Goal: Task Accomplishment & Management: Complete application form

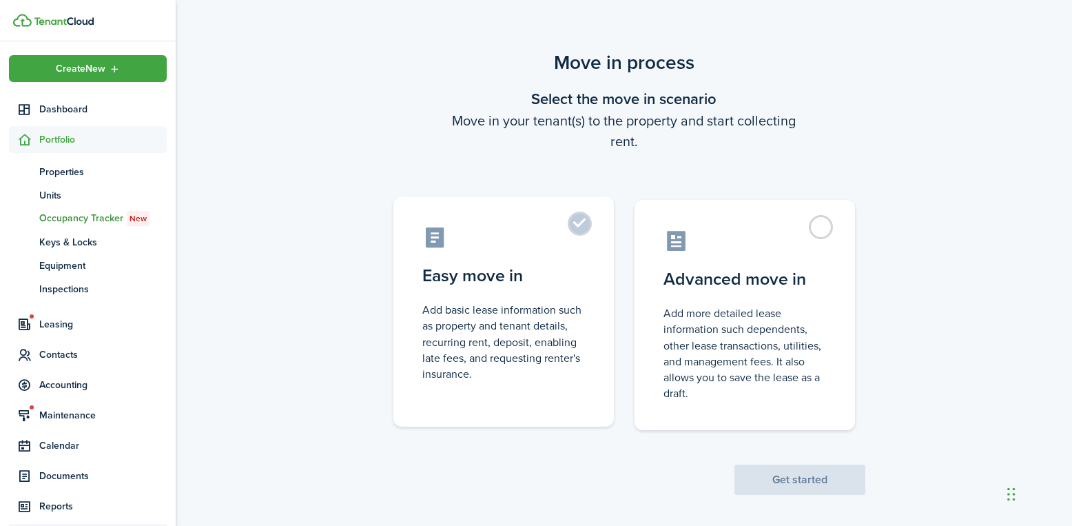
click at [528, 280] on control-radio-card-title "Easy move in" at bounding box center [503, 275] width 163 height 25
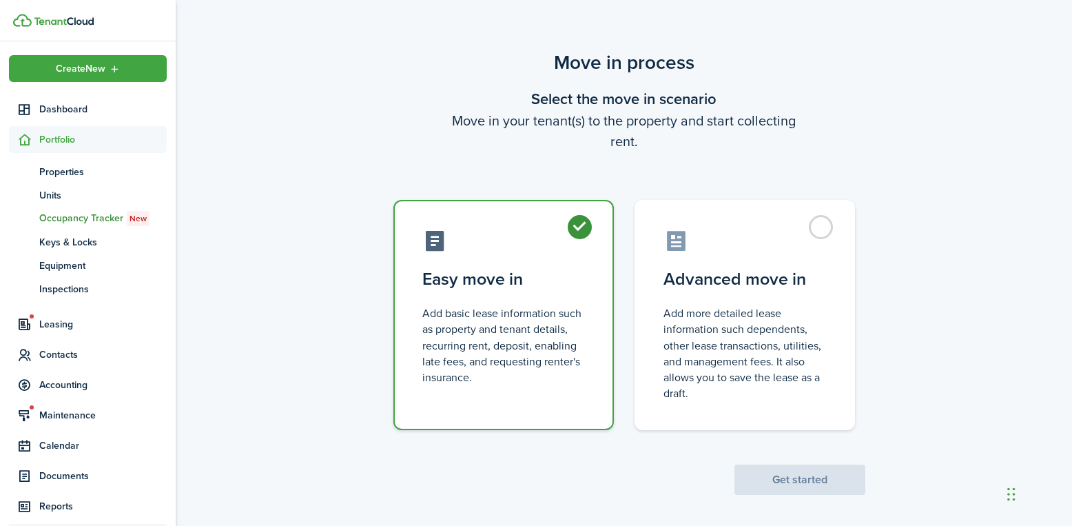
radio input "true"
click at [834, 482] on button "Get started" at bounding box center [799, 479] width 131 height 30
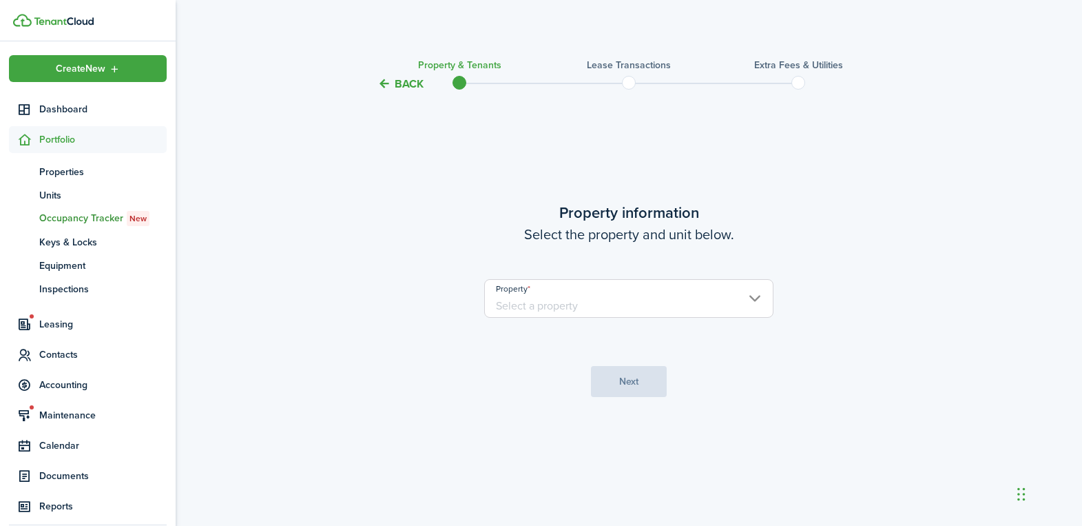
click at [716, 307] on input "Property" at bounding box center [628, 298] width 289 height 39
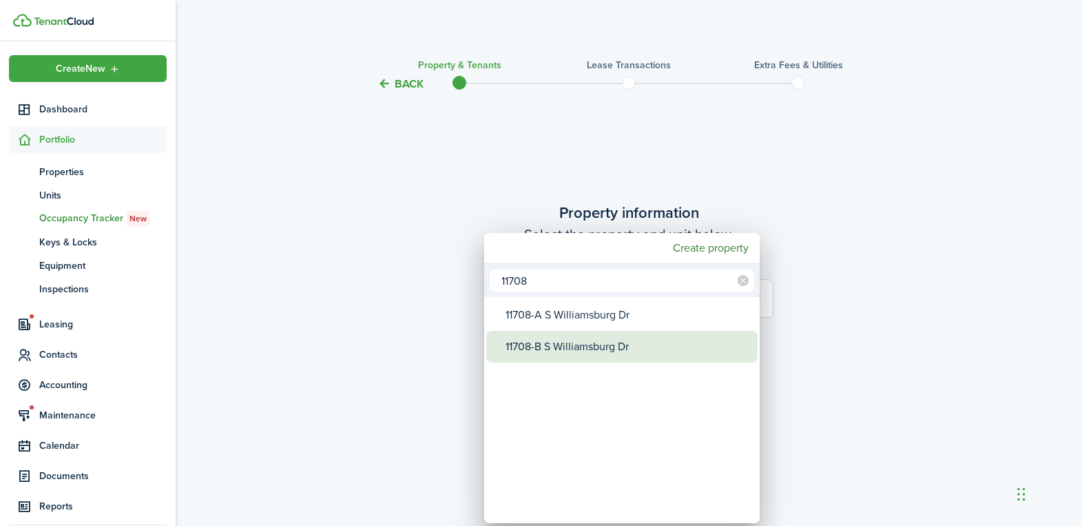
type input "11708"
click at [573, 341] on div "11708-B S Williamsburg Dr" at bounding box center [628, 347] width 244 height 32
type input "11708-B S Williamsburg Dr"
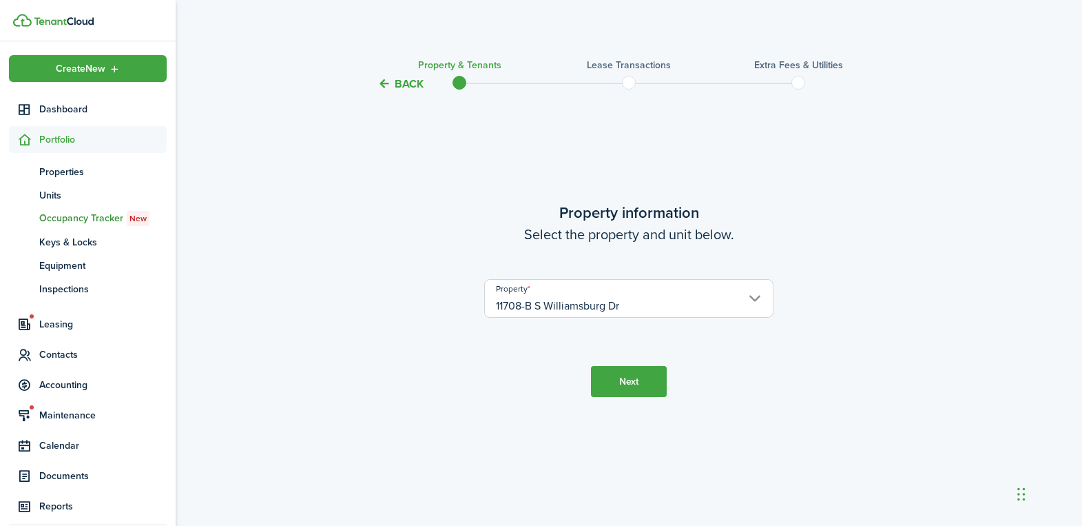
click at [630, 385] on button "Next" at bounding box center [629, 381] width 76 height 31
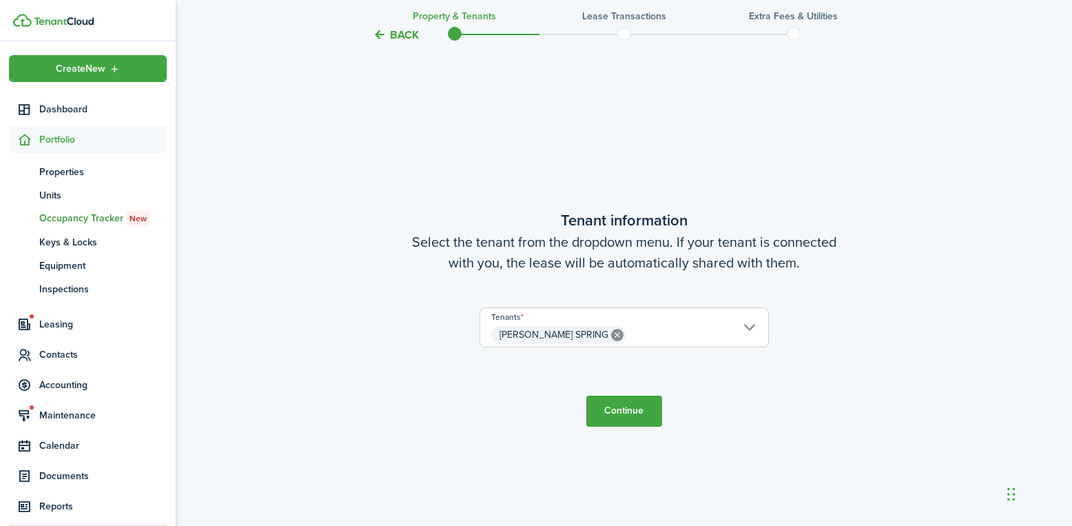
click at [621, 419] on button "Continue" at bounding box center [624, 410] width 76 height 31
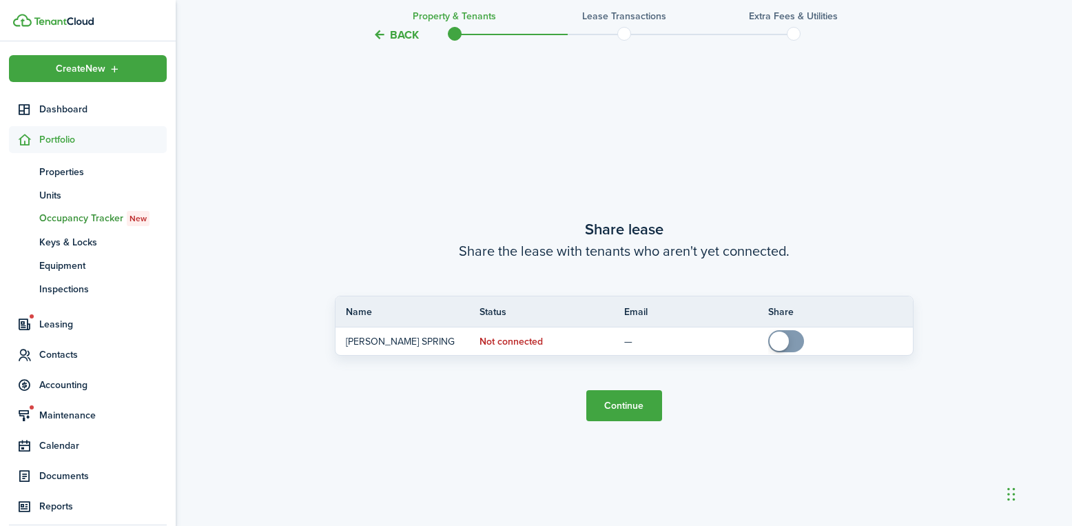
scroll to position [959, 0]
click at [620, 410] on button "Continue" at bounding box center [624, 403] width 76 height 31
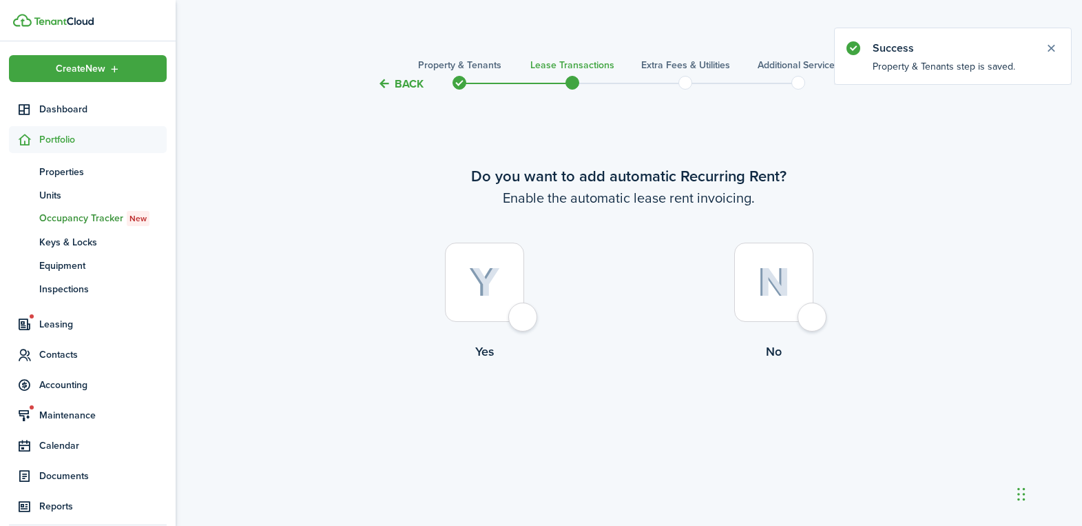
click at [524, 310] on div at bounding box center [484, 281] width 79 height 79
radio input "true"
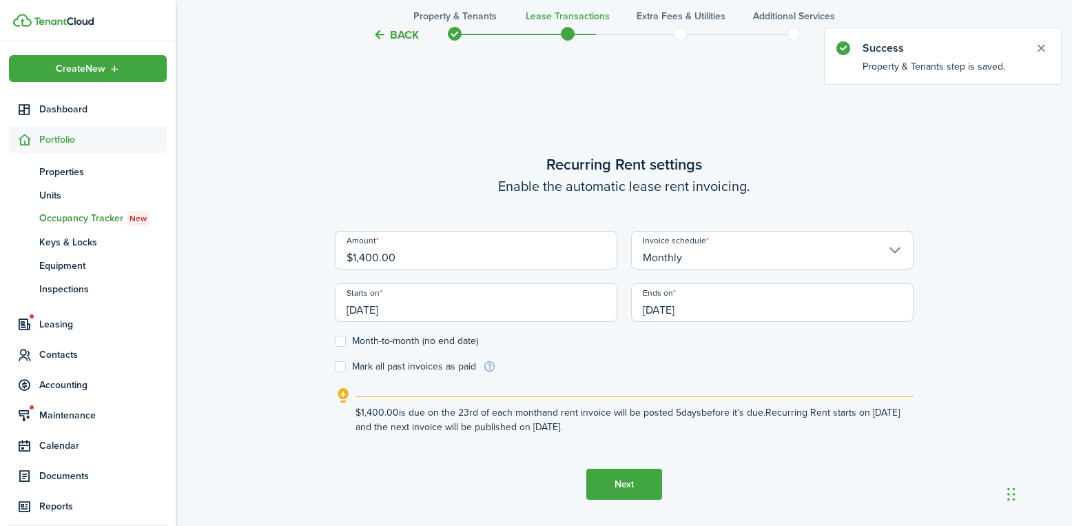
scroll to position [433, 0]
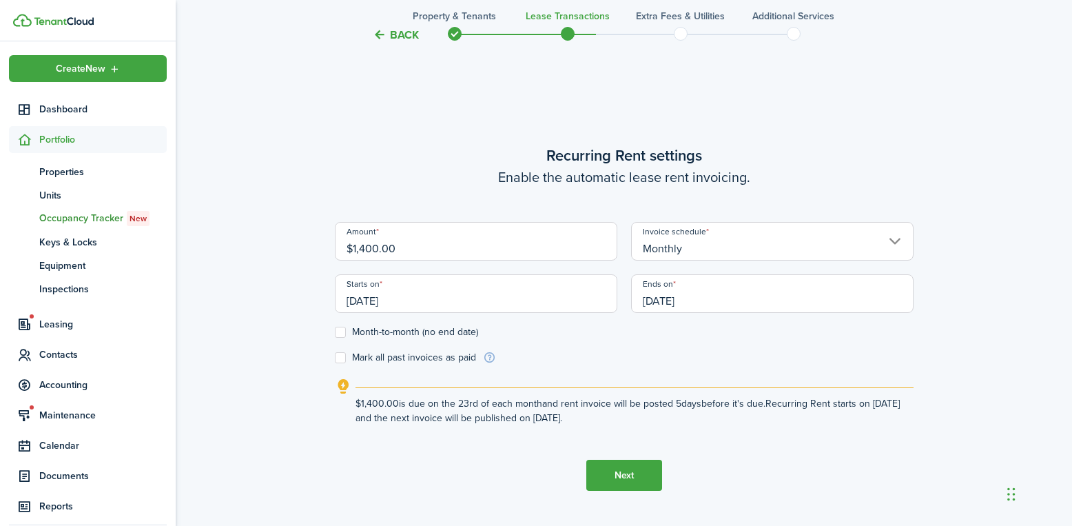
drag, startPoint x: 488, startPoint y: 254, endPoint x: 298, endPoint y: 248, distance: 190.9
click at [298, 248] on div "Back Property & Tenants Lease Transactions Extra fees & Utilities Additional Se…" at bounding box center [624, 97] width 896 height 965
type input "$755.00"
click at [681, 304] on input "[DATE]" at bounding box center [772, 293] width 282 height 39
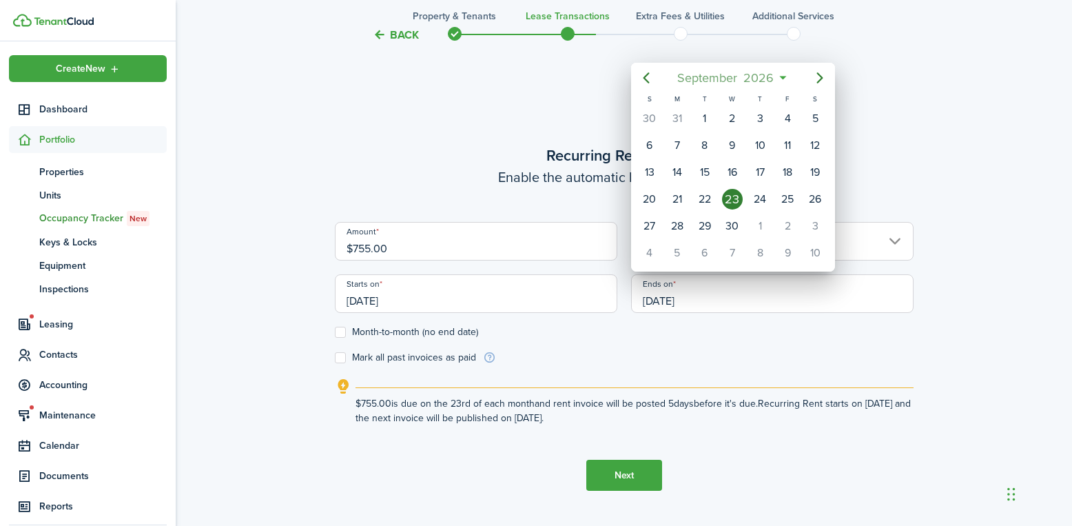
click at [708, 83] on span "September" at bounding box center [707, 77] width 66 height 25
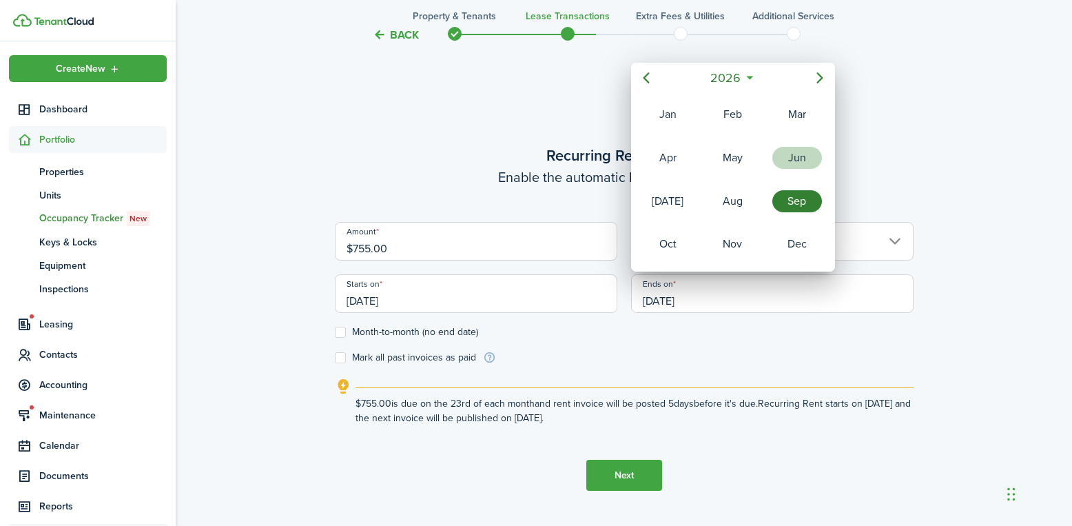
click at [790, 159] on div "Jun" at bounding box center [797, 158] width 50 height 22
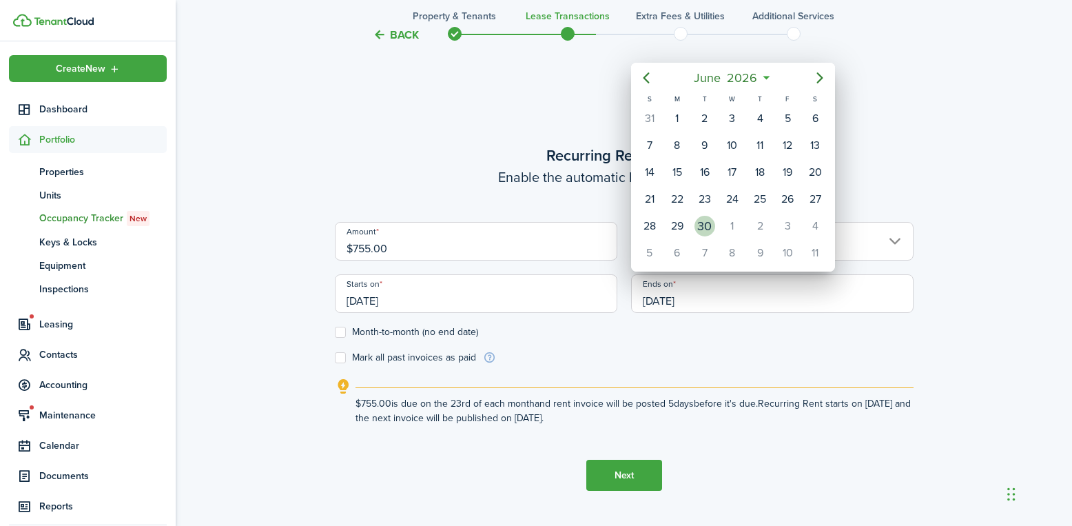
click at [708, 228] on div "30" at bounding box center [704, 226] width 21 height 21
type input "[DATE]"
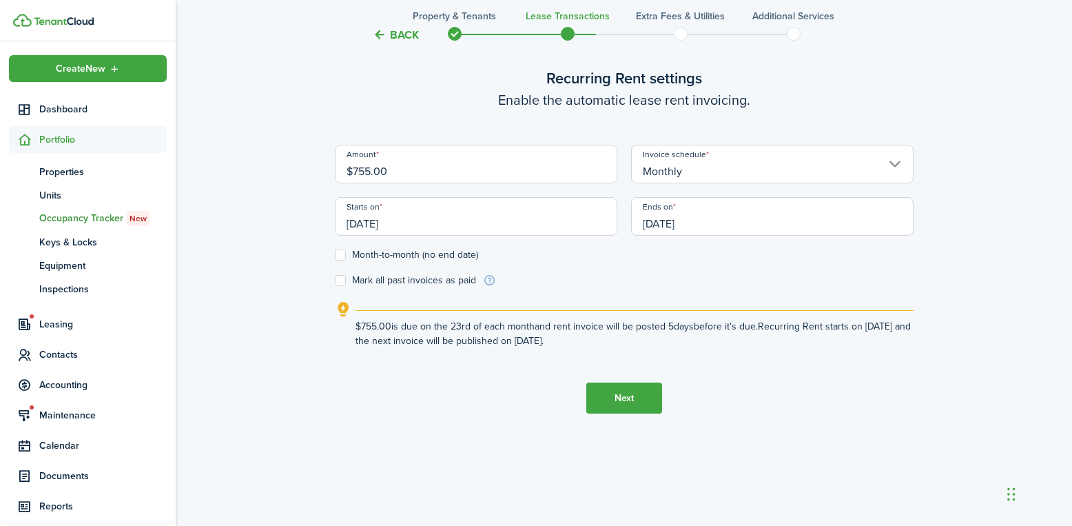
scroll to position [526, 0]
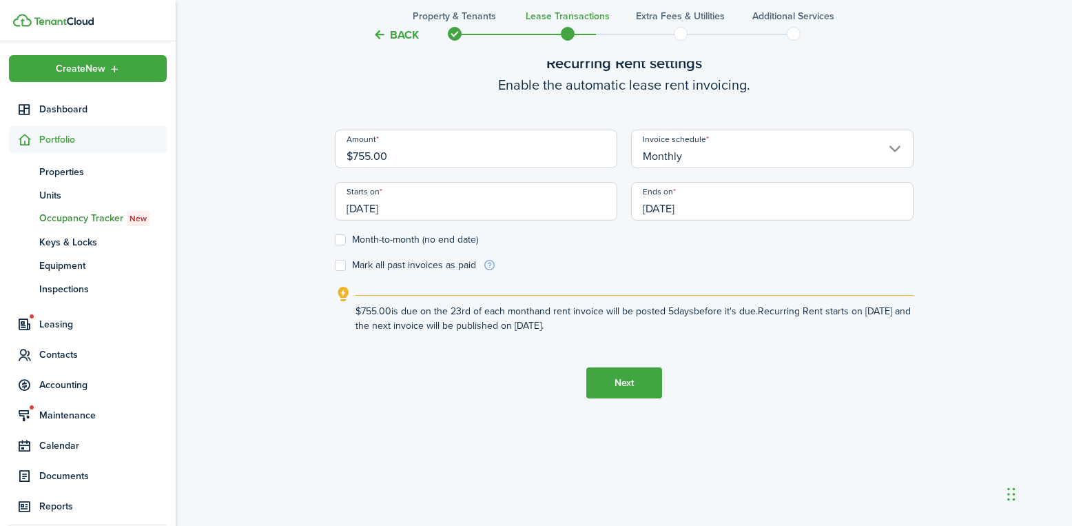
click at [638, 386] on button "Next" at bounding box center [624, 382] width 76 height 31
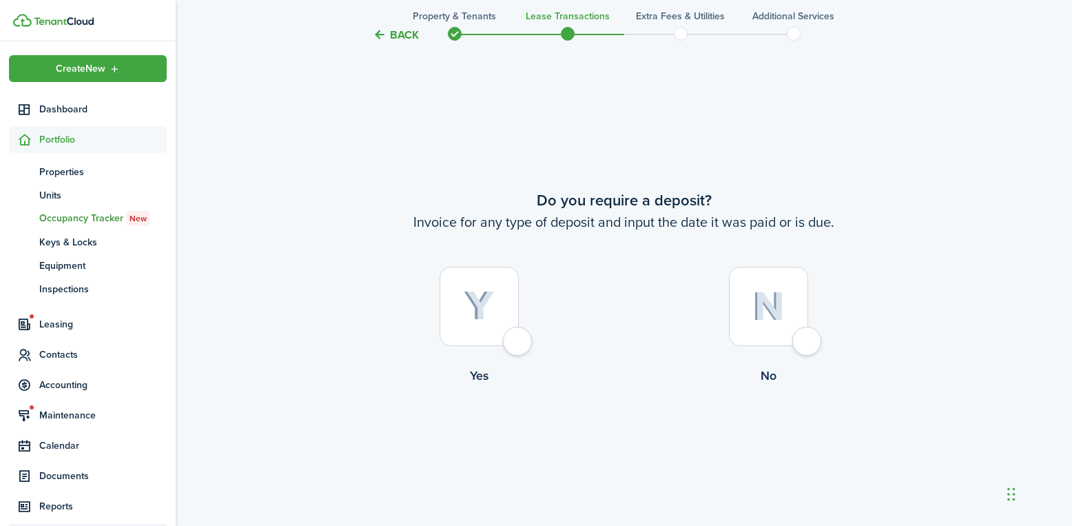
scroll to position [959, 0]
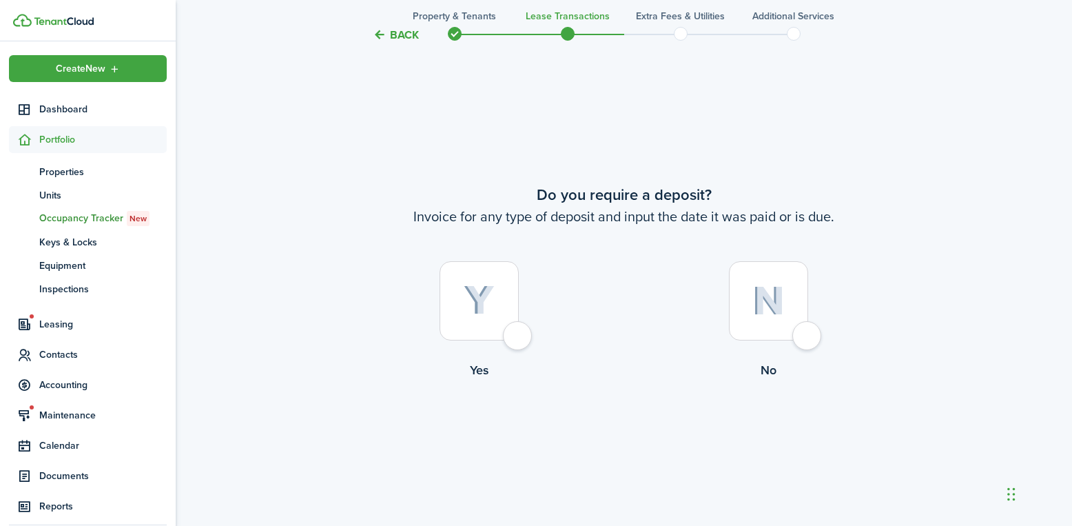
click at [770, 326] on div at bounding box center [768, 300] width 79 height 79
radio input "true"
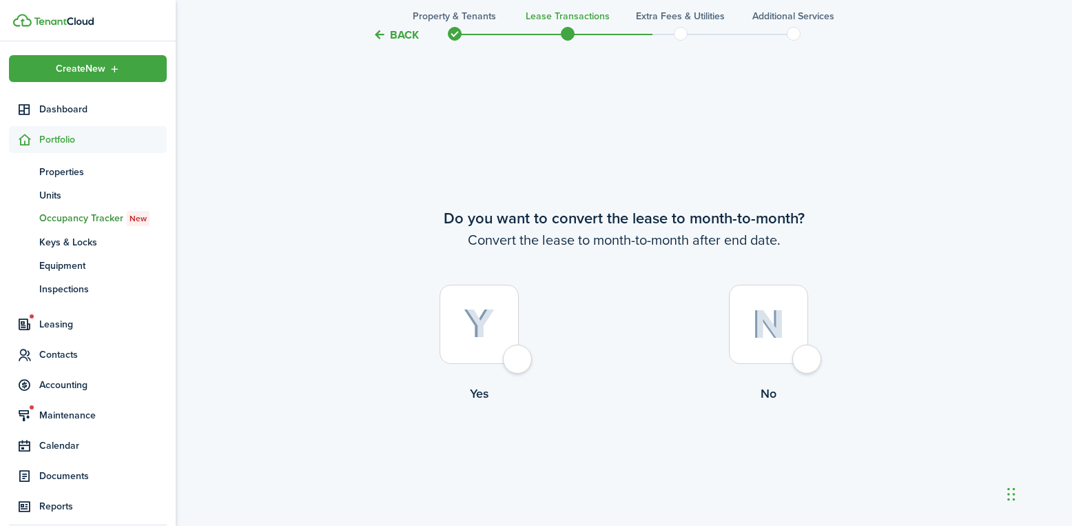
scroll to position [1485, 0]
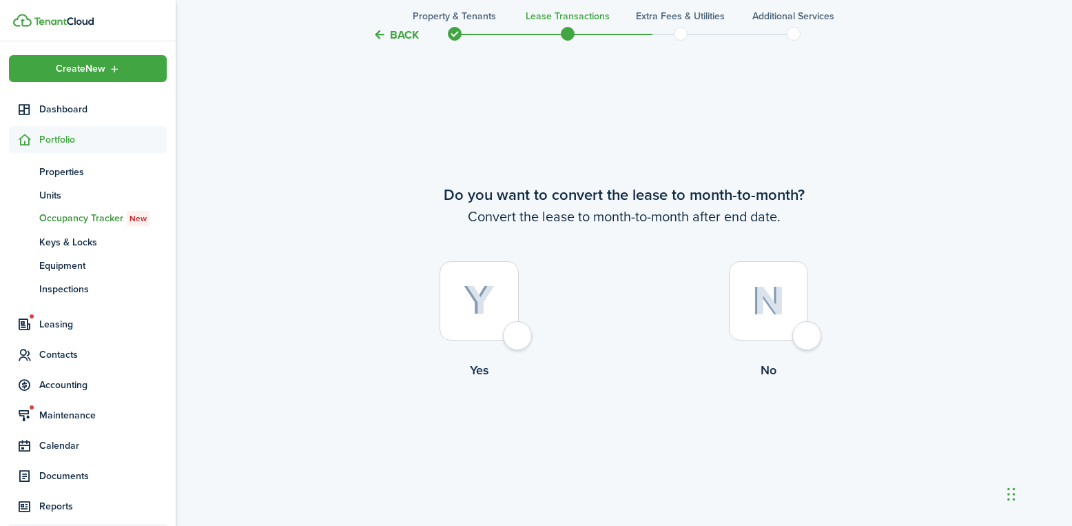
click at [777, 321] on div at bounding box center [768, 300] width 79 height 79
radio input "true"
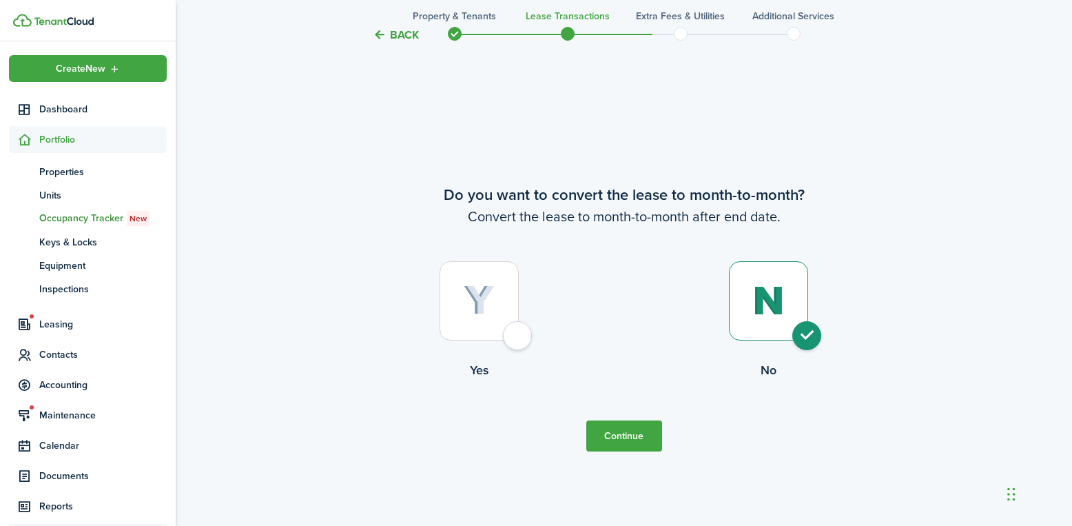
click at [621, 436] on button "Continue" at bounding box center [624, 435] width 76 height 31
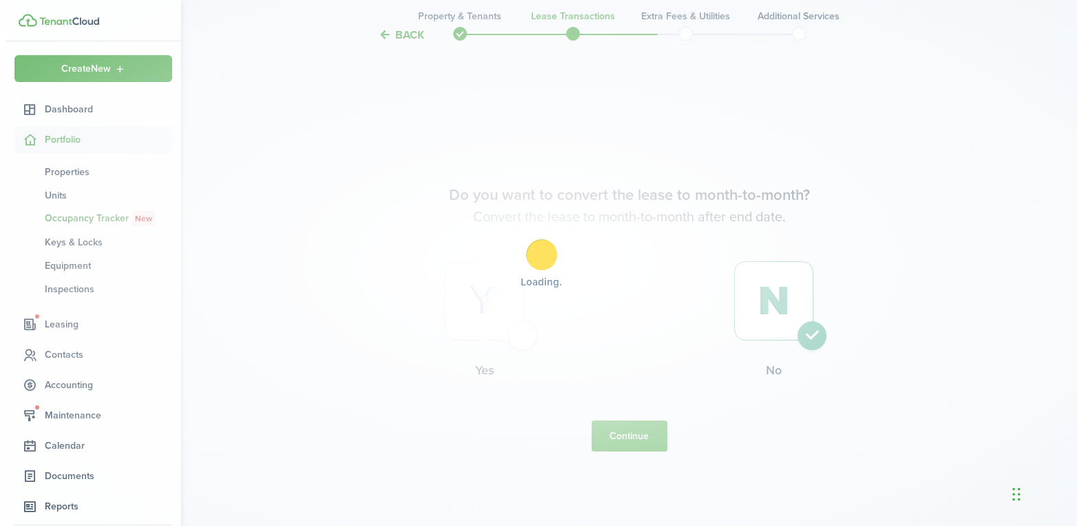
scroll to position [0, 0]
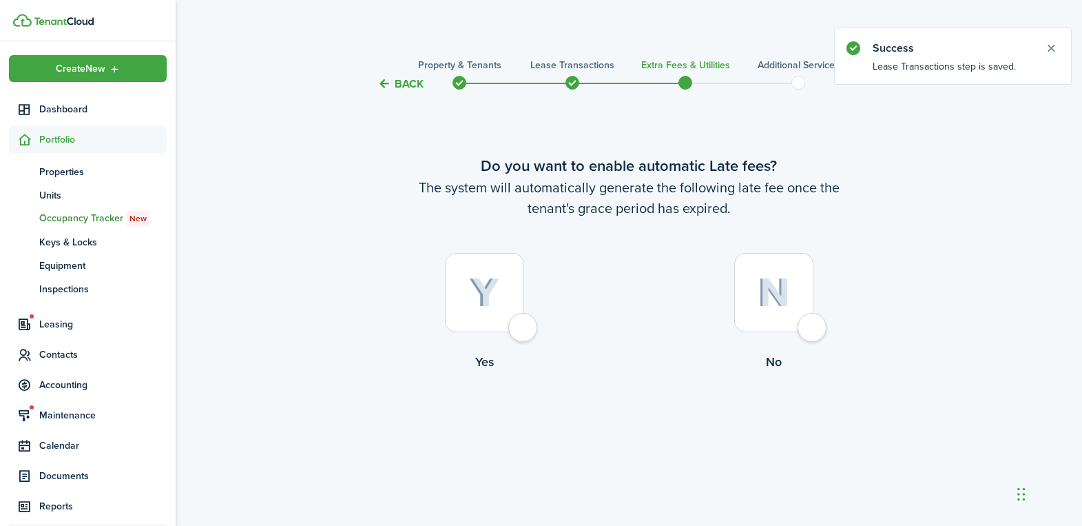
click at [524, 325] on div at bounding box center [484, 292] width 79 height 79
radio input "true"
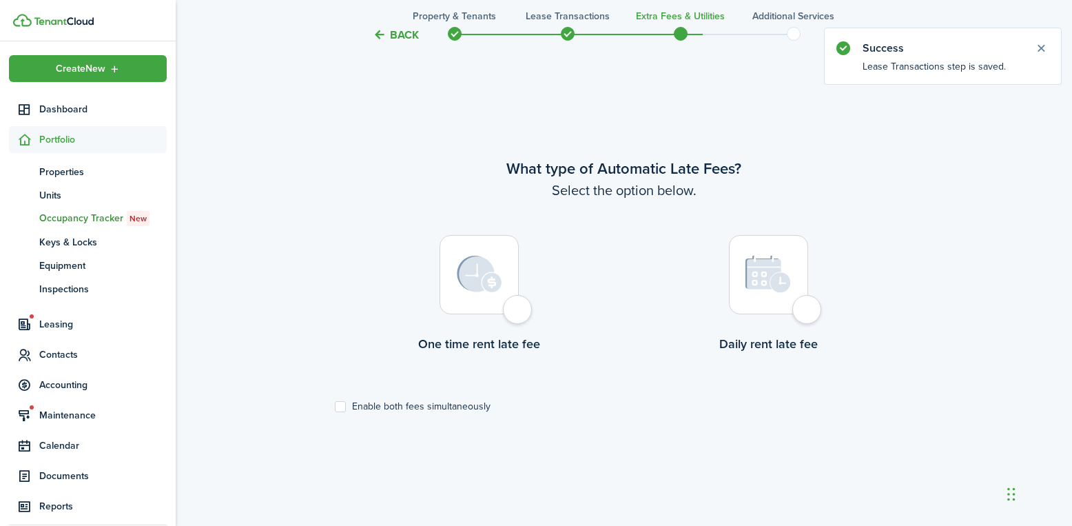
click at [504, 303] on div at bounding box center [479, 274] width 79 height 79
radio input "true"
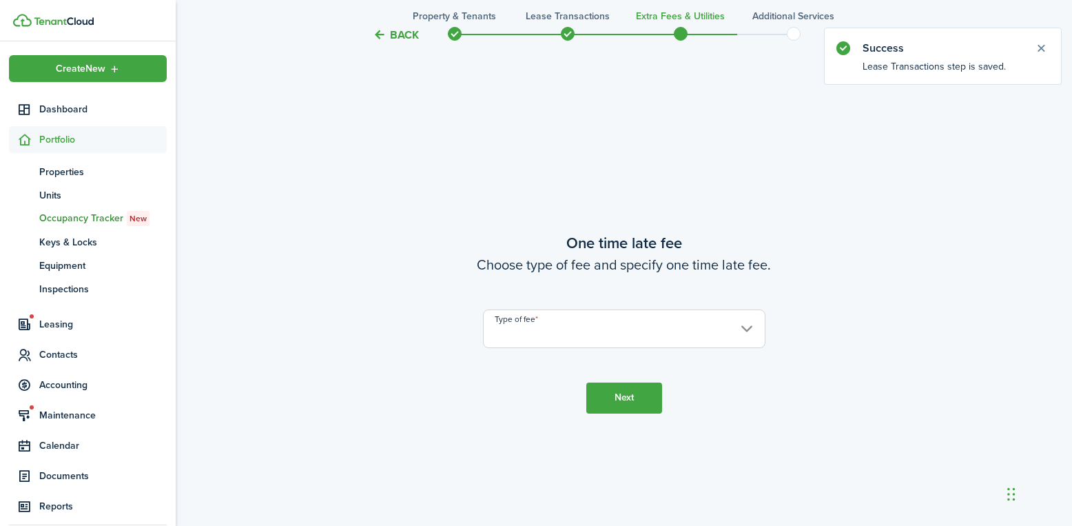
scroll to position [959, 0]
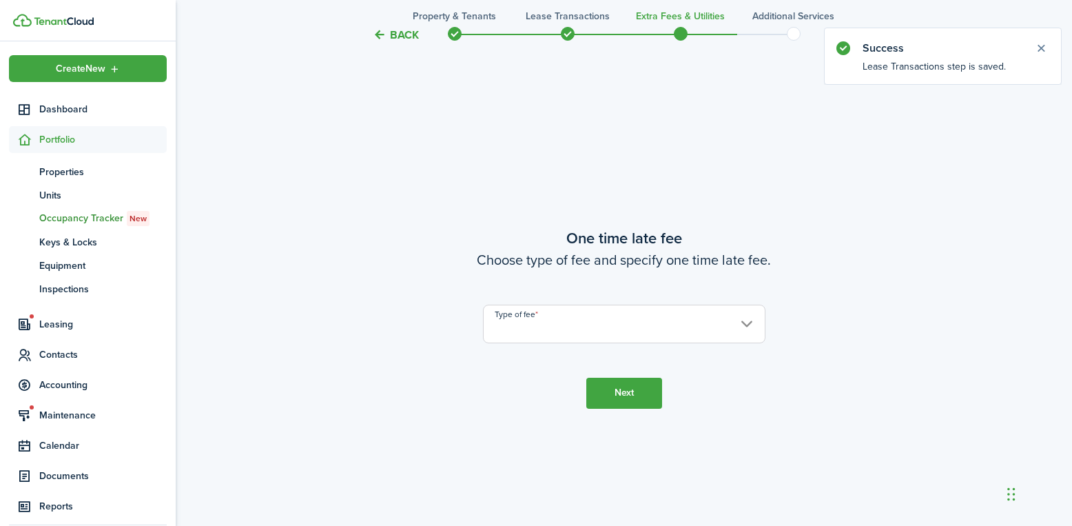
click at [575, 323] on input "Type of fee" at bounding box center [624, 323] width 282 height 39
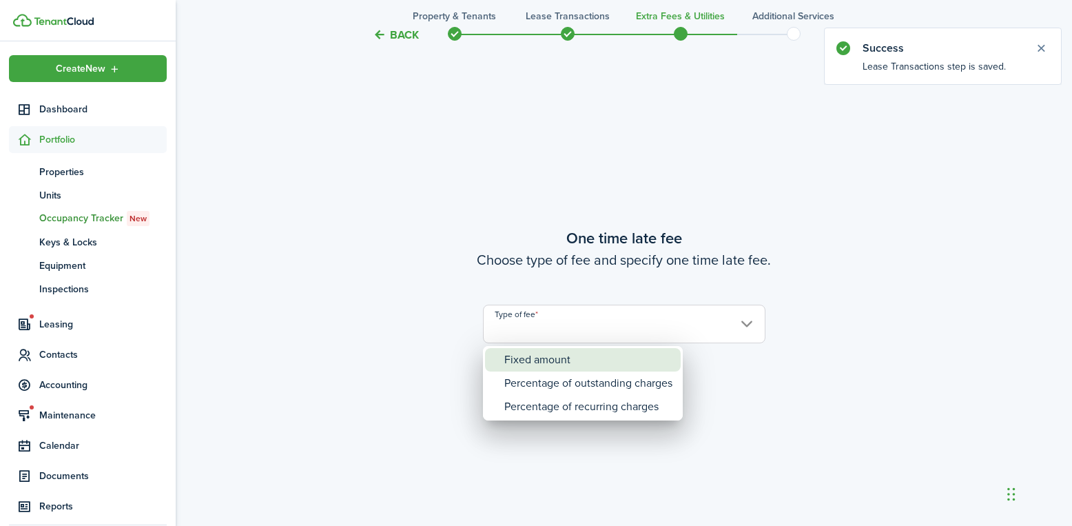
click at [560, 357] on div "Fixed amount" at bounding box center [588, 359] width 168 height 23
type input "Fixed amount"
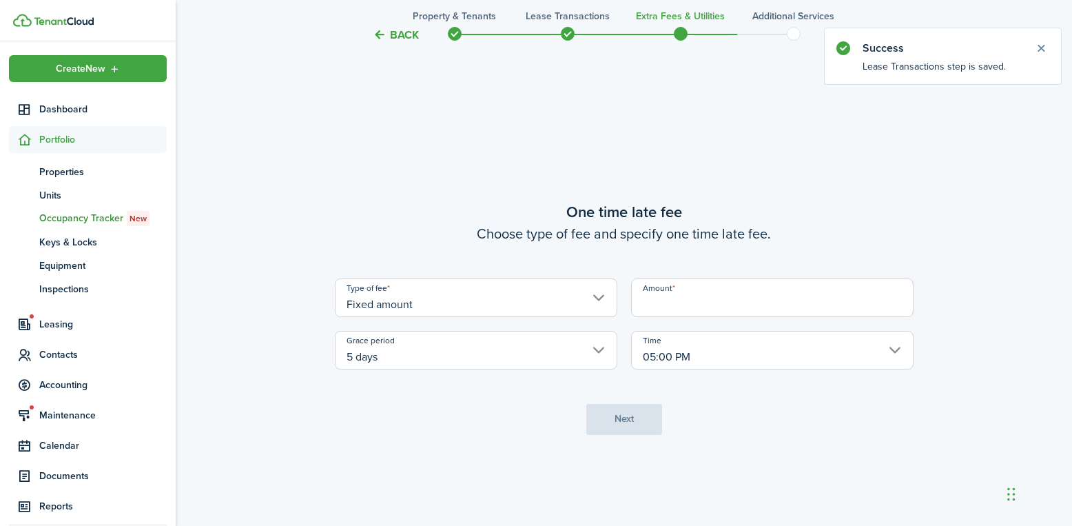
click at [663, 310] on input "Amount" at bounding box center [772, 297] width 282 height 39
type input "$25.00"
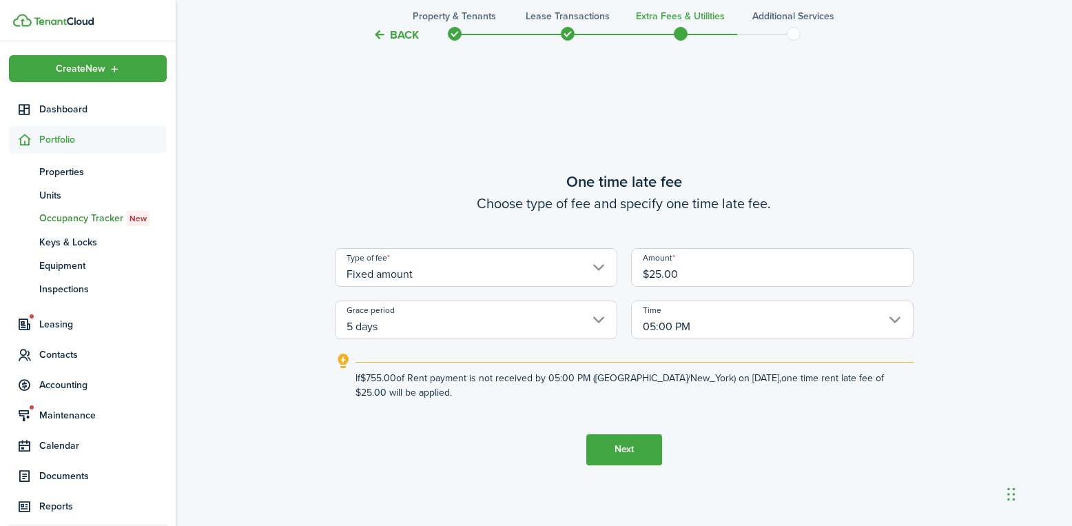
click at [637, 444] on button "Next" at bounding box center [624, 449] width 76 height 31
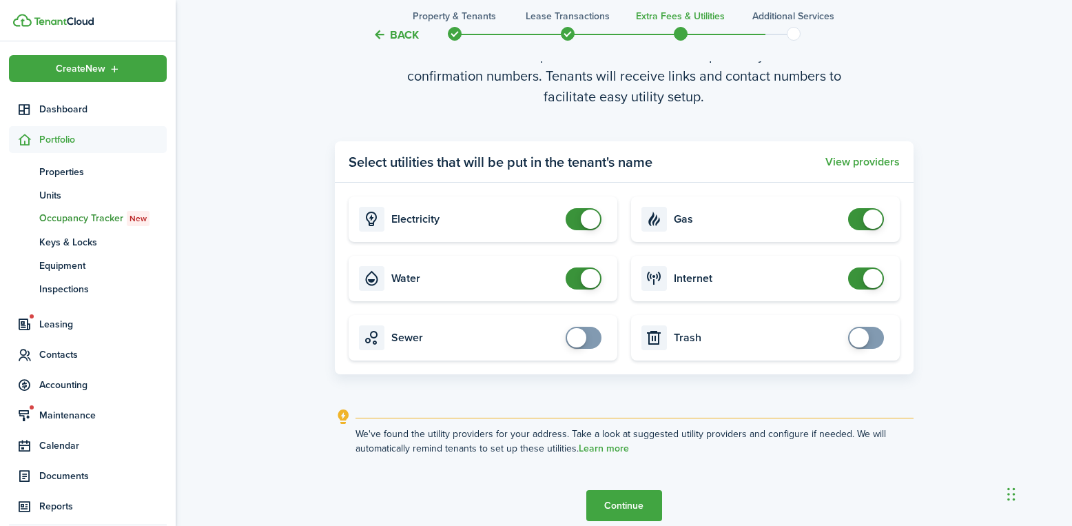
scroll to position [1605, 0]
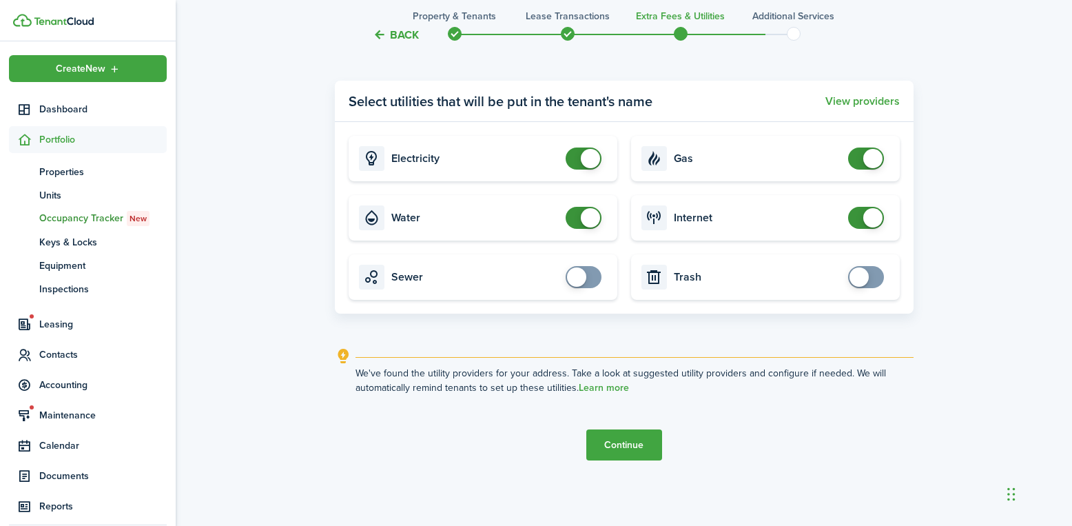
click at [615, 442] on button "Continue" at bounding box center [624, 444] width 76 height 31
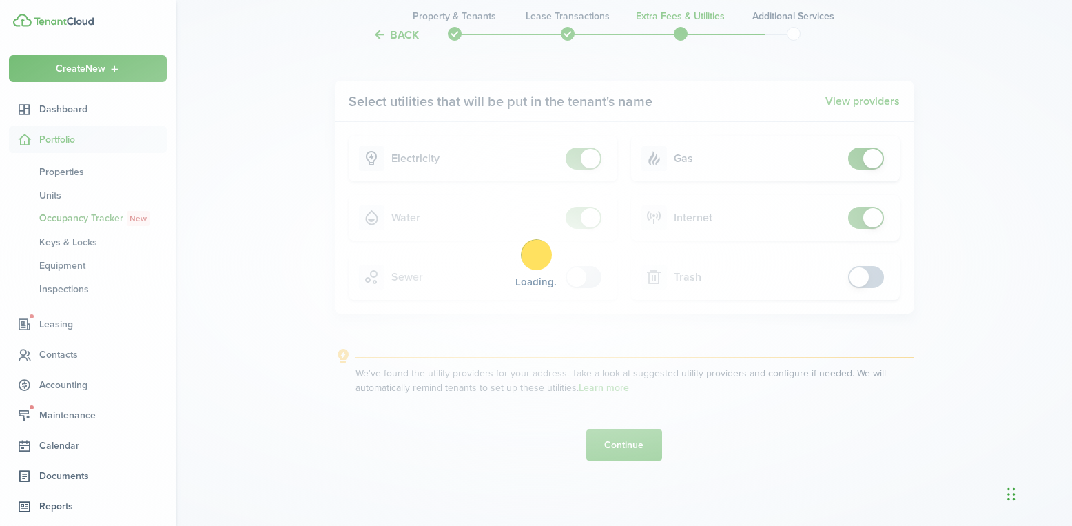
scroll to position [0, 0]
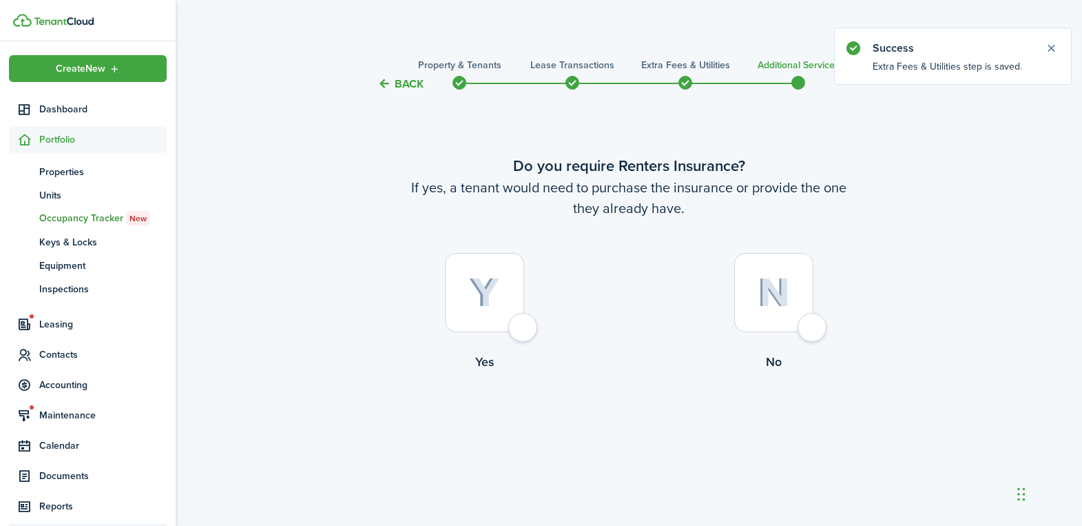
click at [796, 329] on div at bounding box center [773, 292] width 79 height 79
radio input "true"
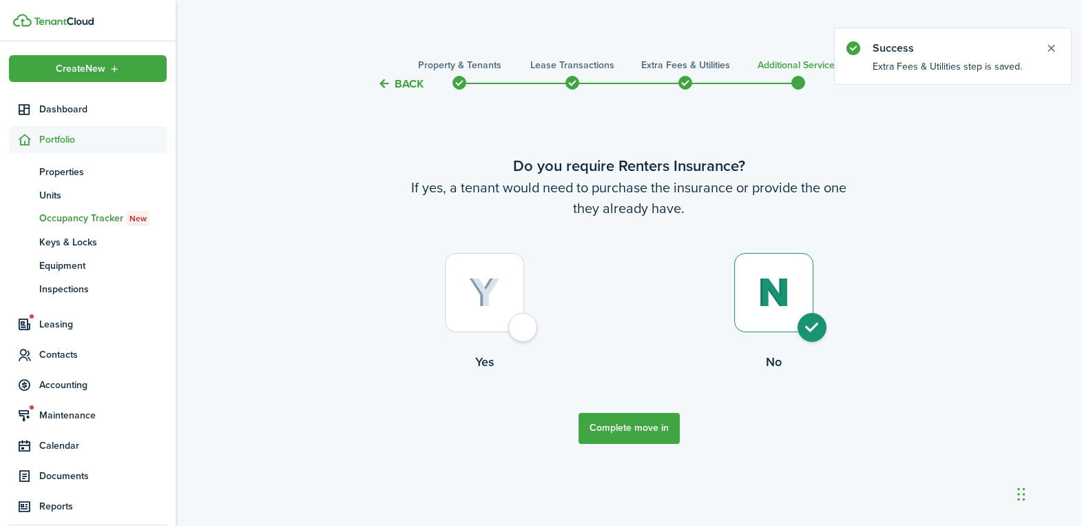
click at [648, 433] on button "Complete move in" at bounding box center [629, 428] width 101 height 31
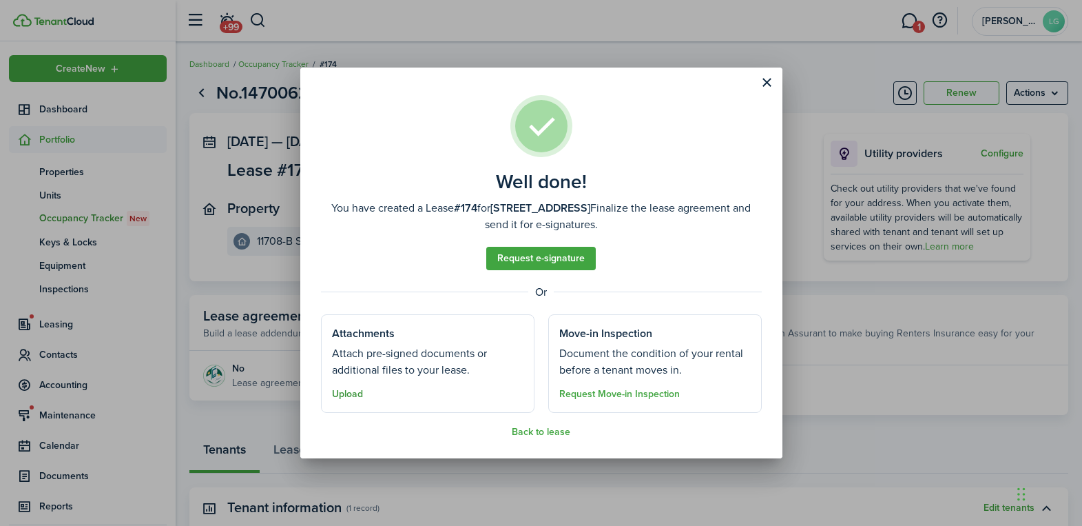
click at [355, 393] on button "Upload" at bounding box center [347, 394] width 31 height 11
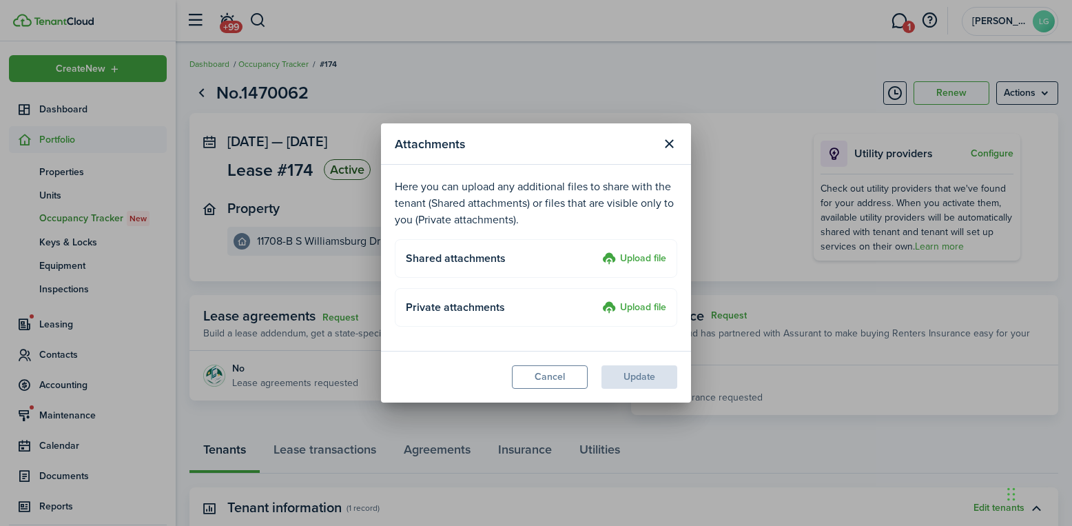
click at [652, 262] on label "Upload file" at bounding box center [634, 259] width 64 height 17
click at [597, 251] on input "Upload file" at bounding box center [597, 251] width 0 height 0
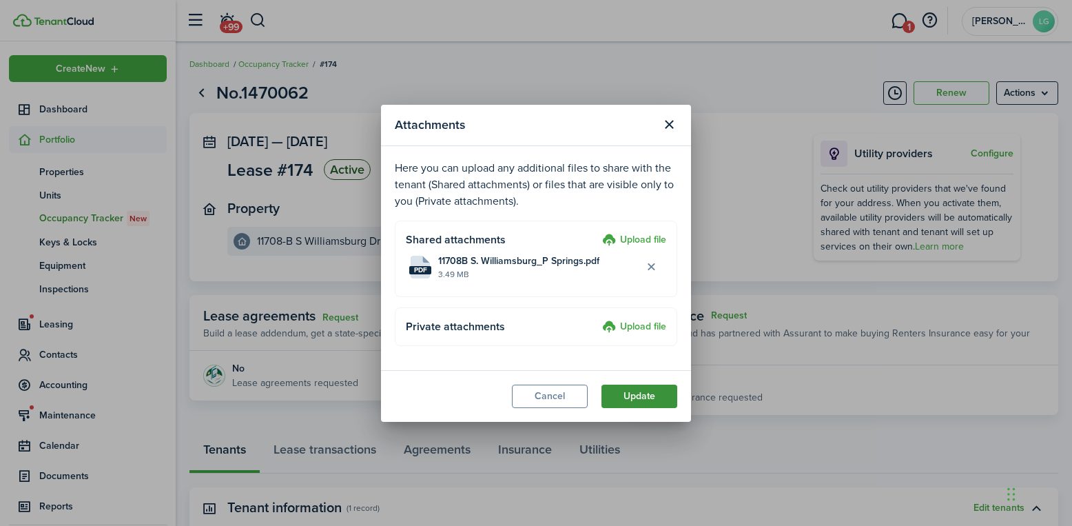
click at [638, 396] on button "Update" at bounding box center [639, 395] width 76 height 23
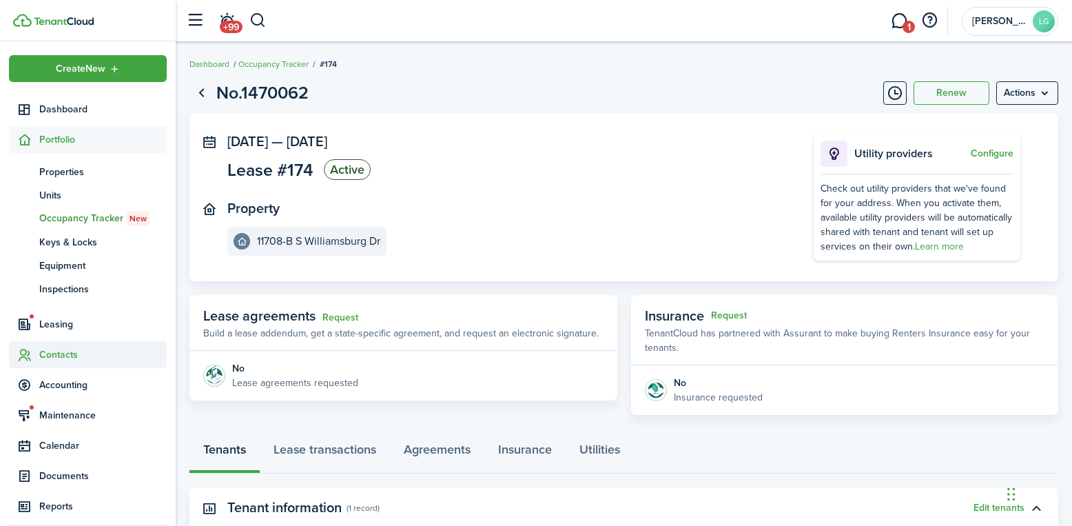
click at [59, 346] on span "Contacts" at bounding box center [88, 354] width 158 height 27
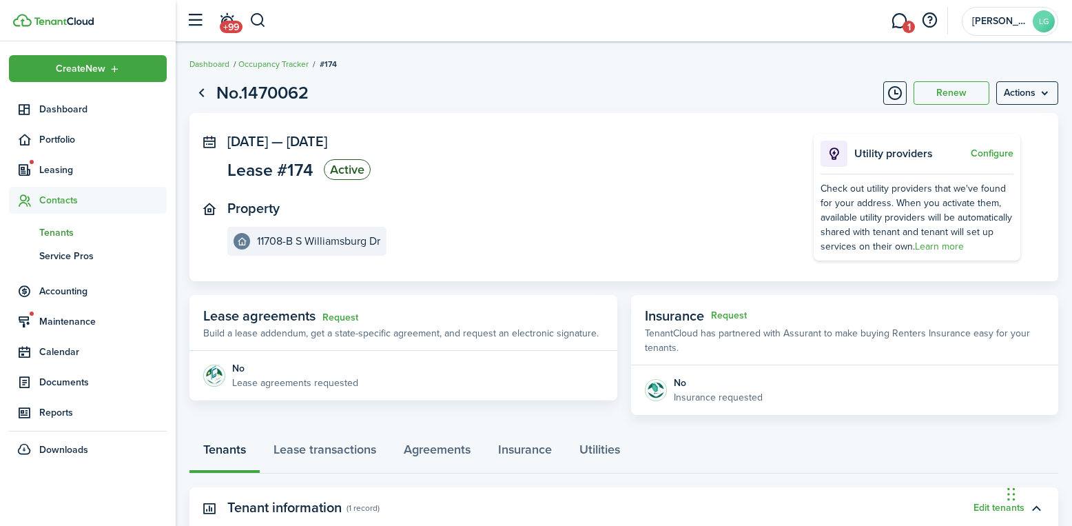
click at [52, 231] on span "Tenants" at bounding box center [102, 232] width 127 height 14
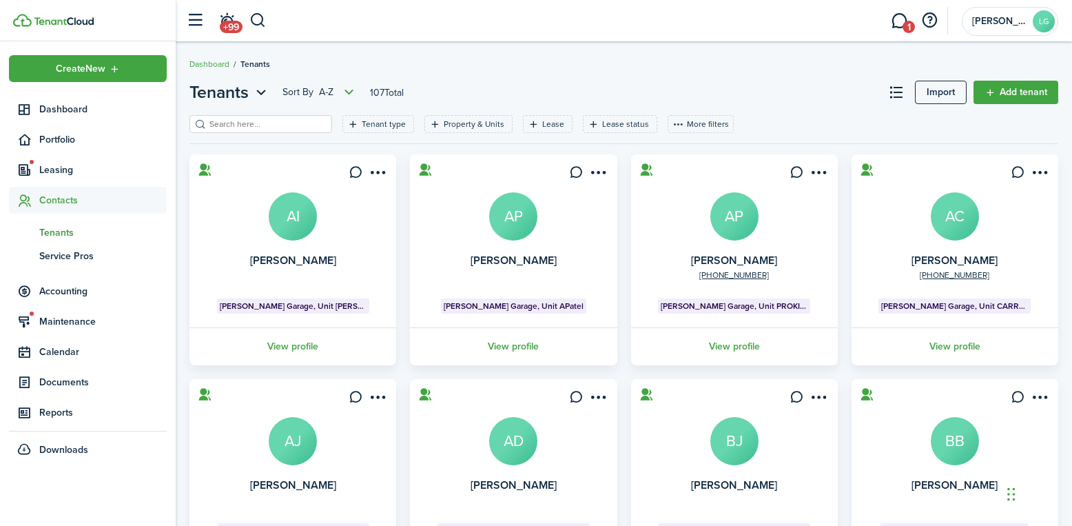
click at [293, 123] on input "search" at bounding box center [266, 124] width 121 height 13
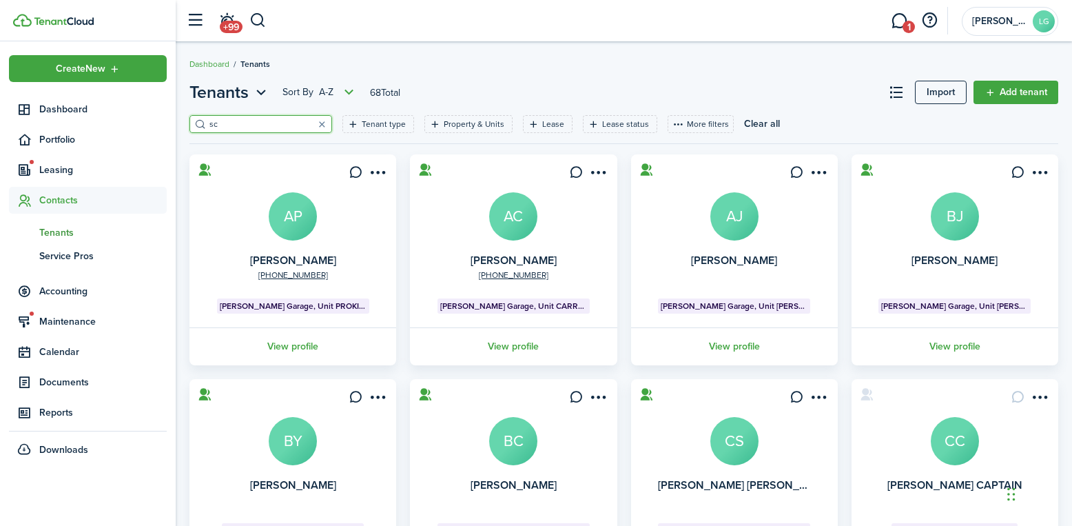
type input "s"
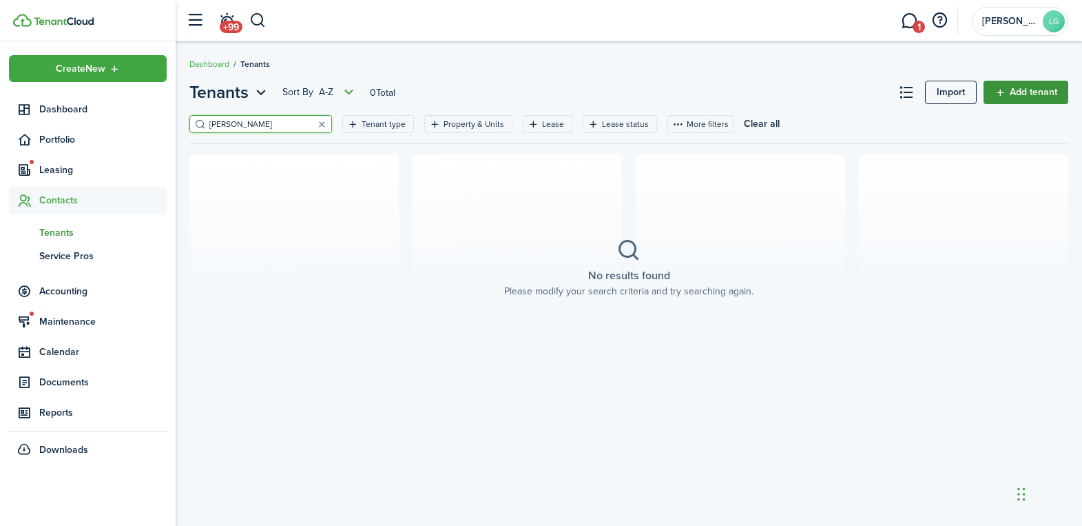
type input "clark"
click at [1040, 85] on link "Add tenant" at bounding box center [1026, 92] width 85 height 23
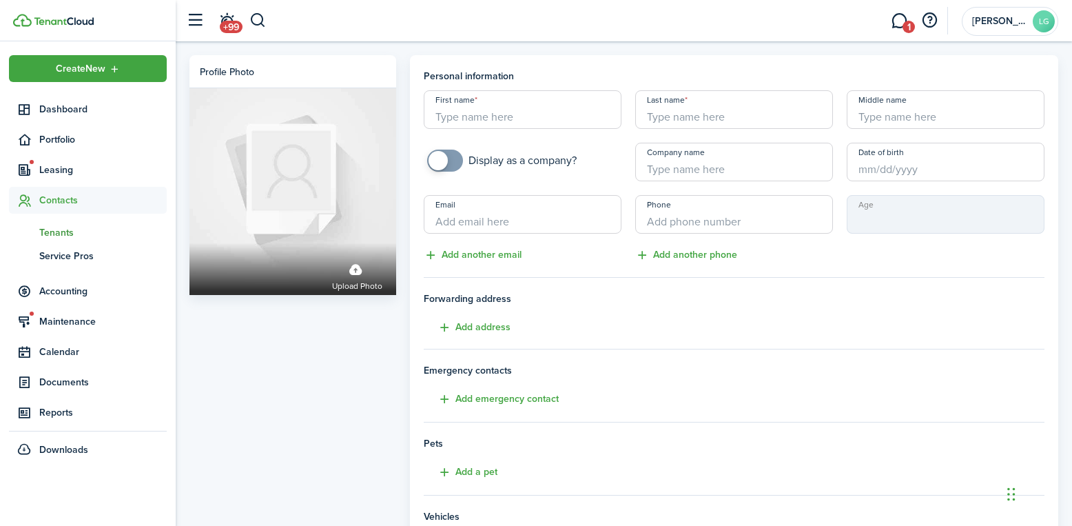
click at [517, 116] on input "First name" at bounding box center [523, 109] width 198 height 39
type input "k"
type input "[PERSON_NAME]"
type input "[PHONE_NUMBER]"
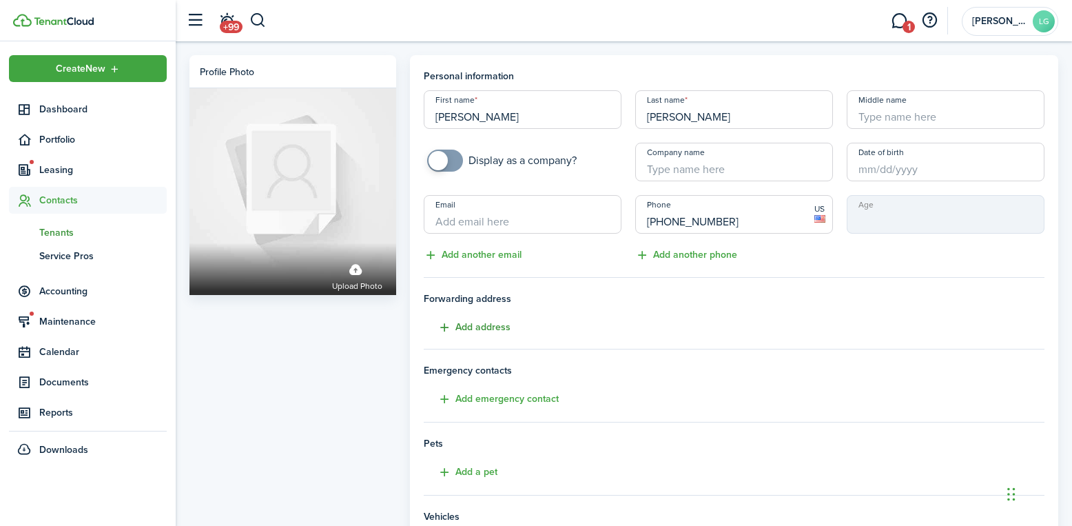
click at [473, 325] on button "Add address" at bounding box center [467, 328] width 87 height 16
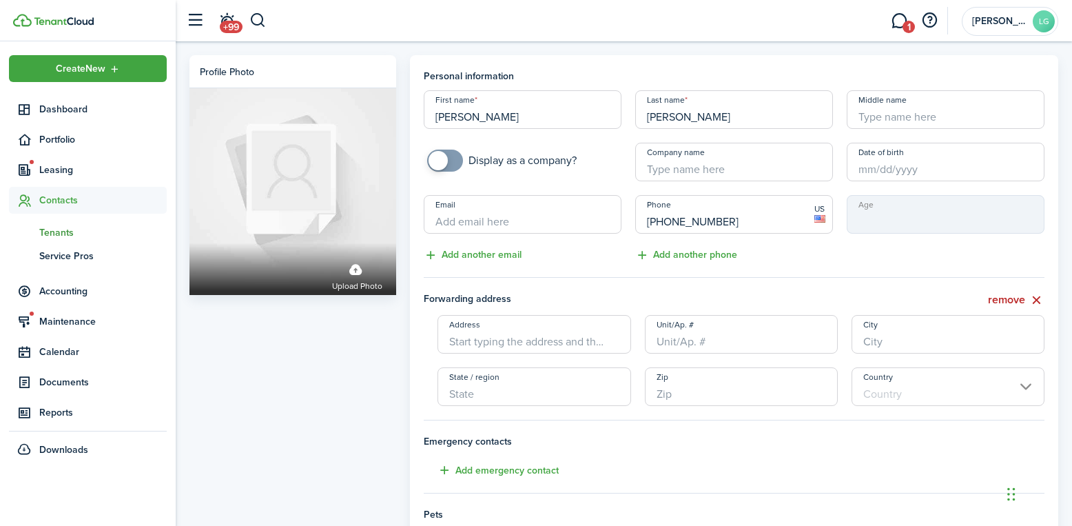
click at [471, 346] on input "Address" at bounding box center [533, 334] width 193 height 39
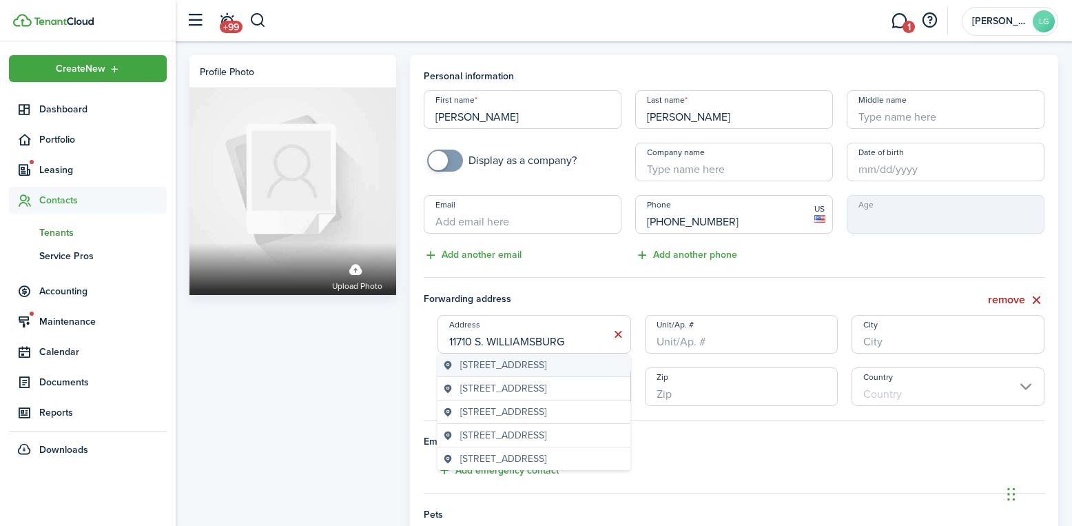
click at [484, 370] on span "[STREET_ADDRESS]" at bounding box center [503, 365] width 86 height 14
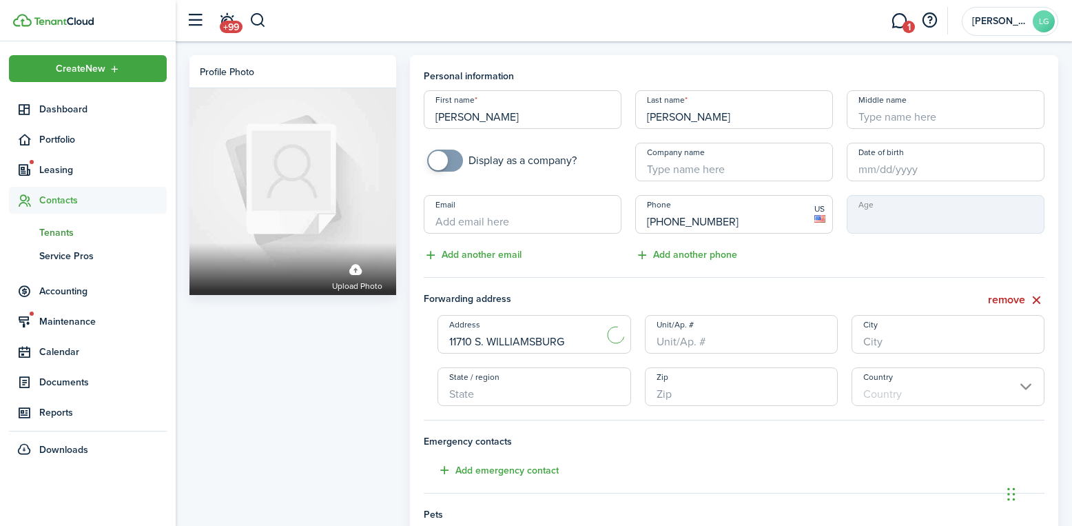
type input "[STREET_ADDRESS]"
type input "Farragut"
type input "TN"
type input "37934"
type input "[GEOGRAPHIC_DATA]"
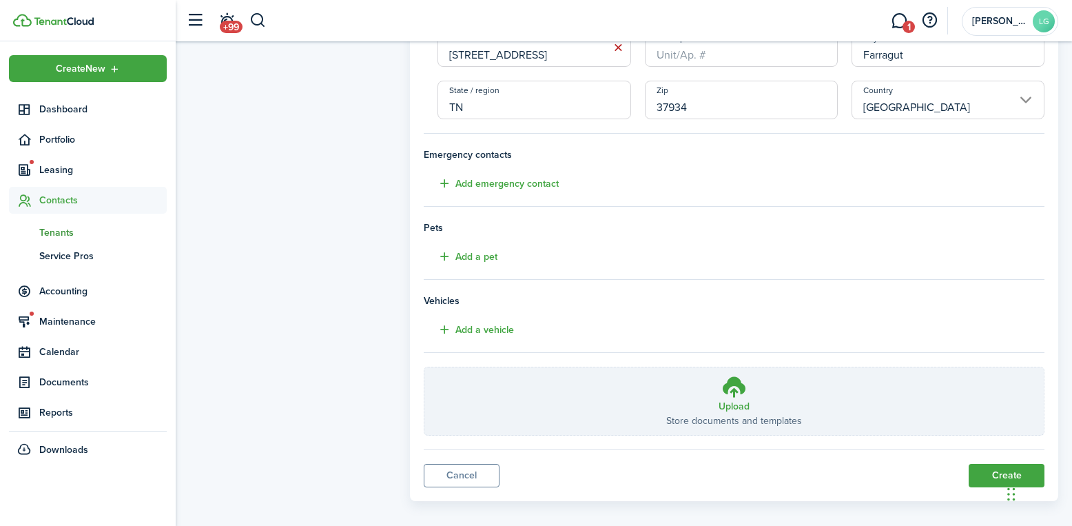
scroll to position [300, 0]
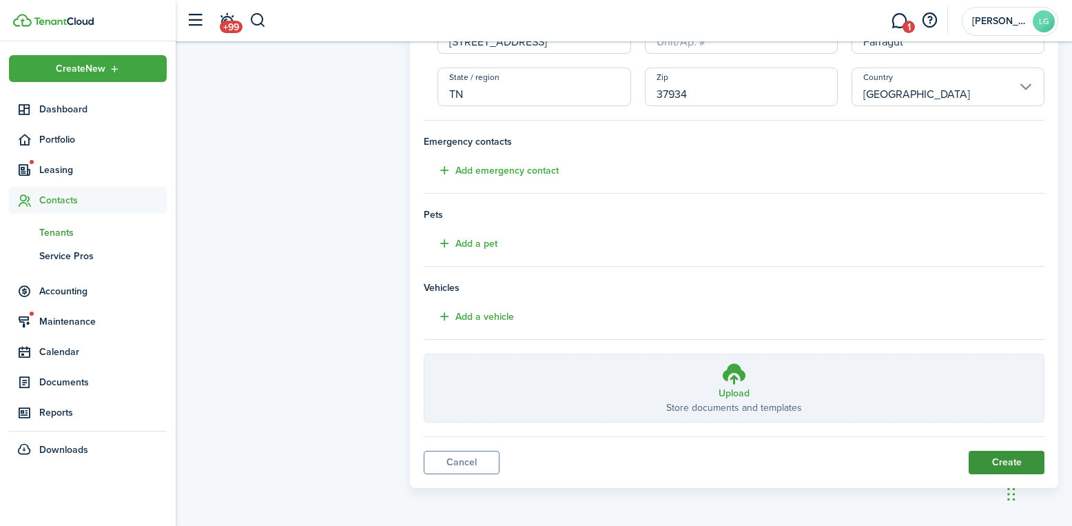
click at [999, 466] on button "Create" at bounding box center [1007, 462] width 76 height 23
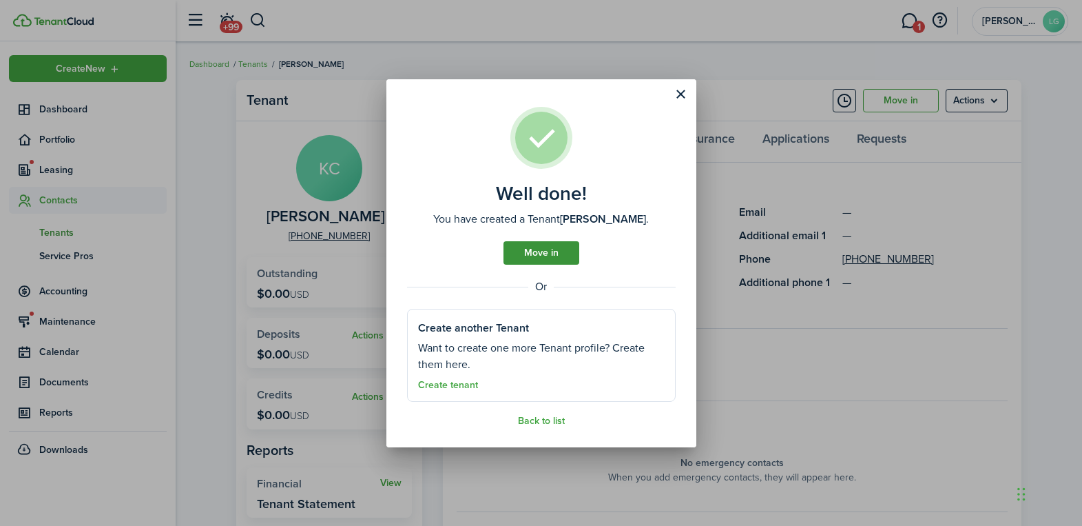
click at [556, 251] on link "Move in" at bounding box center [542, 252] width 76 height 23
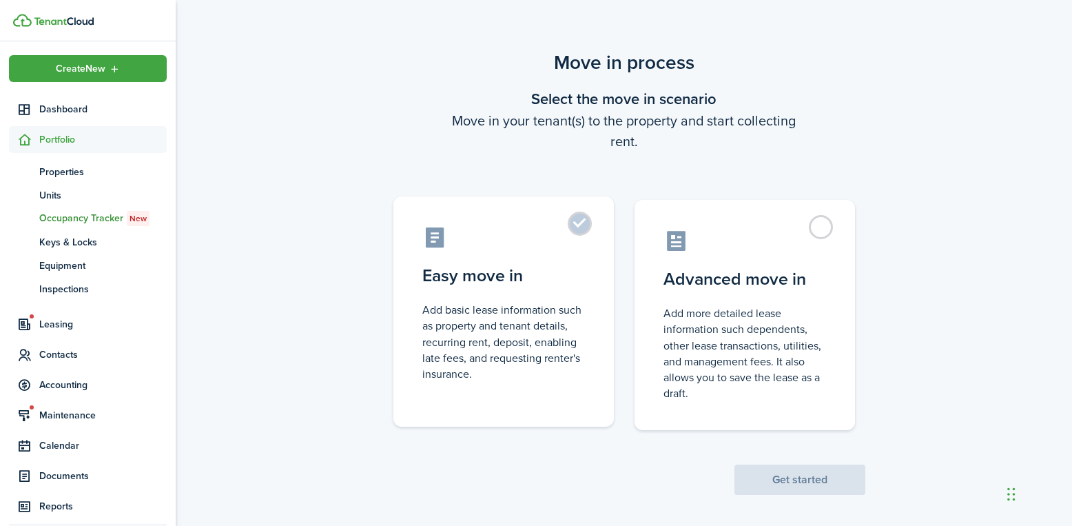
click at [488, 279] on control-radio-card-title "Easy move in" at bounding box center [503, 275] width 163 height 25
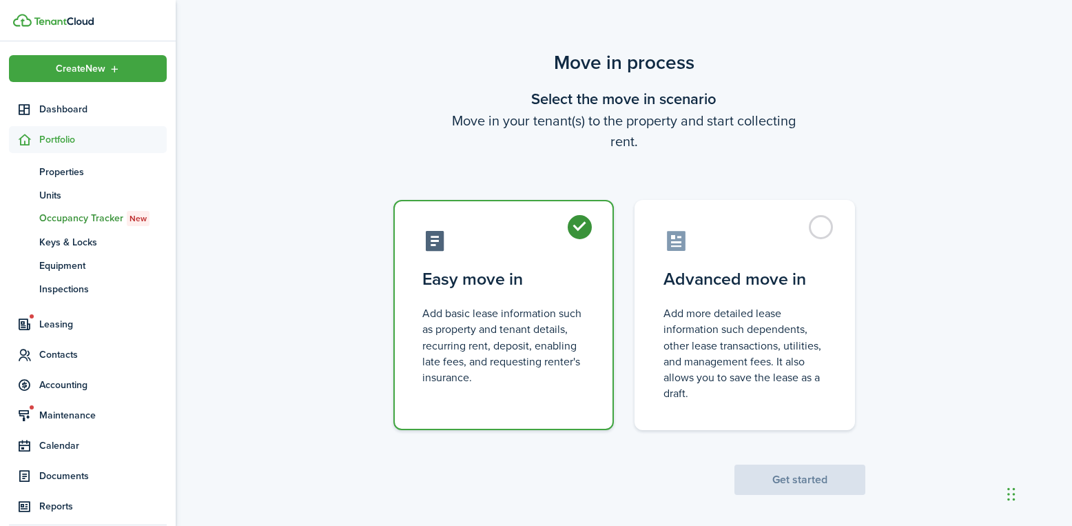
radio input "true"
click at [804, 480] on button "Get started" at bounding box center [799, 479] width 131 height 30
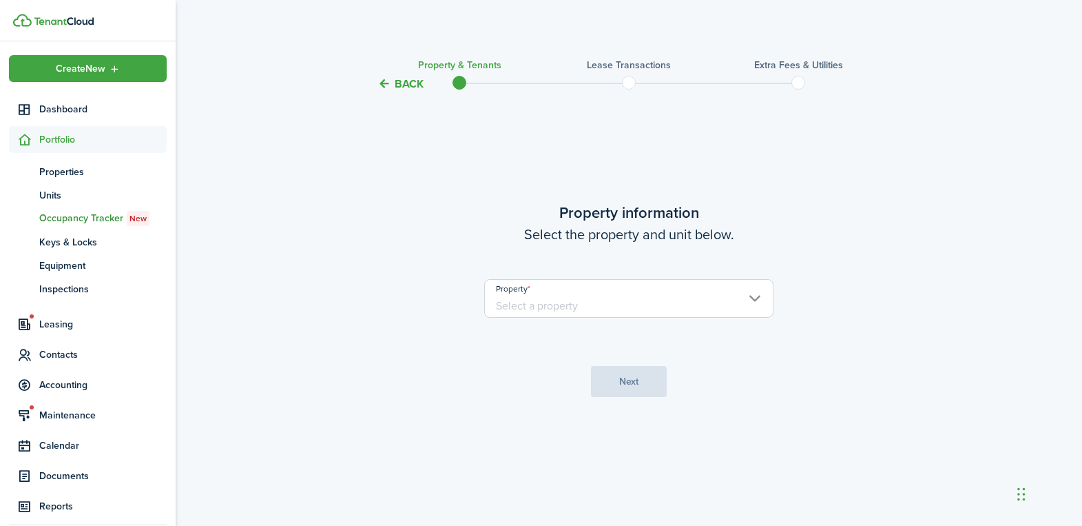
click at [591, 305] on input "Property" at bounding box center [628, 298] width 289 height 39
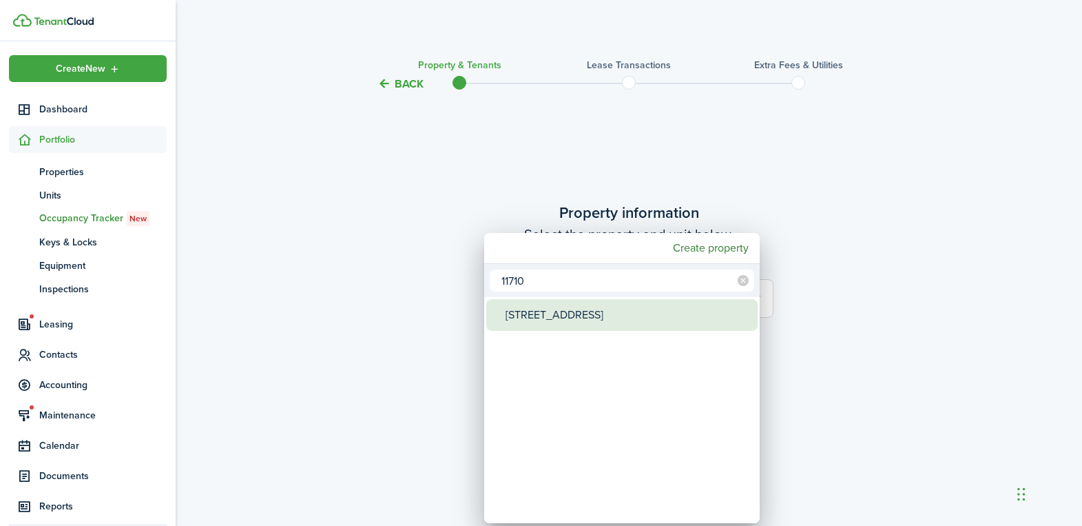
type input "11710"
click at [592, 311] on div "[STREET_ADDRESS]" at bounding box center [628, 315] width 244 height 32
type input "[STREET_ADDRESS]"
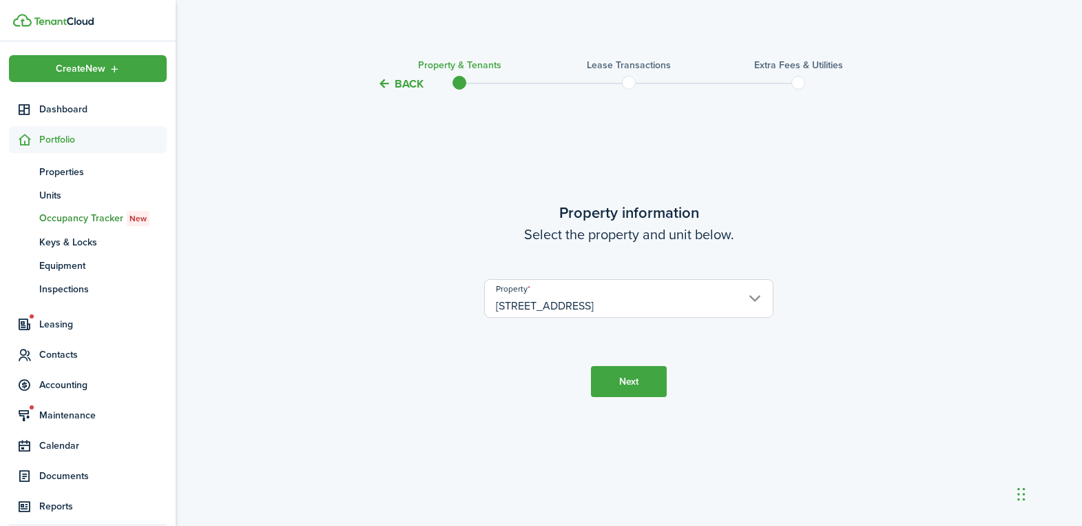
click at [612, 381] on button "Next" at bounding box center [629, 381] width 76 height 31
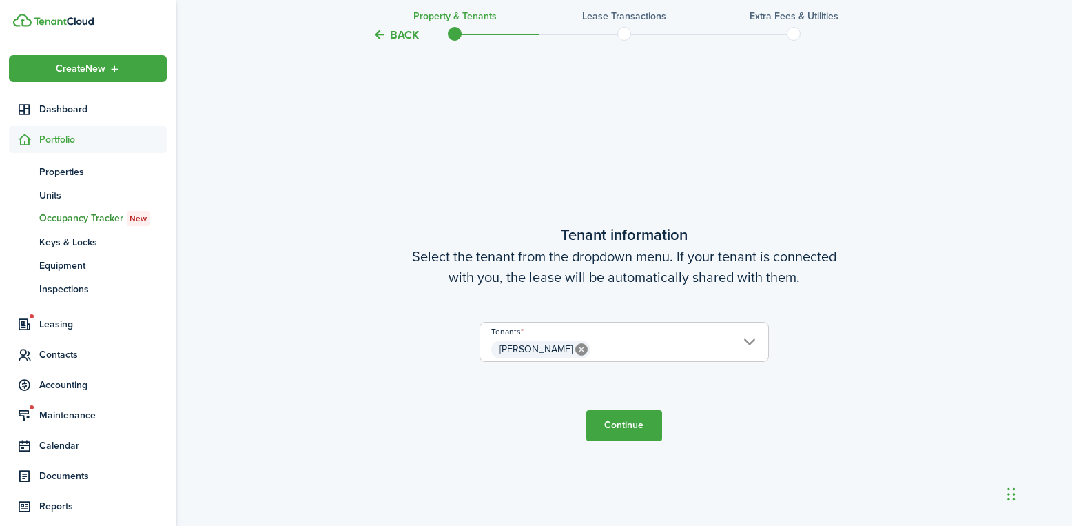
scroll to position [433, 0]
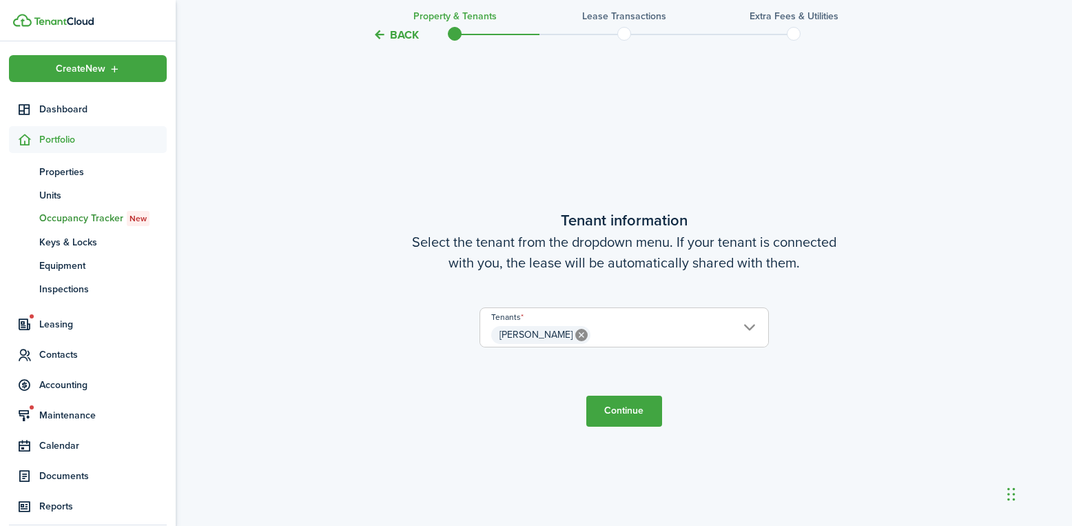
click at [640, 415] on button "Continue" at bounding box center [624, 410] width 76 height 31
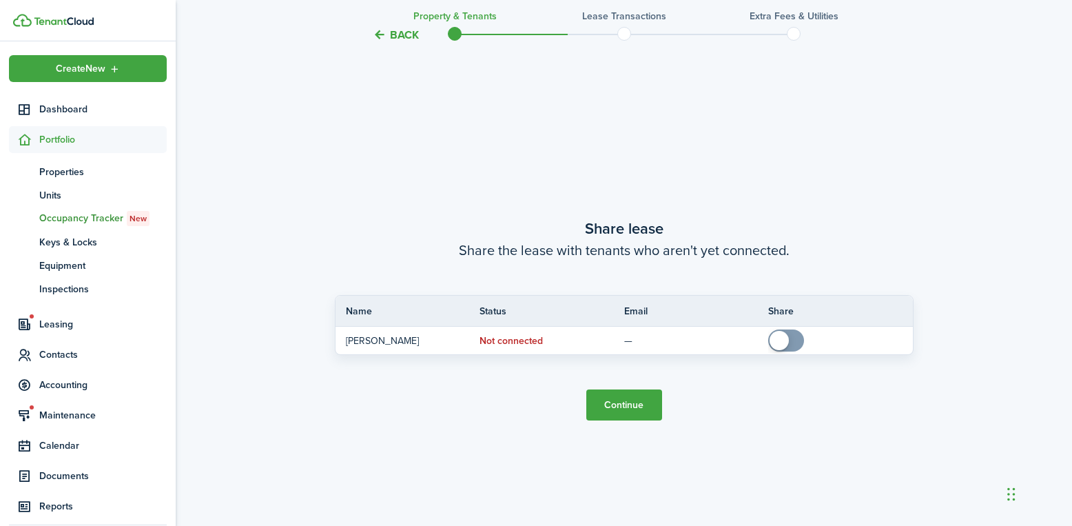
scroll to position [959, 0]
click at [634, 402] on button "Continue" at bounding box center [624, 403] width 76 height 31
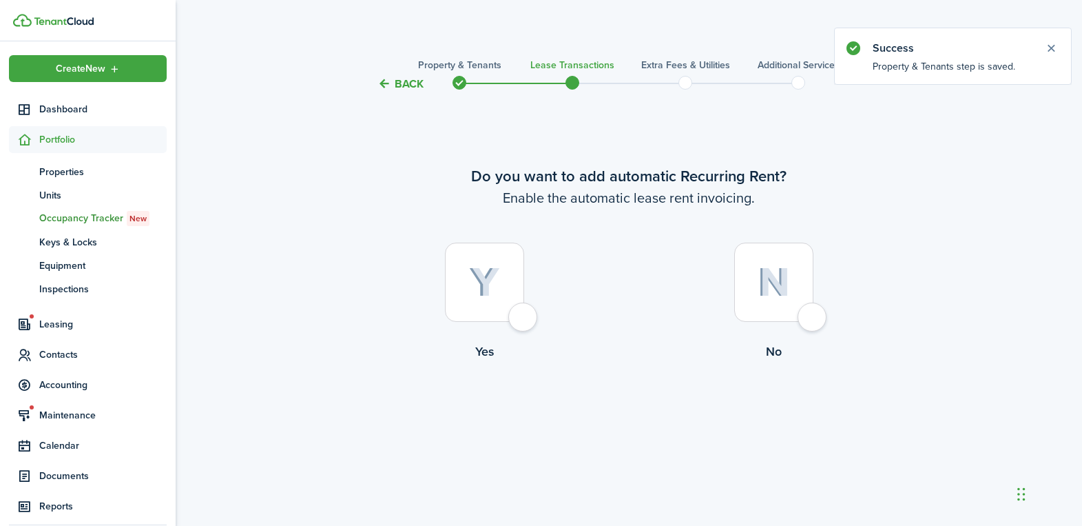
click at [515, 318] on div at bounding box center [484, 281] width 79 height 79
radio input "true"
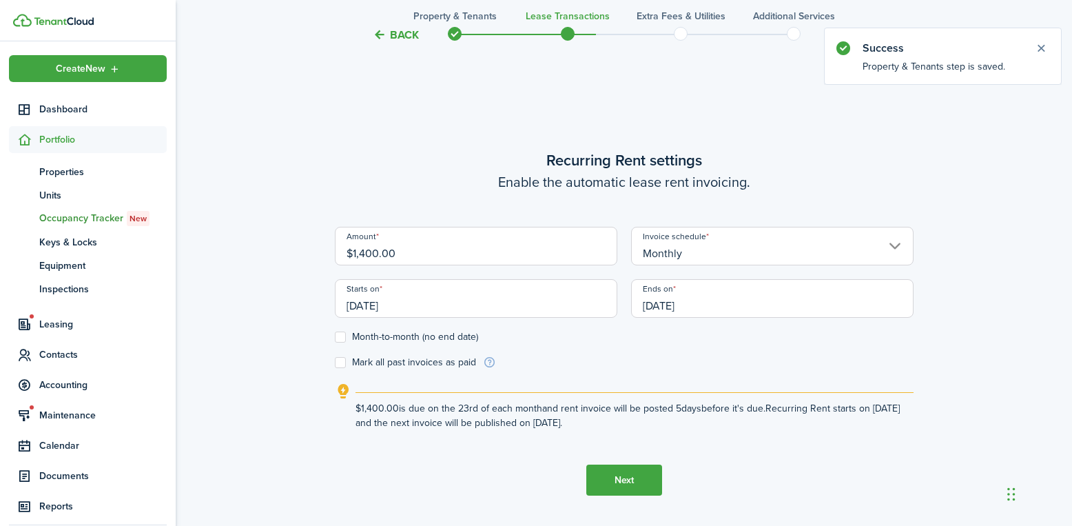
scroll to position [433, 0]
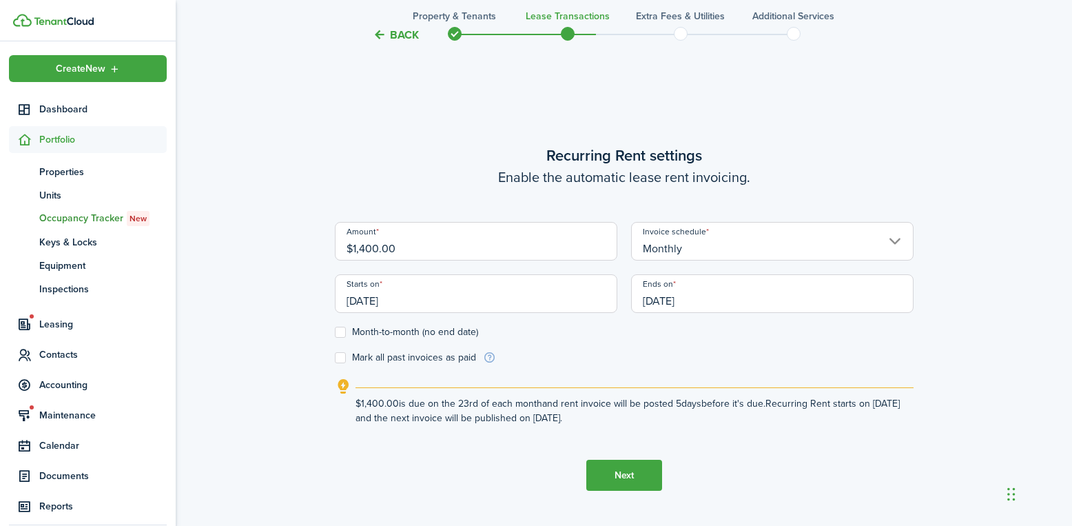
drag, startPoint x: 410, startPoint y: 245, endPoint x: 297, endPoint y: 251, distance: 113.2
click at [298, 251] on div "Back Property & Tenants Lease Transactions Extra fees & Utilities Additional Se…" at bounding box center [624, 97] width 896 height 965
click at [688, 300] on input "[DATE]" at bounding box center [772, 293] width 282 height 39
type input "$935.00"
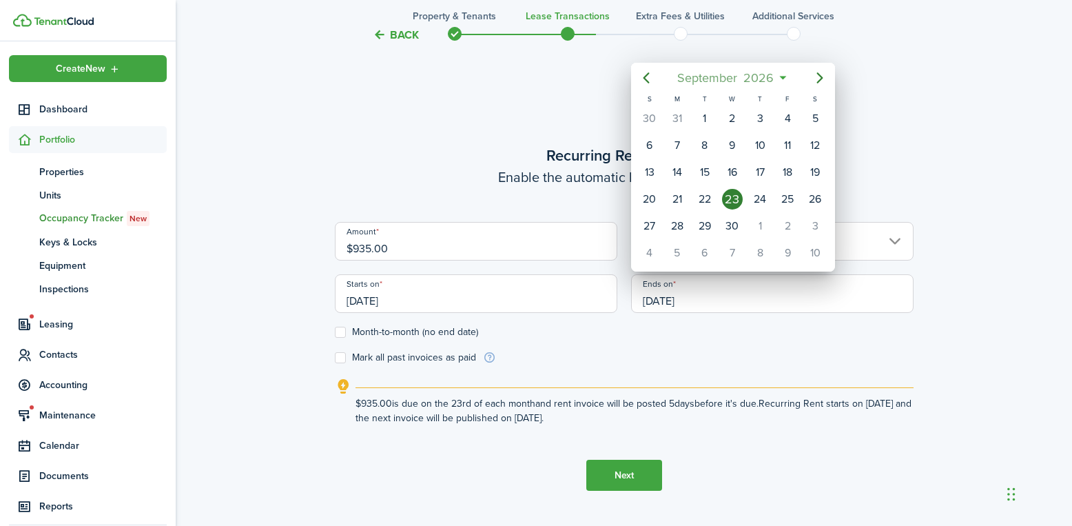
click at [721, 79] on span "September" at bounding box center [707, 77] width 66 height 25
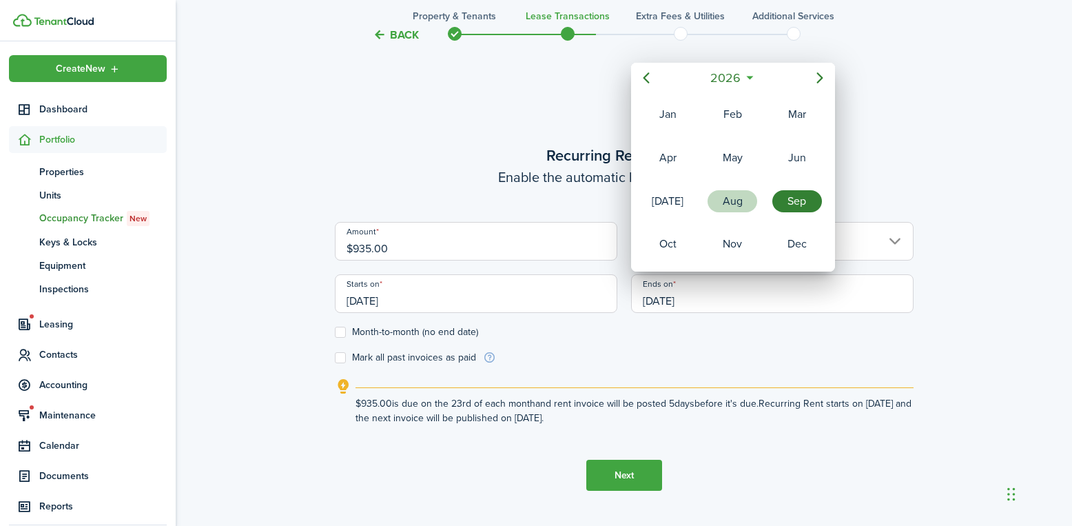
click at [725, 193] on div "Aug" at bounding box center [733, 201] width 50 height 22
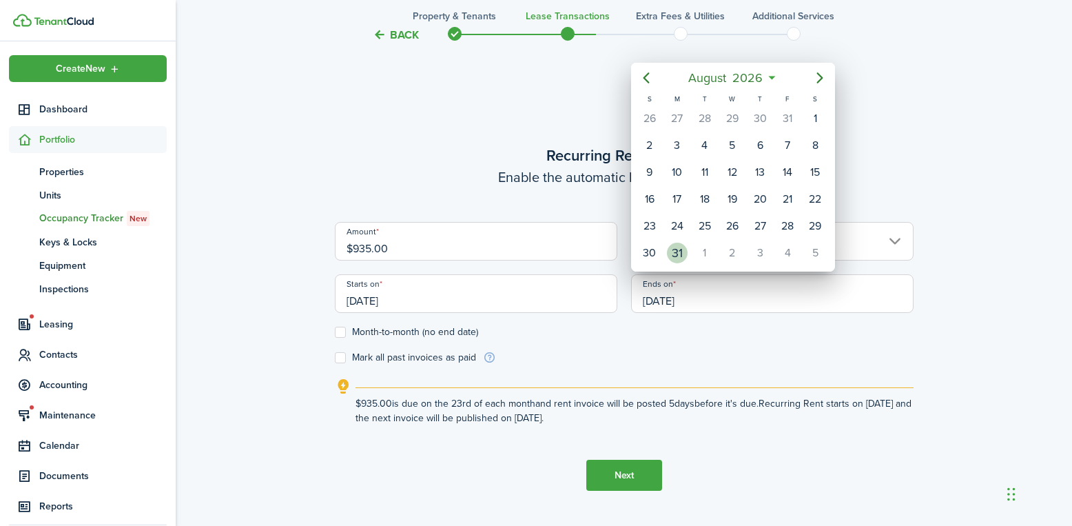
click at [684, 247] on div "31" at bounding box center [677, 252] width 21 height 21
type input "[DATE]"
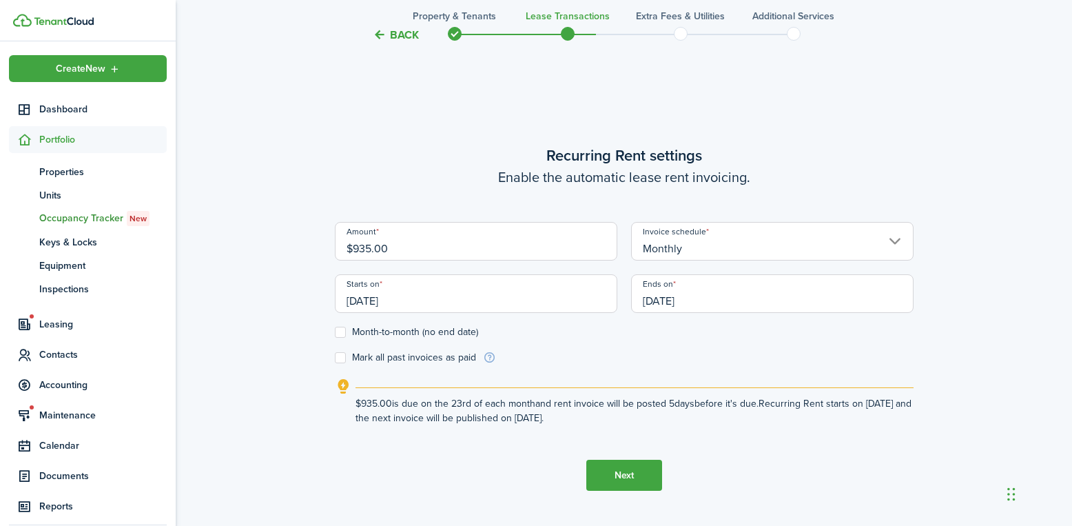
click at [626, 471] on button "Next" at bounding box center [624, 475] width 76 height 31
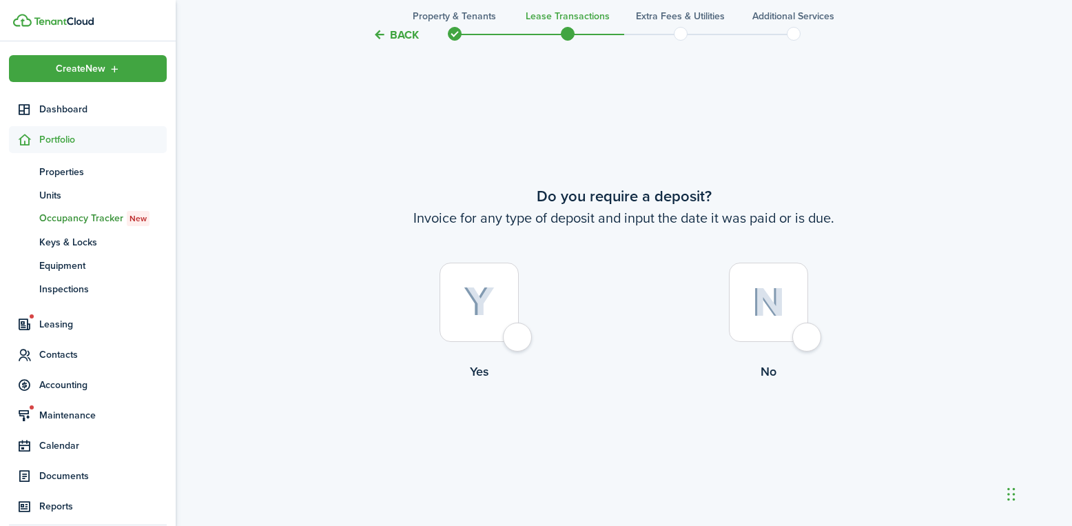
scroll to position [959, 0]
click at [808, 335] on div at bounding box center [768, 300] width 79 height 79
radio input "true"
click at [805, 331] on div at bounding box center [768, 300] width 79 height 79
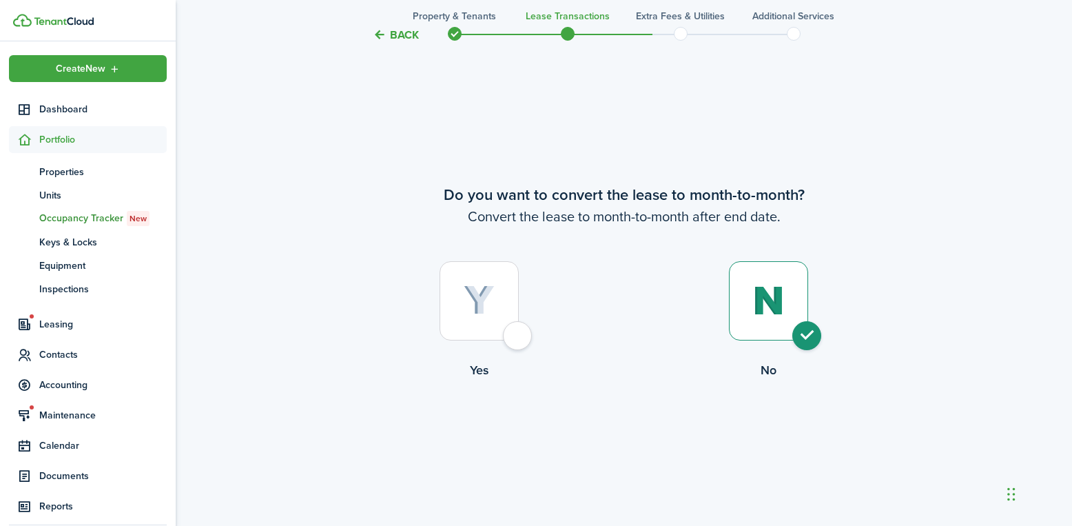
radio input "true"
click at [622, 443] on button "Continue" at bounding box center [624, 435] width 76 height 31
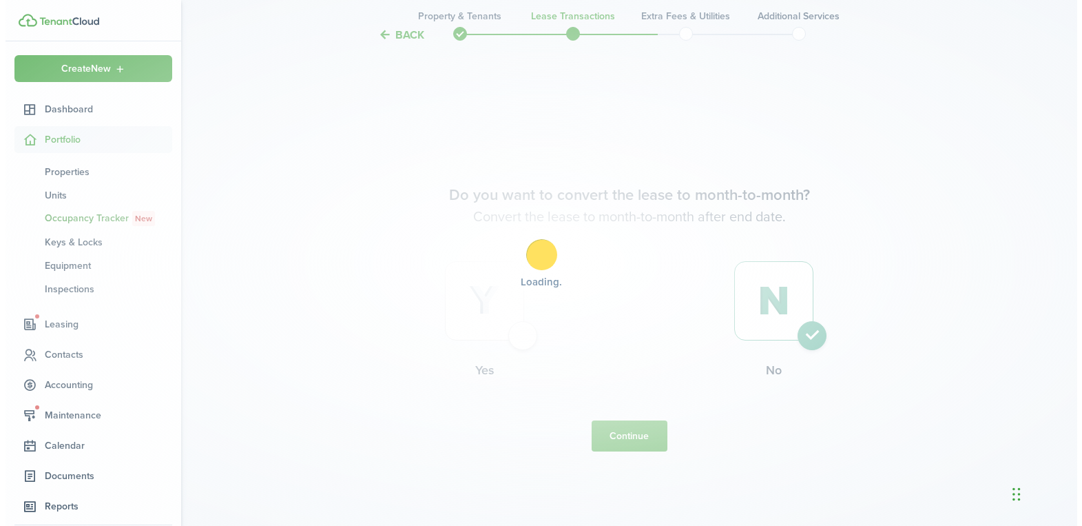
scroll to position [0, 0]
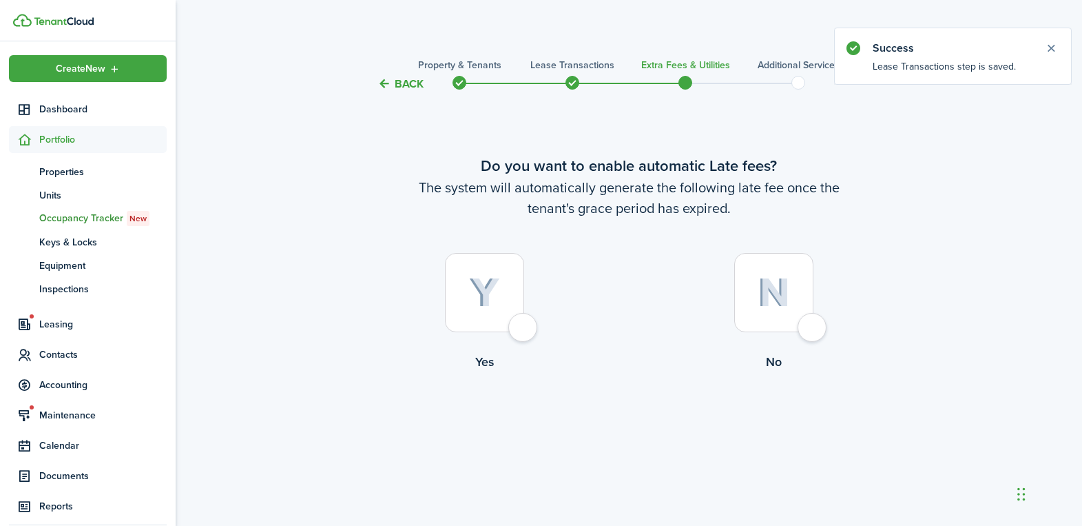
click at [510, 313] on div at bounding box center [484, 292] width 79 height 79
radio input "true"
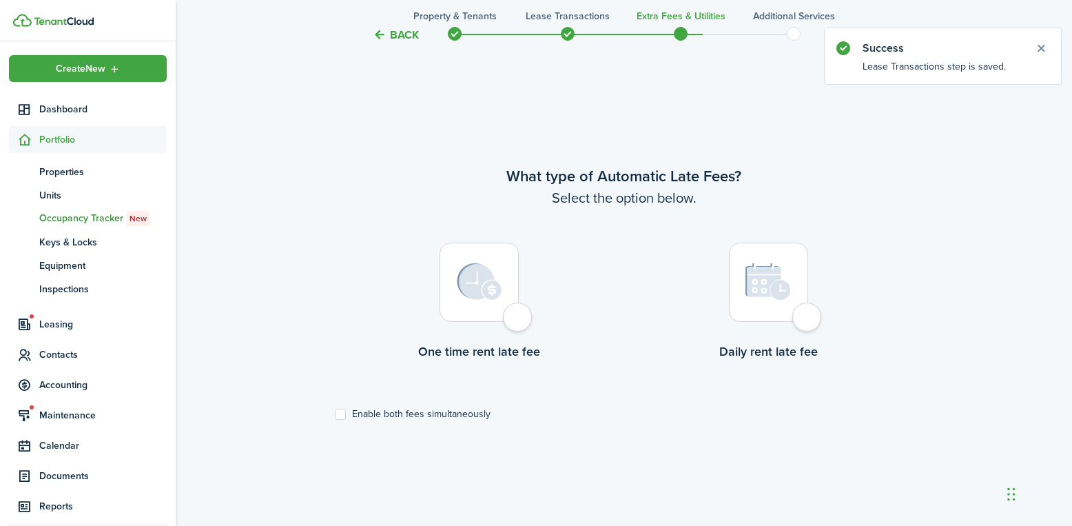
scroll to position [433, 0]
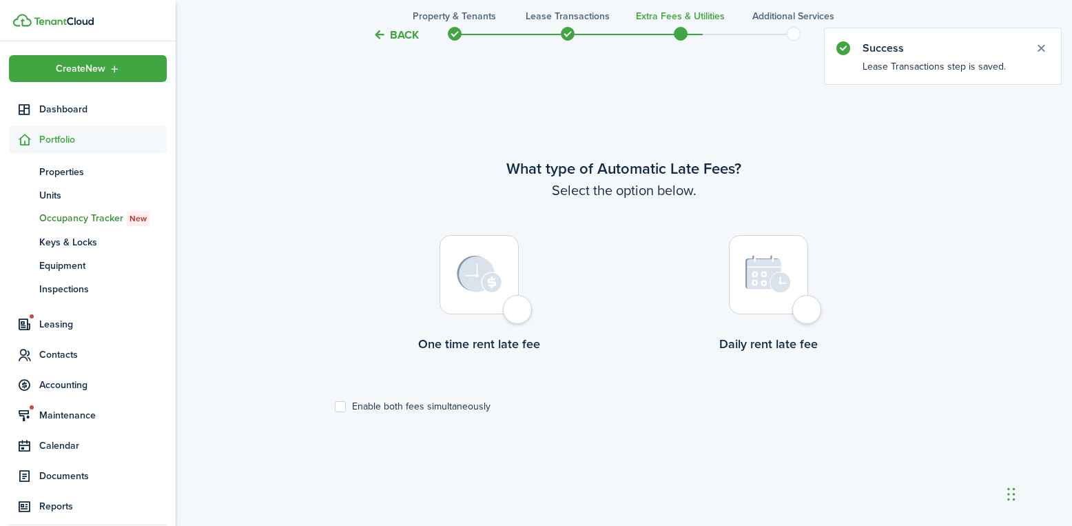
click at [519, 308] on div at bounding box center [479, 274] width 79 height 79
radio input "true"
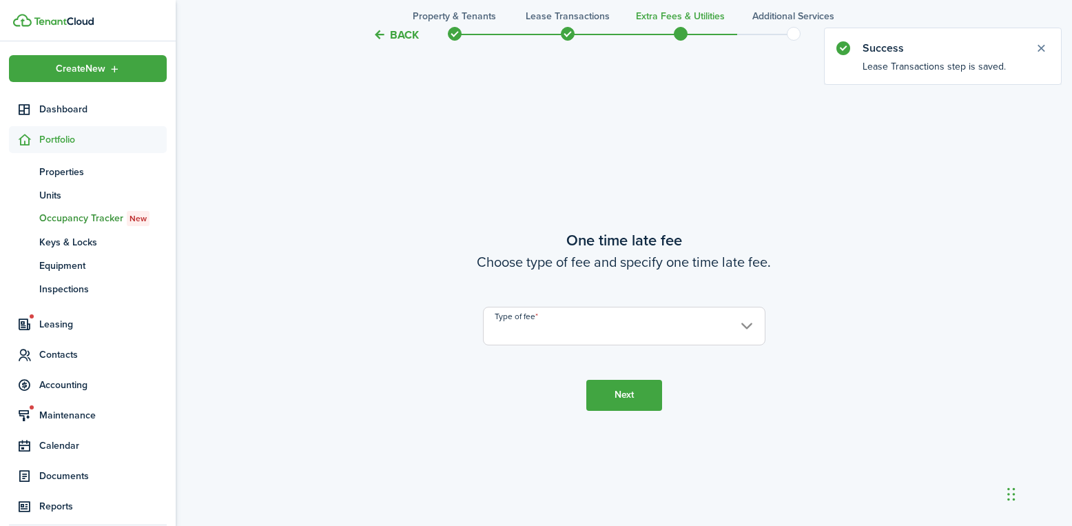
scroll to position [959, 0]
click at [532, 323] on input "Type of fee" at bounding box center [624, 323] width 282 height 39
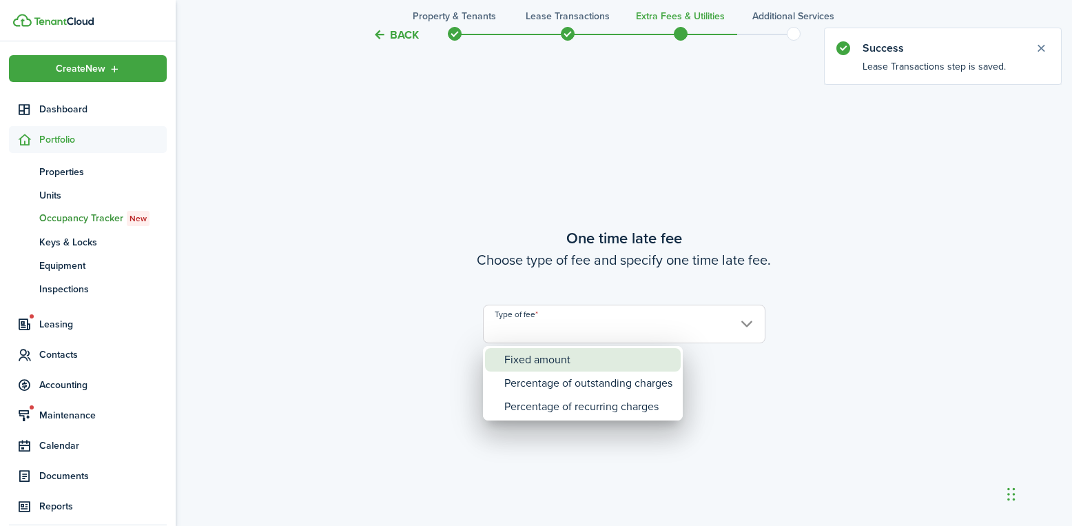
click at [543, 358] on div "Fixed amount" at bounding box center [588, 359] width 168 height 23
type input "Fixed amount"
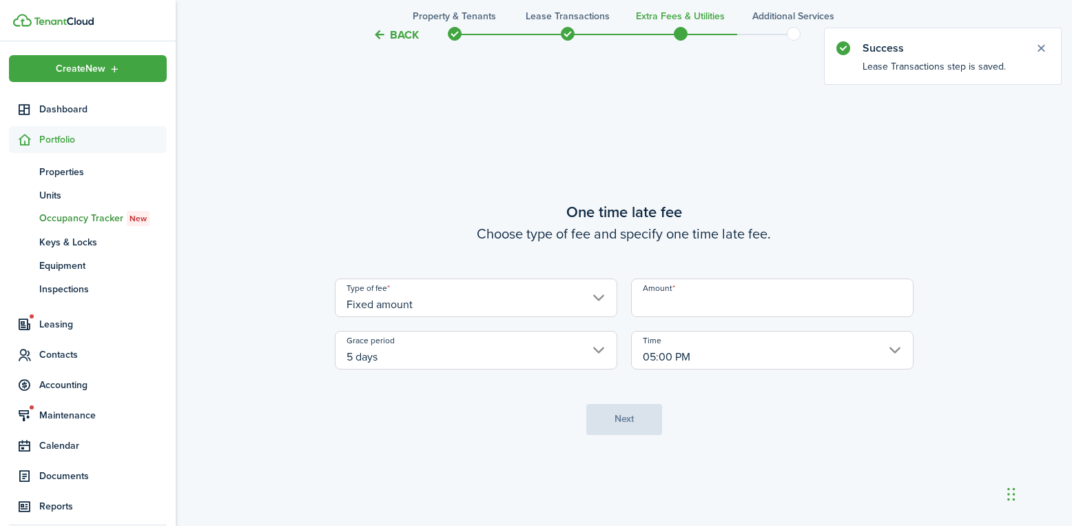
click at [650, 300] on input "Amount" at bounding box center [772, 297] width 282 height 39
type input "$25.00"
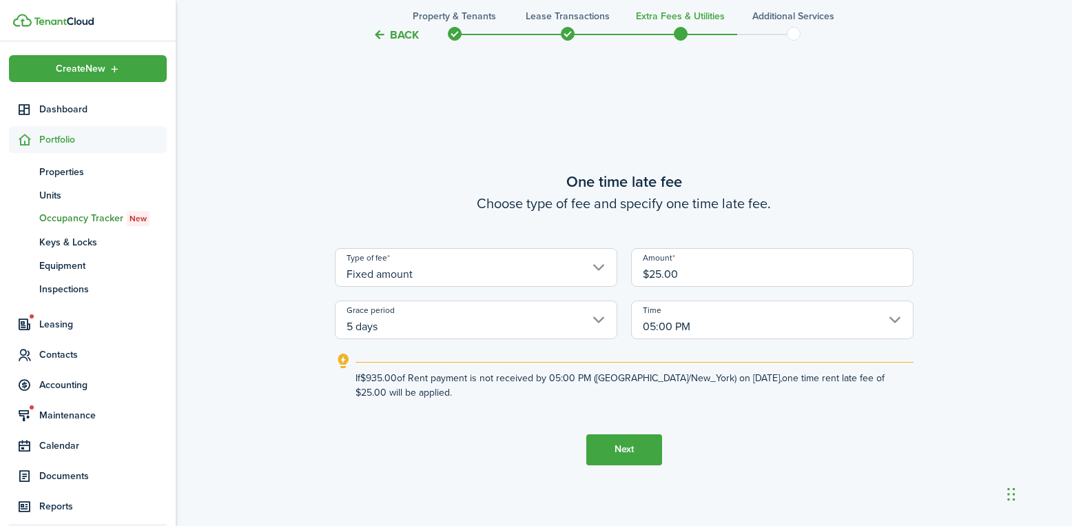
click at [617, 453] on button "Next" at bounding box center [624, 449] width 76 height 31
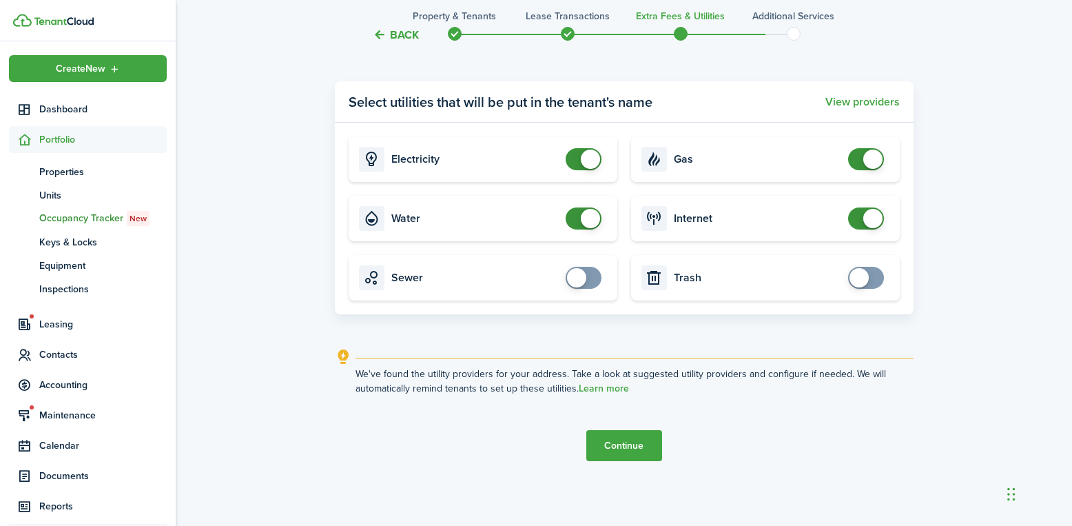
scroll to position [1605, 0]
click at [647, 437] on button "Continue" at bounding box center [624, 444] width 76 height 31
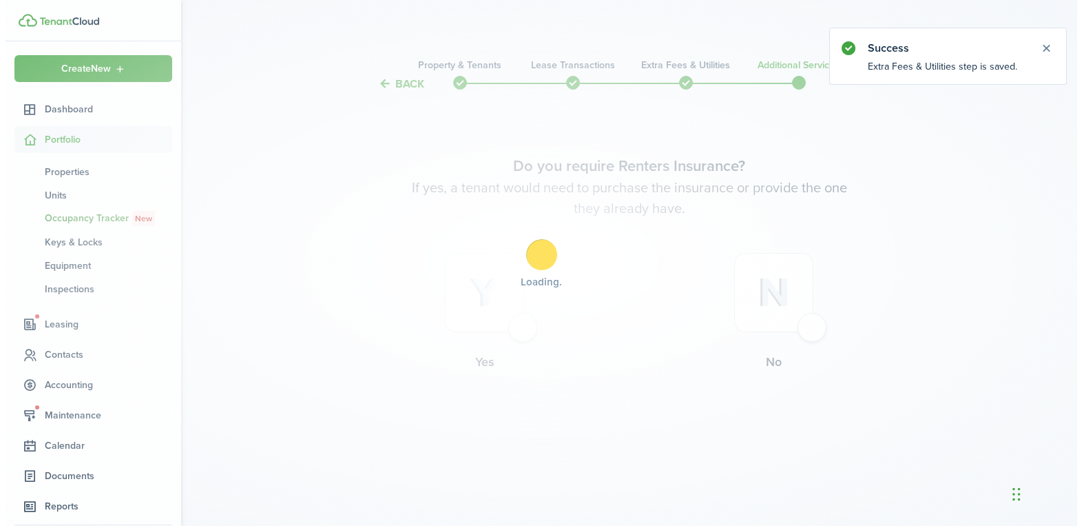
scroll to position [0, 0]
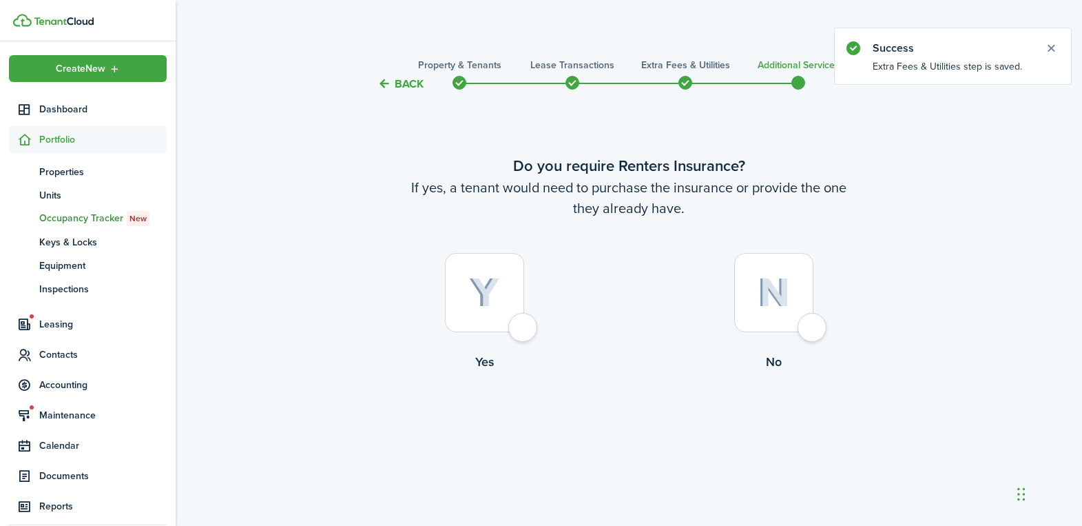
click at [778, 307] on img at bounding box center [774, 293] width 32 height 30
radio input "true"
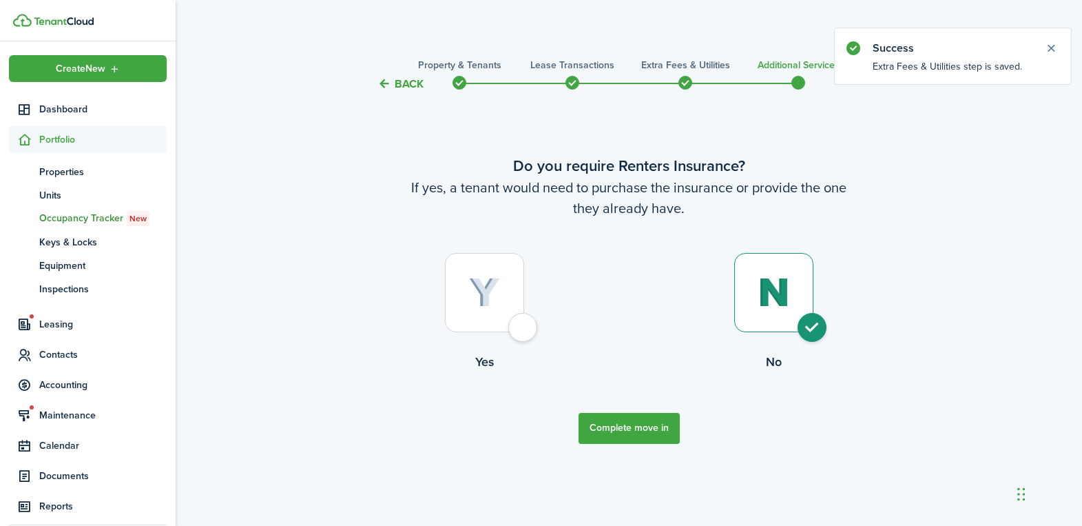
click at [640, 417] on button "Complete move in" at bounding box center [629, 428] width 101 height 31
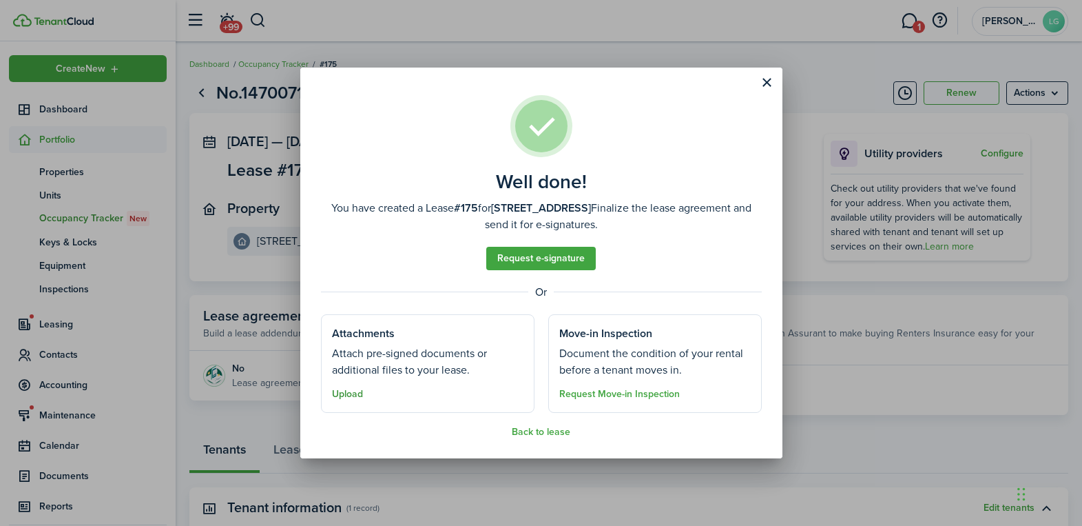
click at [351, 395] on button "Upload" at bounding box center [347, 394] width 31 height 11
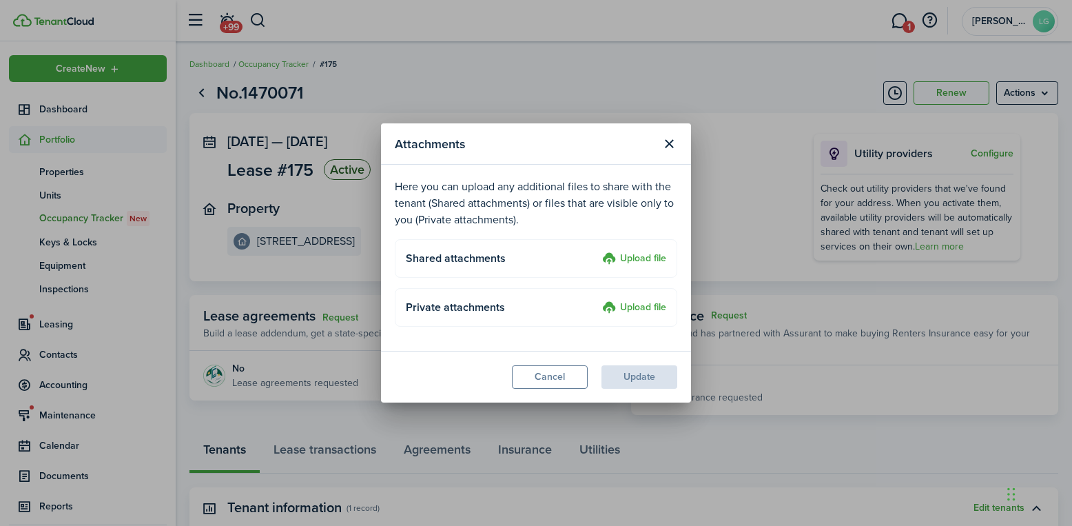
click at [627, 256] on label "Upload file" at bounding box center [634, 259] width 64 height 17
click at [597, 251] on input "Upload file" at bounding box center [597, 251] width 0 height 0
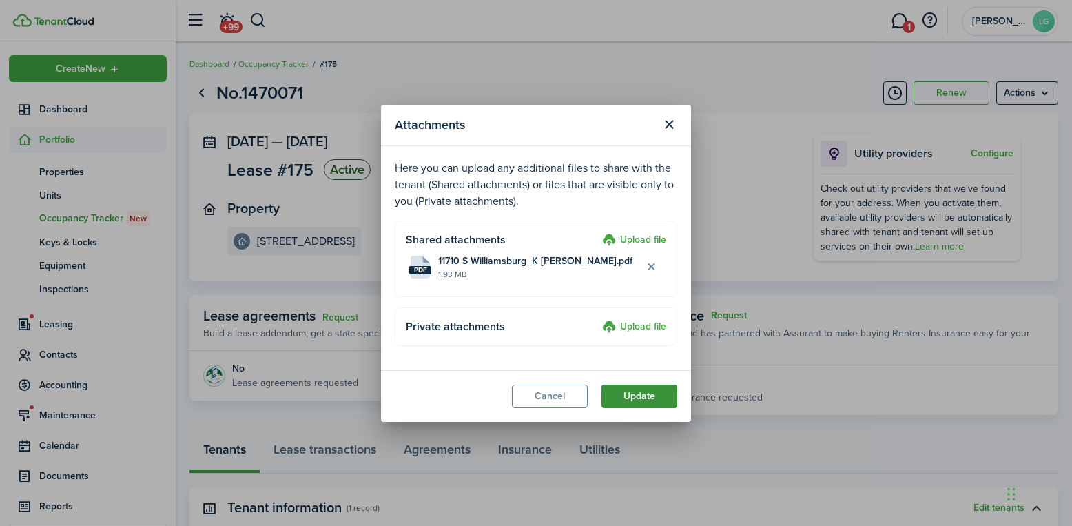
click at [646, 394] on button "Update" at bounding box center [639, 395] width 76 height 23
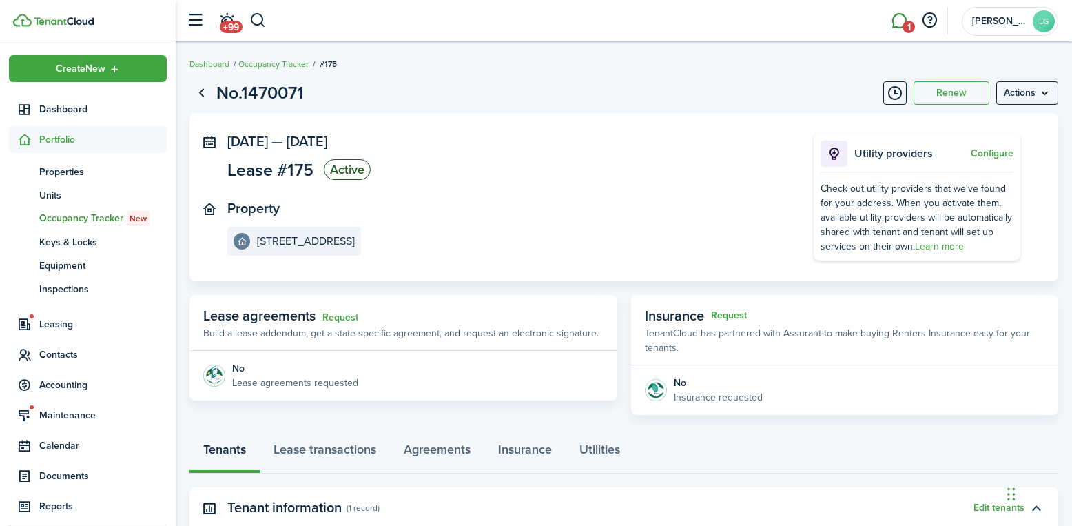
click at [904, 25] on span "1" at bounding box center [908, 27] width 12 height 12
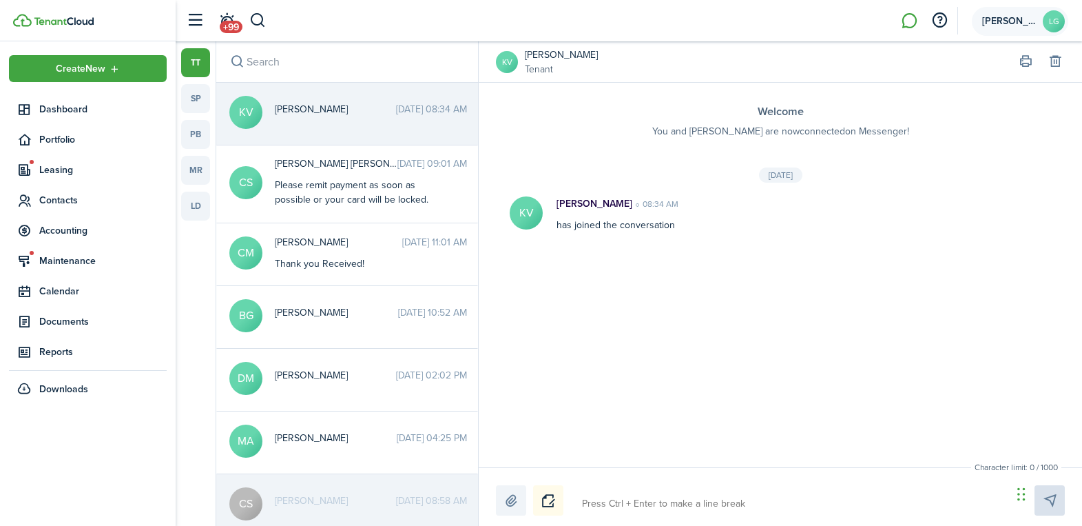
click at [1013, 21] on span "Langley Garage" at bounding box center [1009, 22] width 55 height 10
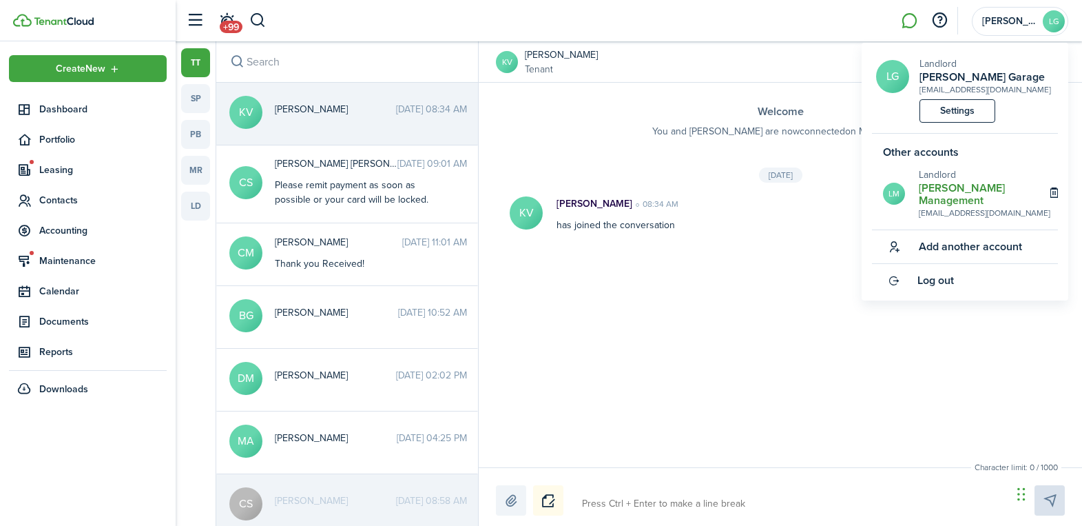
click at [952, 176] on span "Landlord" at bounding box center [937, 174] width 37 height 14
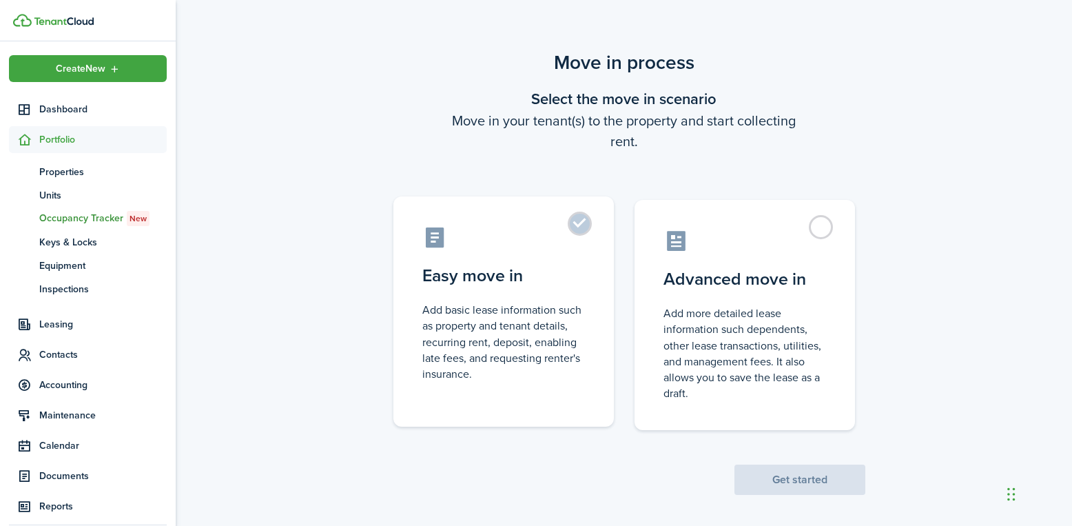
click at [528, 269] on control-radio-card-title "Easy move in" at bounding box center [503, 275] width 163 height 25
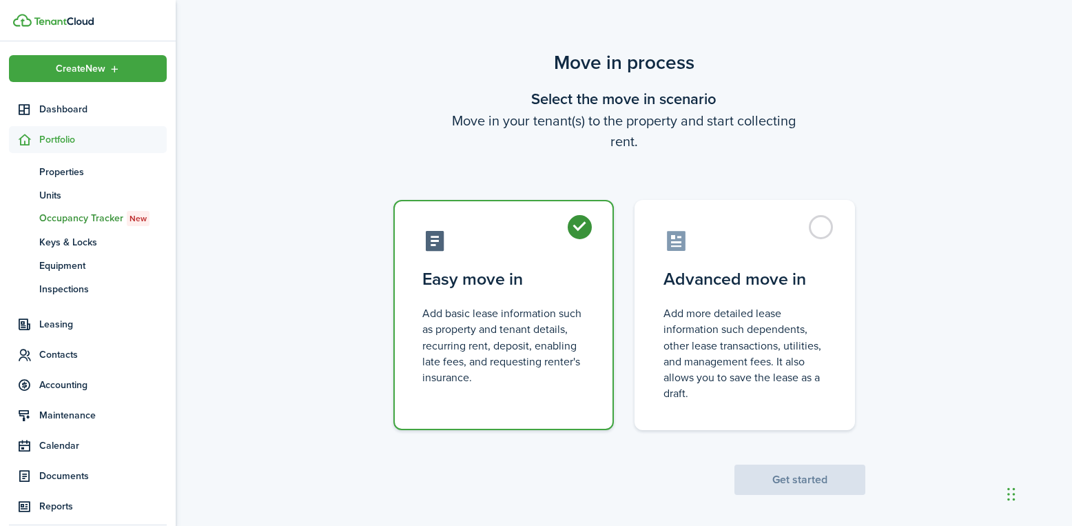
radio input "true"
click at [792, 477] on button "Get started" at bounding box center [799, 479] width 131 height 30
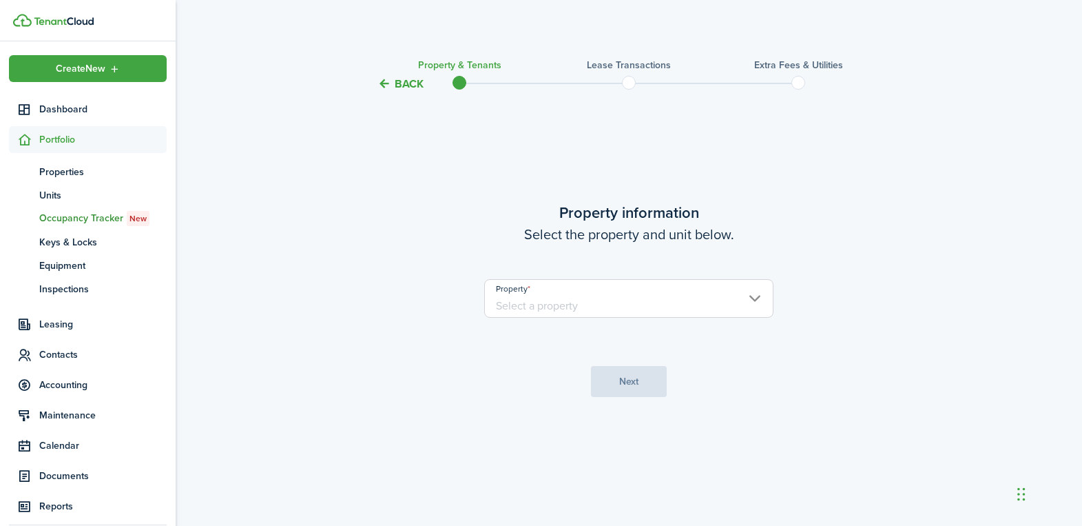
click at [621, 300] on input "Property" at bounding box center [628, 298] width 289 height 39
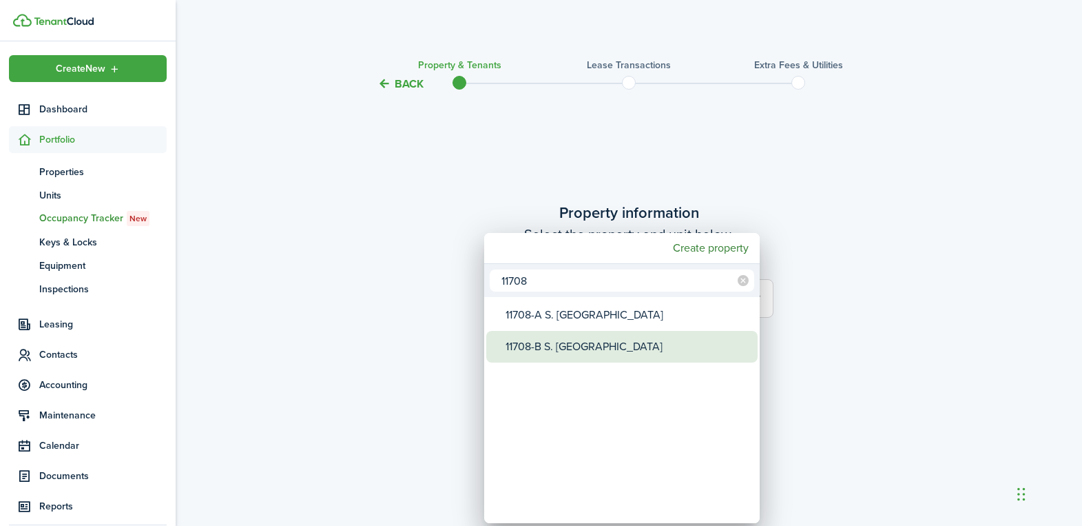
type input "11708"
click at [581, 346] on div "11708-B S. [GEOGRAPHIC_DATA]" at bounding box center [628, 347] width 244 height 32
type input "11708-B S. [GEOGRAPHIC_DATA]"
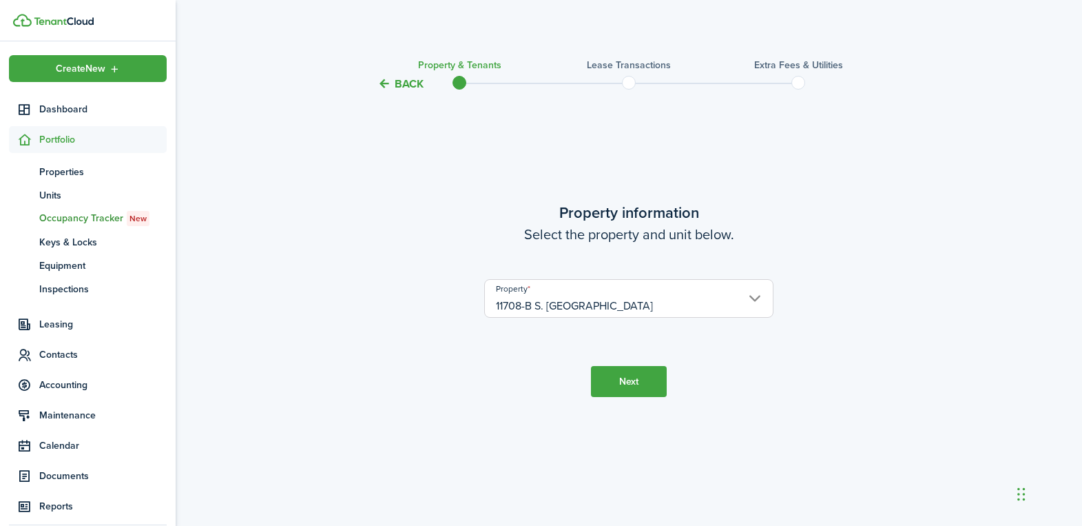
click at [634, 379] on button "Next" at bounding box center [629, 381] width 76 height 31
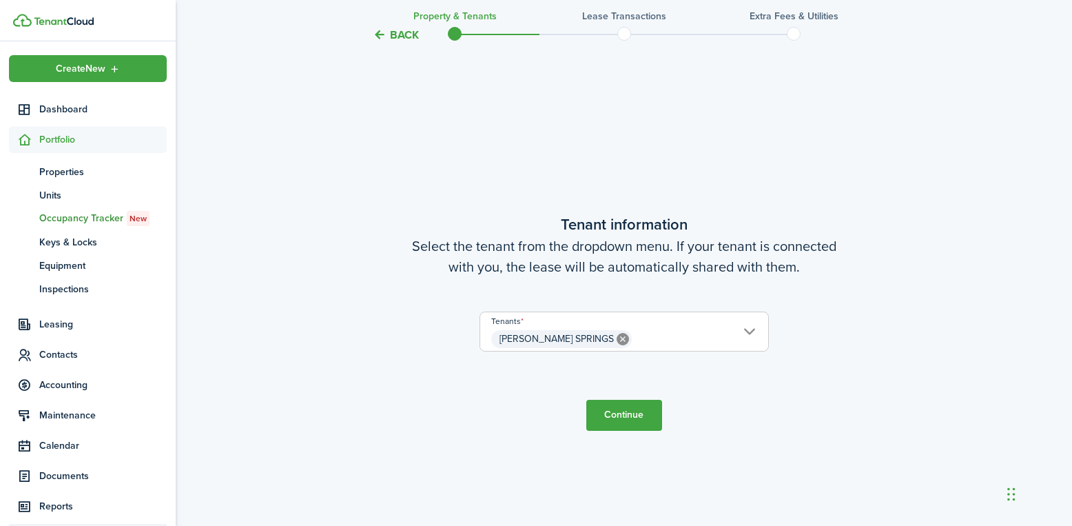
scroll to position [433, 0]
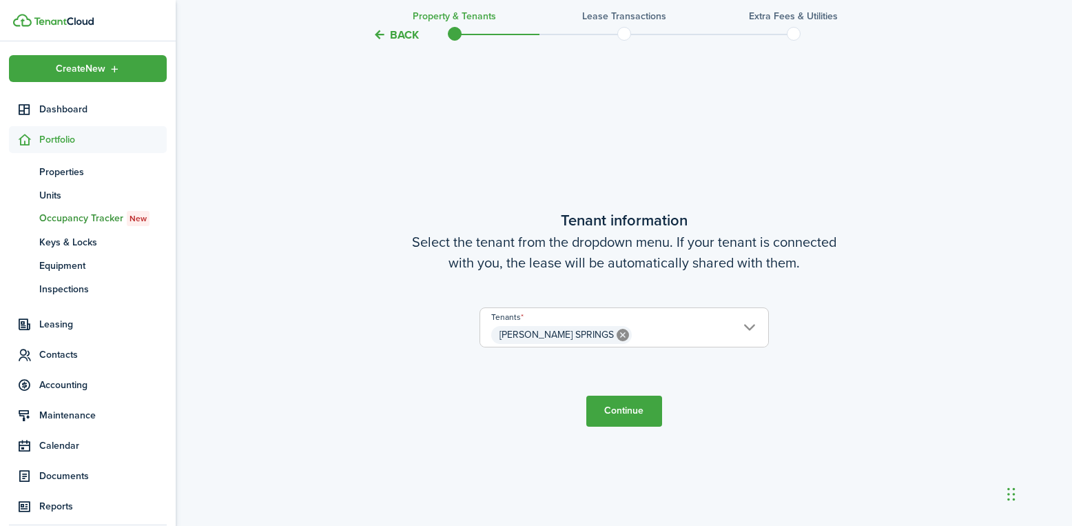
click at [626, 405] on button "Continue" at bounding box center [624, 410] width 76 height 31
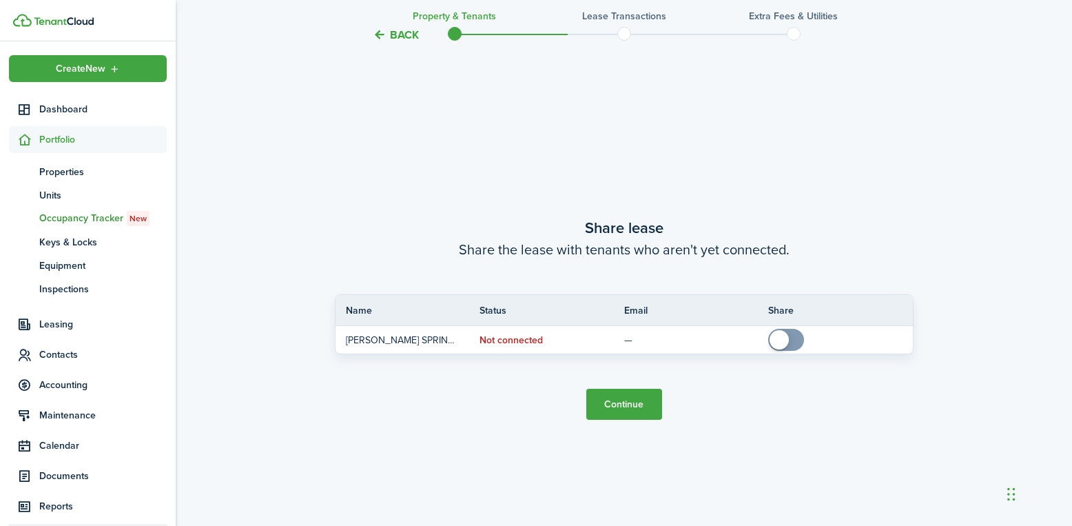
scroll to position [959, 0]
click at [620, 393] on button "Continue" at bounding box center [624, 403] width 76 height 31
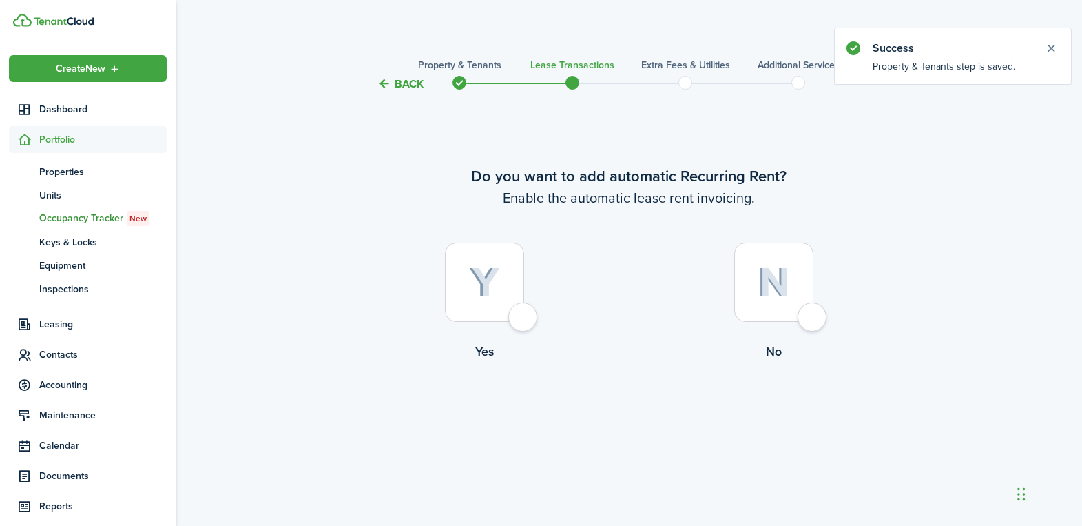
click at [475, 303] on div at bounding box center [484, 281] width 79 height 79
radio input "true"
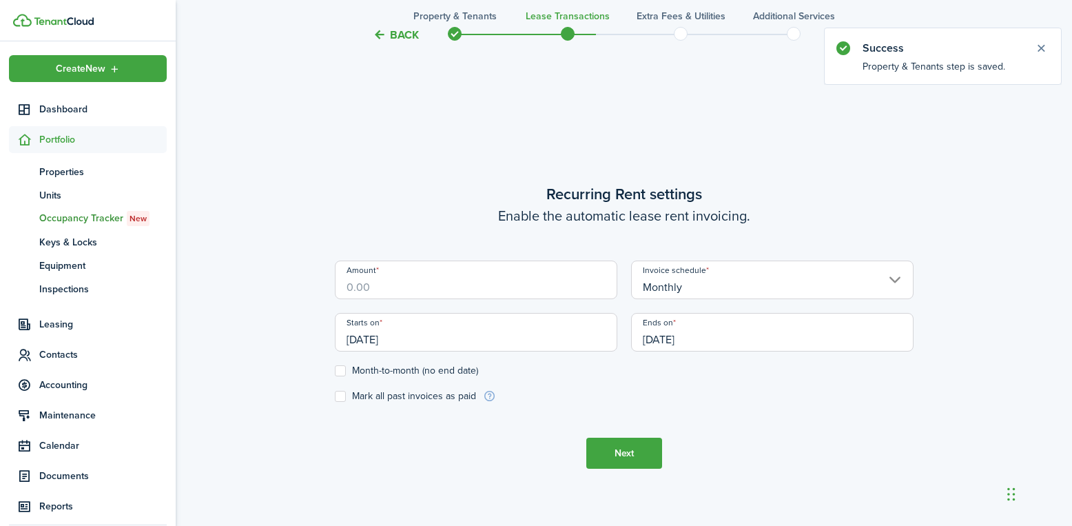
scroll to position [433, 0]
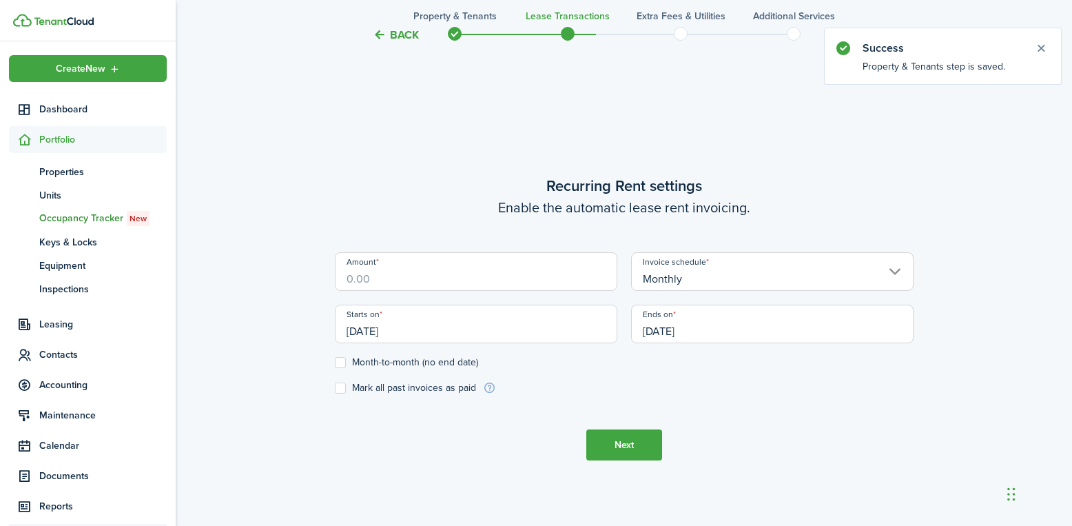
click at [518, 266] on input "Amount" at bounding box center [476, 271] width 282 height 39
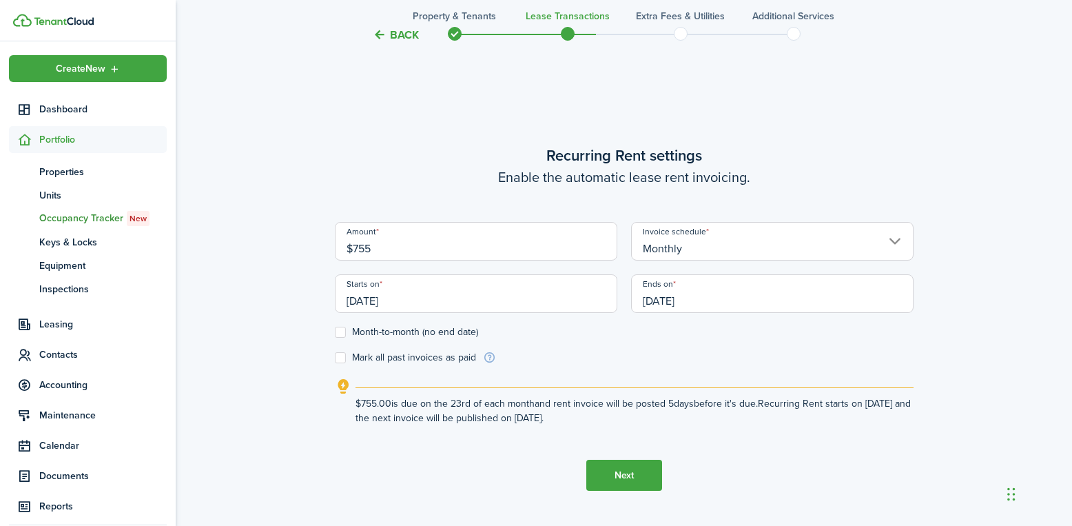
click at [668, 300] on input "[DATE]" at bounding box center [772, 293] width 282 height 39
type input "$755.00"
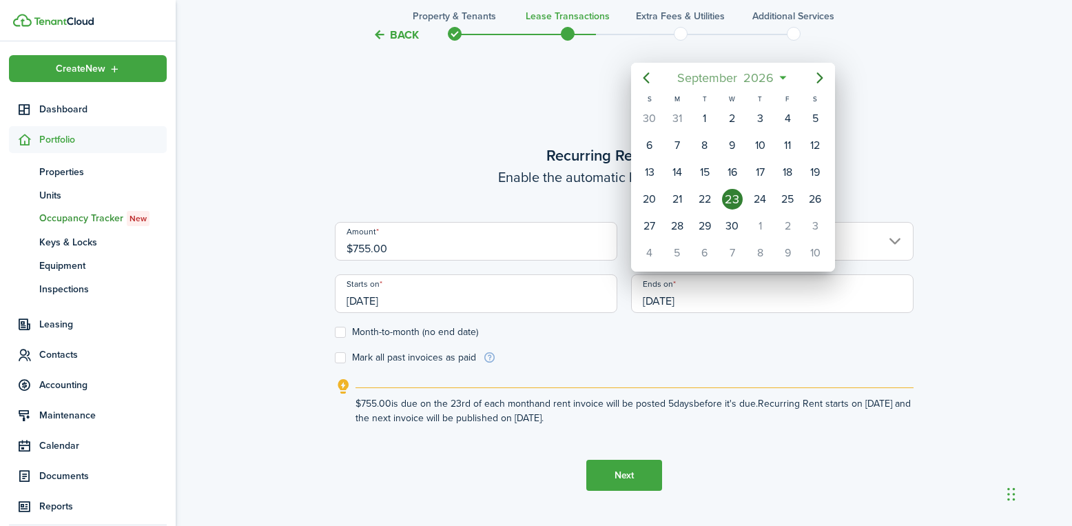
click at [717, 76] on span "September" at bounding box center [707, 77] width 66 height 25
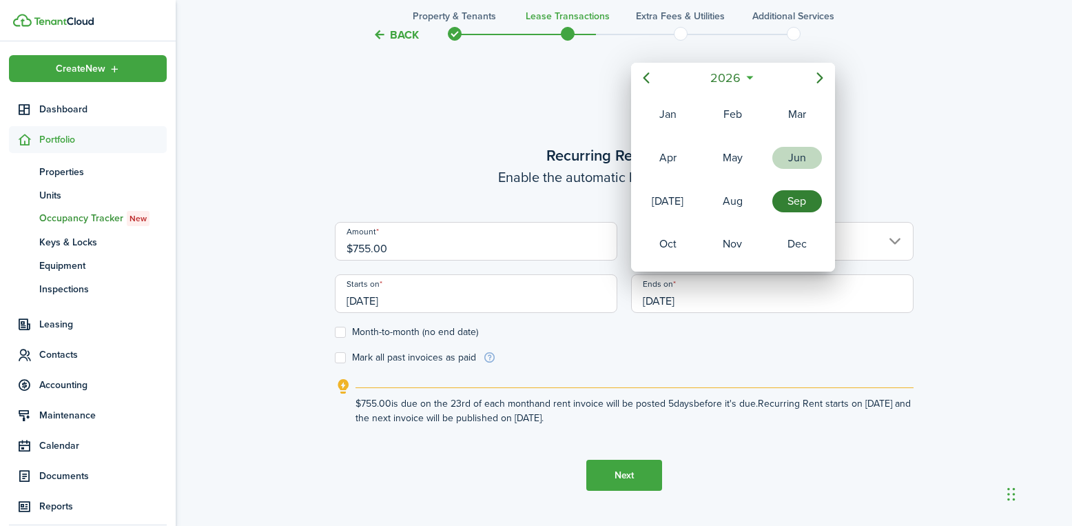
click at [792, 161] on div "Jun" at bounding box center [797, 158] width 50 height 22
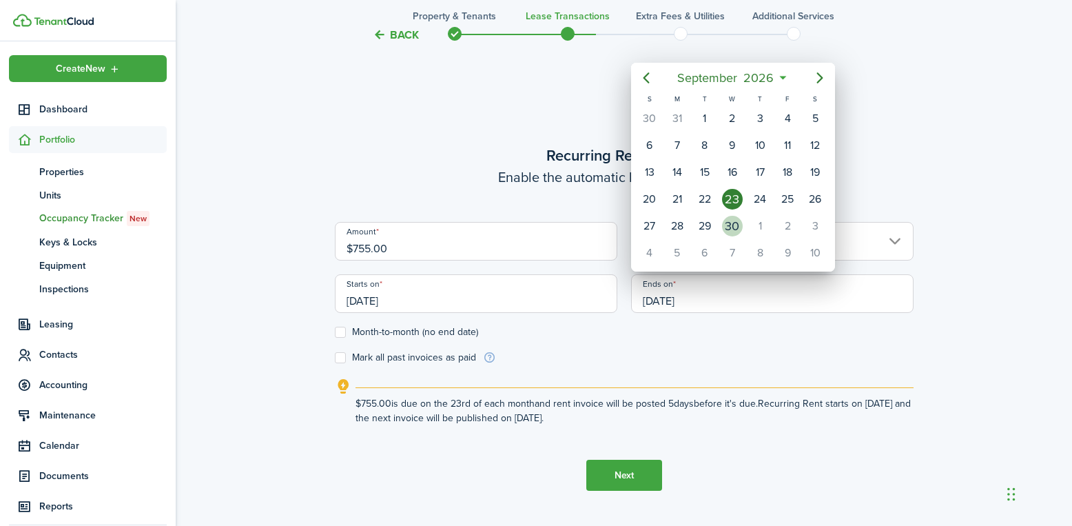
click at [724, 222] on div "30" at bounding box center [732, 226] width 21 height 21
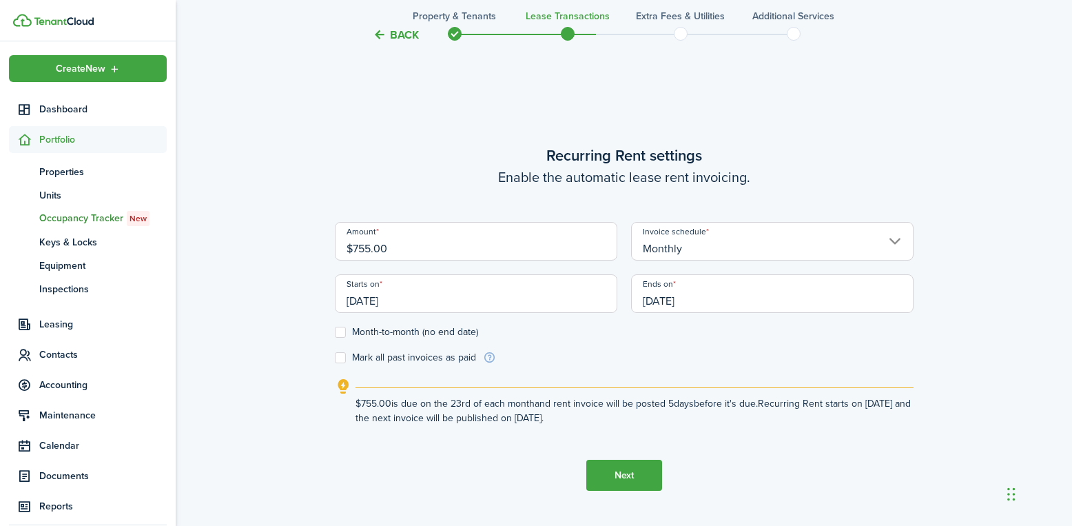
click at [630, 471] on button "Next" at bounding box center [624, 475] width 76 height 31
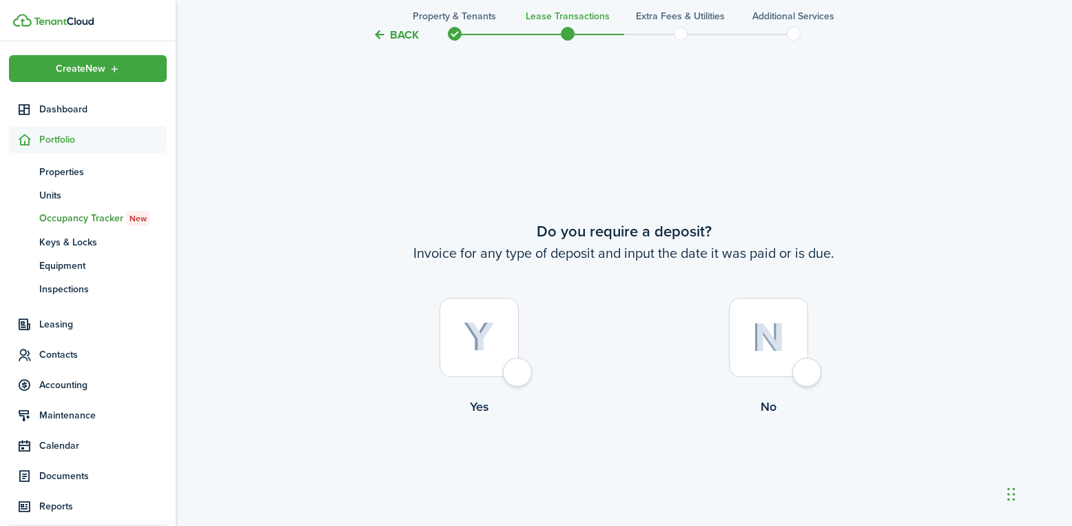
scroll to position [959, 0]
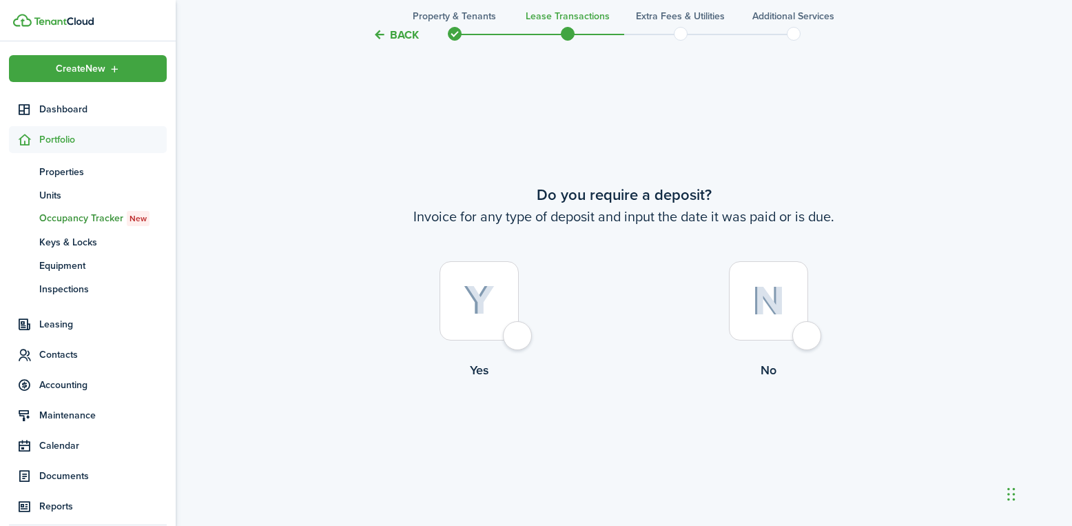
click at [396, 34] on button "Back" at bounding box center [396, 35] width 46 height 14
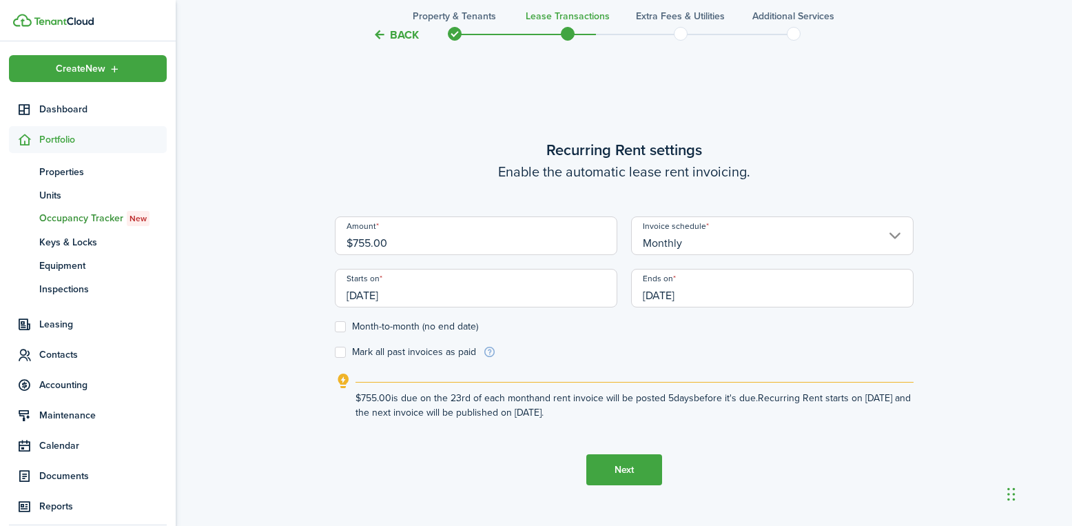
scroll to position [433, 0]
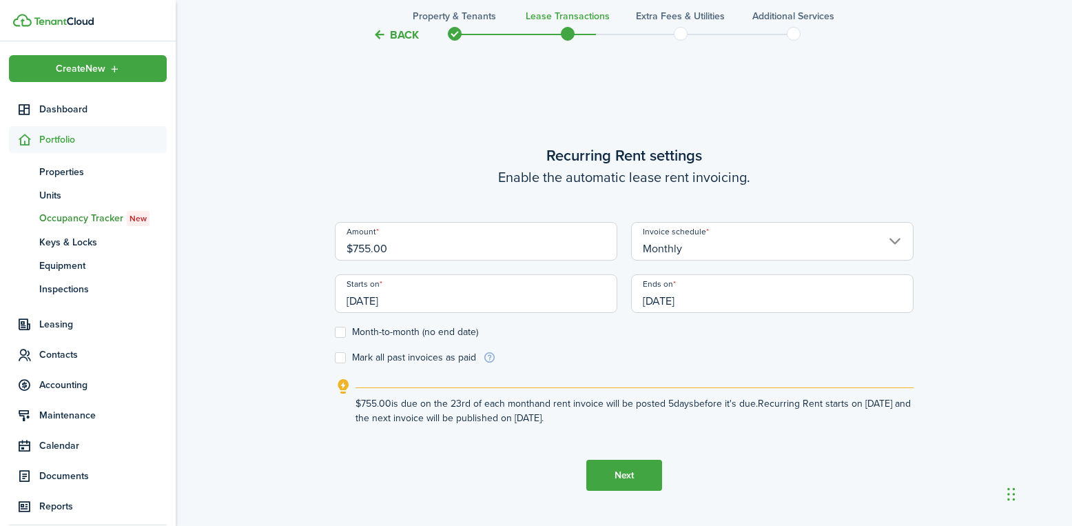
click at [705, 296] on input "[DATE]" at bounding box center [772, 293] width 282 height 39
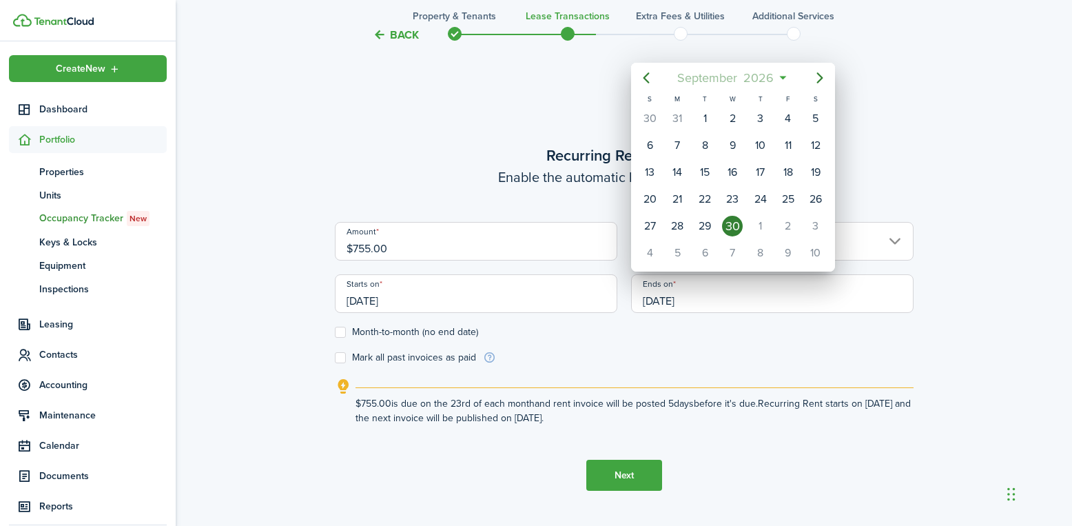
click at [716, 73] on span "September" at bounding box center [707, 77] width 66 height 25
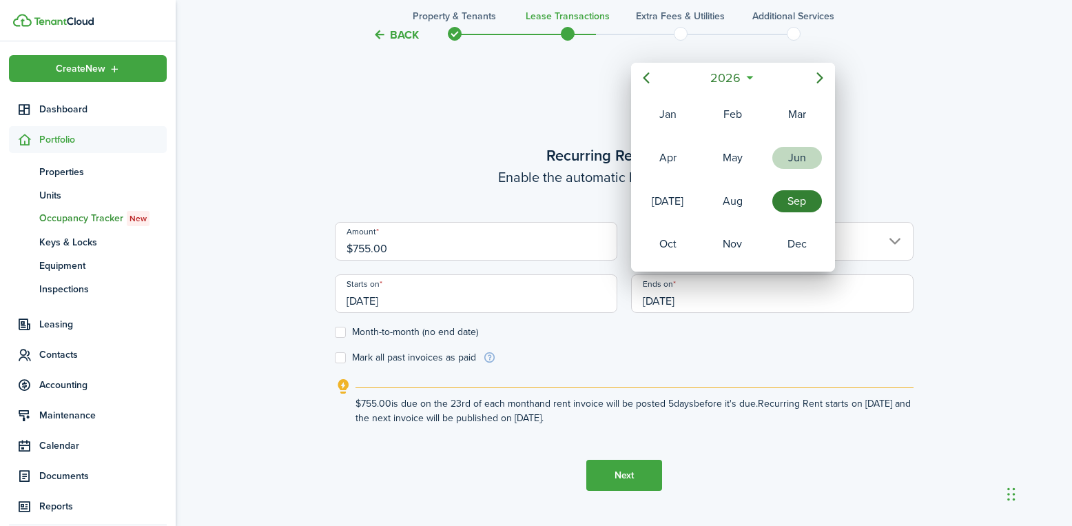
click at [793, 151] on div "Jun" at bounding box center [797, 158] width 50 height 22
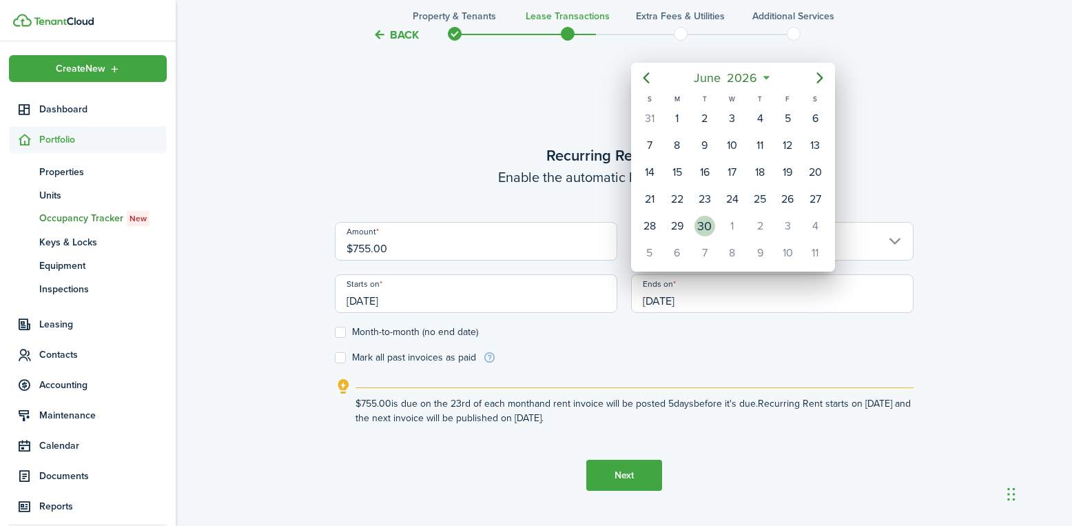
click at [708, 220] on div "30" at bounding box center [704, 226] width 21 height 21
type input "[DATE]"
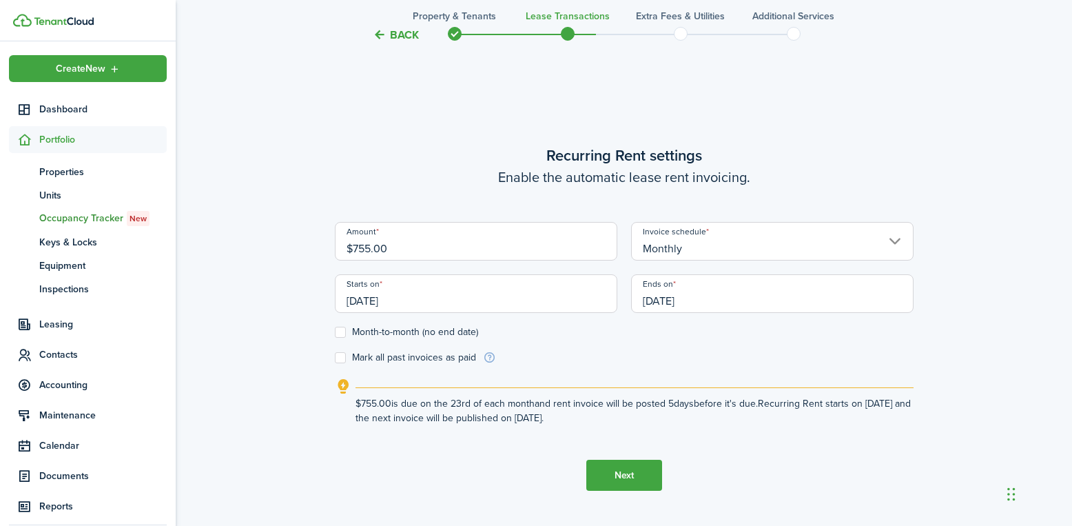
click at [722, 300] on input "[DATE]" at bounding box center [772, 293] width 282 height 39
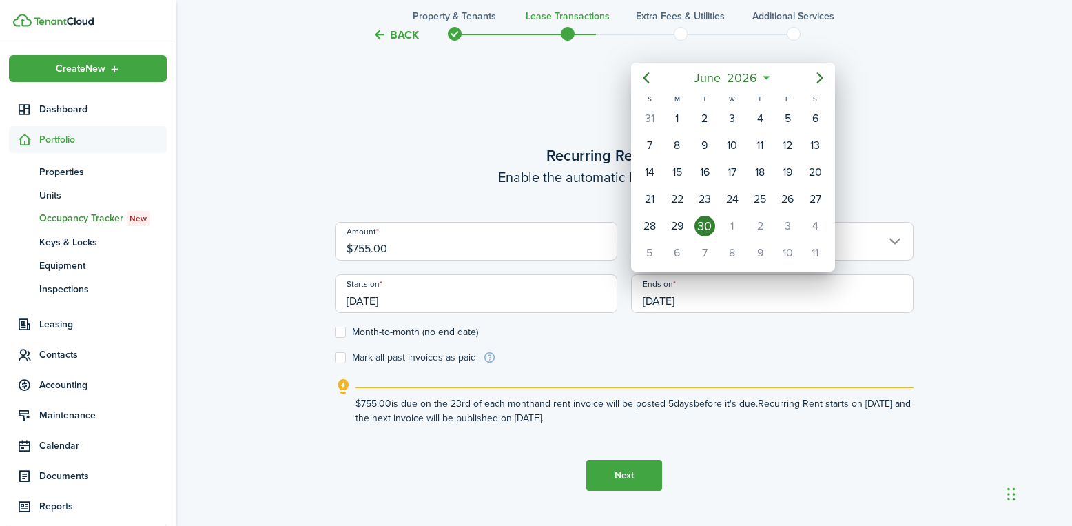
click at [725, 474] on div at bounding box center [536, 263] width 1292 height 746
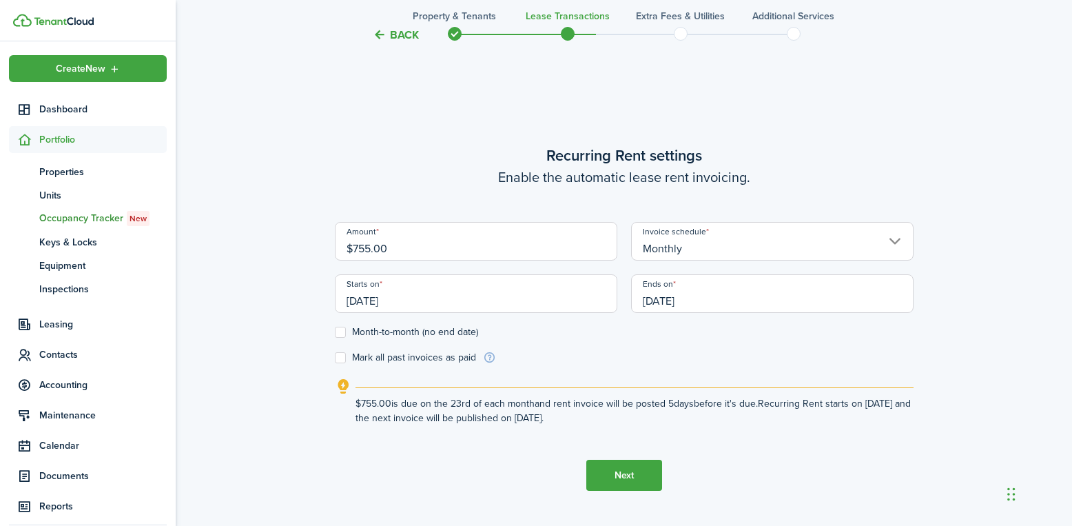
click at [615, 481] on button "Next" at bounding box center [624, 475] width 76 height 31
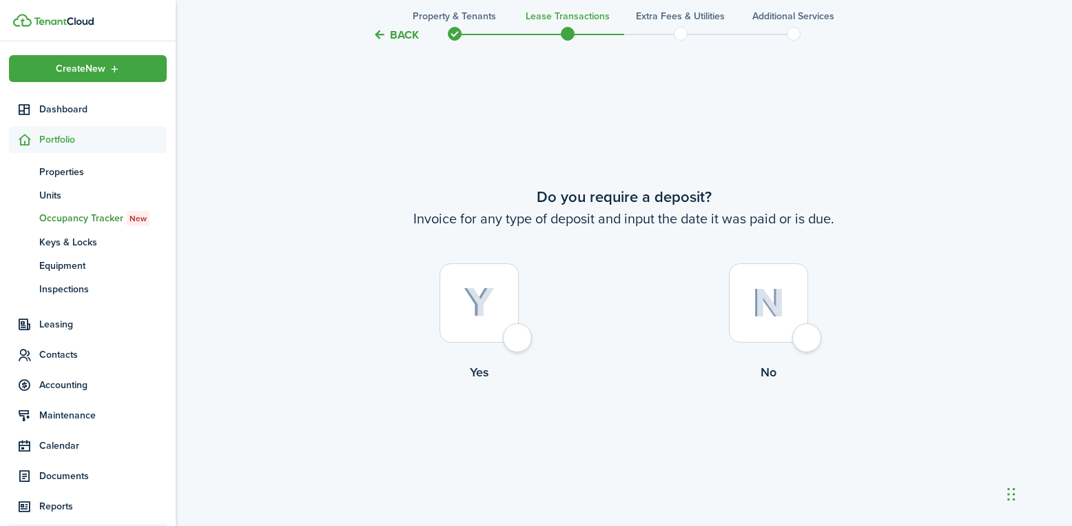
scroll to position [959, 0]
click at [808, 336] on div at bounding box center [768, 300] width 79 height 79
radio input "true"
click at [803, 338] on div at bounding box center [768, 300] width 79 height 79
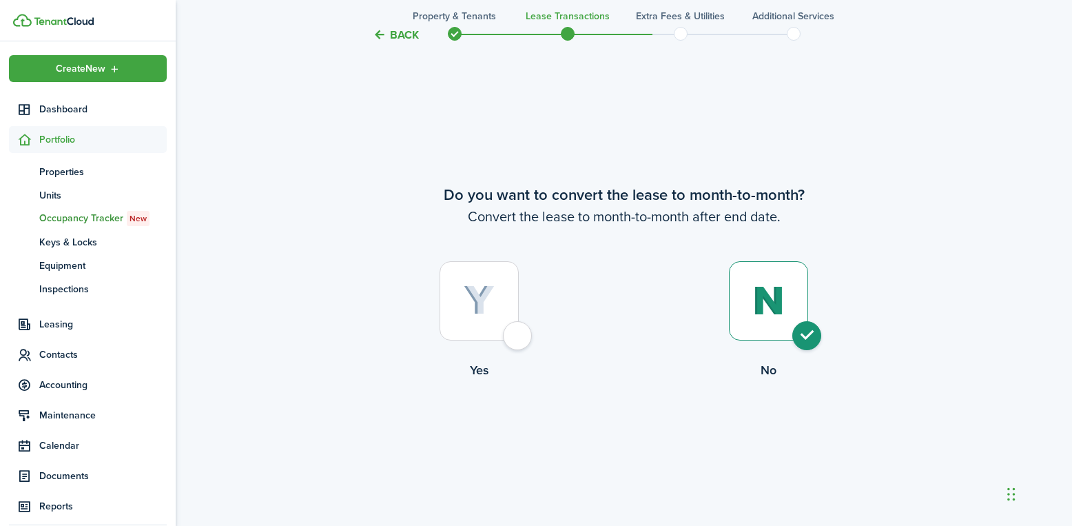
radio input "true"
click at [632, 436] on button "Continue" at bounding box center [624, 435] width 76 height 31
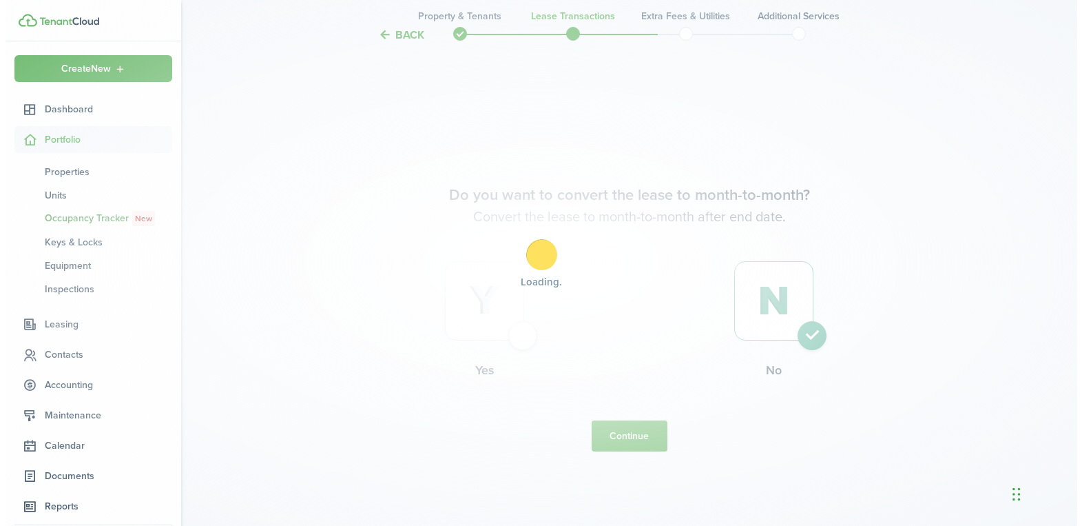
scroll to position [0, 0]
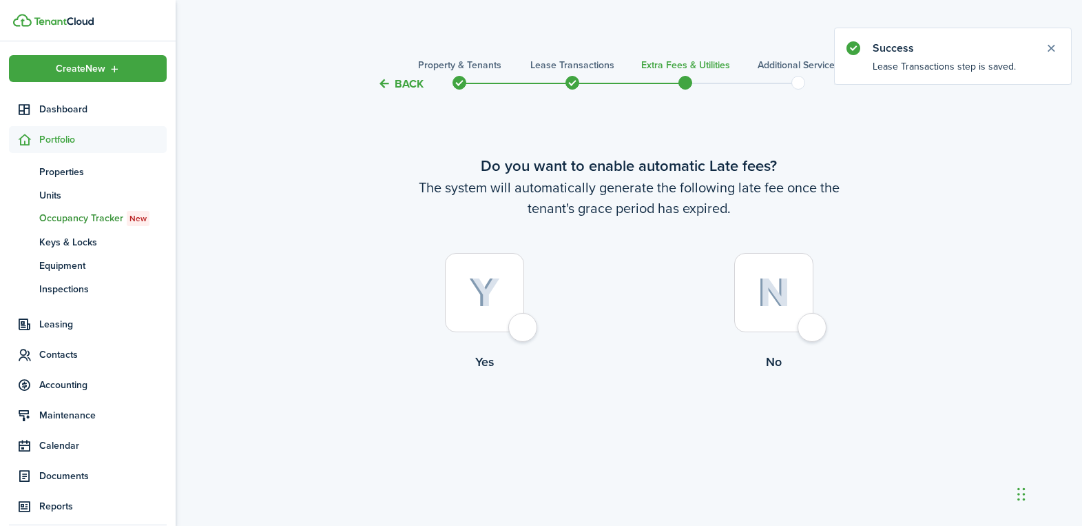
click at [524, 332] on div at bounding box center [484, 292] width 79 height 79
radio input "true"
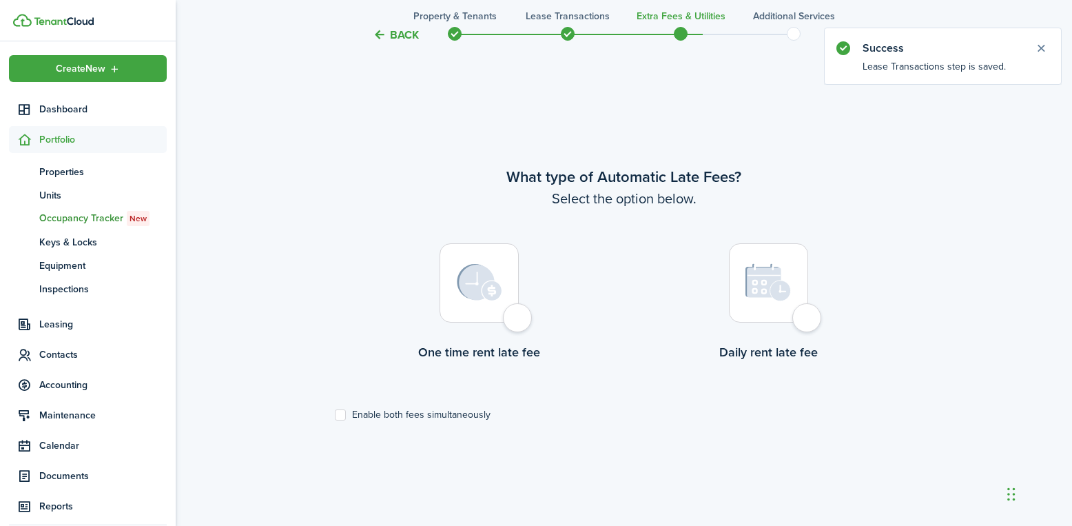
scroll to position [433, 0]
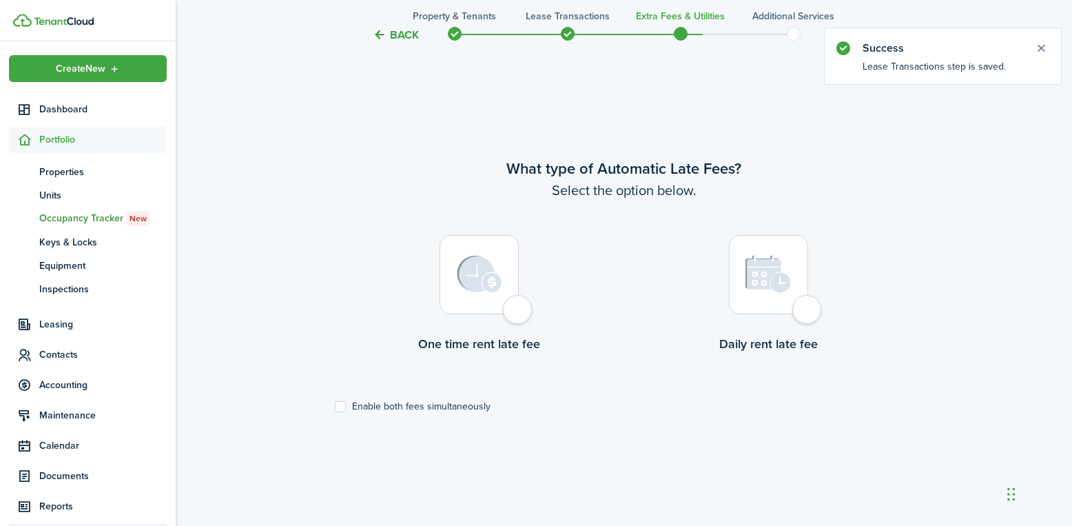
click at [535, 312] on label "One time rent late fee" at bounding box center [479, 297] width 289 height 125
radio input "true"
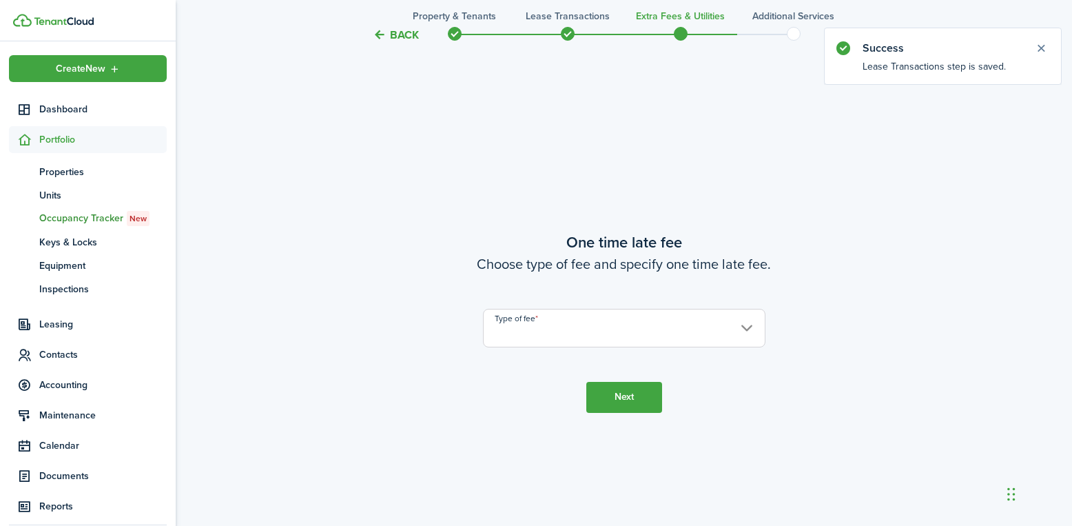
scroll to position [959, 0]
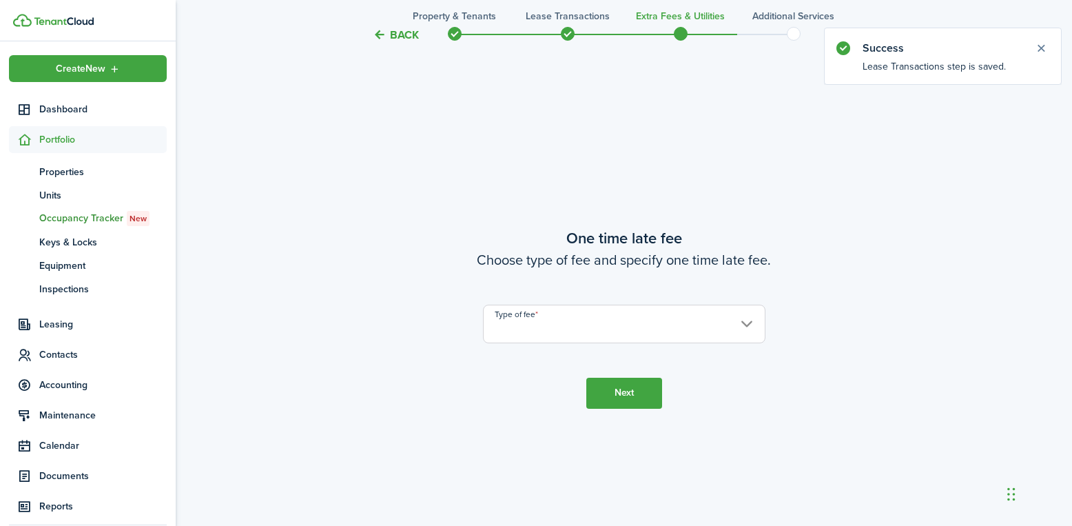
click at [579, 321] on input "Type of fee" at bounding box center [624, 323] width 282 height 39
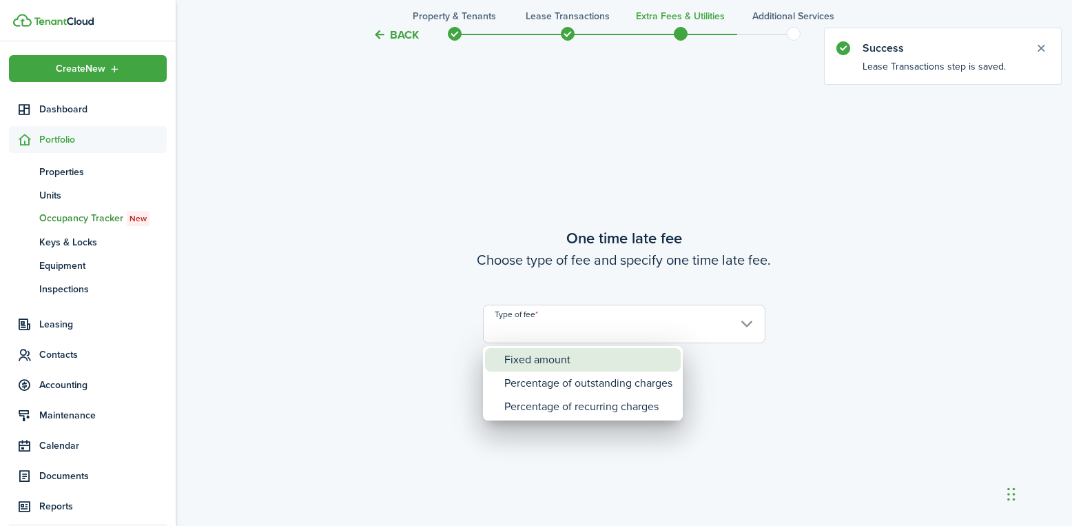
click at [568, 354] on div "Fixed amount" at bounding box center [588, 359] width 168 height 23
type input "Fixed amount"
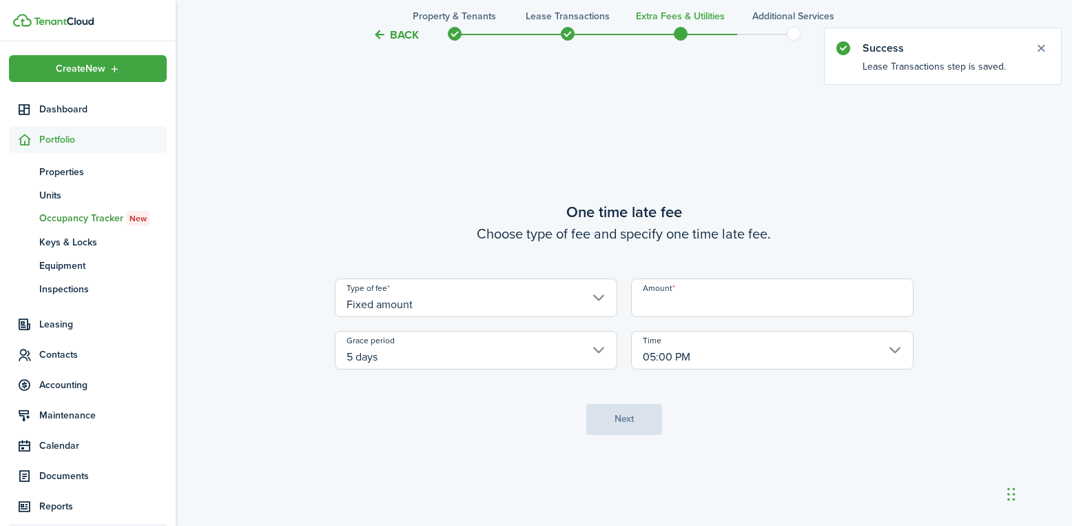
click at [681, 298] on input "Amount" at bounding box center [772, 297] width 282 height 39
type input "$25.00"
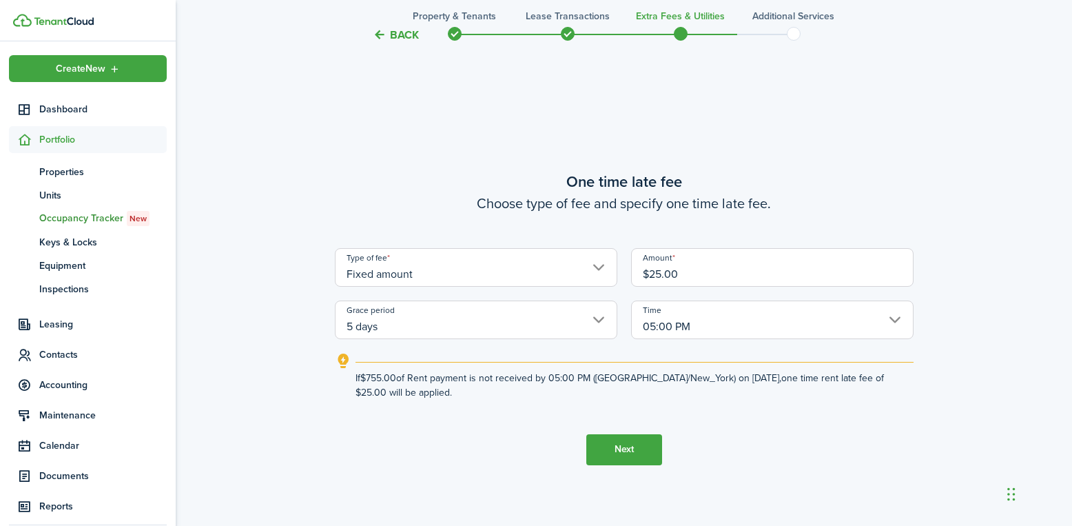
click at [623, 453] on button "Next" at bounding box center [624, 449] width 76 height 31
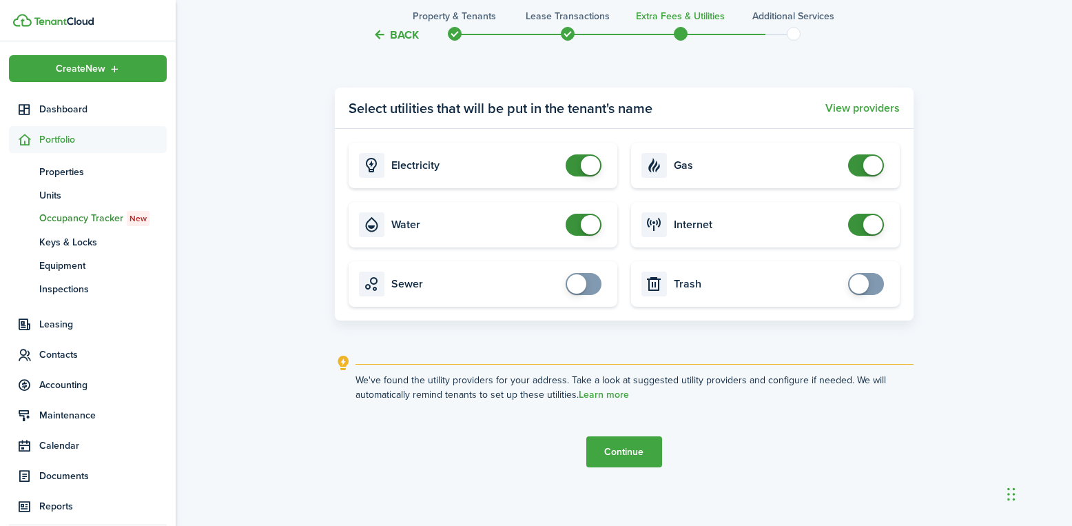
scroll to position [1605, 0]
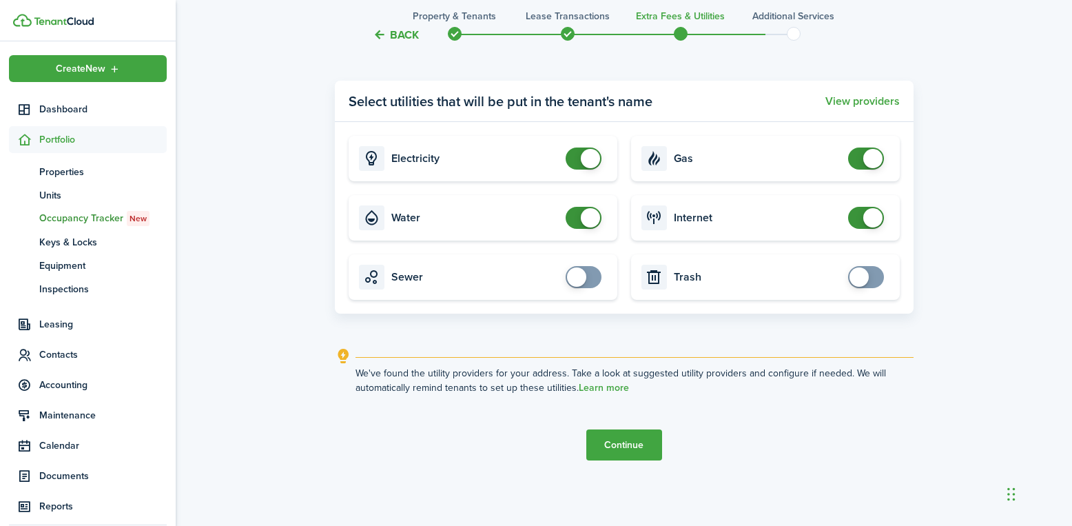
click at [622, 437] on button "Continue" at bounding box center [624, 444] width 76 height 31
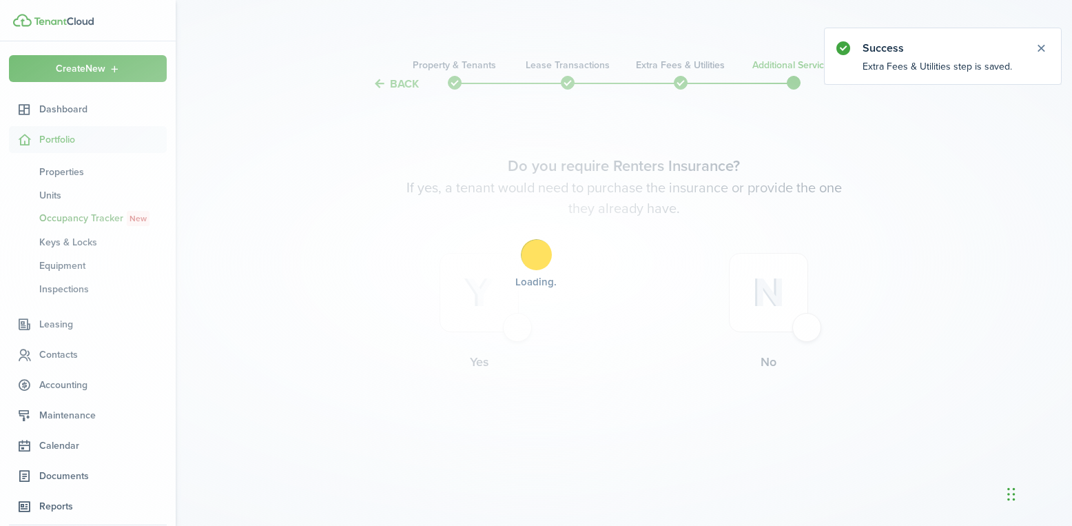
scroll to position [0, 0]
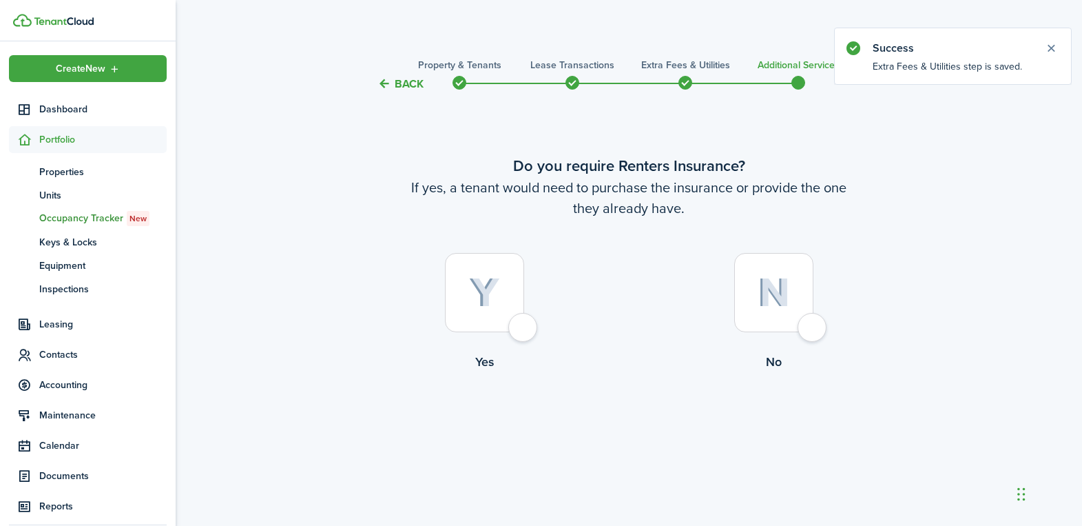
click at [809, 318] on div at bounding box center [773, 292] width 79 height 79
radio input "true"
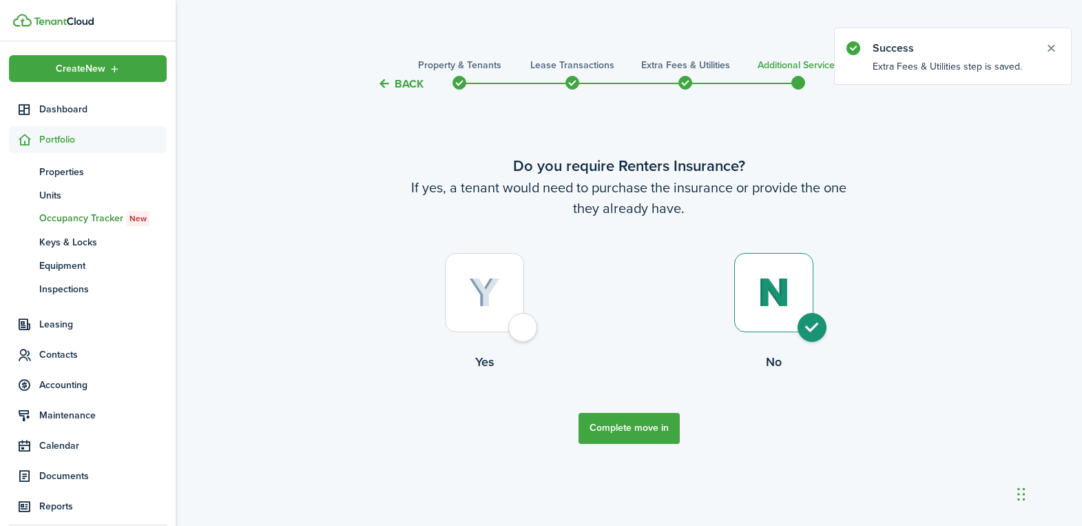
click at [637, 430] on button "Complete move in" at bounding box center [629, 428] width 101 height 31
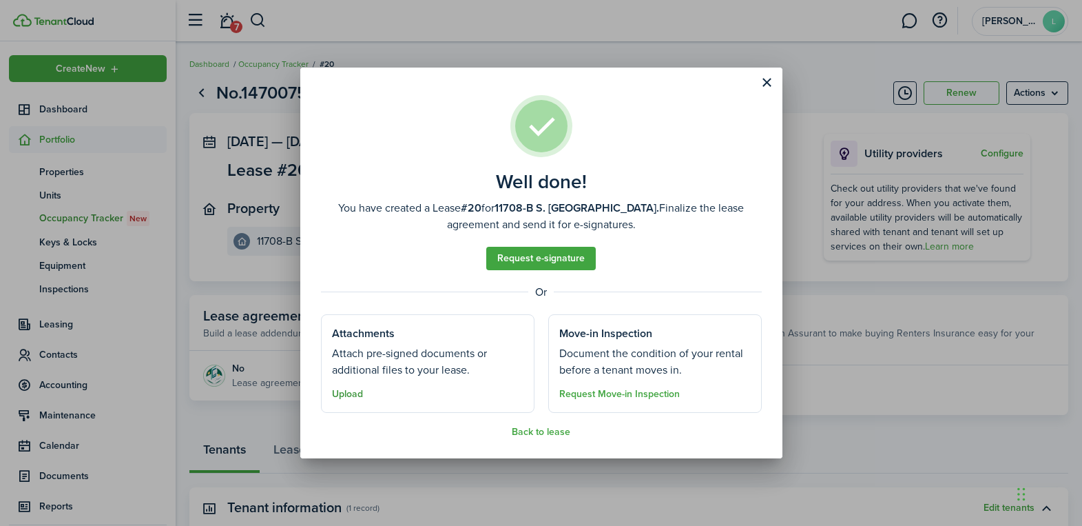
click at [361, 391] on button "Upload" at bounding box center [347, 394] width 31 height 11
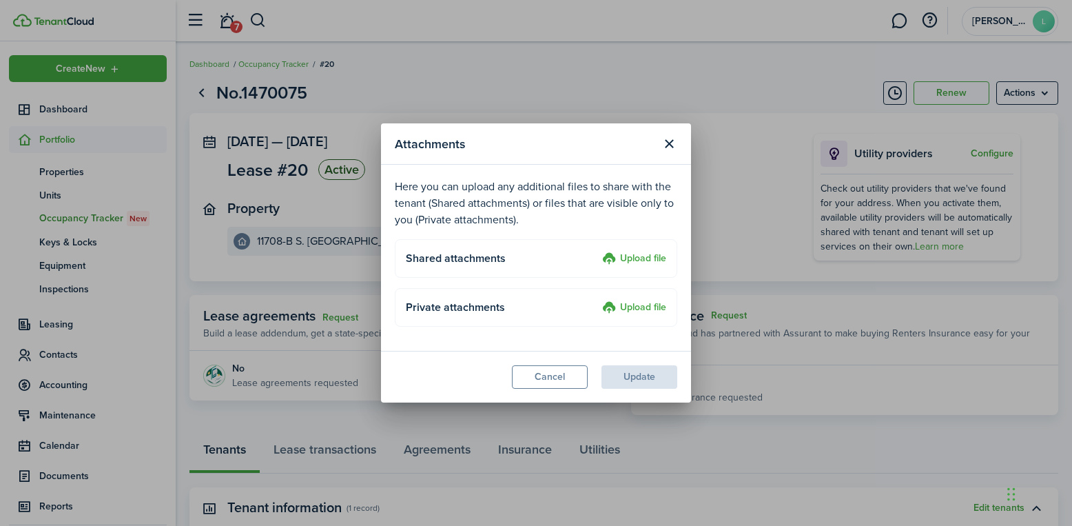
click at [634, 259] on label "Upload file" at bounding box center [634, 259] width 64 height 17
click at [597, 251] on input "Upload file" at bounding box center [597, 251] width 0 height 0
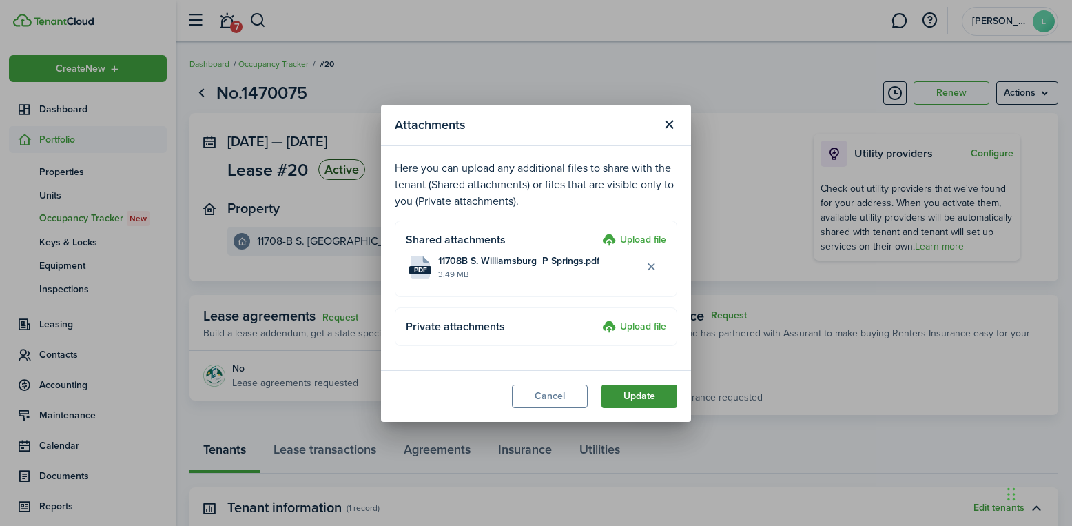
click at [637, 394] on button "Update" at bounding box center [639, 395] width 76 height 23
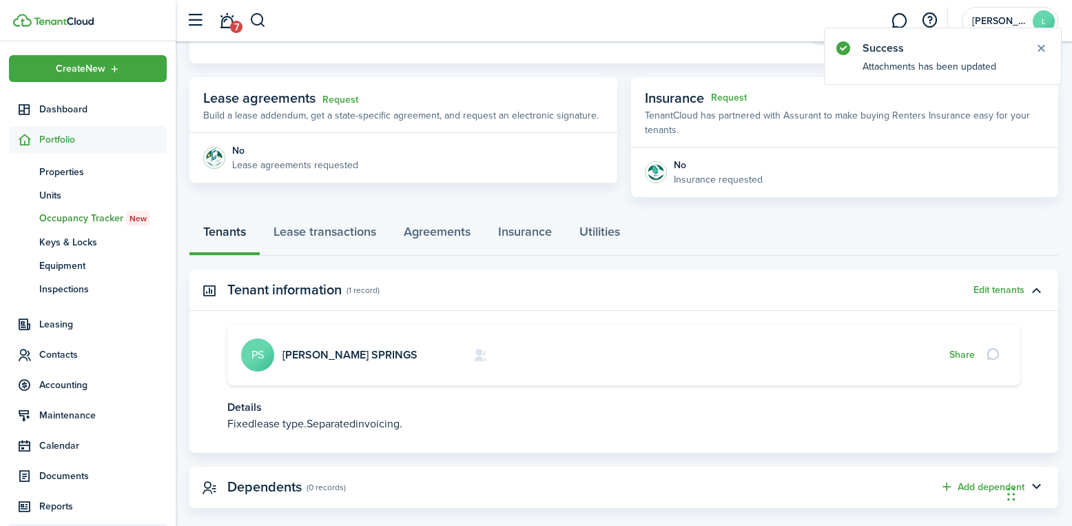
scroll to position [238, 0]
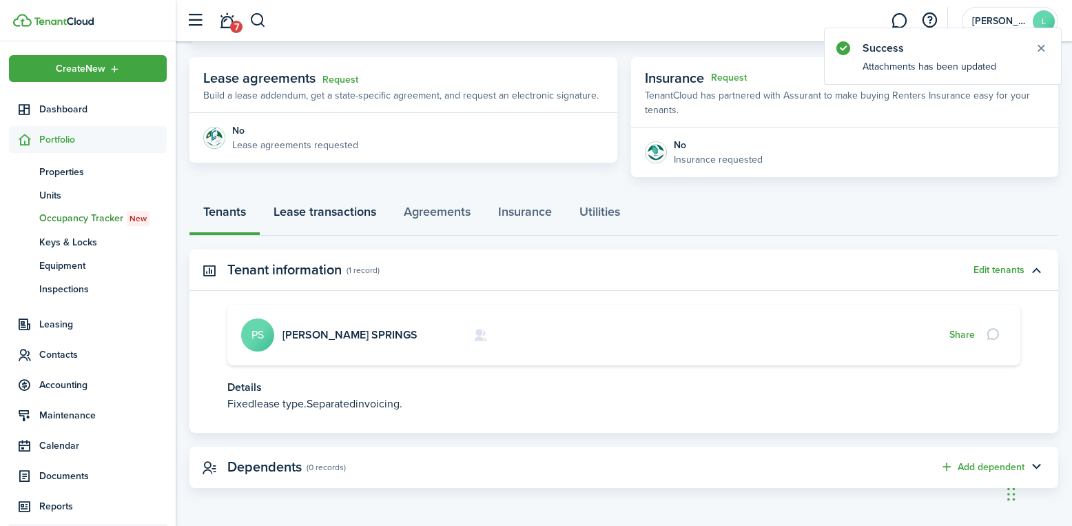
click at [342, 212] on link "Lease transactions" at bounding box center [325, 214] width 130 height 41
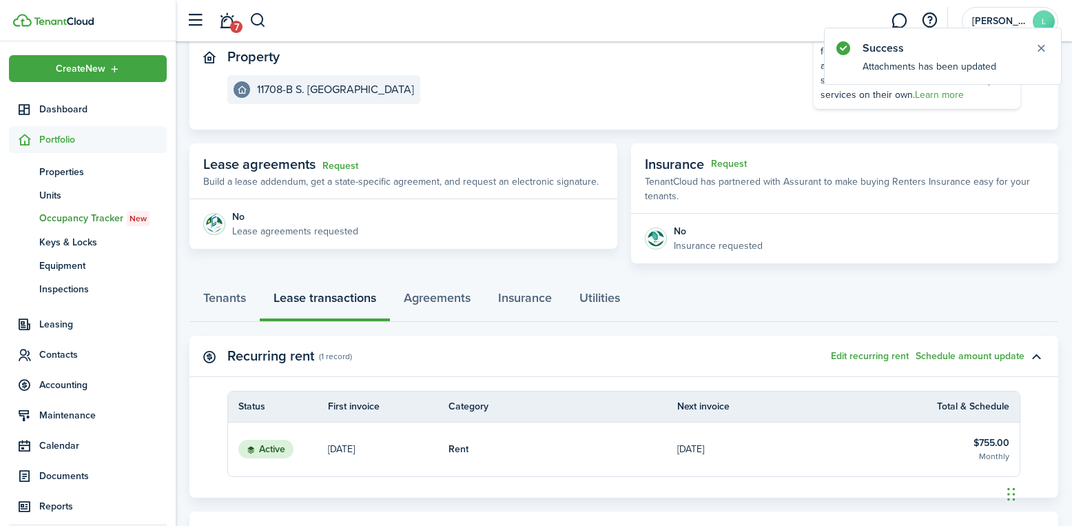
scroll to position [207, 0]
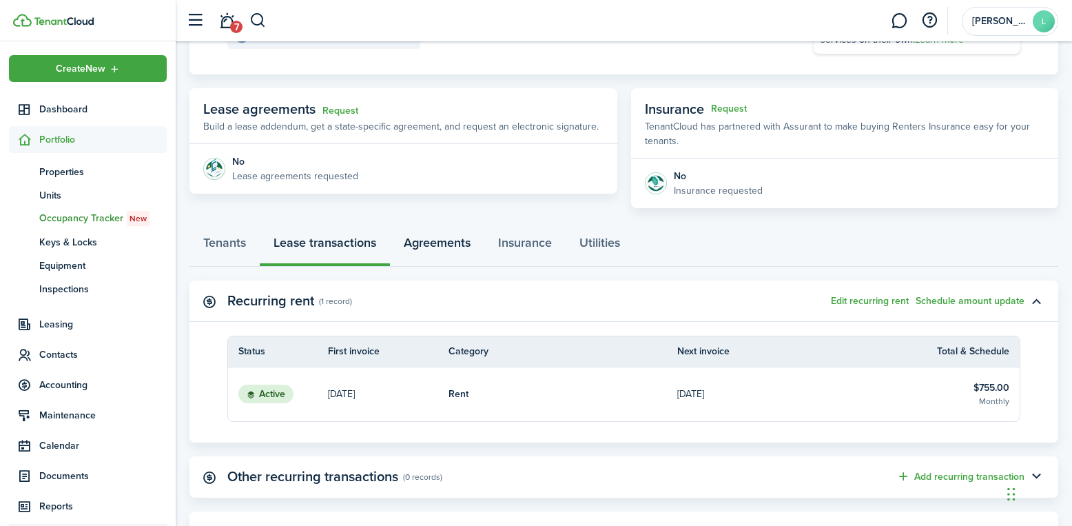
click at [447, 242] on link "Agreements" at bounding box center [437, 245] width 94 height 41
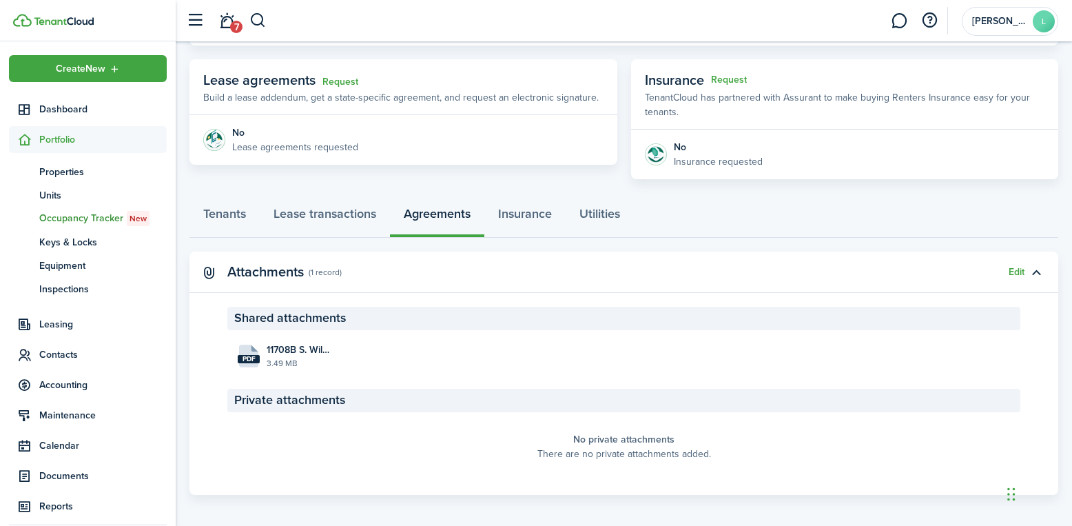
scroll to position [242, 0]
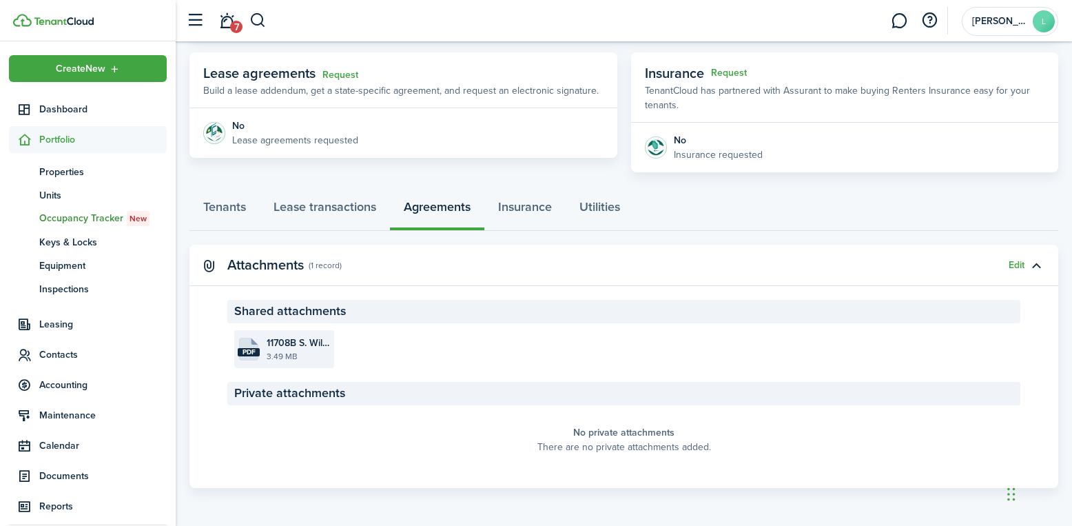
click at [287, 350] on file-size "3.49 MB" at bounding box center [299, 356] width 64 height 12
click at [76, 346] on span "Contacts" at bounding box center [88, 354] width 158 height 27
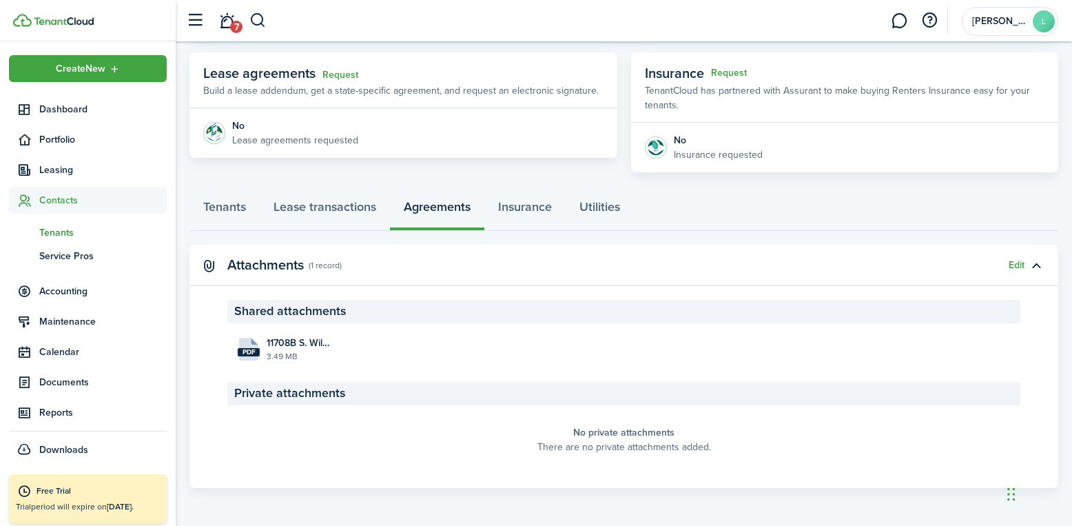
click at [64, 225] on span "Tenants" at bounding box center [102, 232] width 127 height 14
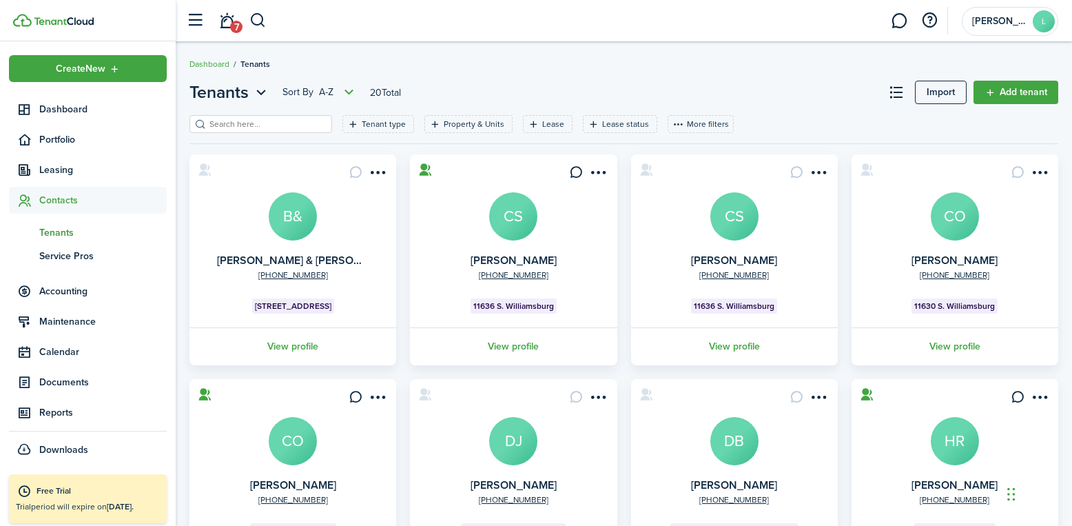
click at [275, 123] on input "search" at bounding box center [266, 124] width 121 height 13
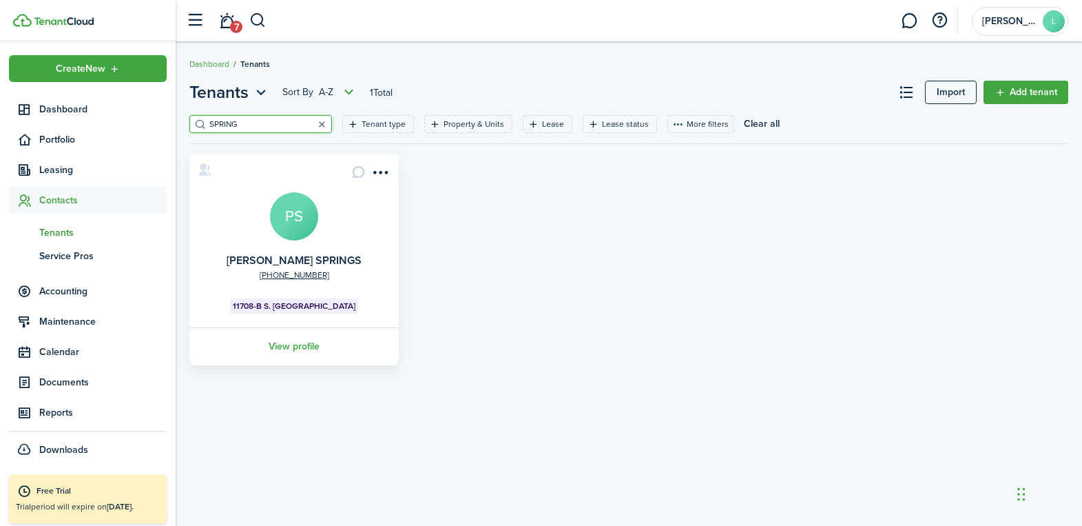
type input "SPRING"
click at [312, 125] on button "button" at bounding box center [321, 123] width 19 height 19
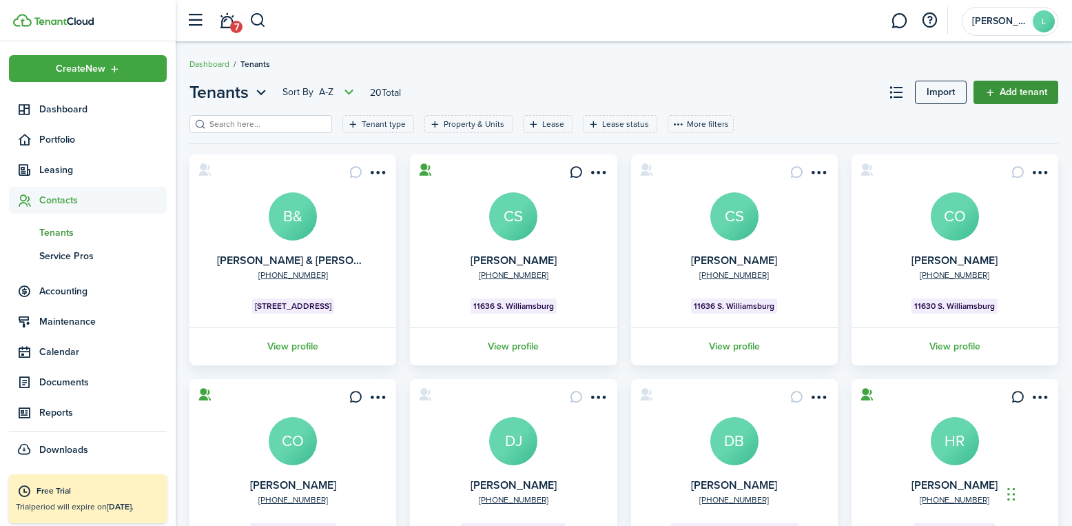
click at [1014, 92] on link "Add tenant" at bounding box center [1015, 92] width 85 height 23
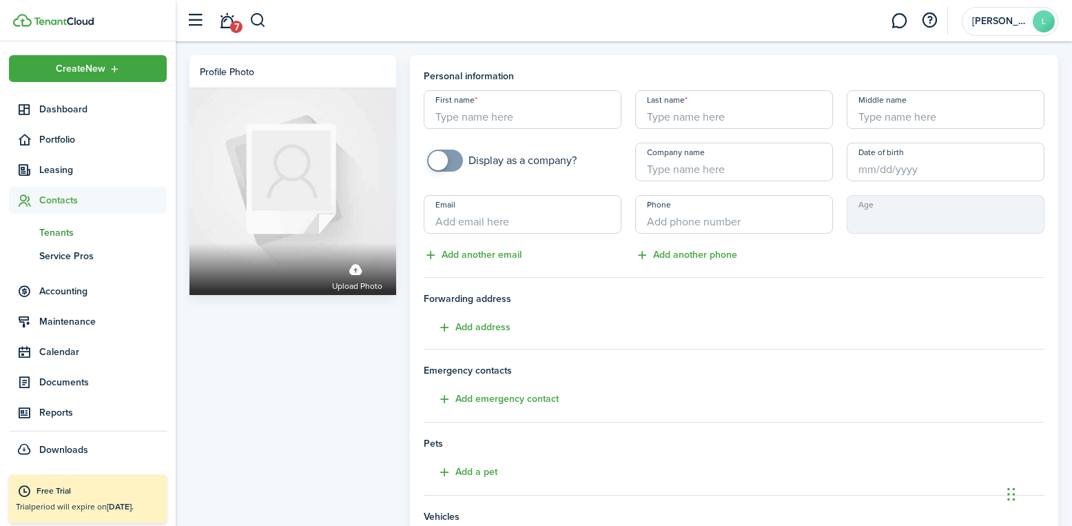
click at [545, 119] on input "First name" at bounding box center [523, 109] width 198 height 39
type input "L"
type input "[PERSON_NAME]"
type input "[PHONE_NUMBER]"
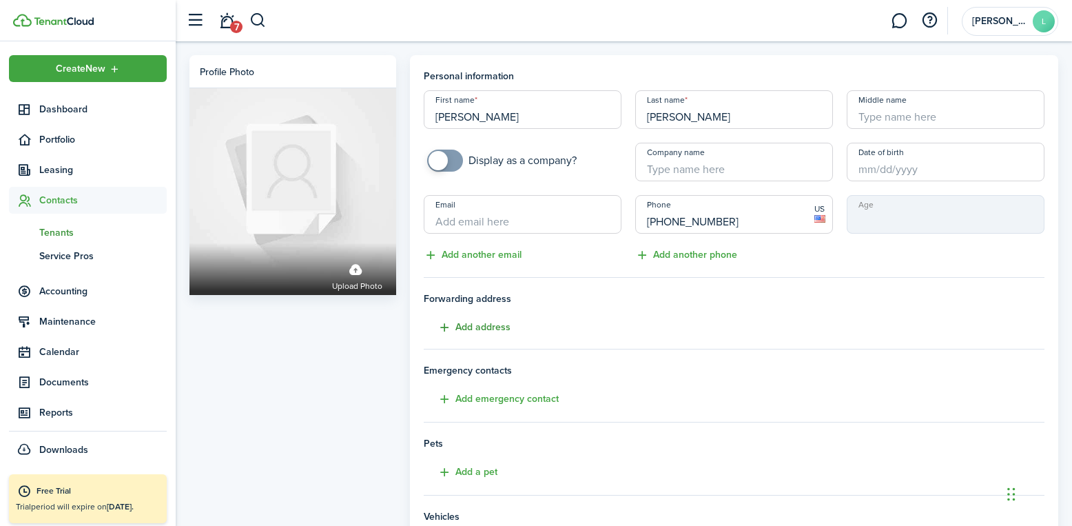
click at [478, 327] on button "Add address" at bounding box center [467, 328] width 87 height 16
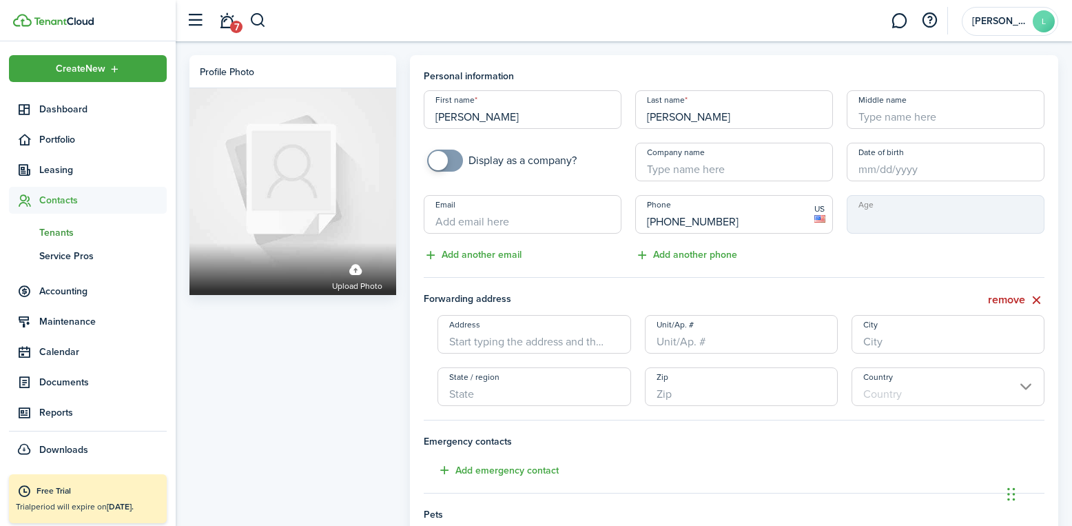
click at [477, 344] on input "Address" at bounding box center [533, 334] width 193 height 39
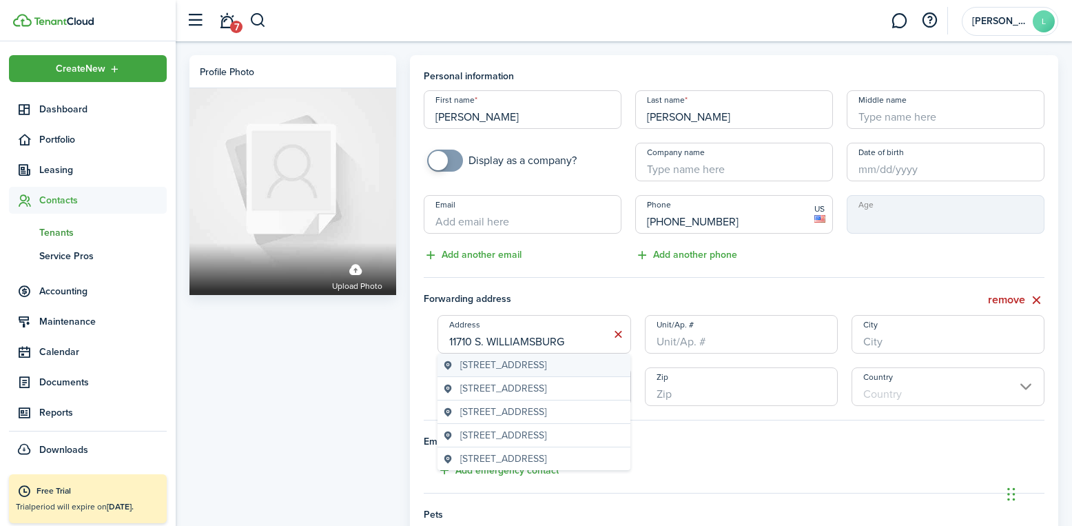
click at [546, 372] on span "[STREET_ADDRESS]" at bounding box center [503, 365] width 86 height 14
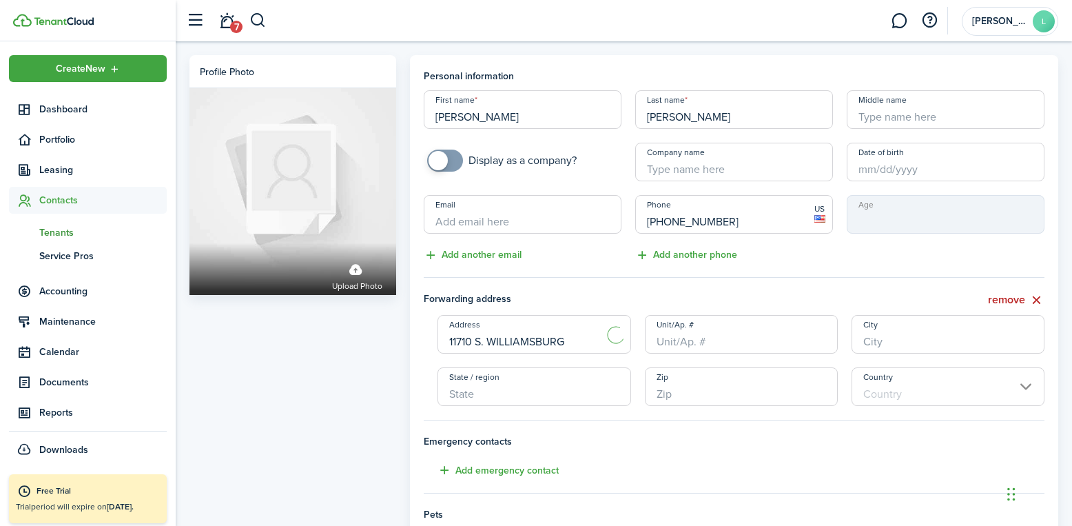
type input "[STREET_ADDRESS]"
type input "Farragut"
type input "TN"
type input "37934"
type input "[GEOGRAPHIC_DATA]"
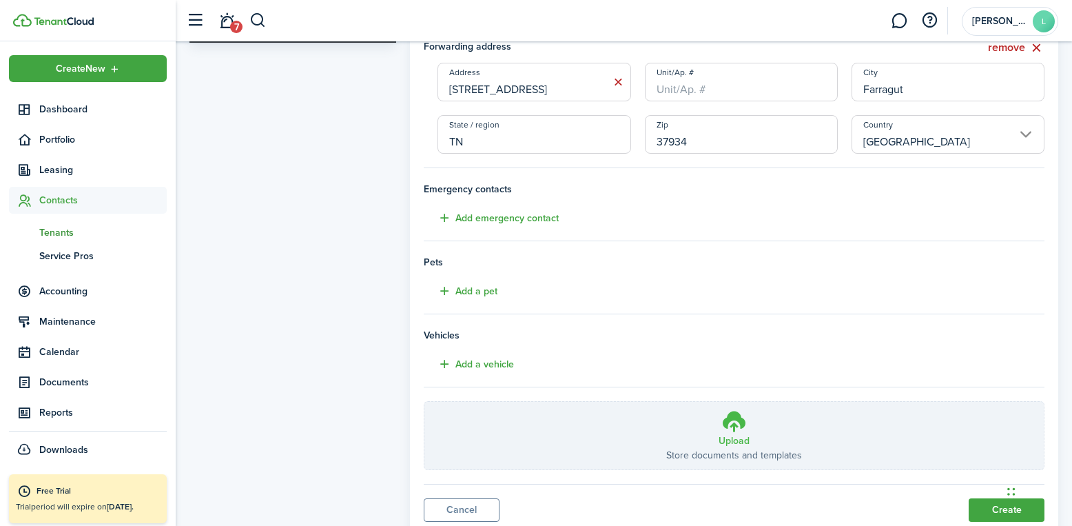
scroll to position [300, 0]
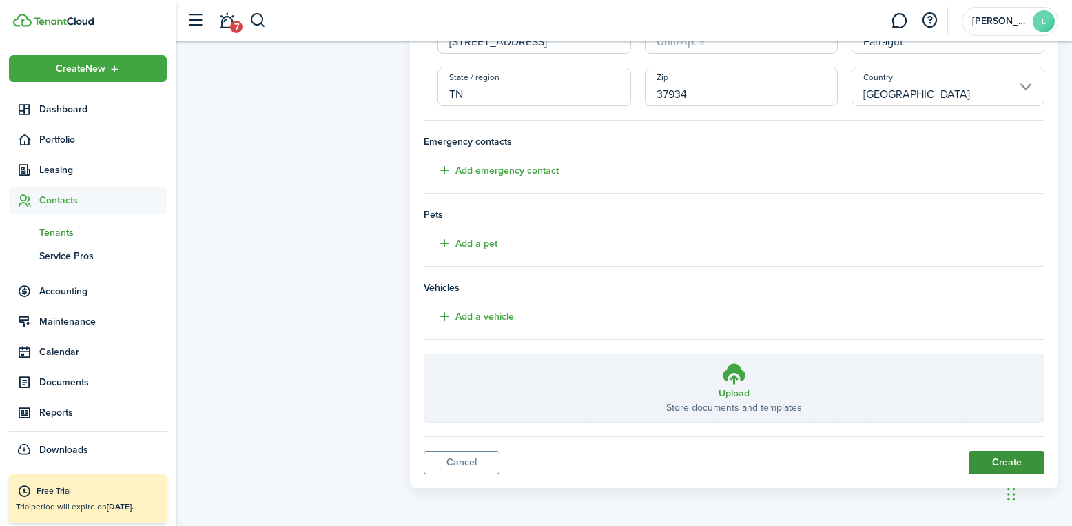
click at [993, 460] on button "Create" at bounding box center [1007, 462] width 76 height 23
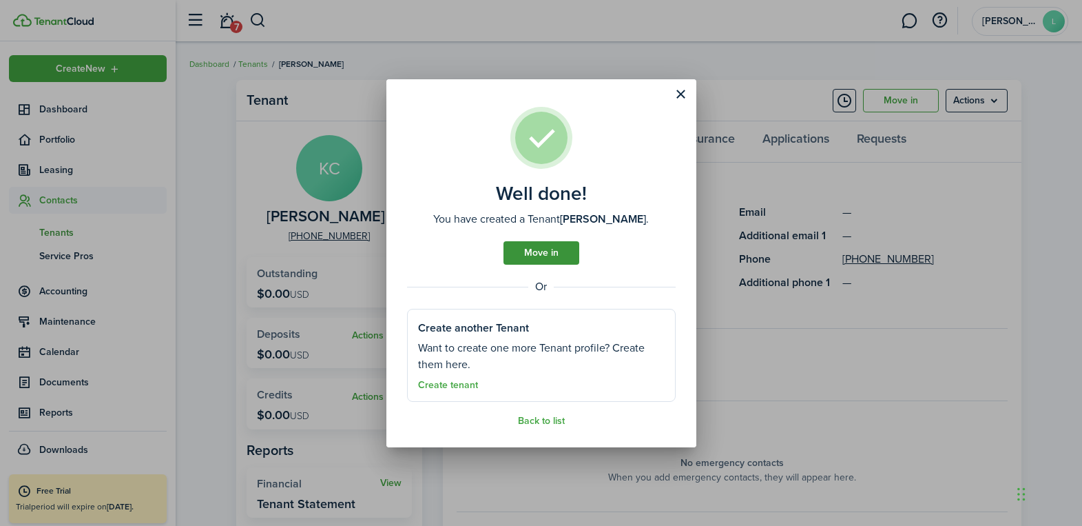
click at [546, 251] on link "Move in" at bounding box center [542, 252] width 76 height 23
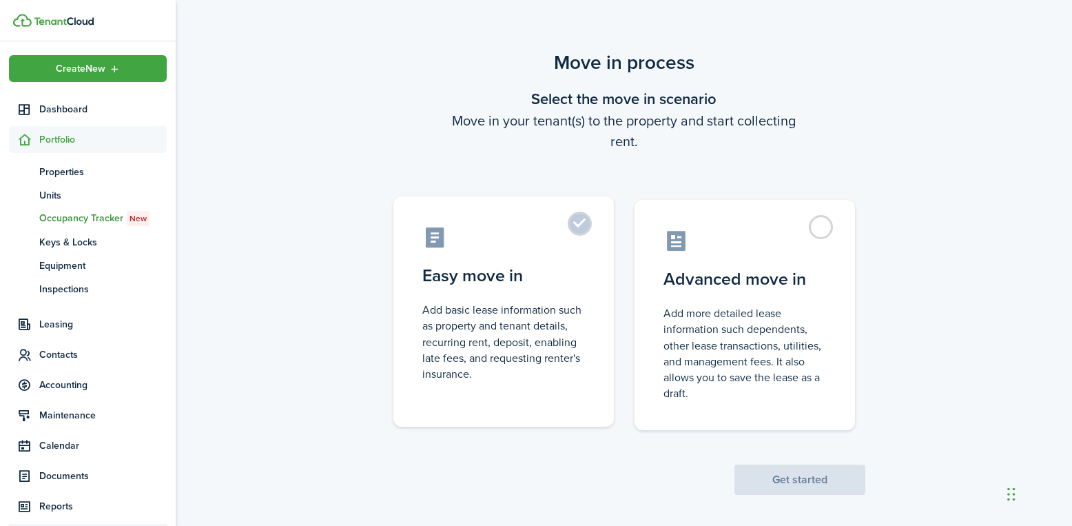
click at [528, 271] on control-radio-card-title "Easy move in" at bounding box center [503, 275] width 163 height 25
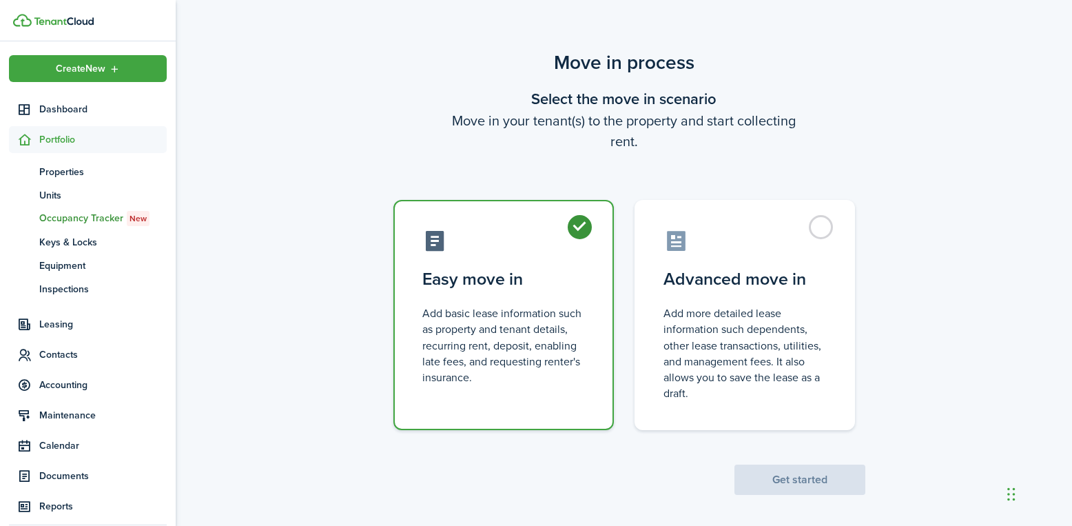
radio input "true"
click at [827, 477] on button "Get started" at bounding box center [799, 479] width 131 height 30
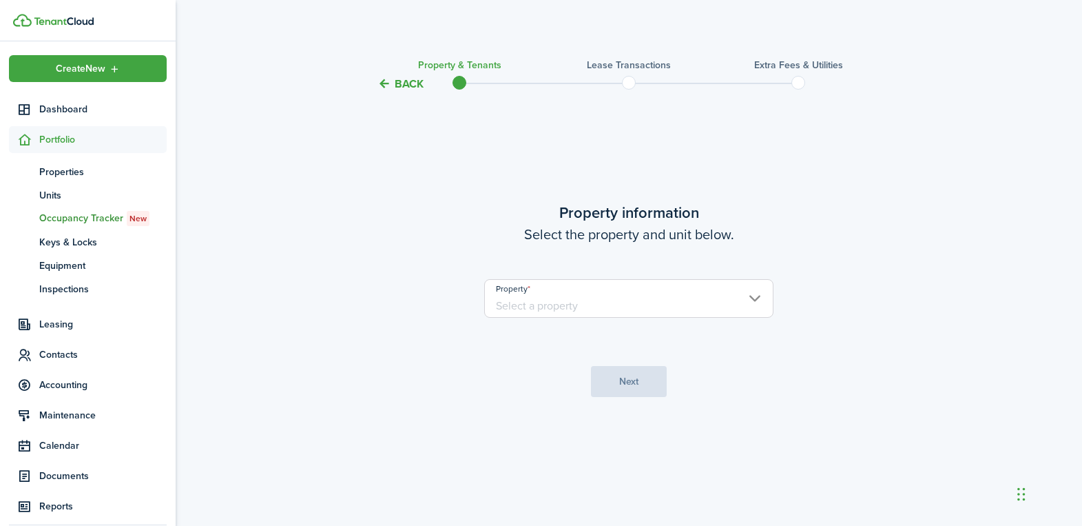
click at [565, 303] on input "Property" at bounding box center [628, 298] width 289 height 39
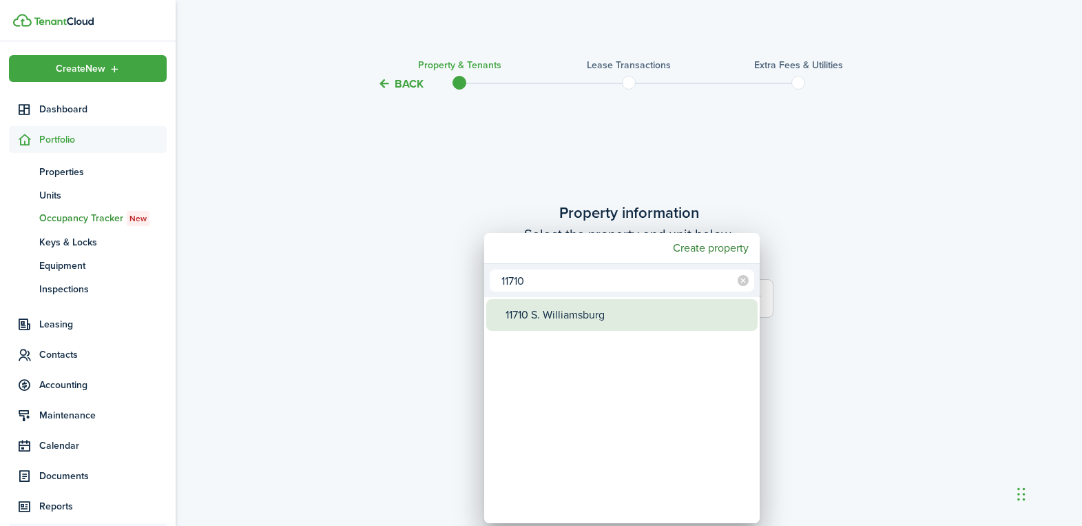
type input "11710"
click at [567, 316] on div "11710 S. Williamsburg" at bounding box center [628, 315] width 244 height 32
type input "11710 S. Williamsburg"
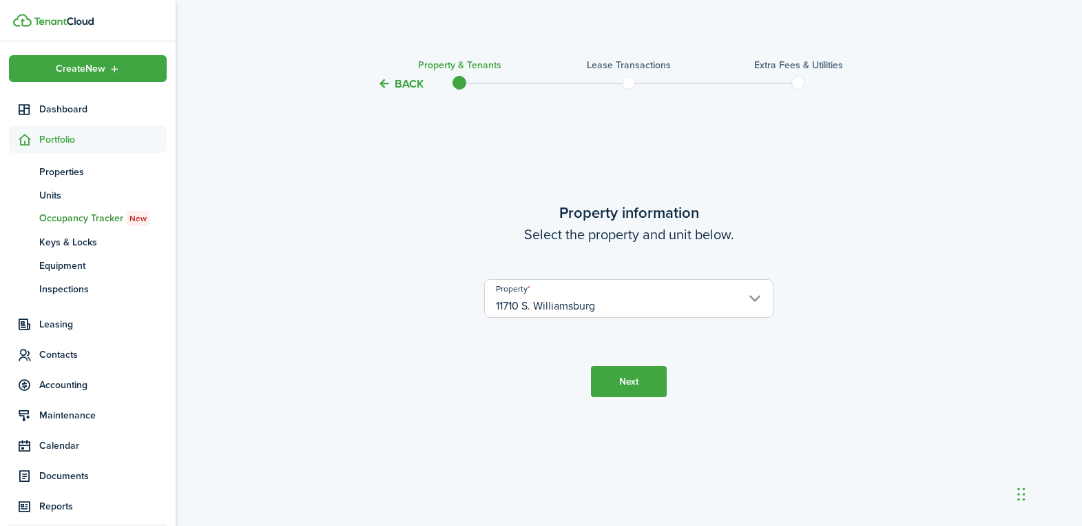
click at [620, 378] on button "Next" at bounding box center [629, 381] width 76 height 31
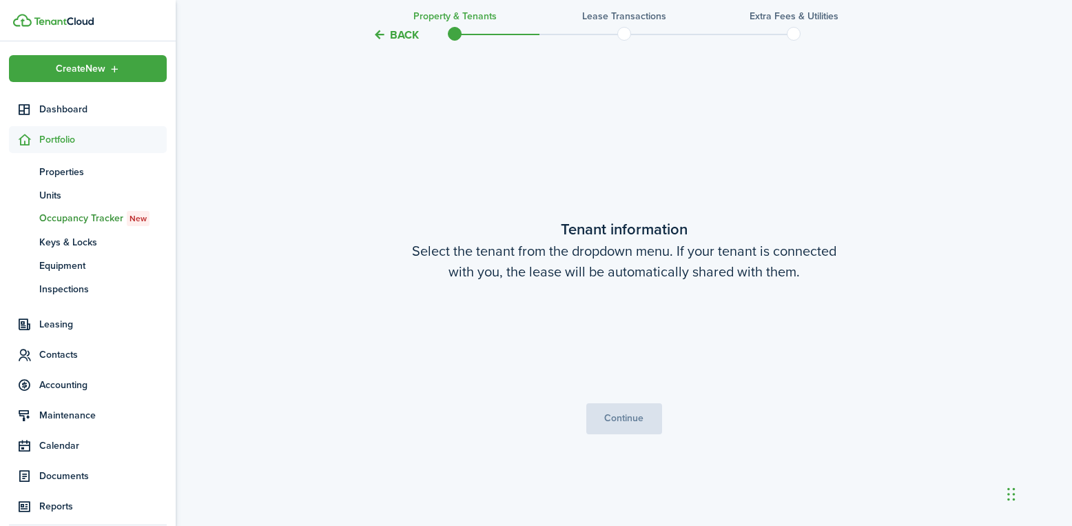
scroll to position [433, 0]
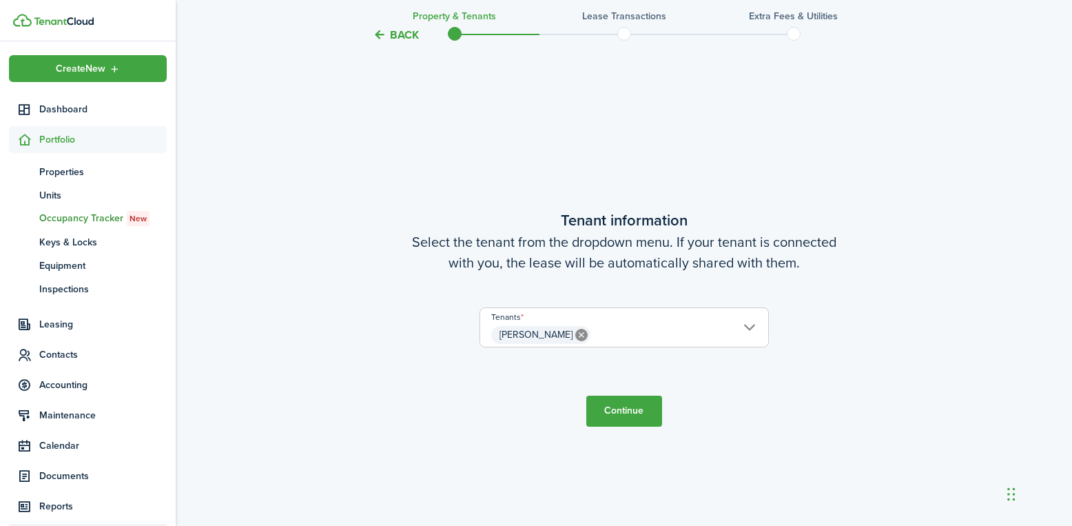
click at [628, 411] on button "Continue" at bounding box center [624, 410] width 76 height 31
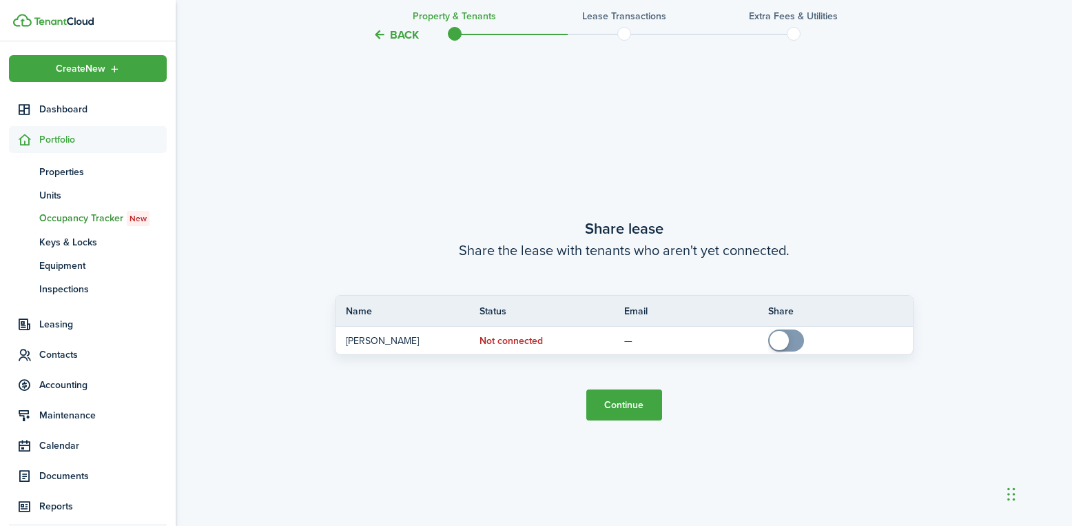
scroll to position [959, 0]
click at [628, 398] on button "Continue" at bounding box center [624, 403] width 76 height 31
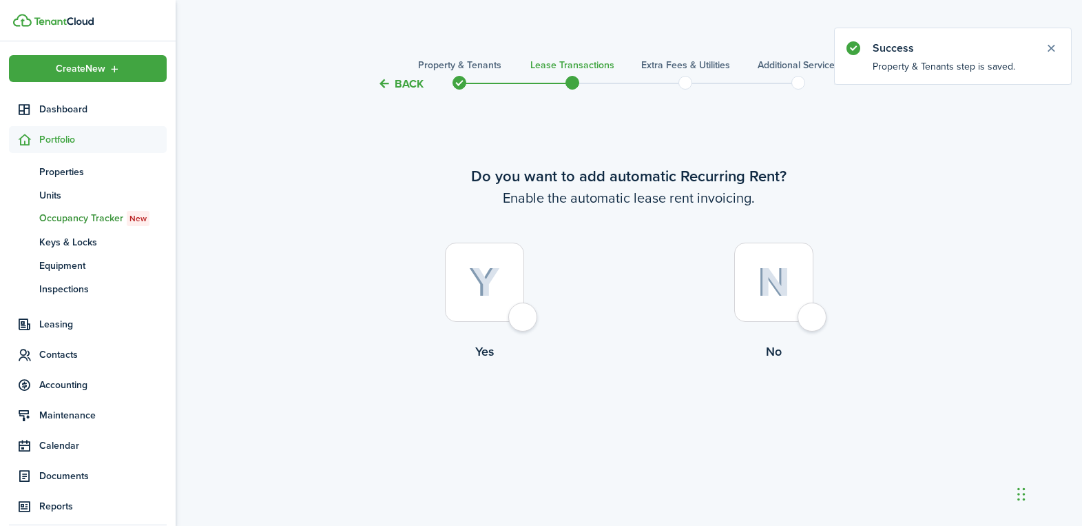
click at [477, 267] on img at bounding box center [484, 282] width 31 height 30
radio input "true"
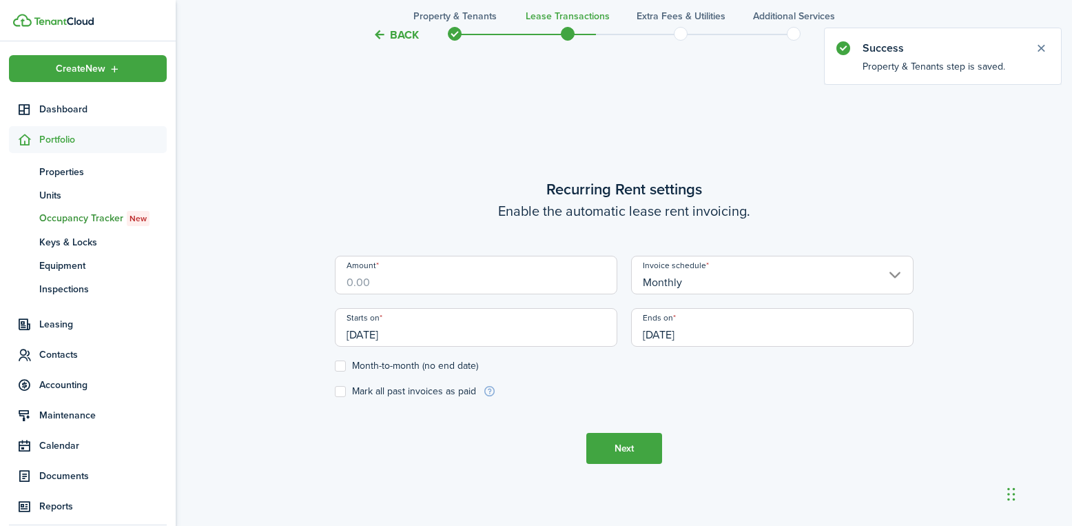
scroll to position [433, 0]
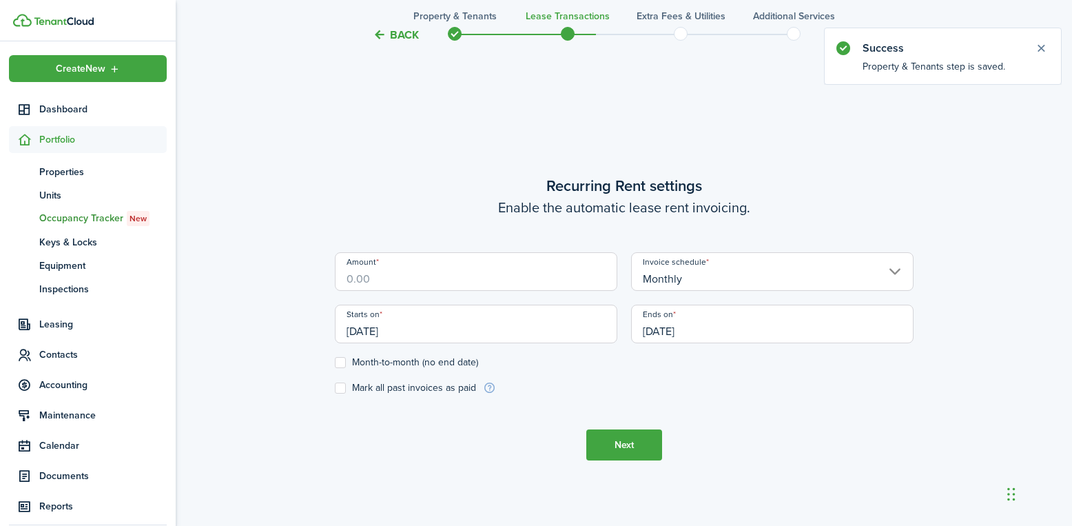
click at [504, 278] on input "Amount" at bounding box center [476, 271] width 282 height 39
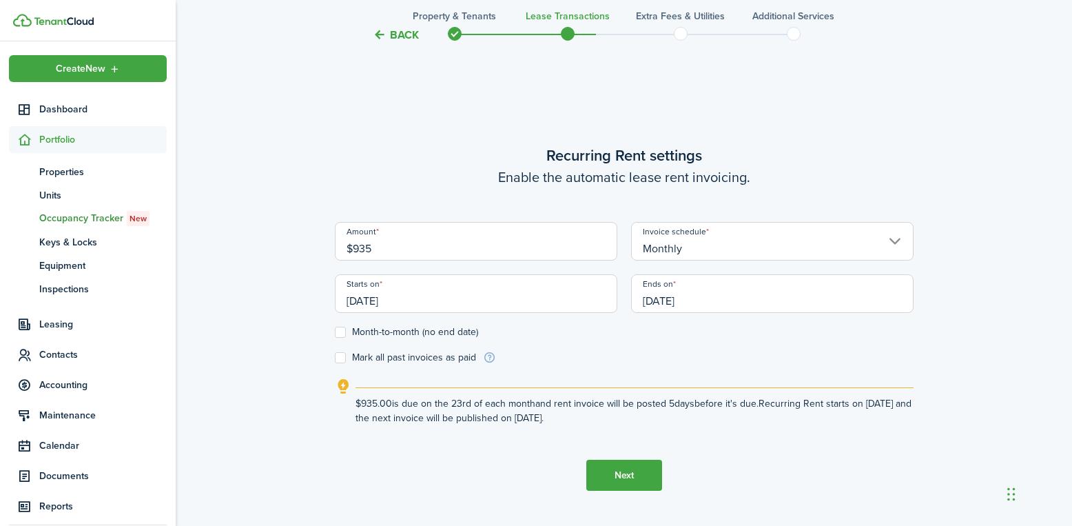
click at [672, 305] on input "[DATE]" at bounding box center [772, 293] width 282 height 39
type input "$935.00"
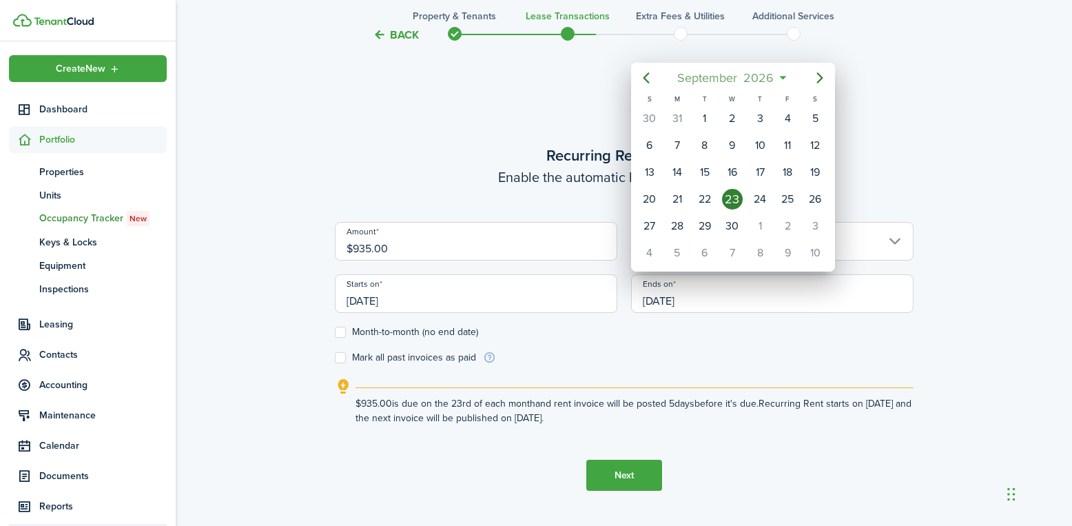
click at [727, 74] on span "September" at bounding box center [707, 77] width 66 height 25
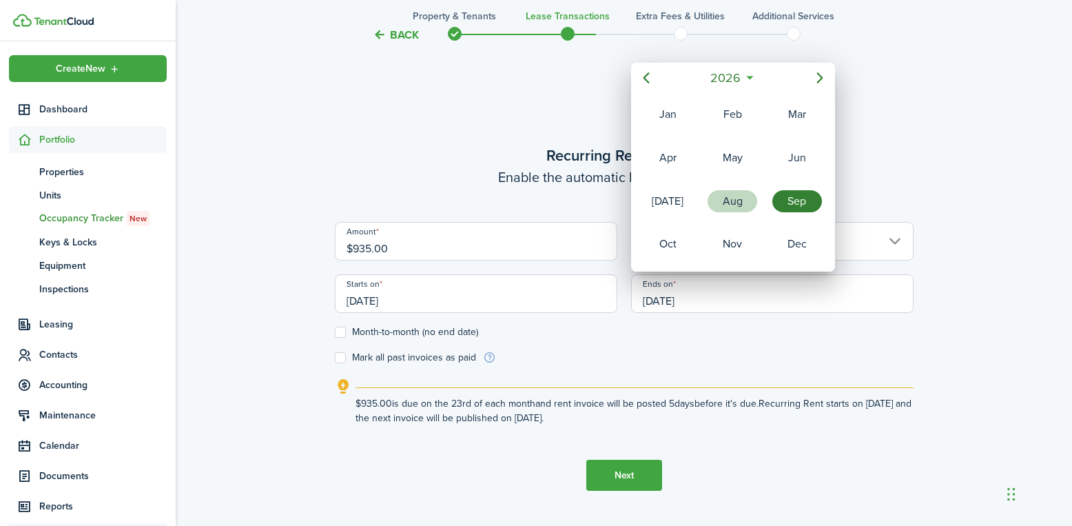
click at [721, 196] on div "Aug" at bounding box center [733, 201] width 50 height 22
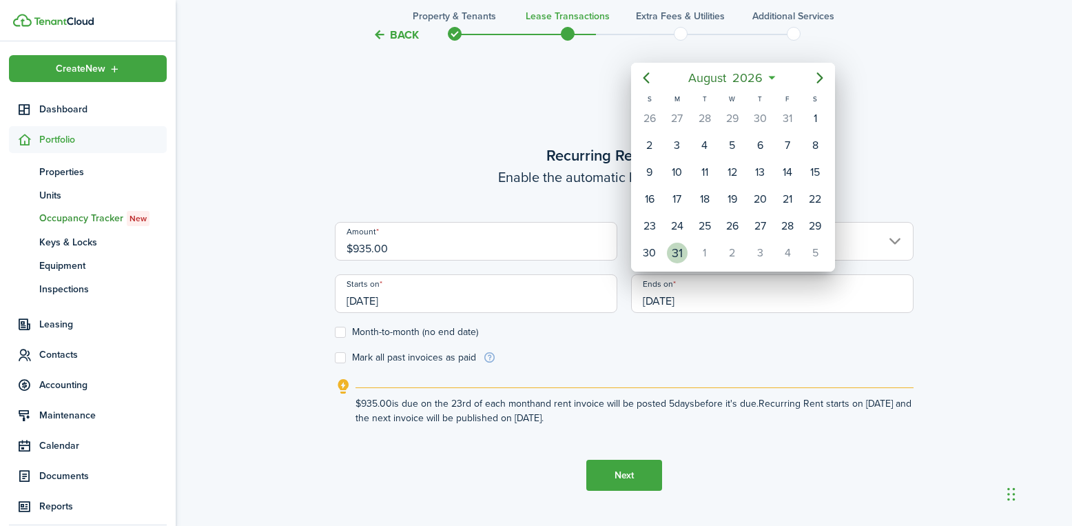
click at [675, 245] on div "31" at bounding box center [677, 252] width 21 height 21
type input "[DATE]"
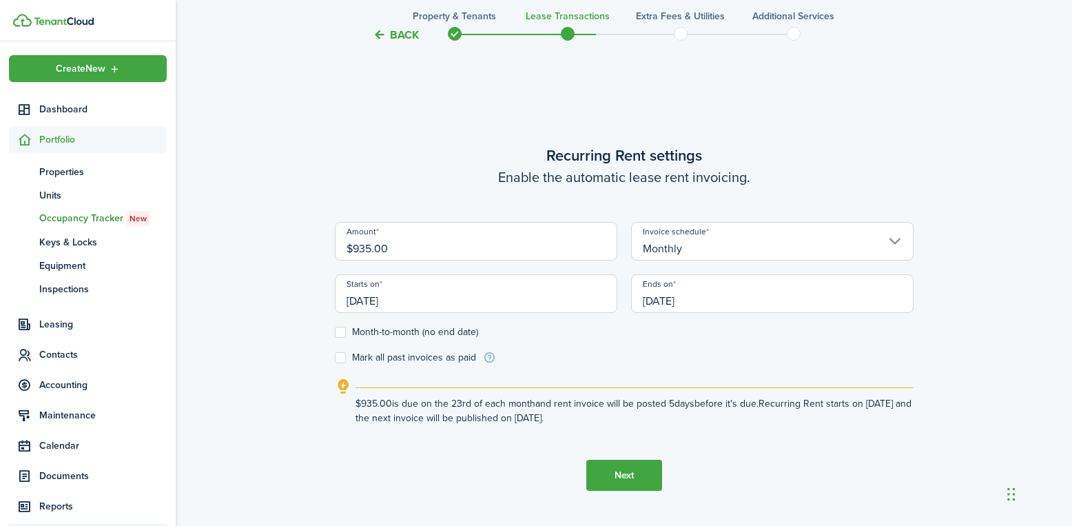
click at [626, 466] on button "Next" at bounding box center [624, 475] width 76 height 31
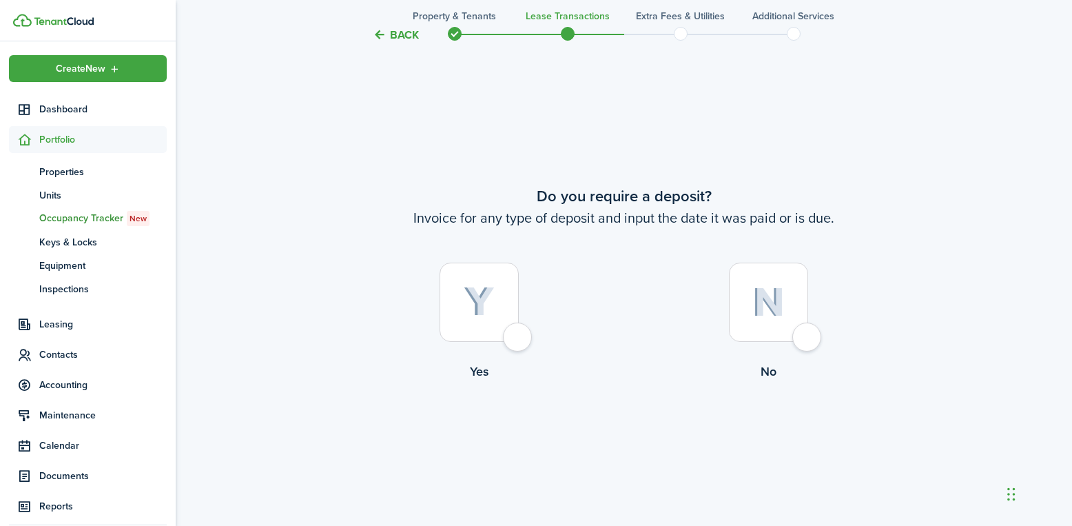
scroll to position [959, 0]
click at [808, 332] on div at bounding box center [768, 300] width 79 height 79
radio input "true"
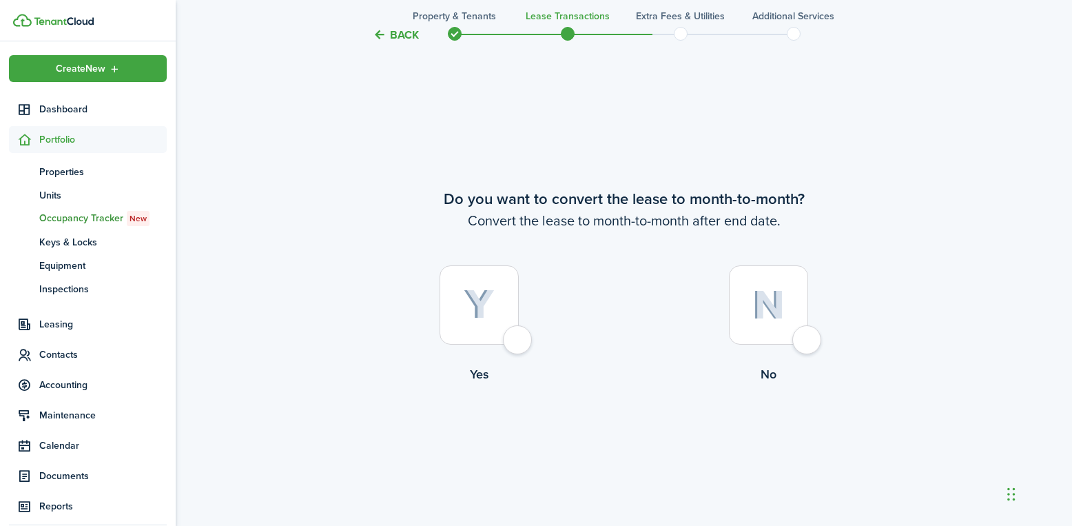
scroll to position [1485, 0]
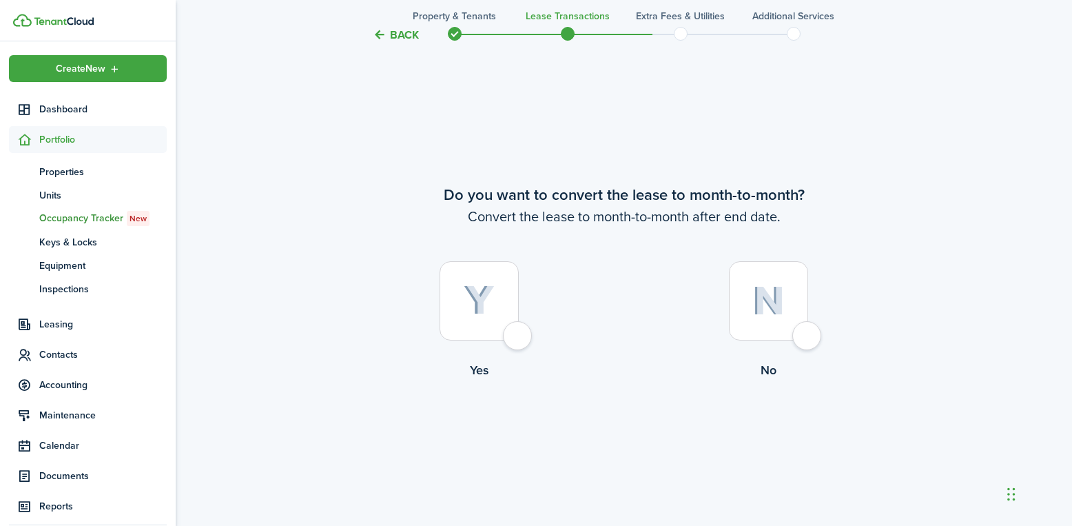
click at [798, 335] on div at bounding box center [768, 300] width 79 height 79
radio input "true"
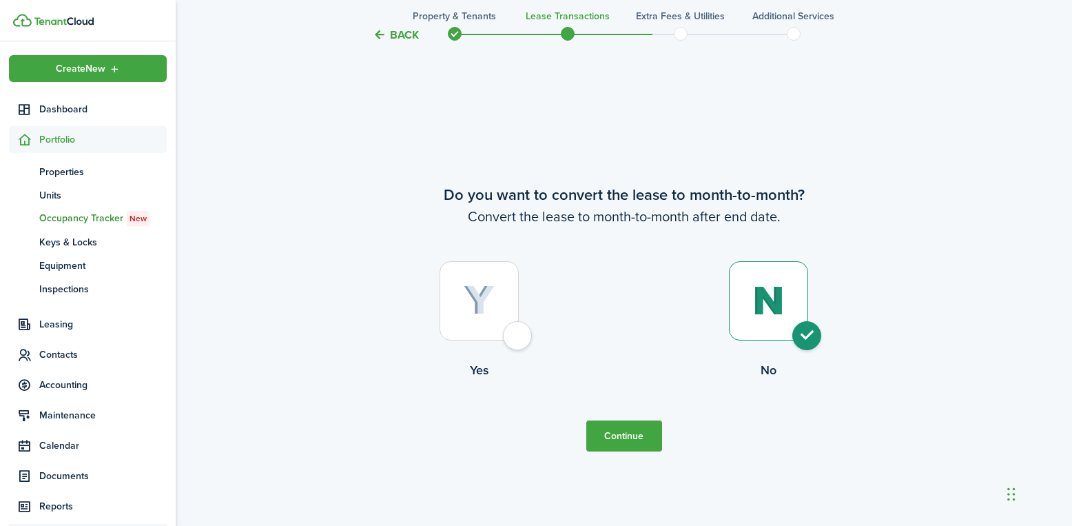
click at [636, 426] on button "Continue" at bounding box center [624, 435] width 76 height 31
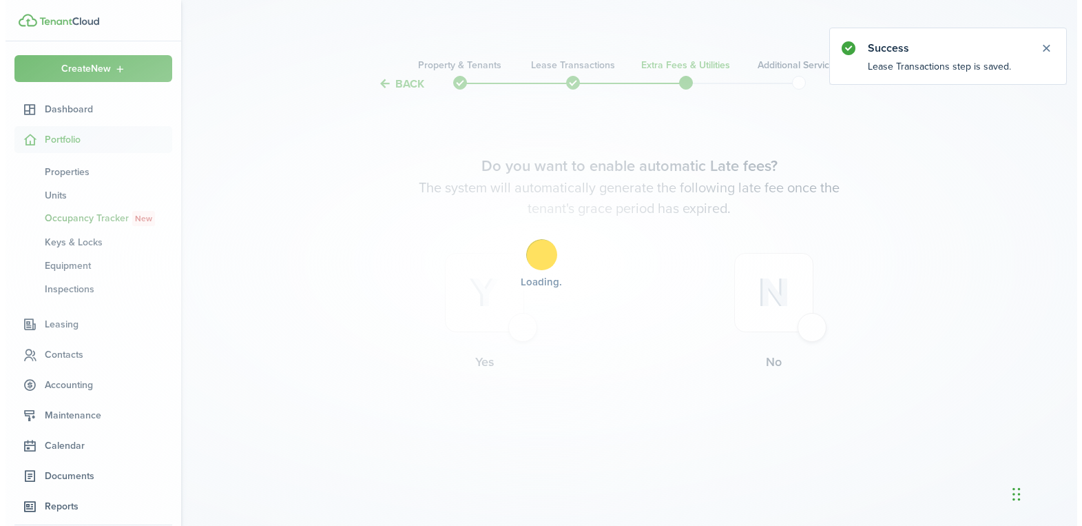
scroll to position [0, 0]
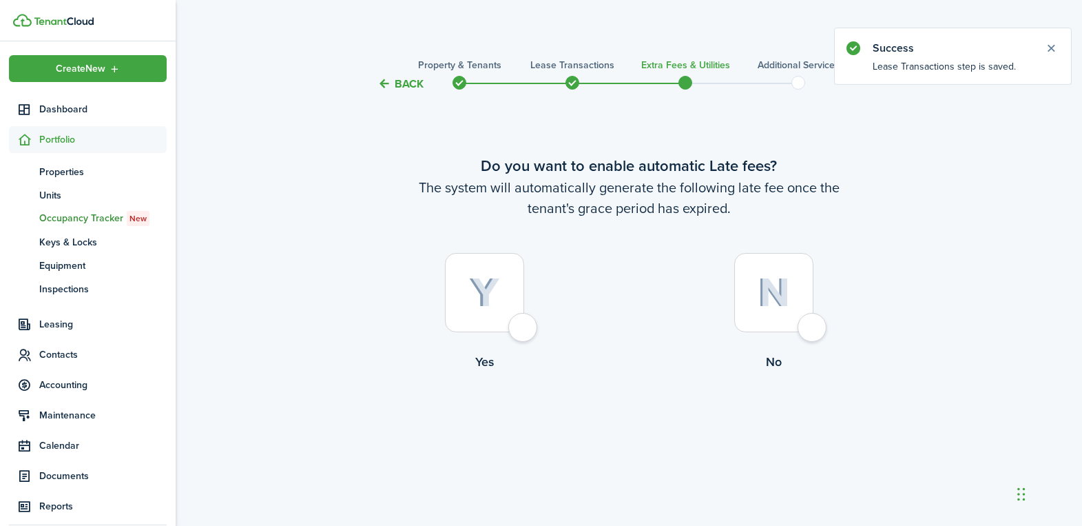
click at [519, 329] on div at bounding box center [484, 292] width 79 height 79
radio input "true"
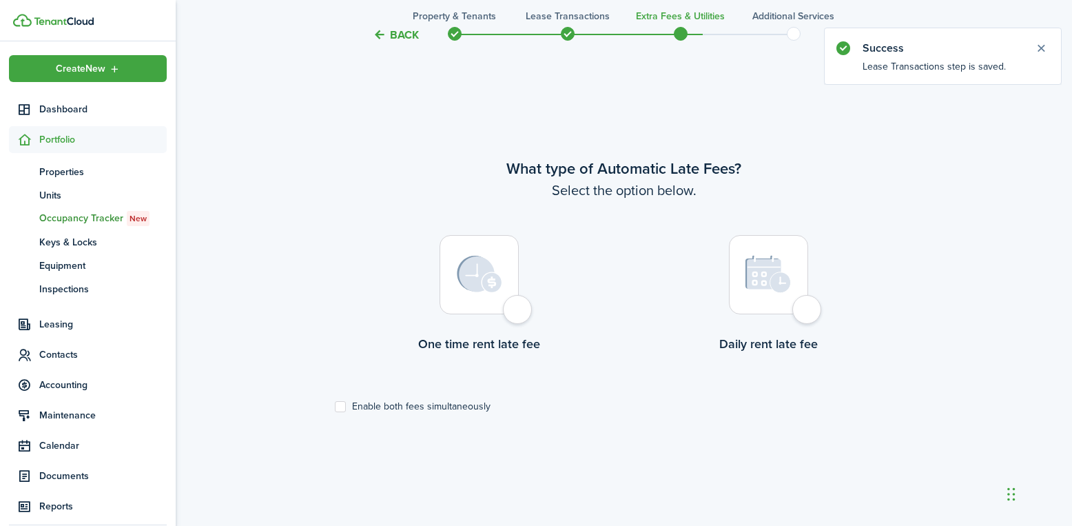
click at [517, 314] on div at bounding box center [479, 274] width 79 height 79
radio input "true"
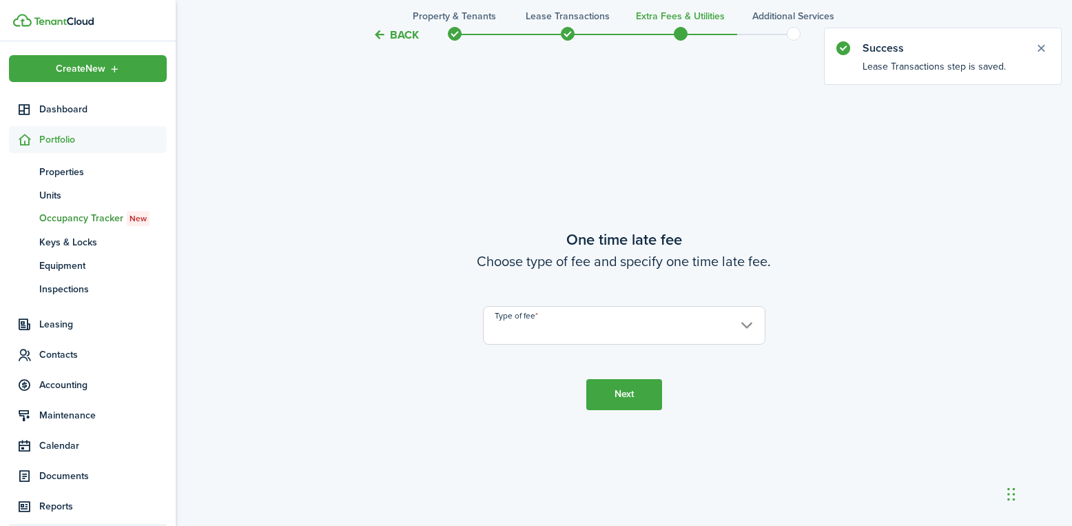
scroll to position [959, 0]
click at [605, 328] on input "Type of fee" at bounding box center [624, 323] width 282 height 39
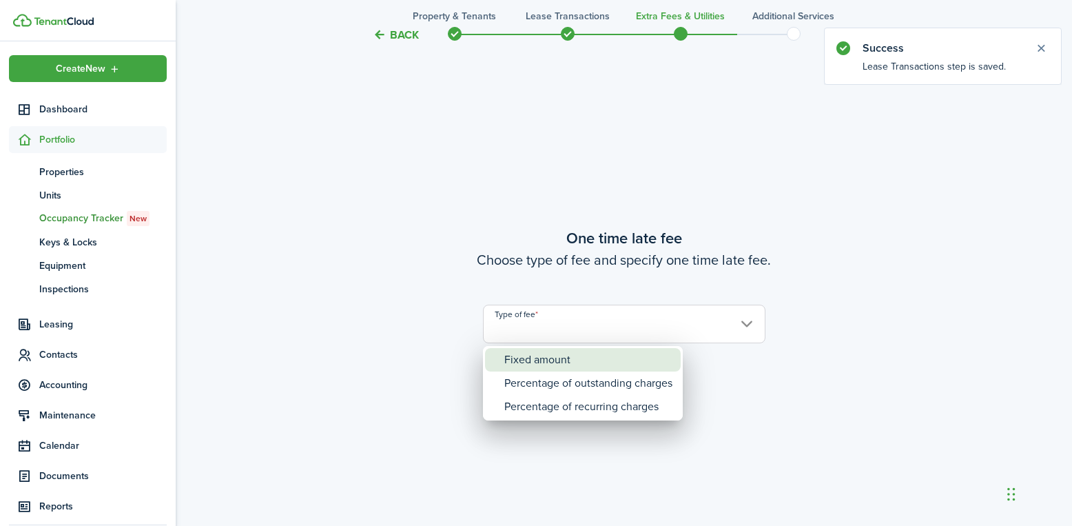
click at [580, 357] on div "Fixed amount" at bounding box center [588, 359] width 168 height 23
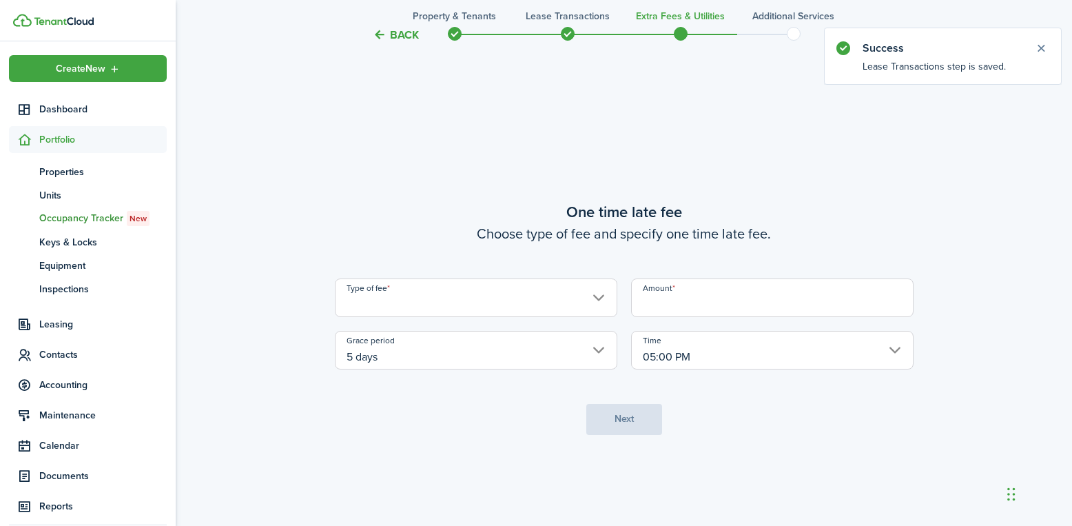
type input "Fixed amount"
click at [691, 307] on input "Amount" at bounding box center [772, 297] width 282 height 39
type input "$25.00"
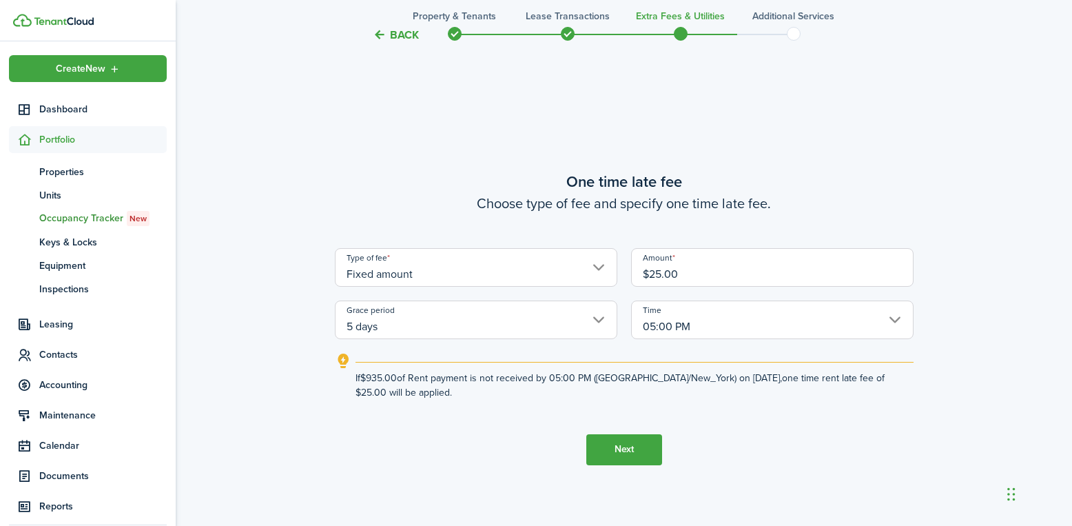
click at [632, 444] on button "Next" at bounding box center [624, 449] width 76 height 31
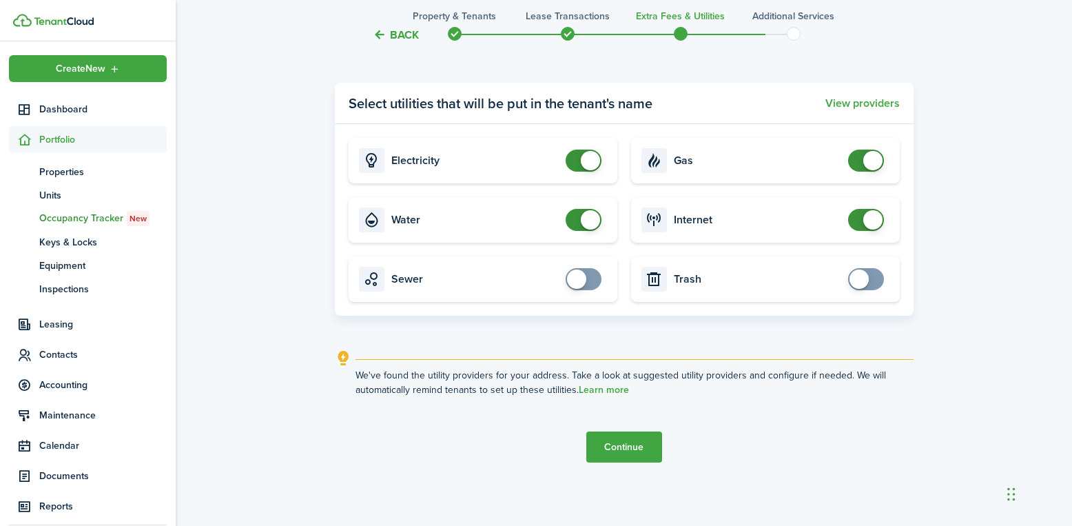
scroll to position [1605, 0]
click at [621, 441] on button "Continue" at bounding box center [624, 444] width 76 height 31
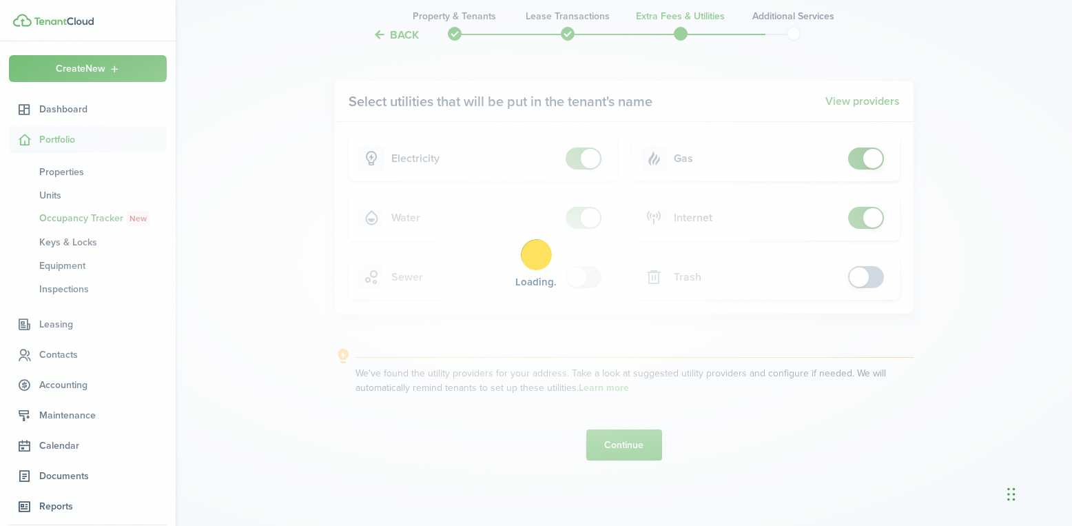
scroll to position [0, 0]
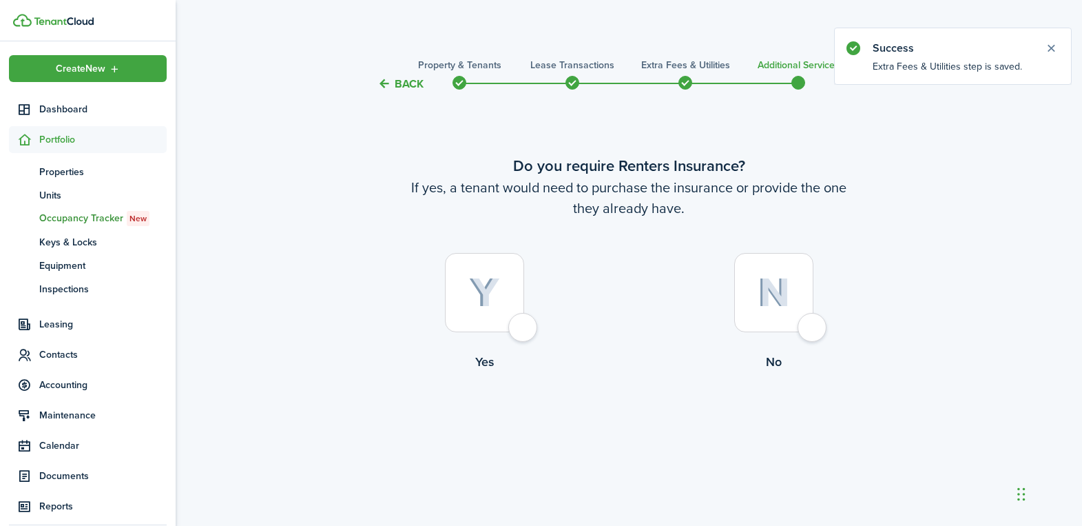
click at [811, 320] on div at bounding box center [773, 292] width 79 height 79
radio input "true"
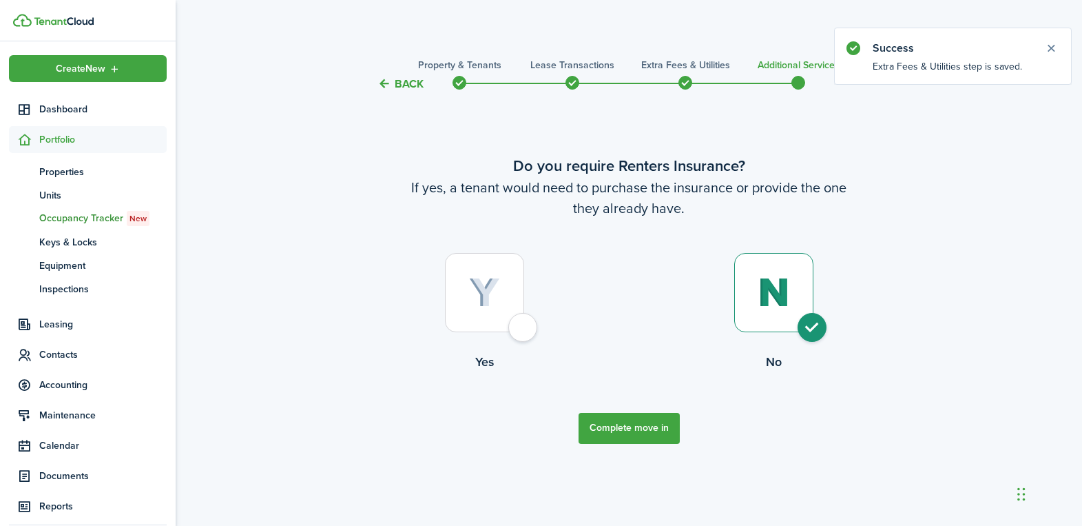
click at [654, 431] on button "Complete move in" at bounding box center [629, 428] width 101 height 31
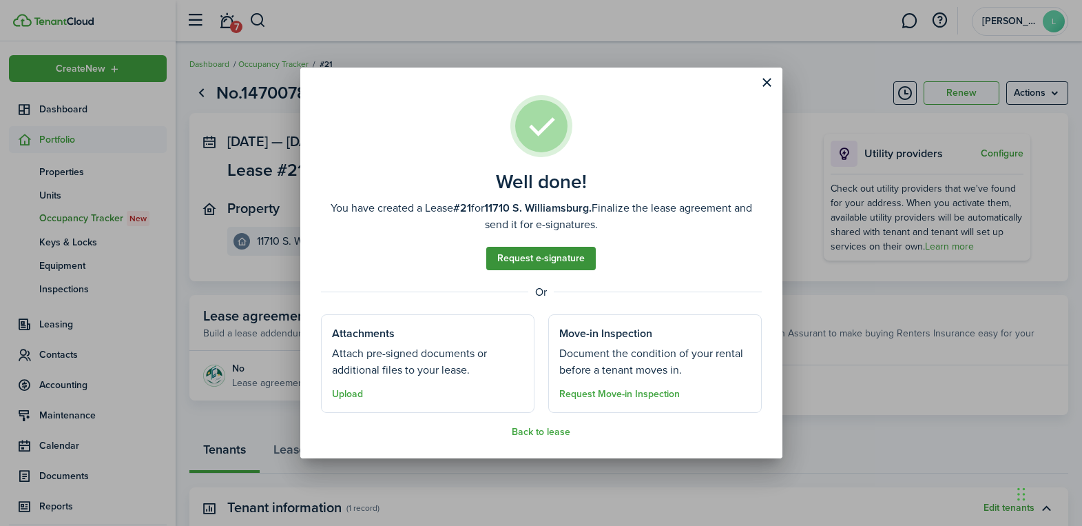
click at [539, 260] on link "Request e-signature" at bounding box center [541, 258] width 110 height 23
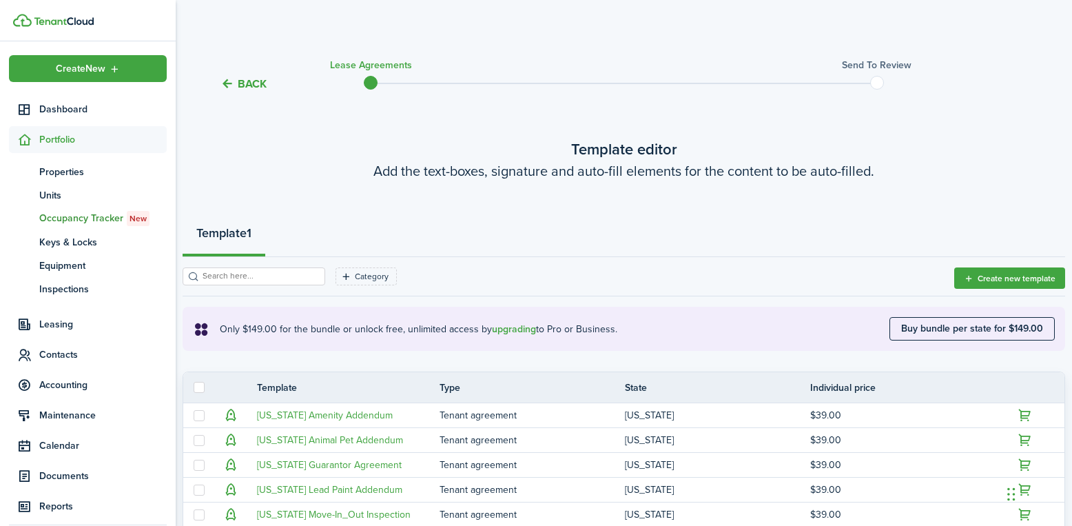
click at [245, 83] on button "Back" at bounding box center [243, 83] width 46 height 14
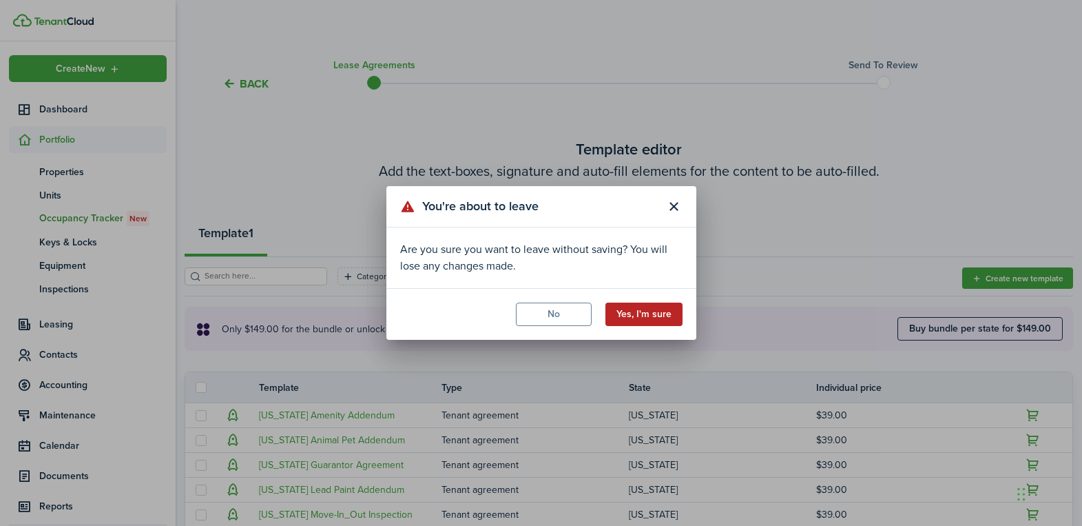
click at [628, 315] on button "Yes, I'm sure" at bounding box center [644, 313] width 77 height 23
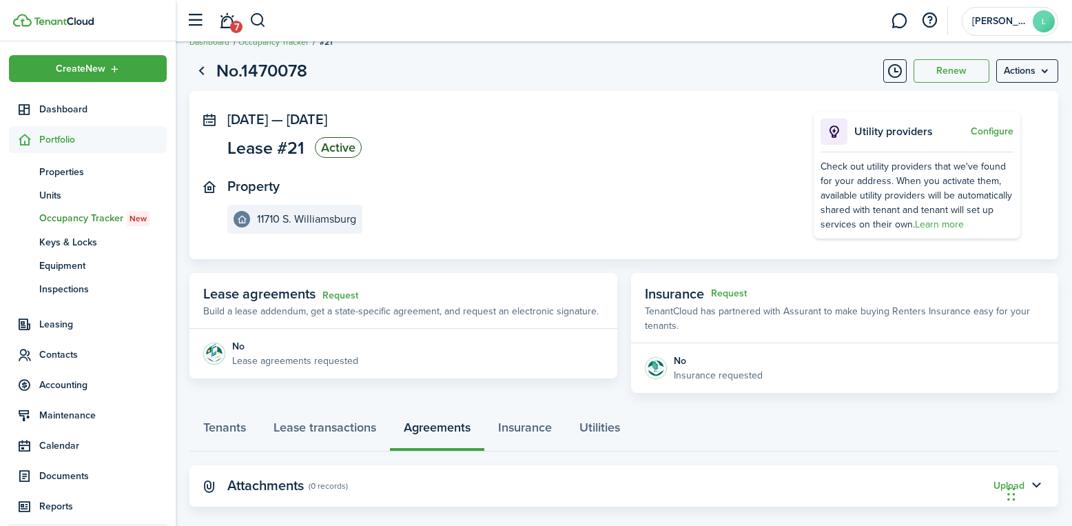
scroll to position [41, 0]
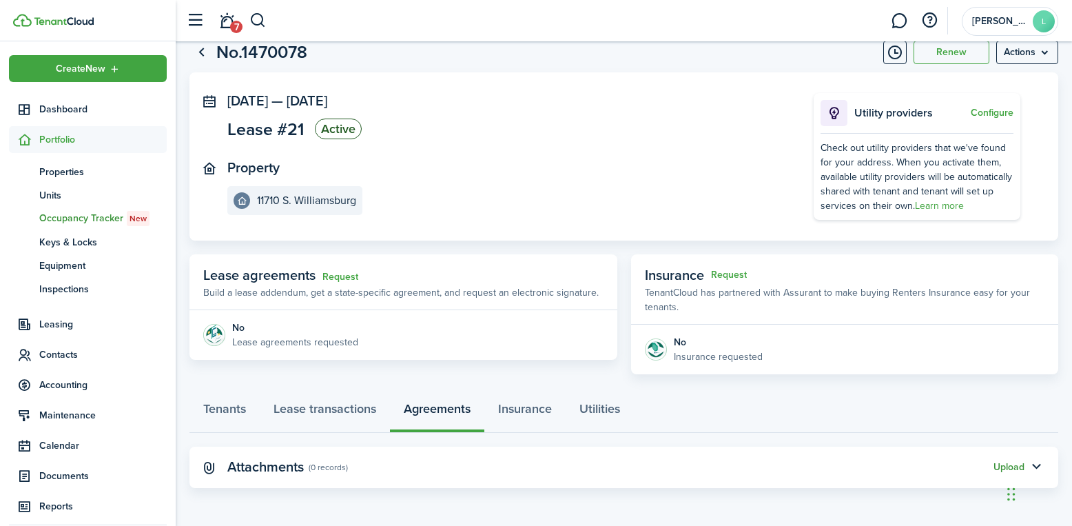
click at [1000, 466] on button "Upload" at bounding box center [1008, 467] width 31 height 11
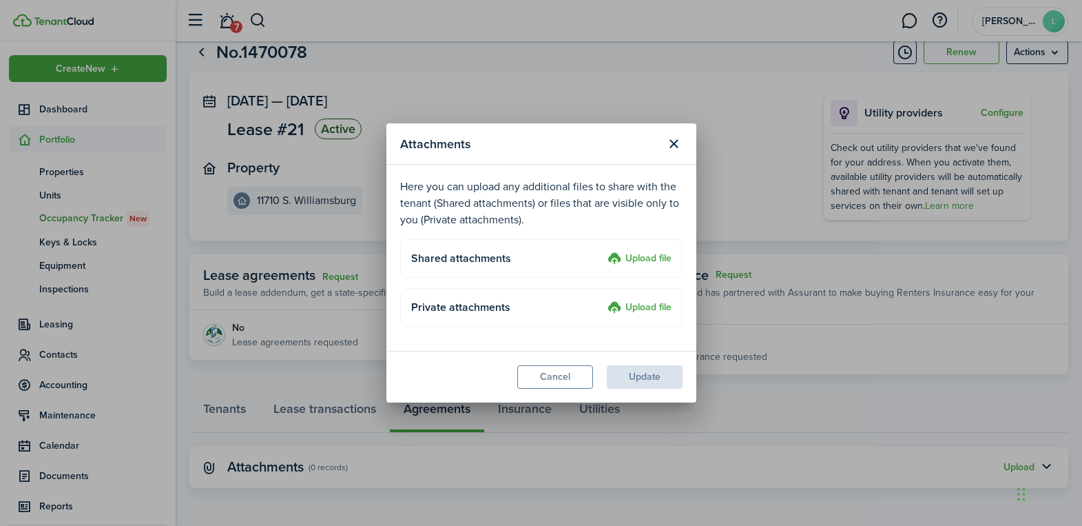
click at [651, 251] on label "Upload file" at bounding box center [640, 259] width 64 height 17
click at [603, 251] on input "Upload file" at bounding box center [603, 251] width 0 height 0
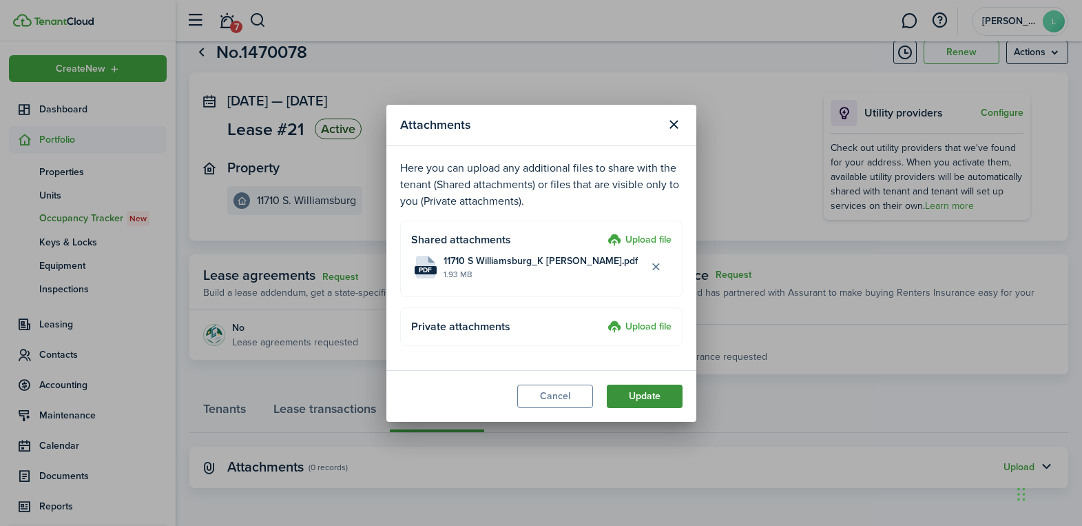
click at [646, 398] on button "Update" at bounding box center [645, 395] width 76 height 23
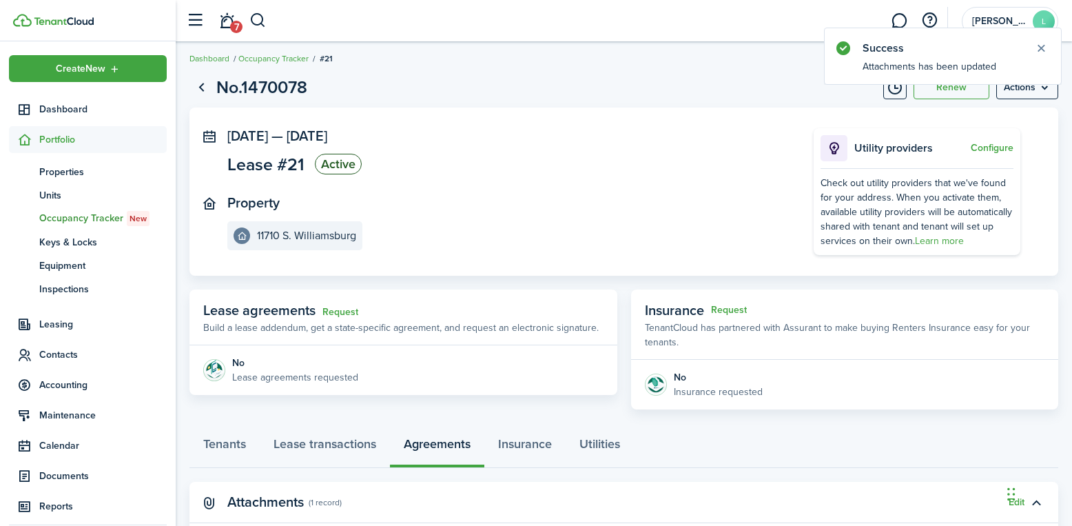
scroll to position [0, 0]
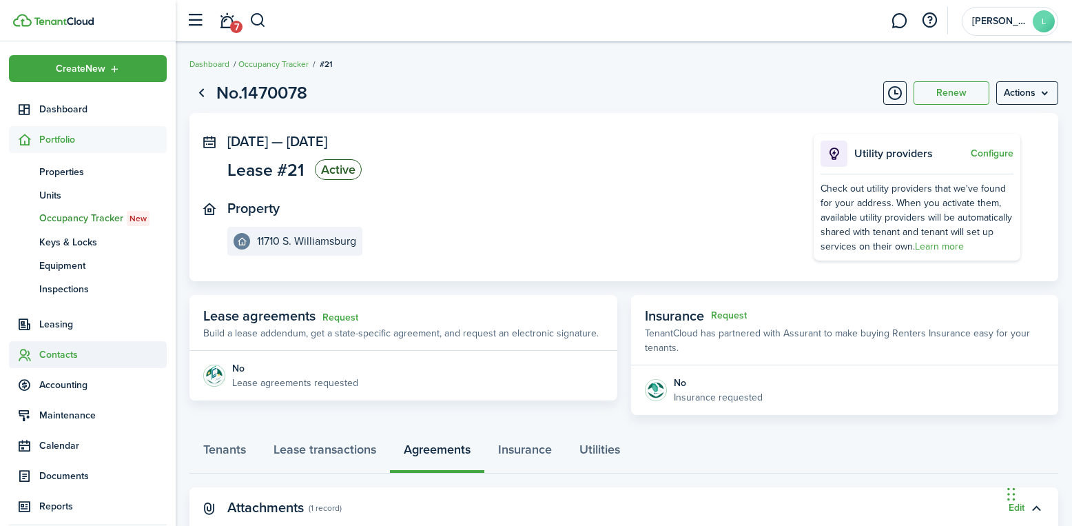
click at [67, 348] on span "Contacts" at bounding box center [102, 354] width 127 height 14
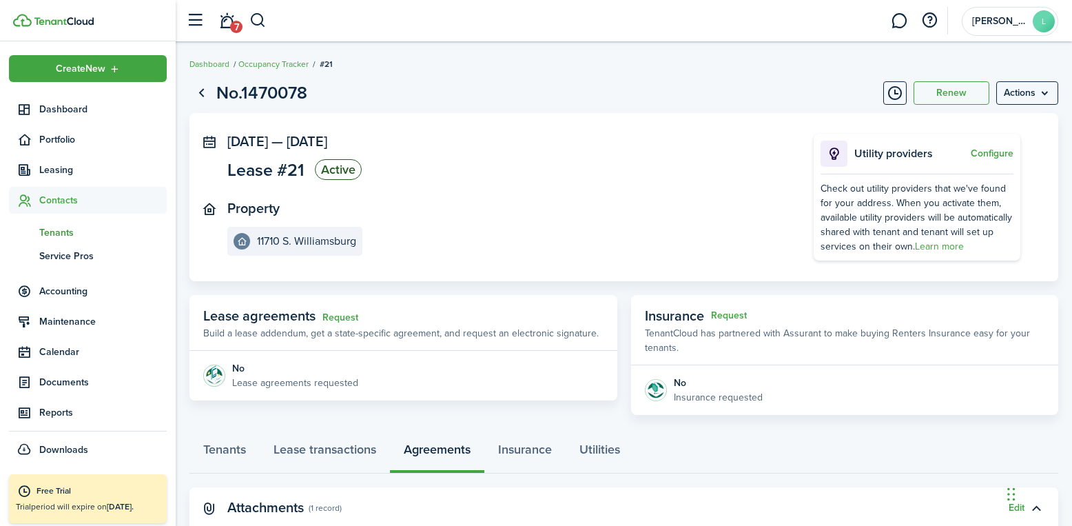
click at [69, 237] on span "Tenants" at bounding box center [102, 232] width 127 height 14
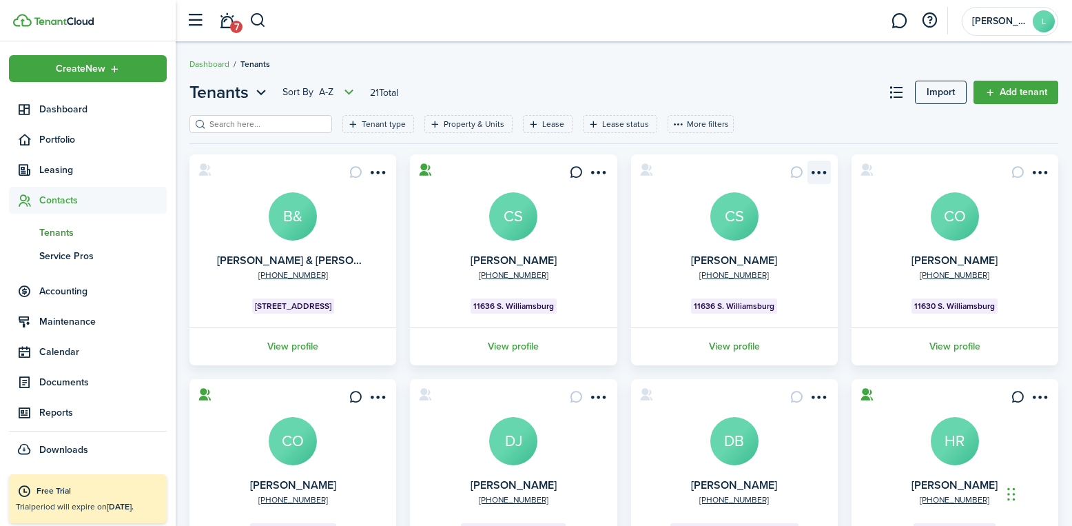
click at [816, 171] on menu-btn-icon "Open menu" at bounding box center [818, 172] width 23 height 23
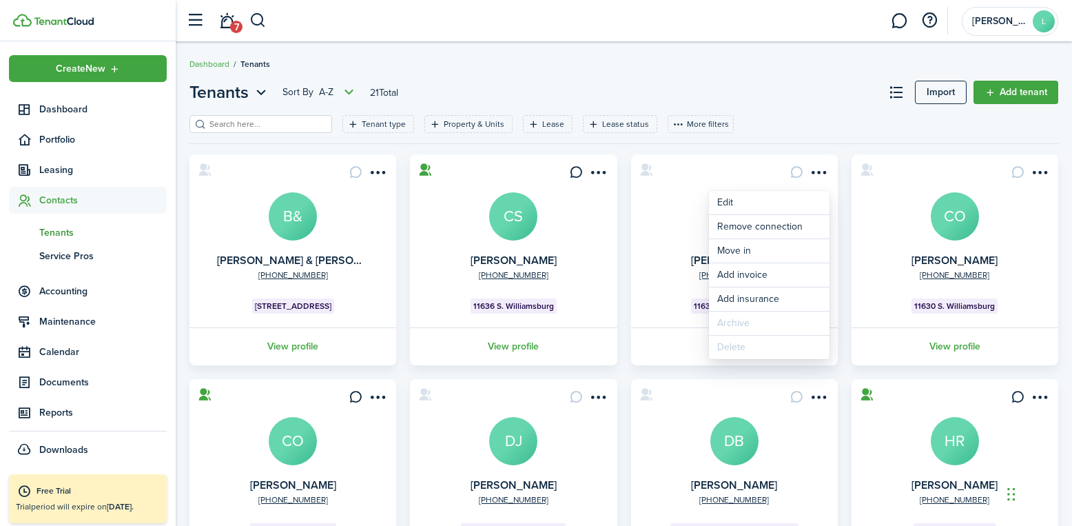
click at [657, 333] on link "View profile" at bounding box center [734, 346] width 211 height 38
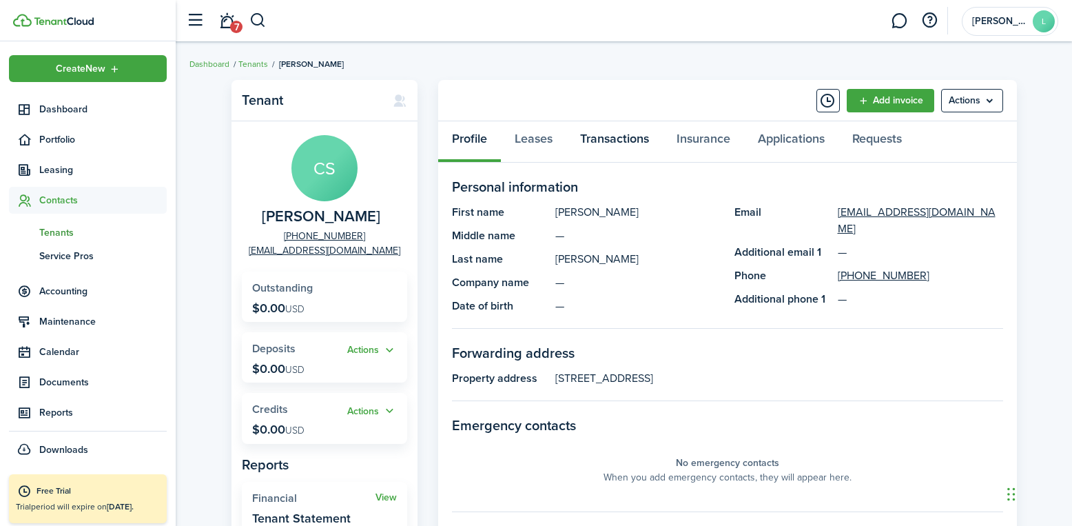
click at [620, 142] on link "Transactions" at bounding box center [614, 141] width 96 height 41
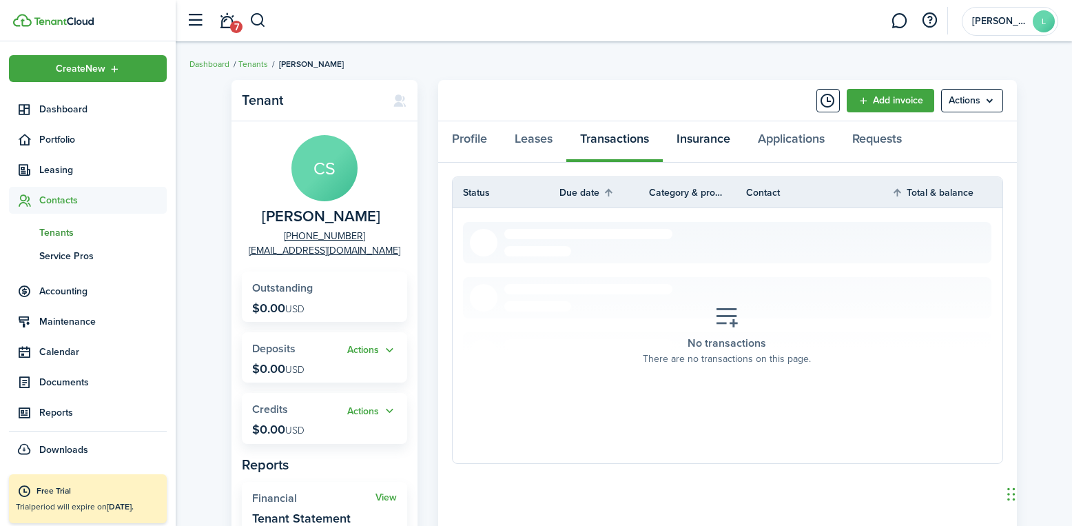
drag, startPoint x: 699, startPoint y: 136, endPoint x: 663, endPoint y: 141, distance: 36.7
click at [699, 137] on link "Insurance" at bounding box center [703, 141] width 81 height 41
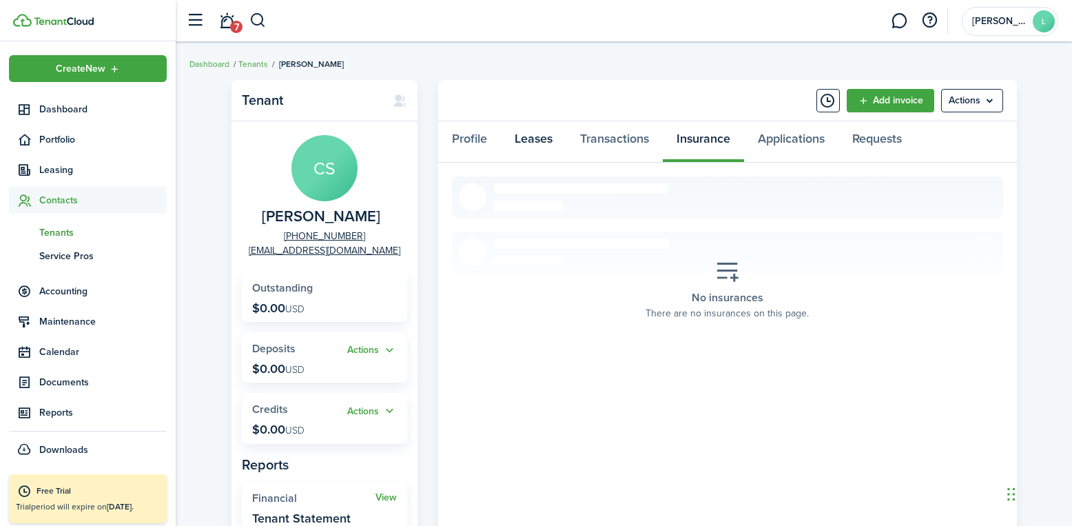
click at [544, 136] on link "Leases" at bounding box center [533, 141] width 65 height 41
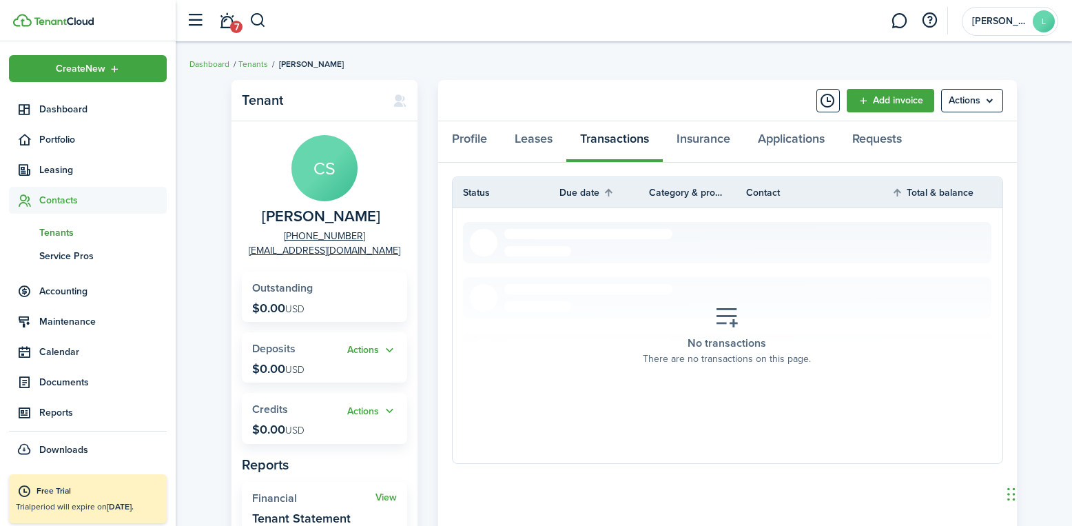
click at [63, 238] on span "Tenants" at bounding box center [102, 232] width 127 height 14
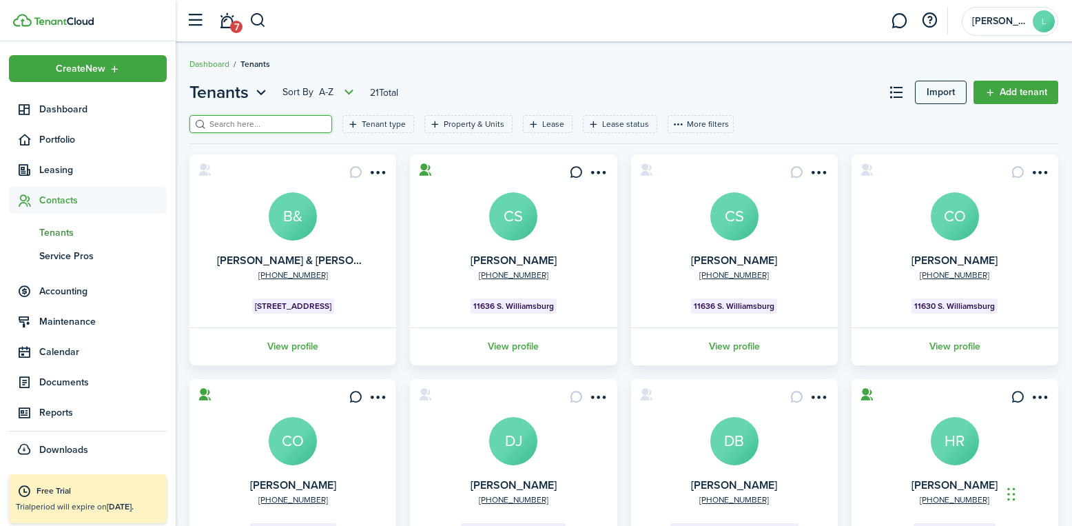
click at [243, 124] on input "search" at bounding box center [266, 124] width 121 height 13
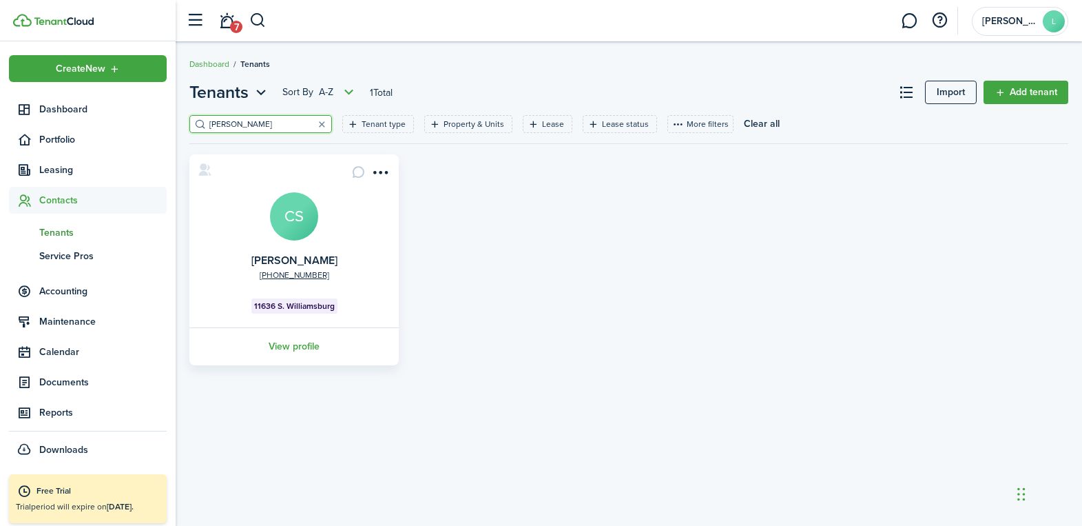
drag, startPoint x: 253, startPoint y: 122, endPoint x: 162, endPoint y: 123, distance: 90.9
click at [162, 123] on landlord-dashboard "Create New Dashboard Portfolio Leasing Contacts tn Tenants sp Service Pros Acco…" at bounding box center [541, 263] width 1082 height 526
type input "CAR"
click at [296, 346] on link "View profile" at bounding box center [294, 346] width 214 height 38
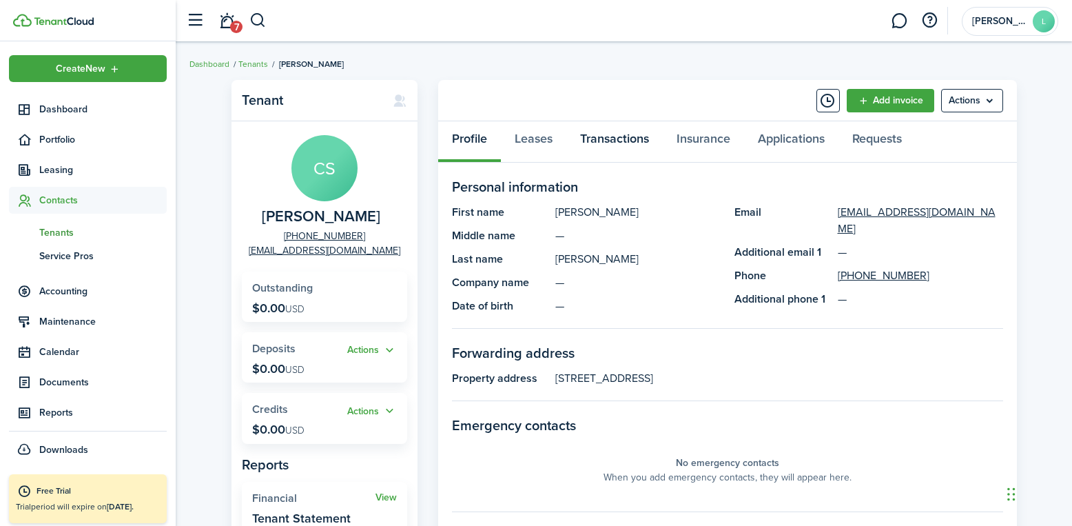
click at [628, 141] on link "Transactions" at bounding box center [614, 141] width 96 height 41
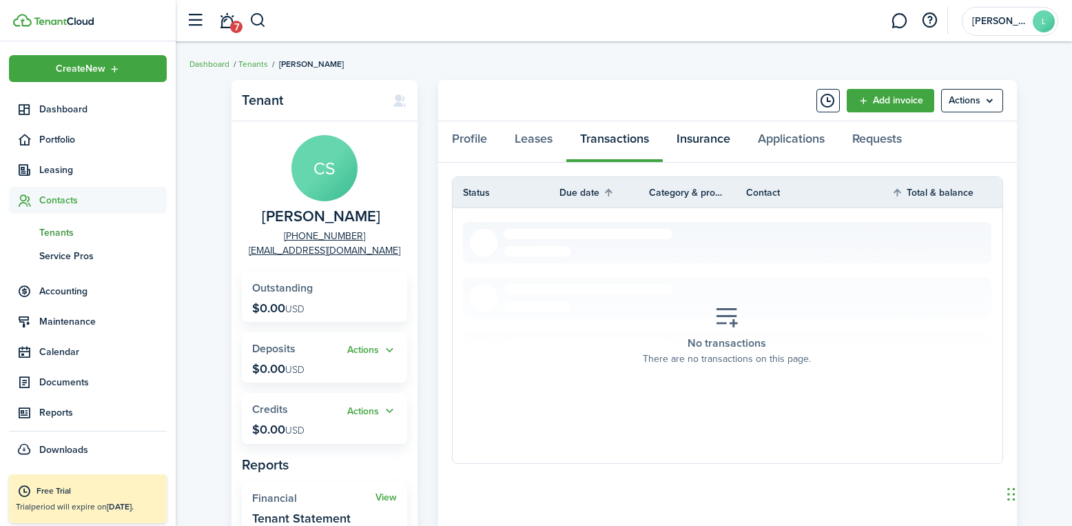
click at [699, 138] on link "Insurance" at bounding box center [703, 141] width 81 height 41
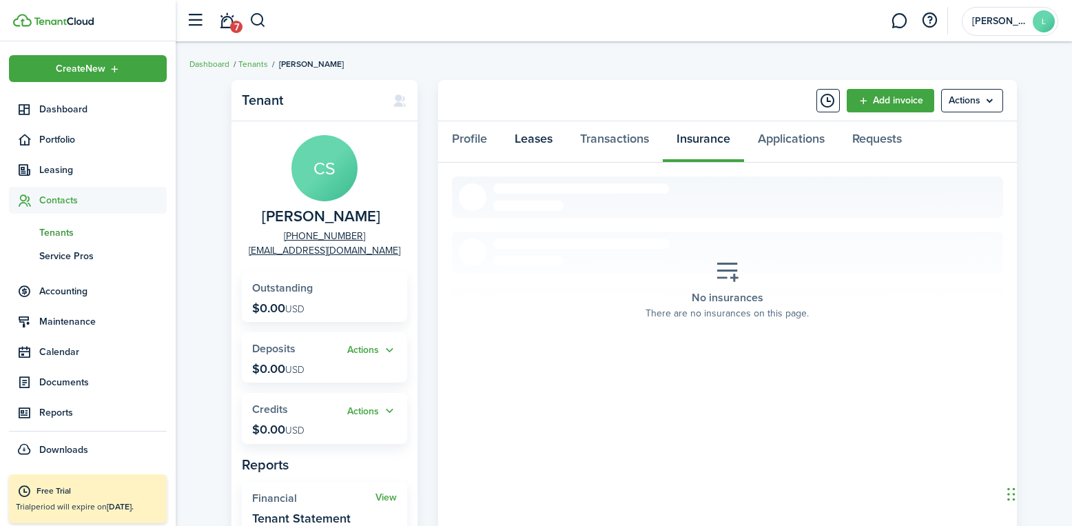
click at [543, 141] on link "Leases" at bounding box center [533, 141] width 65 height 41
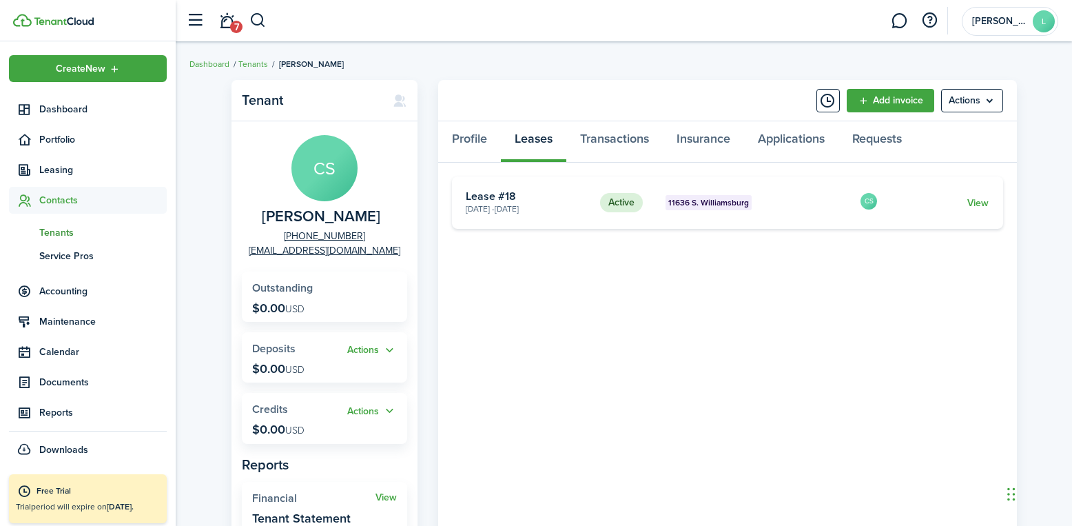
drag, startPoint x: 964, startPoint y: 213, endPoint x: 978, endPoint y: 208, distance: 14.6
click at [964, 213] on card "Active [STREET_ADDRESS] [DATE] - [DATE] Lease #18 CS View" at bounding box center [727, 202] width 551 height 52
click at [978, 207] on link "View" at bounding box center [977, 203] width 21 height 14
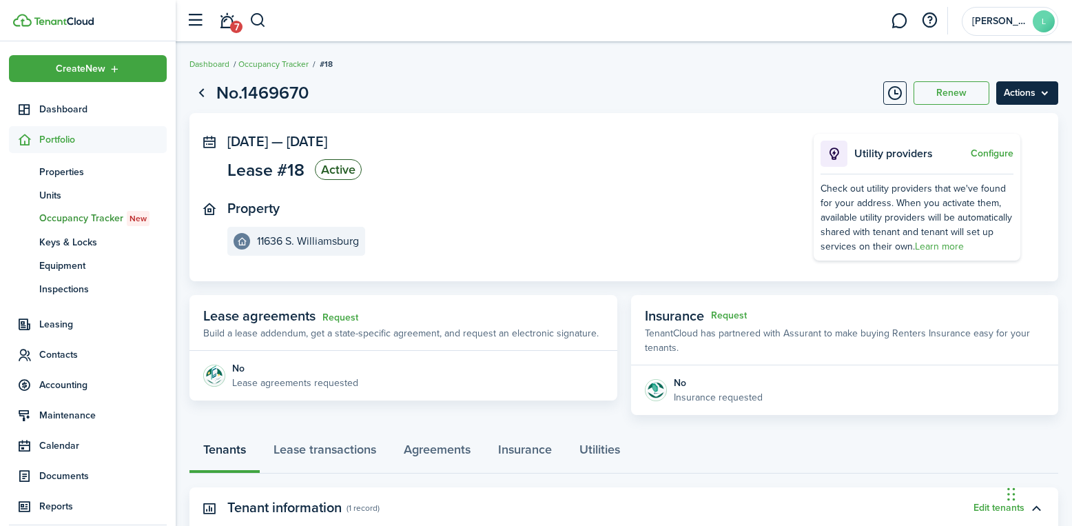
click at [1052, 94] on menu-btn "Actions" at bounding box center [1027, 92] width 62 height 23
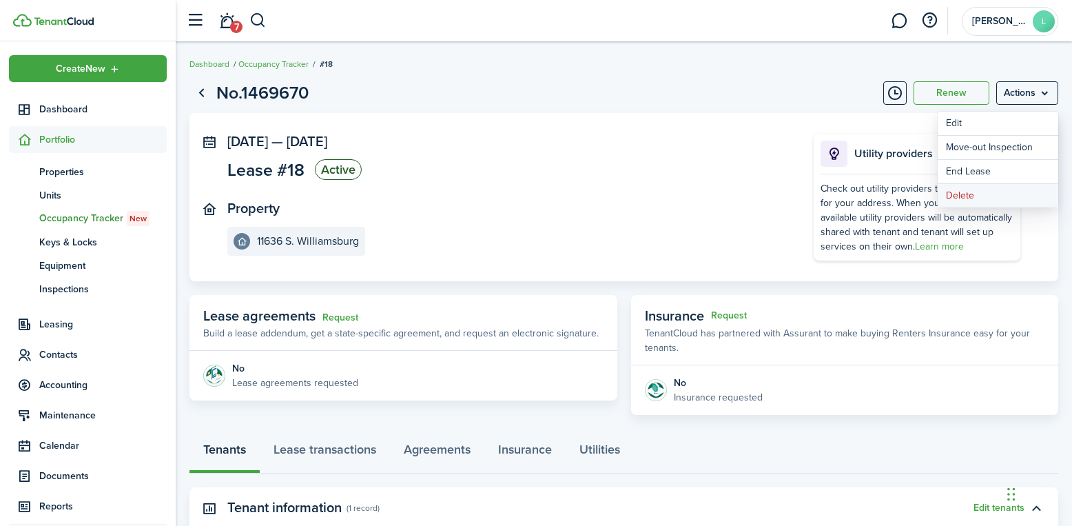
click at [974, 194] on button "Delete" at bounding box center [998, 195] width 121 height 23
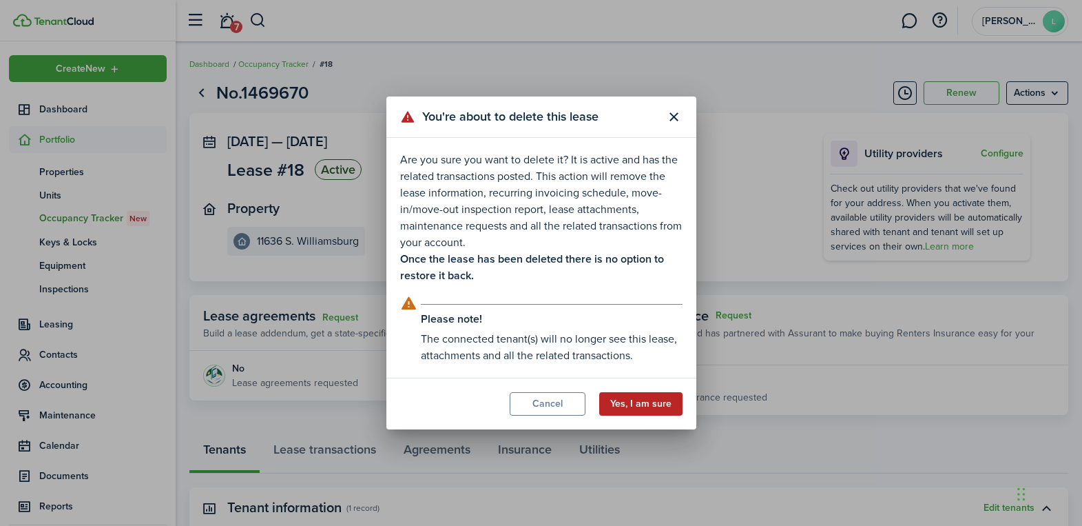
click at [642, 393] on button "Yes, I am sure" at bounding box center [640, 403] width 83 height 23
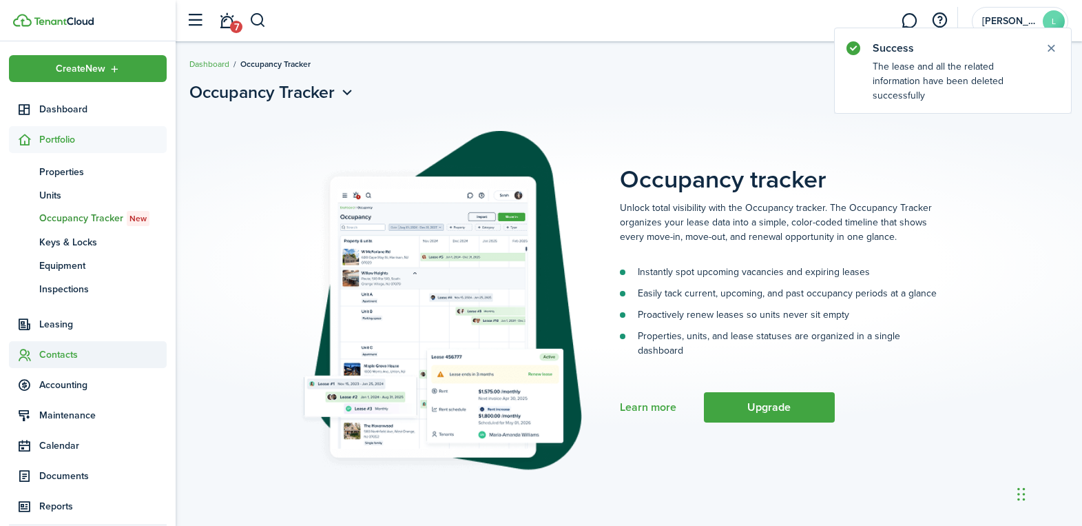
click at [57, 348] on span "Contacts" at bounding box center [102, 354] width 127 height 14
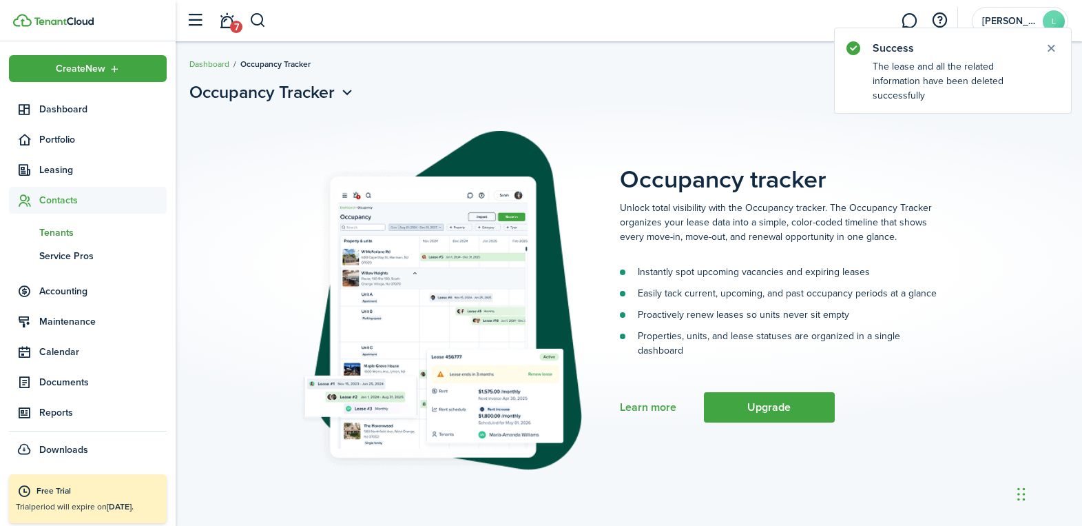
click at [62, 229] on span "Tenants" at bounding box center [102, 232] width 127 height 14
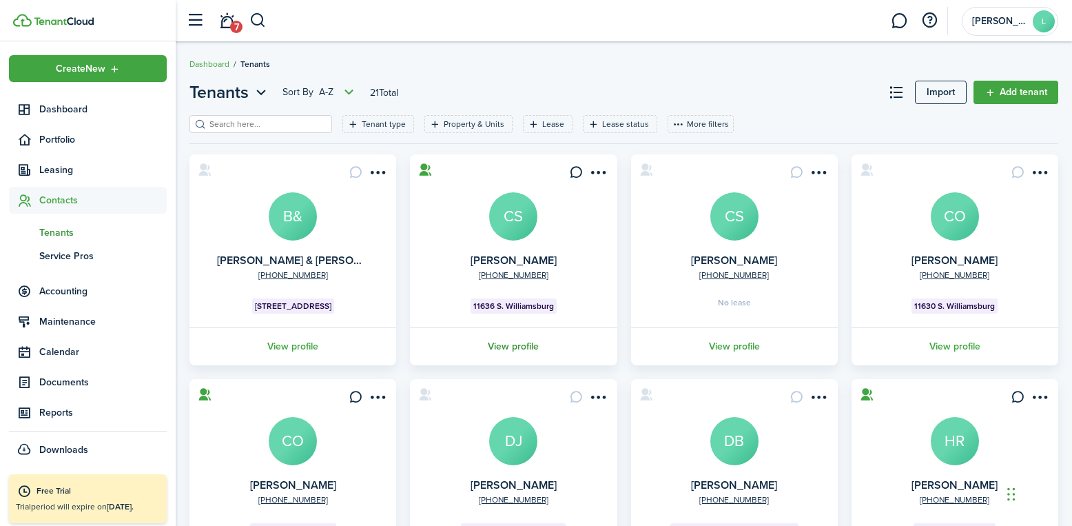
click at [510, 344] on link "View profile" at bounding box center [513, 346] width 211 height 38
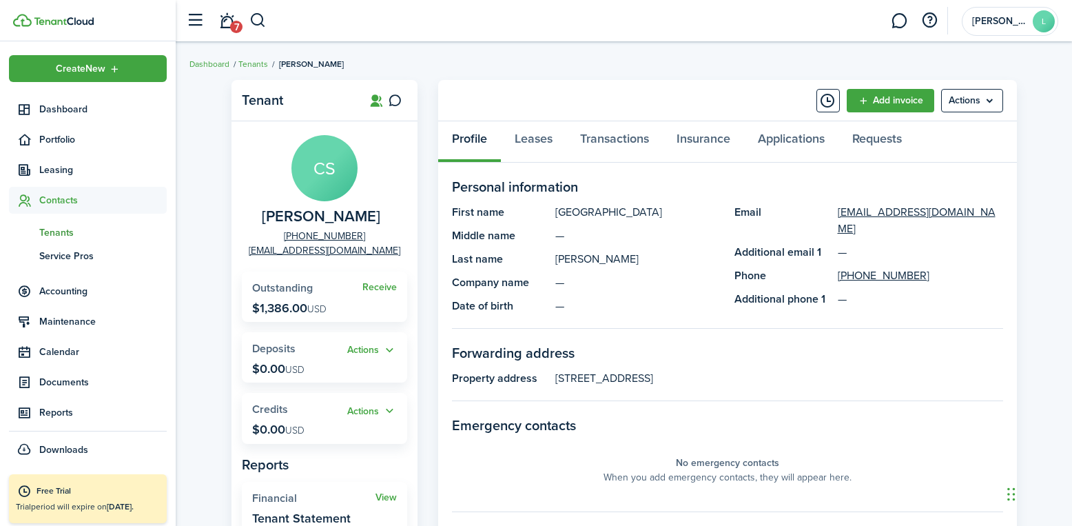
click at [58, 199] on span "Contacts" at bounding box center [102, 200] width 127 height 14
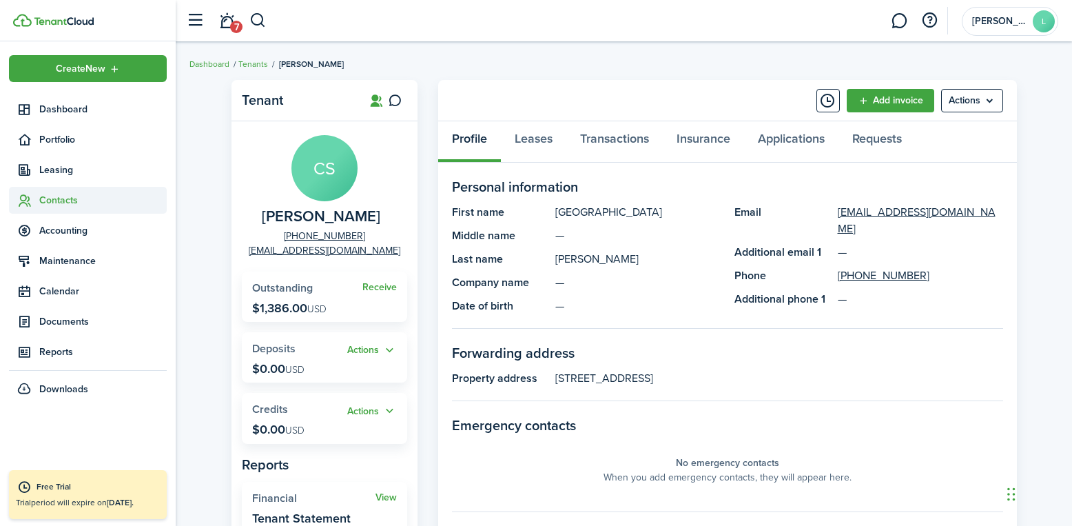
click at [66, 199] on span "Contacts" at bounding box center [102, 200] width 127 height 14
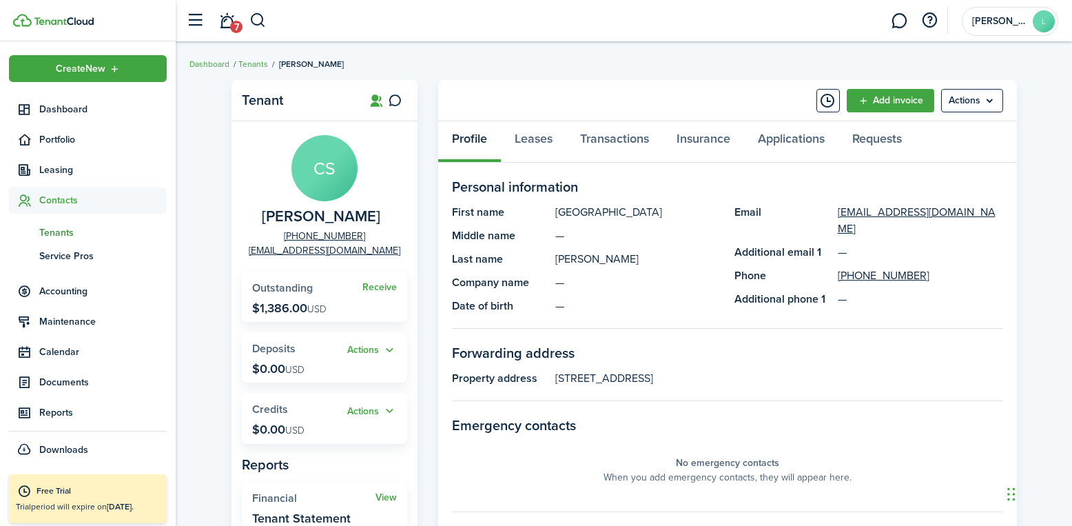
click at [54, 238] on span "Tenants" at bounding box center [102, 232] width 127 height 14
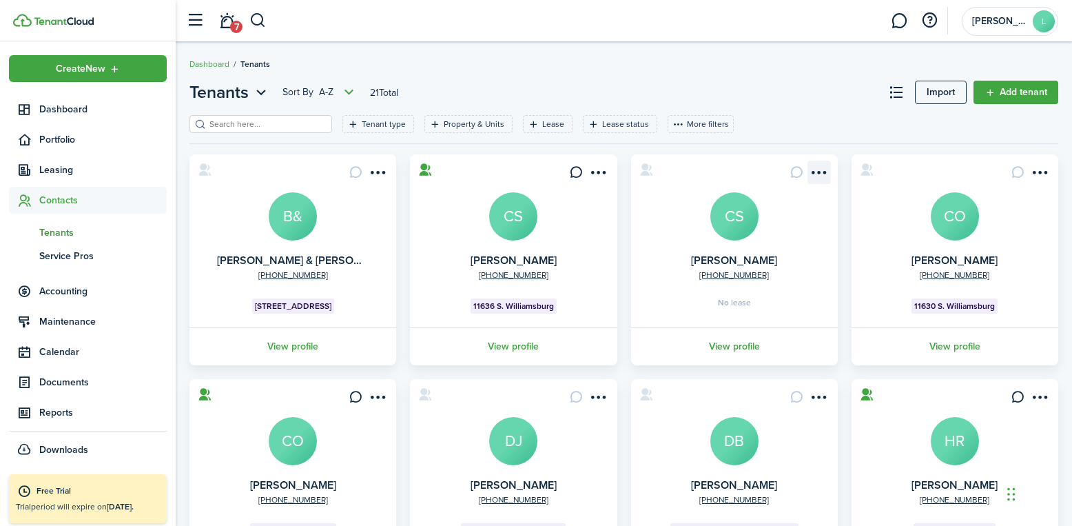
click at [823, 174] on menu-btn-icon "Open menu" at bounding box center [818, 172] width 23 height 23
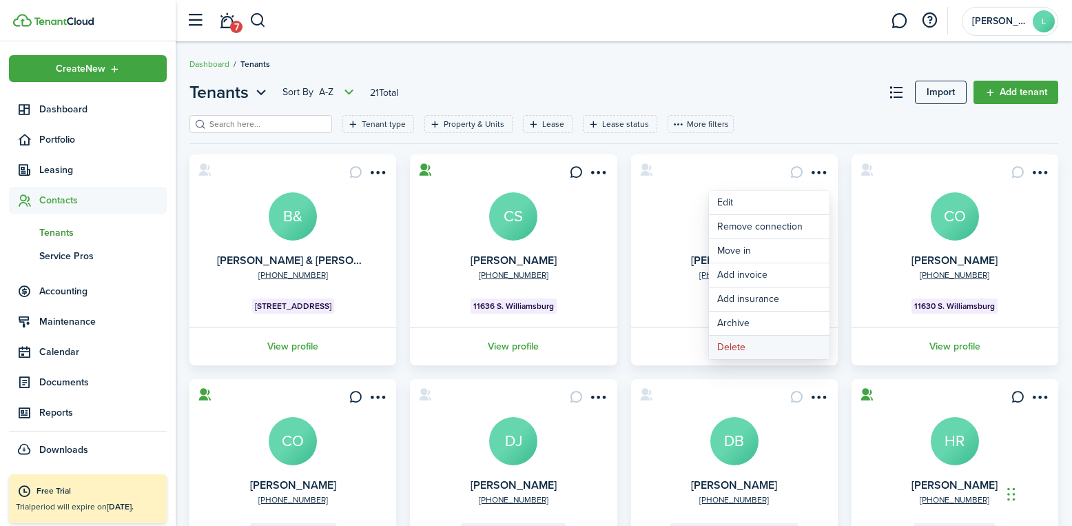
click at [730, 343] on button "Delete" at bounding box center [769, 346] width 121 height 23
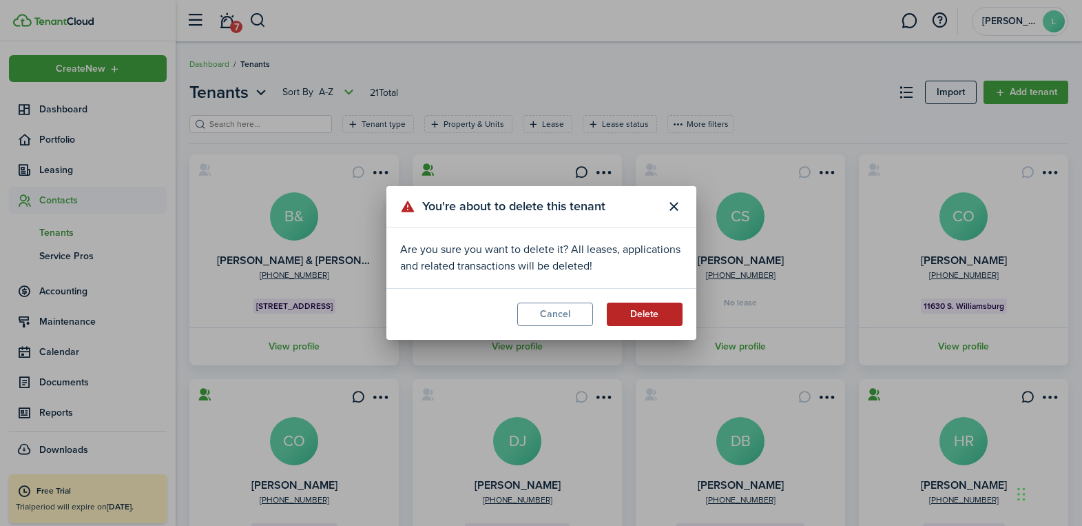
click at [649, 313] on button "Delete" at bounding box center [645, 313] width 76 height 23
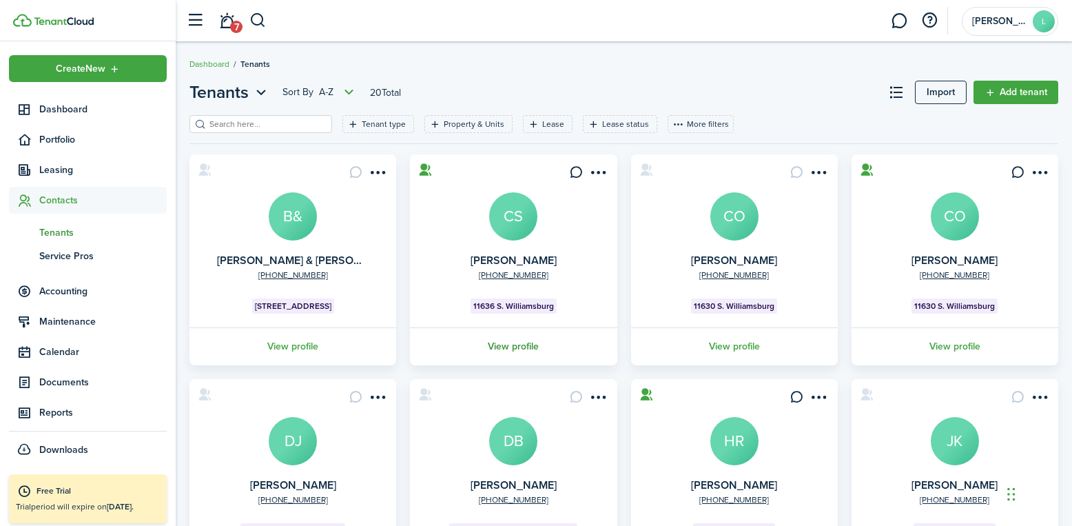
click at [511, 344] on link "View profile" at bounding box center [513, 346] width 211 height 38
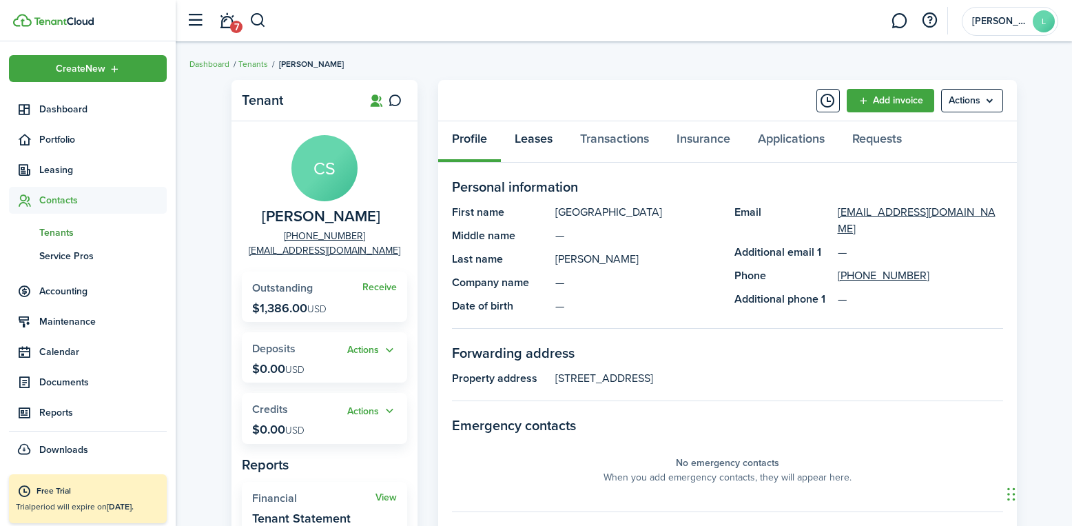
click at [546, 132] on link "Leases" at bounding box center [533, 141] width 65 height 41
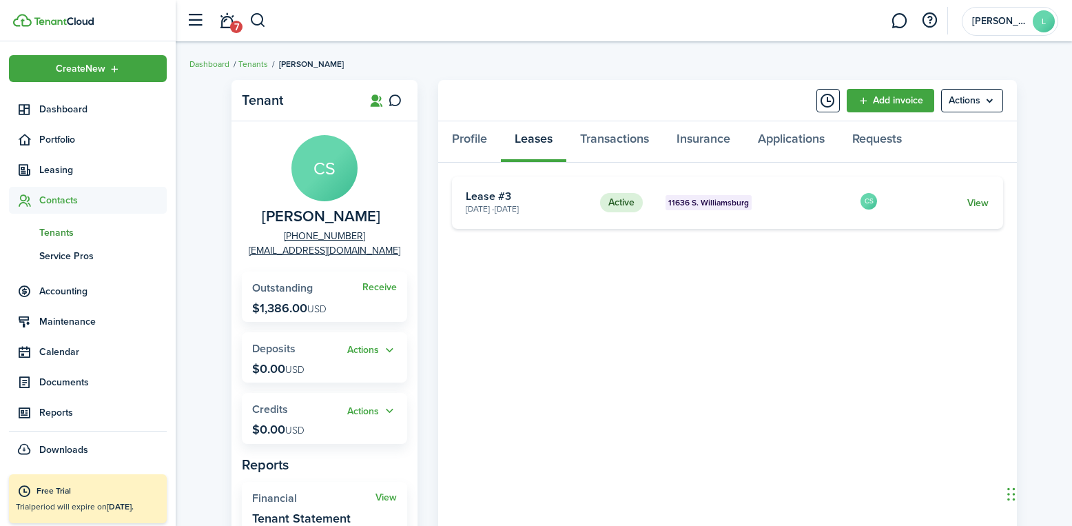
click at [973, 200] on link "View" at bounding box center [977, 203] width 21 height 14
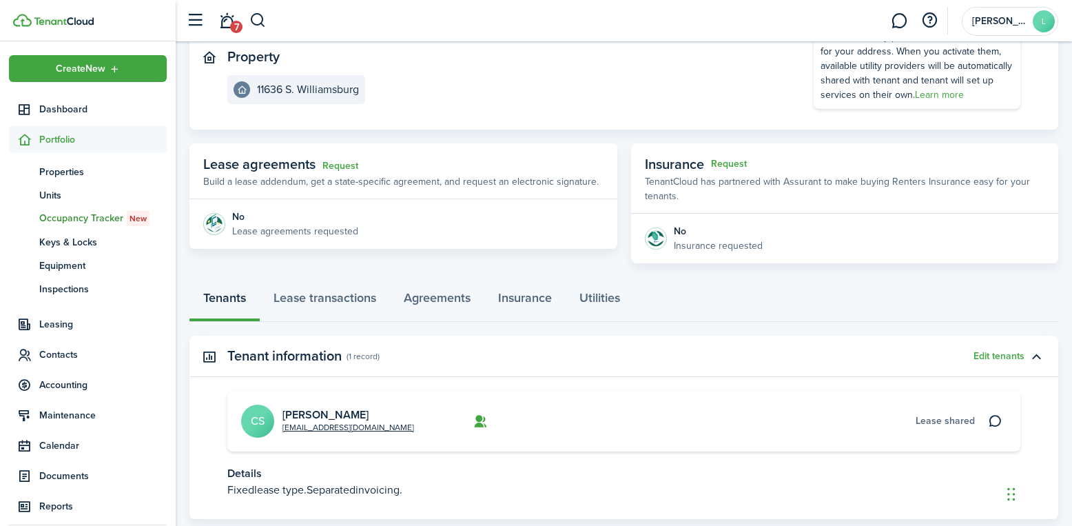
scroll to position [238, 0]
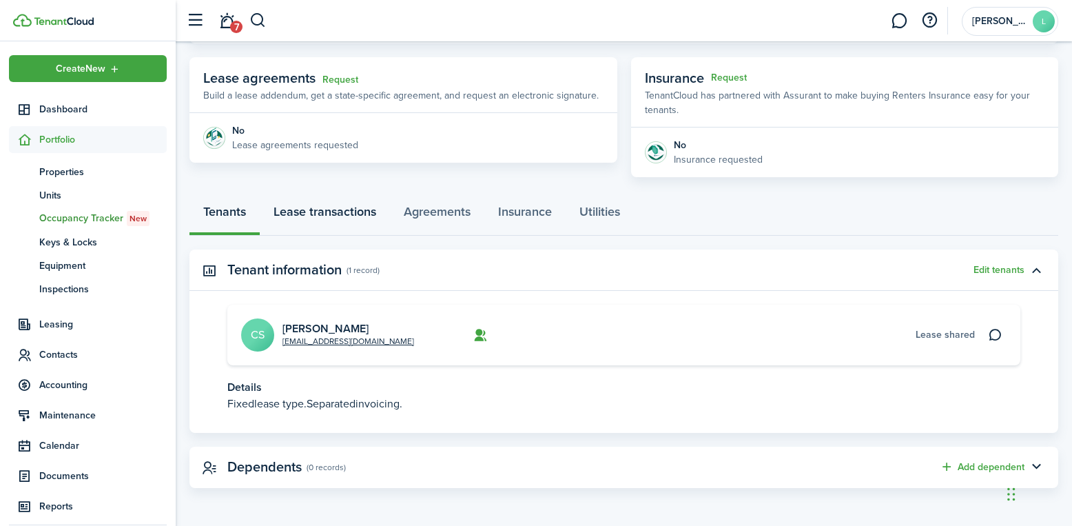
click at [344, 212] on link "Lease transactions" at bounding box center [325, 214] width 130 height 41
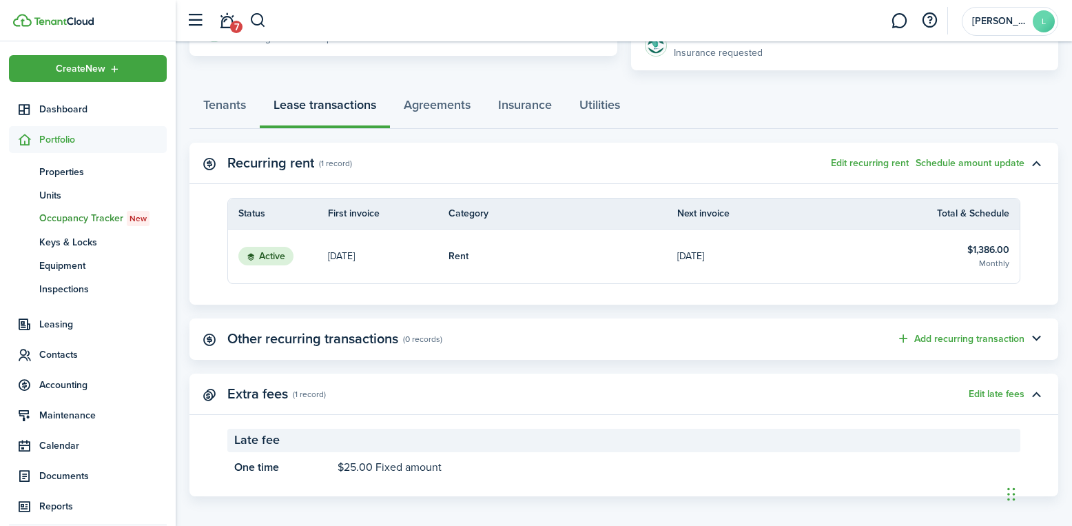
scroll to position [353, 0]
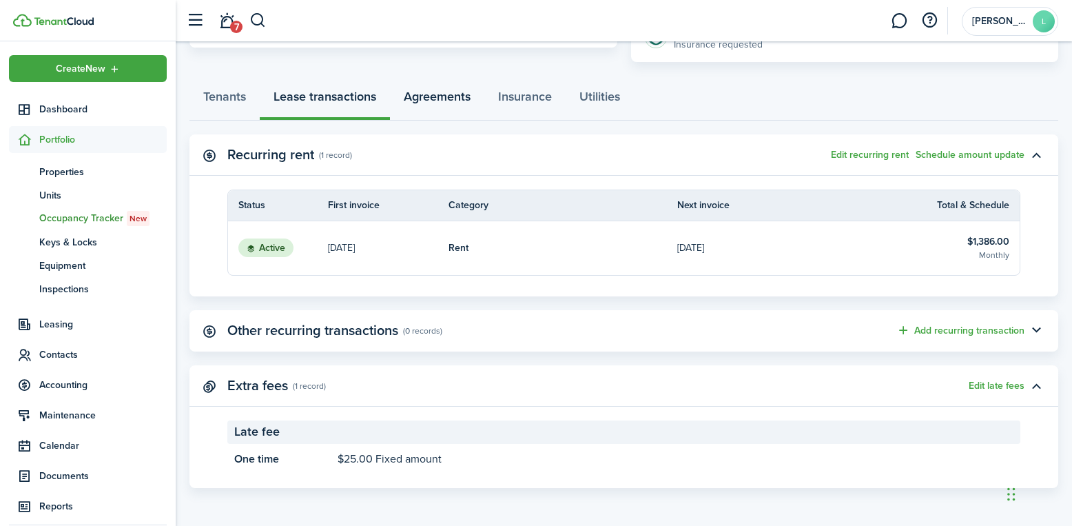
click at [429, 98] on link "Agreements" at bounding box center [437, 99] width 94 height 41
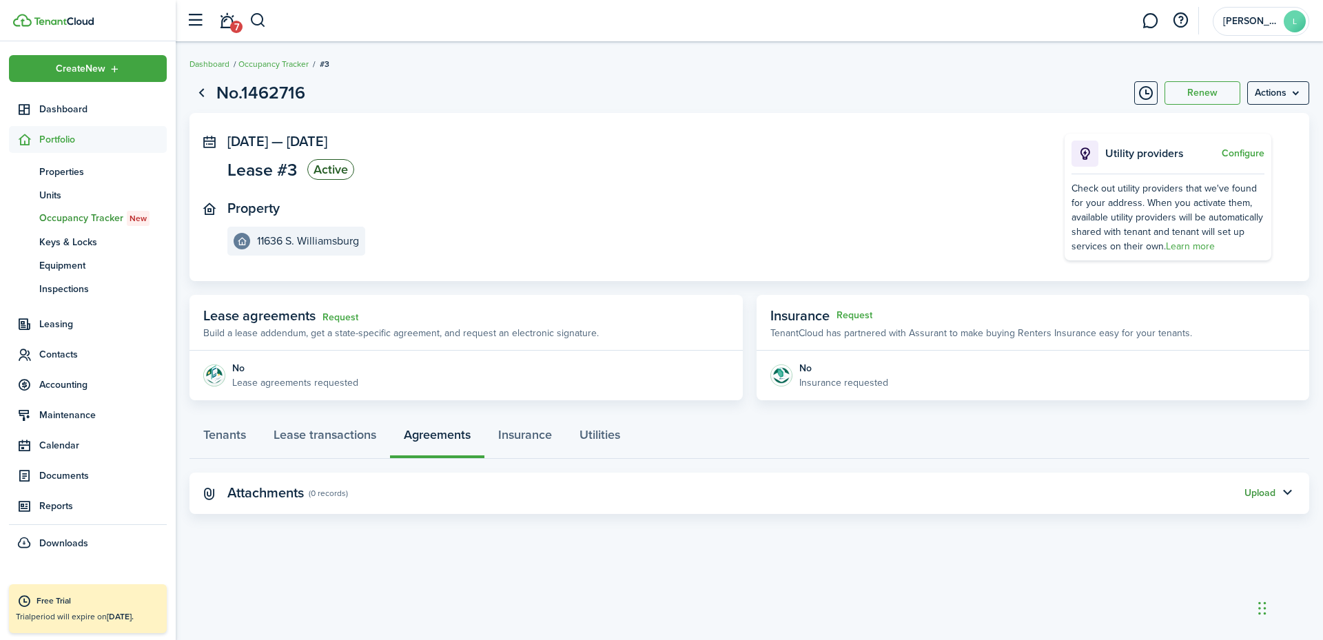
click at [1082, 493] on button "Upload" at bounding box center [1259, 493] width 31 height 11
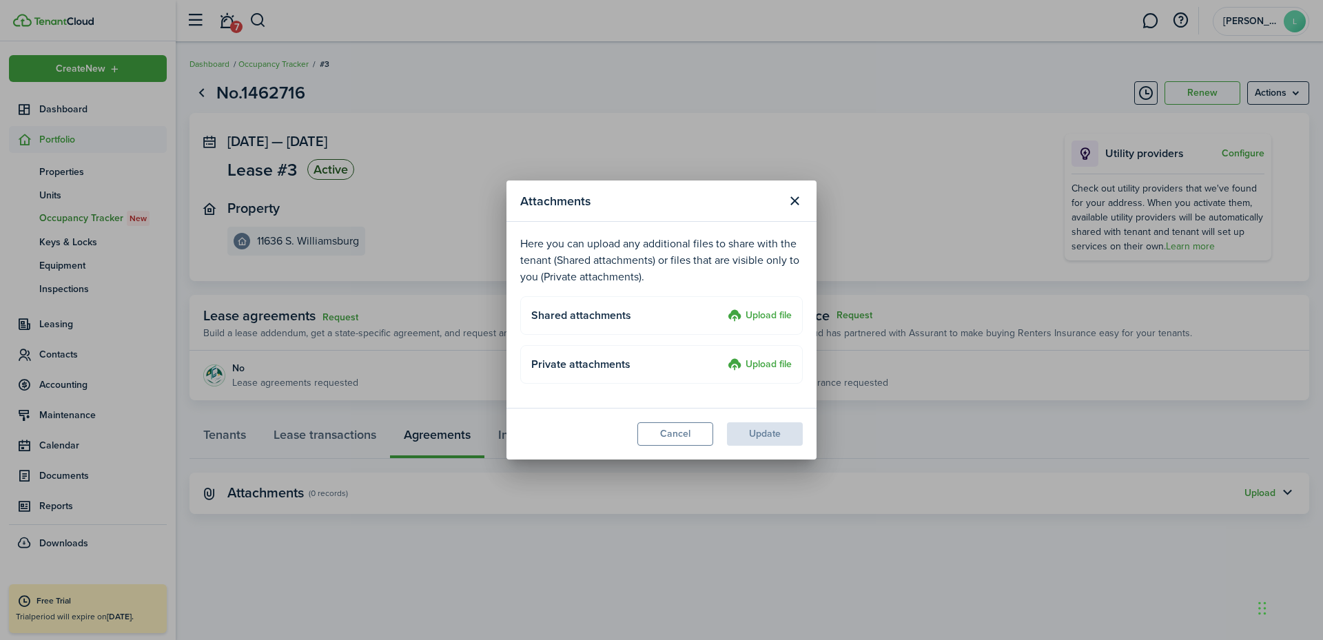
click at [763, 312] on label "Upload file" at bounding box center [759, 316] width 64 height 17
click at [723, 308] on input "Upload file" at bounding box center [723, 308] width 0 height 0
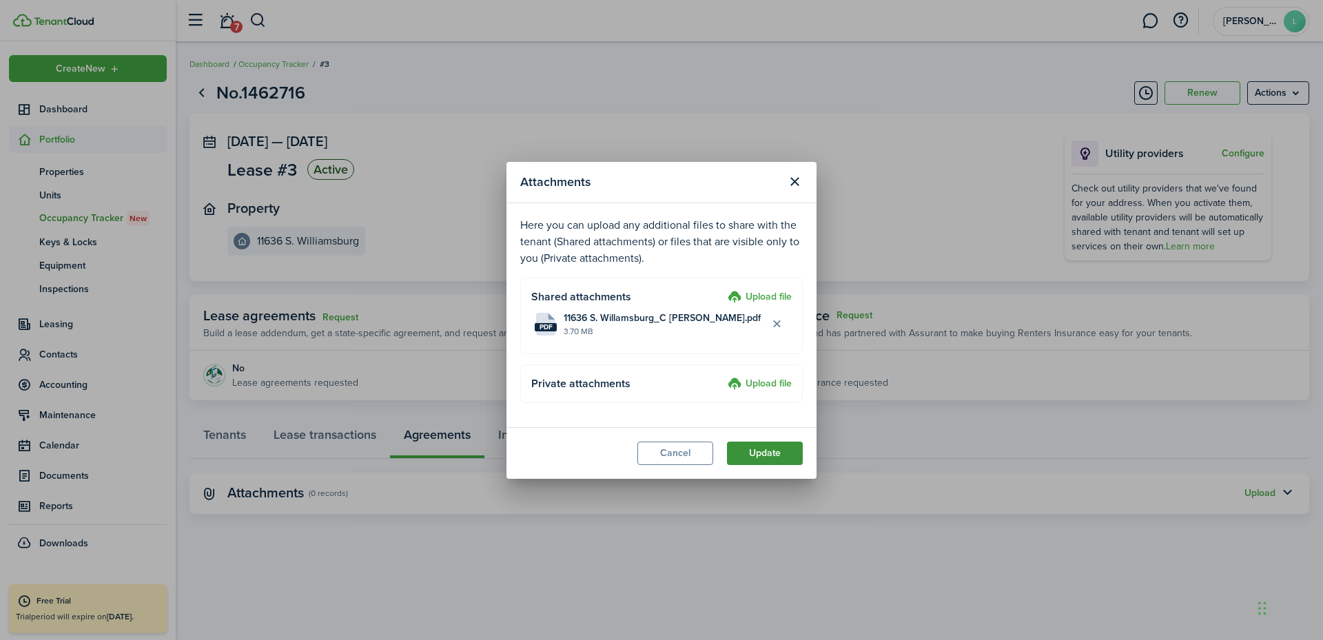
click at [762, 452] on button "Update" at bounding box center [765, 453] width 76 height 23
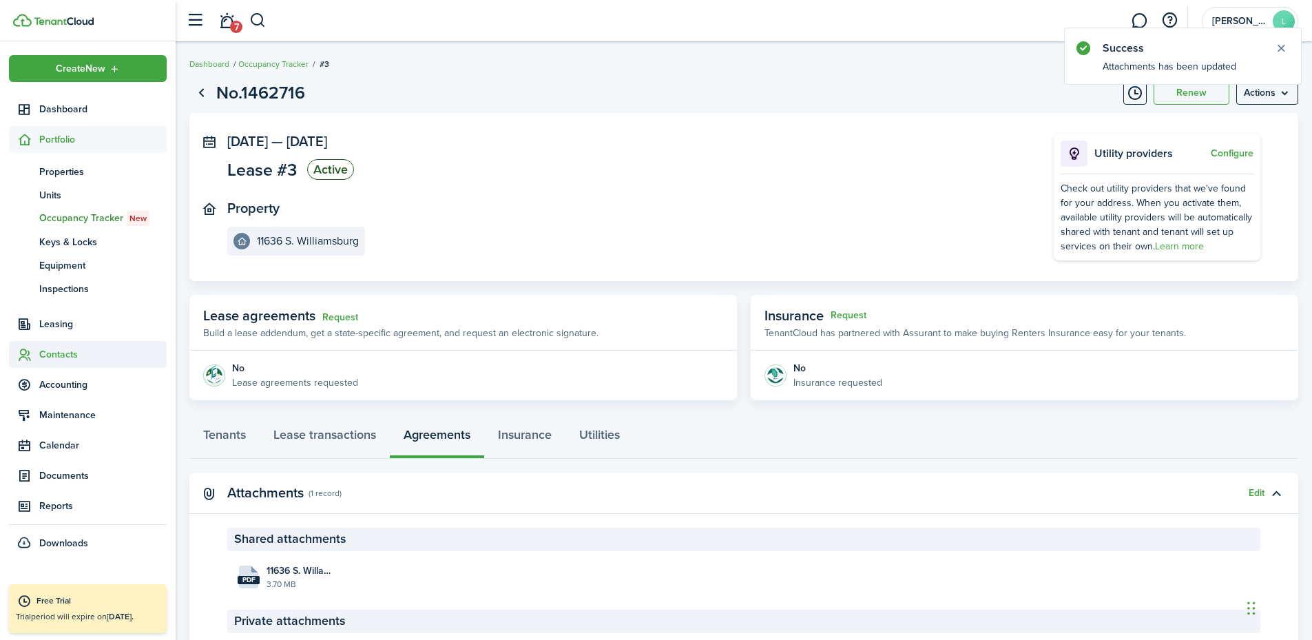
click at [61, 349] on span "Contacts" at bounding box center [102, 354] width 127 height 14
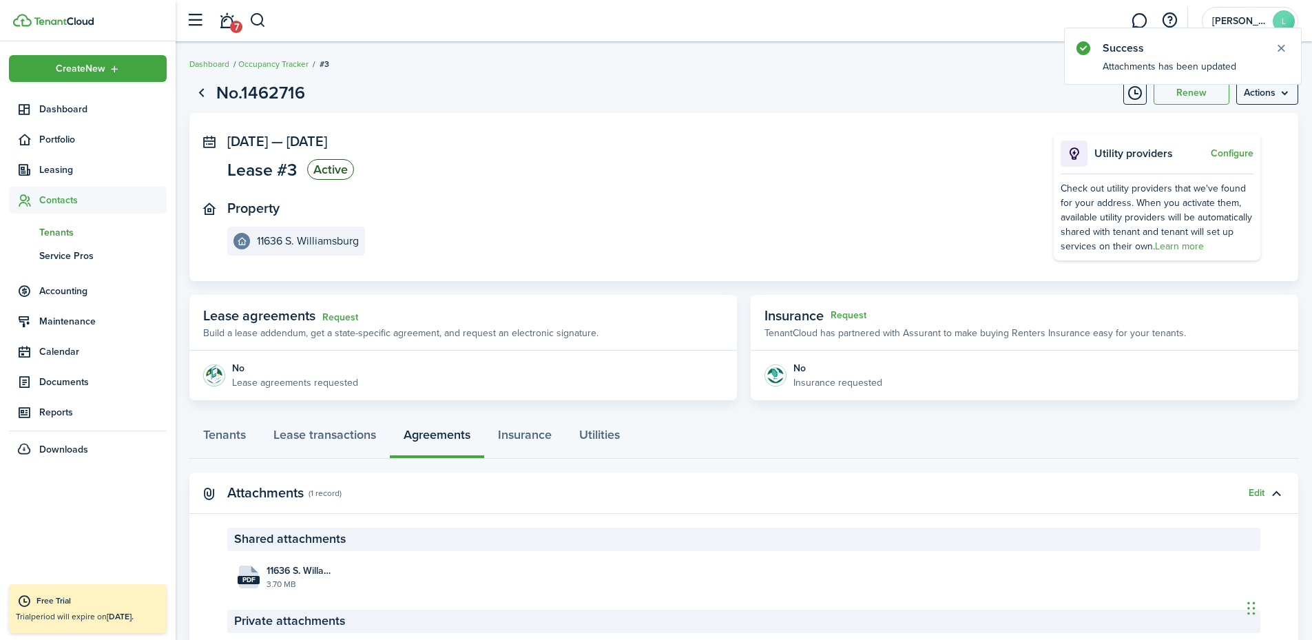
click at [50, 227] on span "Tenants" at bounding box center [102, 232] width 127 height 14
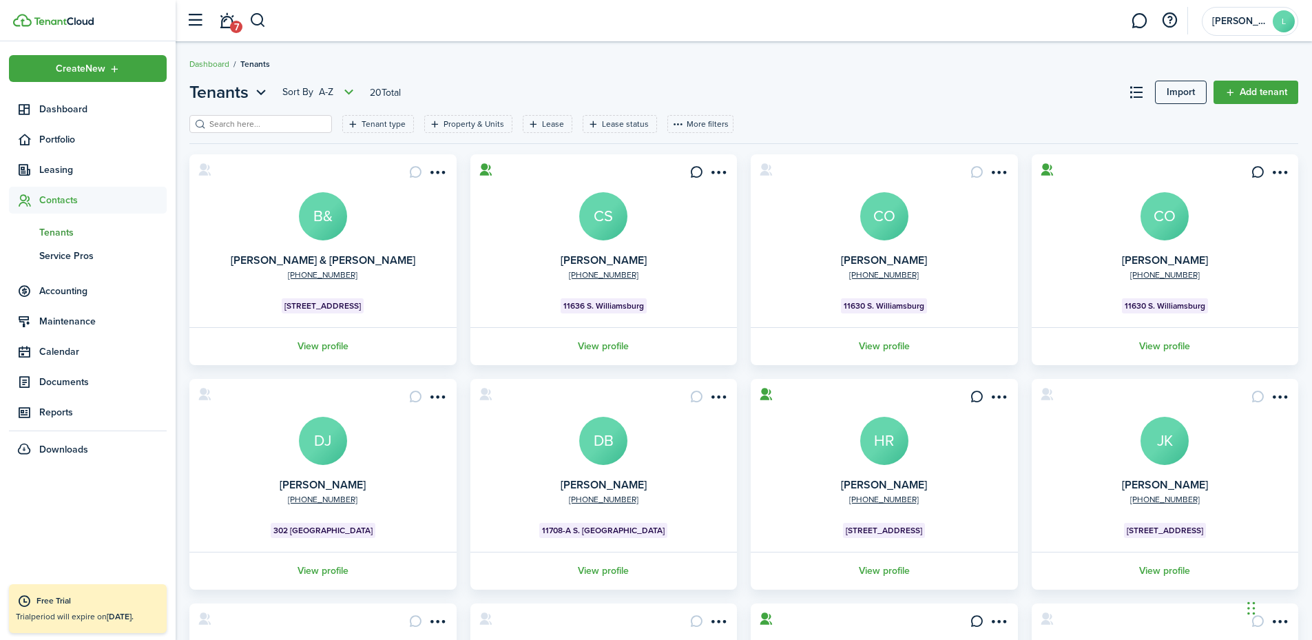
click at [877, 227] on avatar-text "CO" at bounding box center [884, 216] width 48 height 48
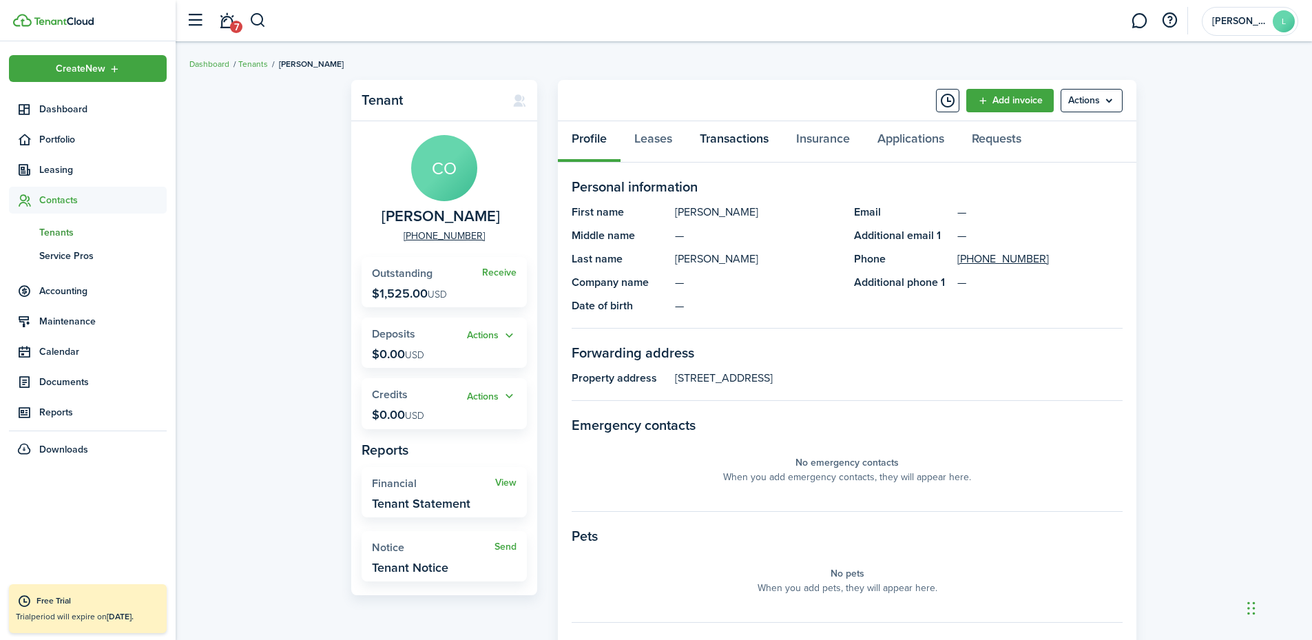
click at [728, 141] on link "Transactions" at bounding box center [734, 141] width 96 height 41
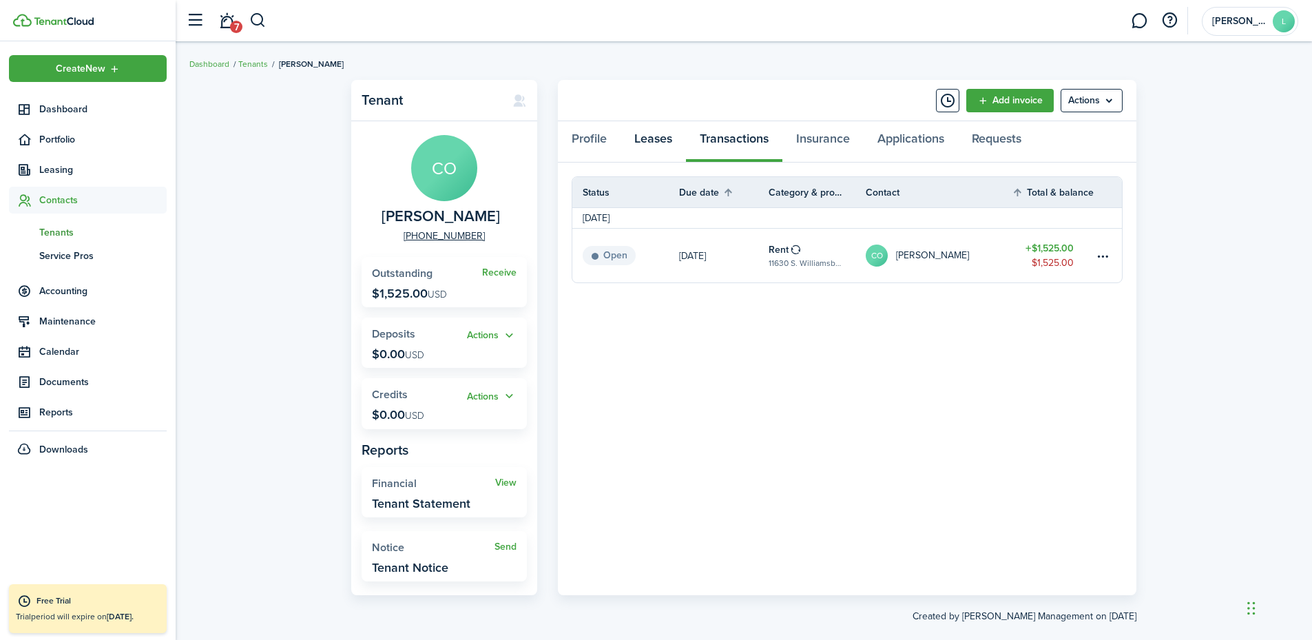
click at [659, 136] on link "Leases" at bounding box center [653, 141] width 65 height 41
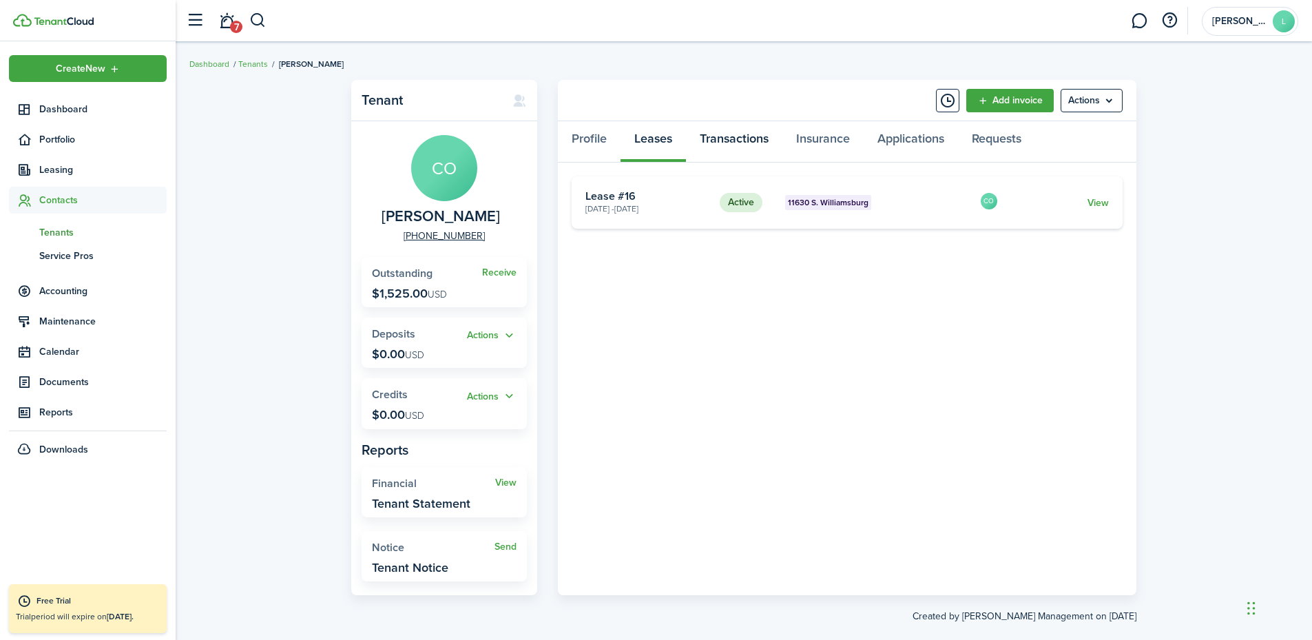
click at [734, 132] on link "Transactions" at bounding box center [734, 141] width 96 height 41
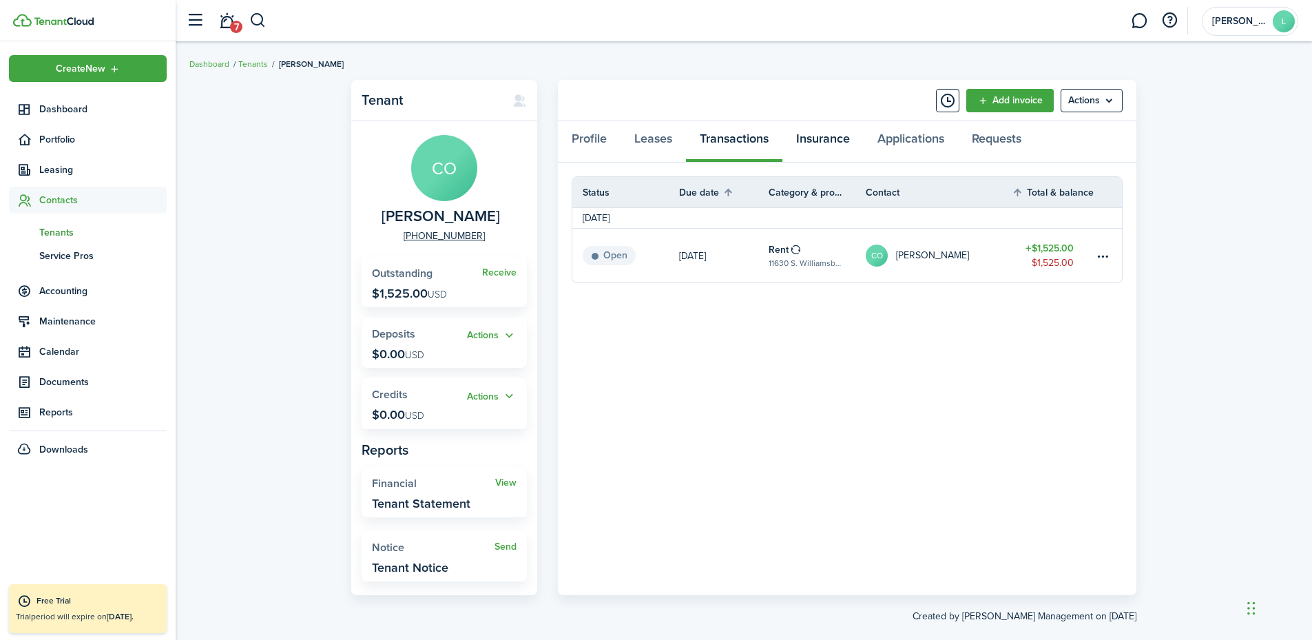
click at [830, 143] on link "Insurance" at bounding box center [823, 141] width 81 height 41
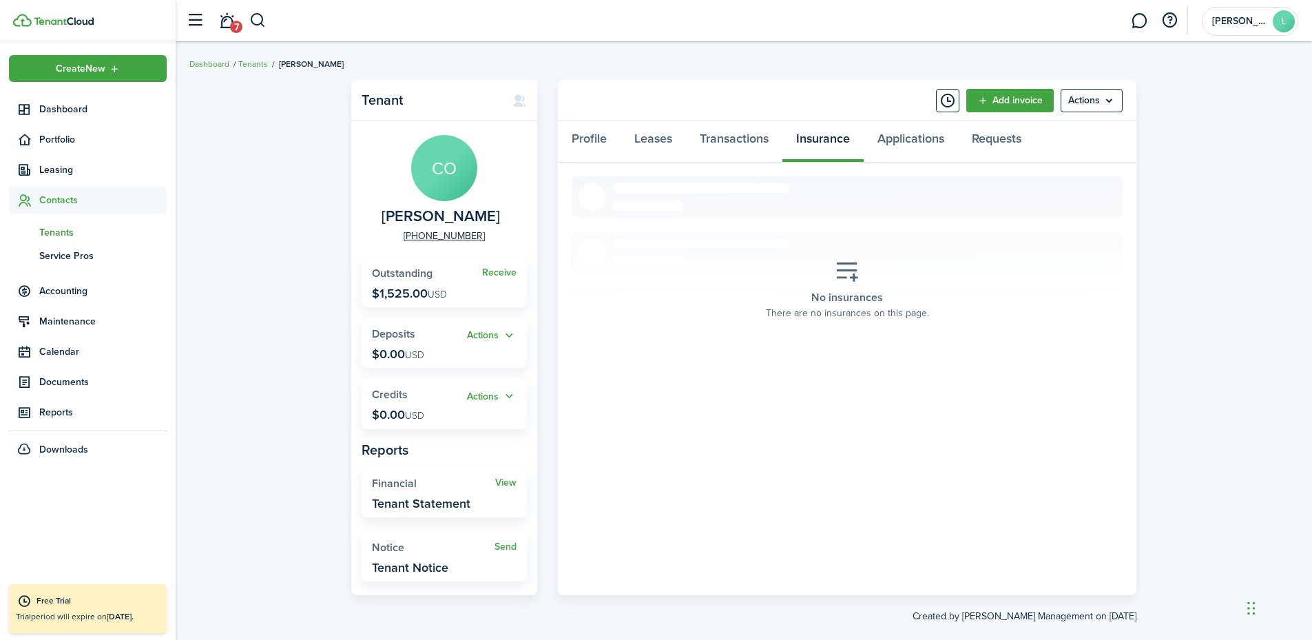
click at [468, 198] on avatar-icon-wrapper "CO" at bounding box center [444, 168] width 66 height 66
drag, startPoint x: 463, startPoint y: 185, endPoint x: 482, endPoint y: 175, distance: 21.9
click at [463, 184] on avatar-text "CO" at bounding box center [444, 168] width 66 height 66
click at [650, 138] on link "Leases" at bounding box center [653, 141] width 65 height 41
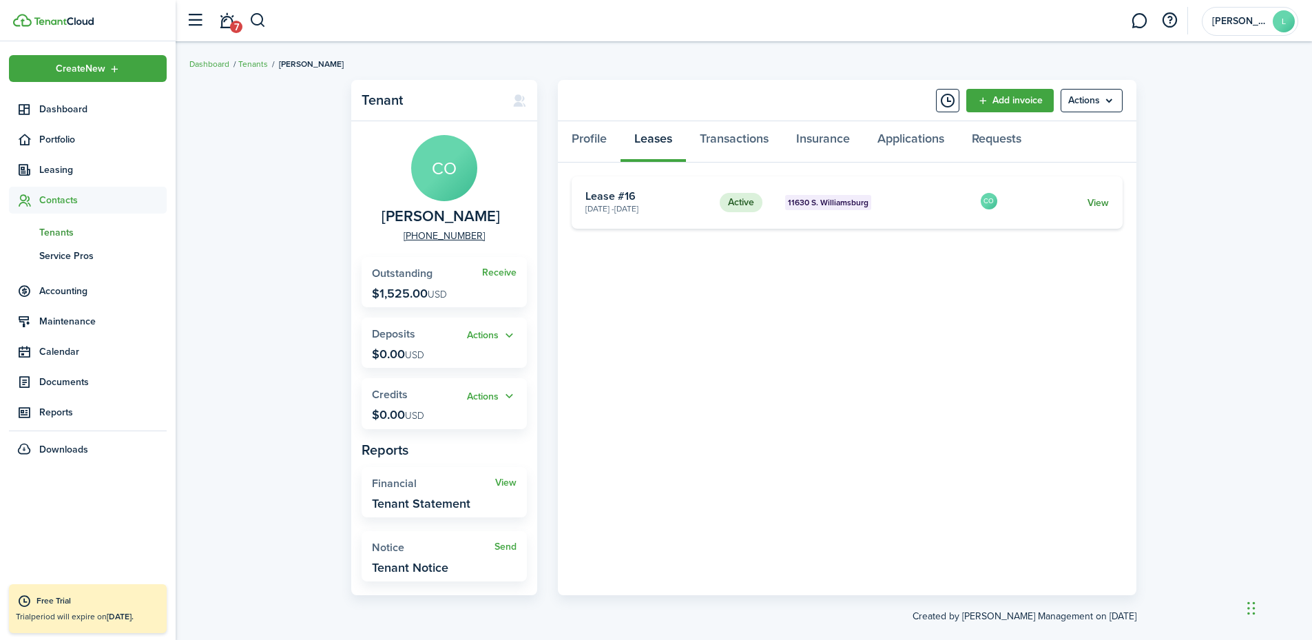
click at [1082, 201] on link "View" at bounding box center [1098, 203] width 21 height 14
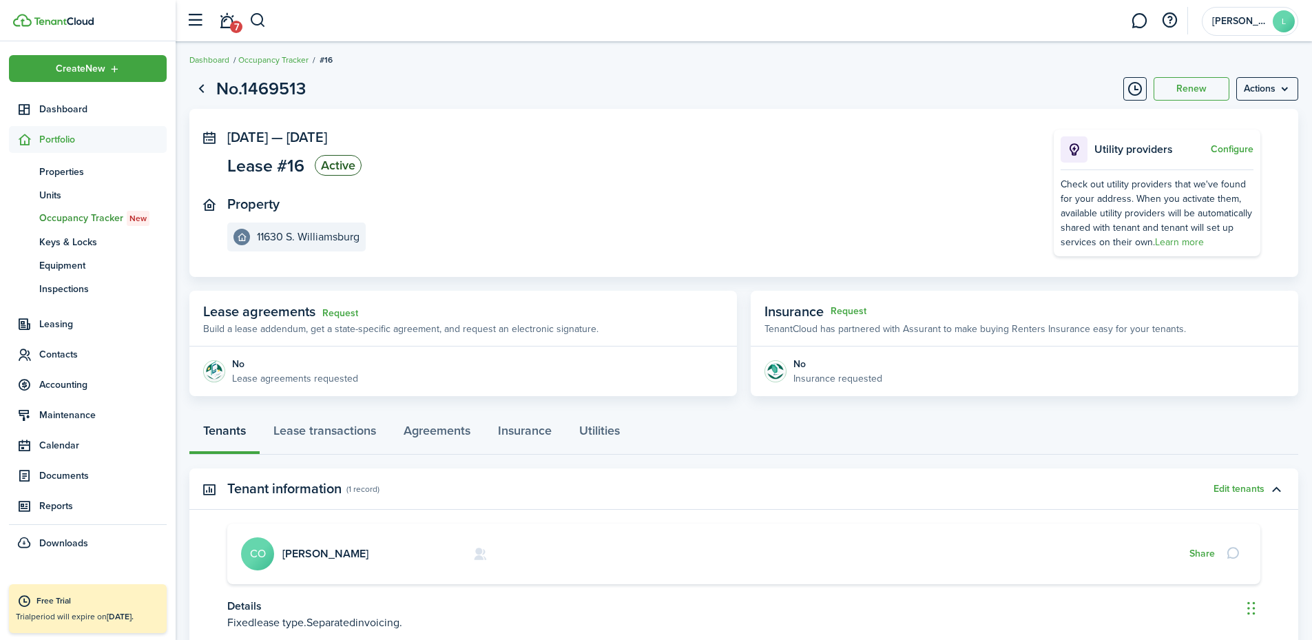
scroll to position [109, 0]
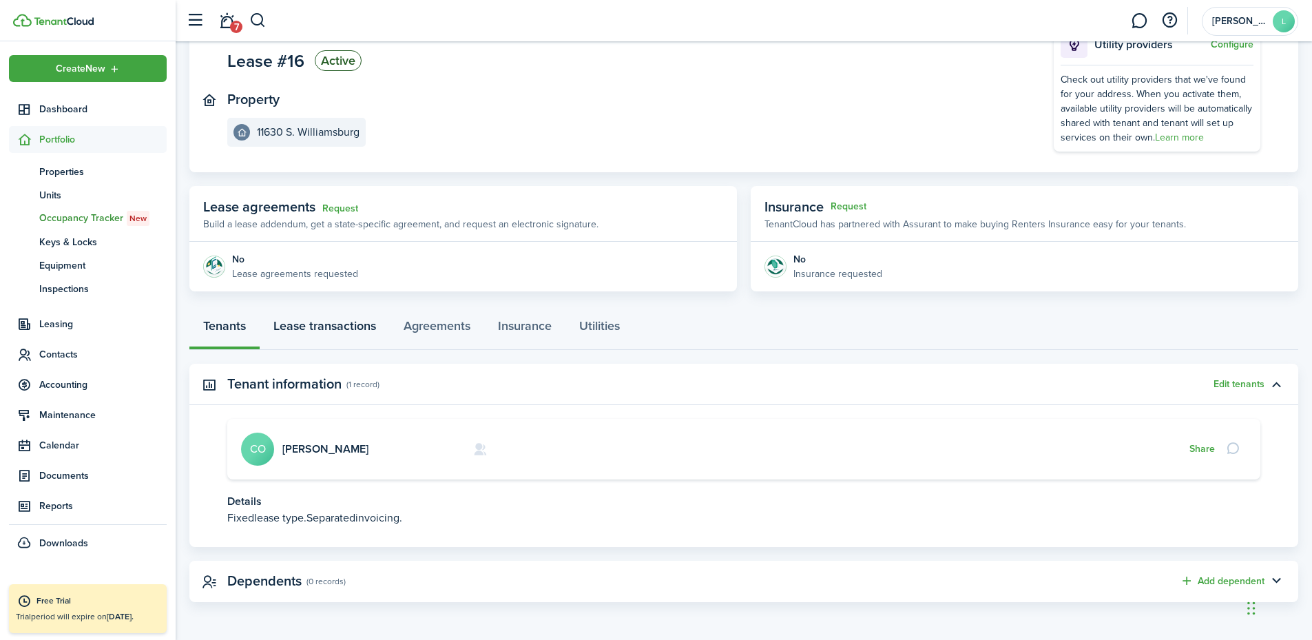
click at [351, 327] on link "Lease transactions" at bounding box center [325, 329] width 130 height 41
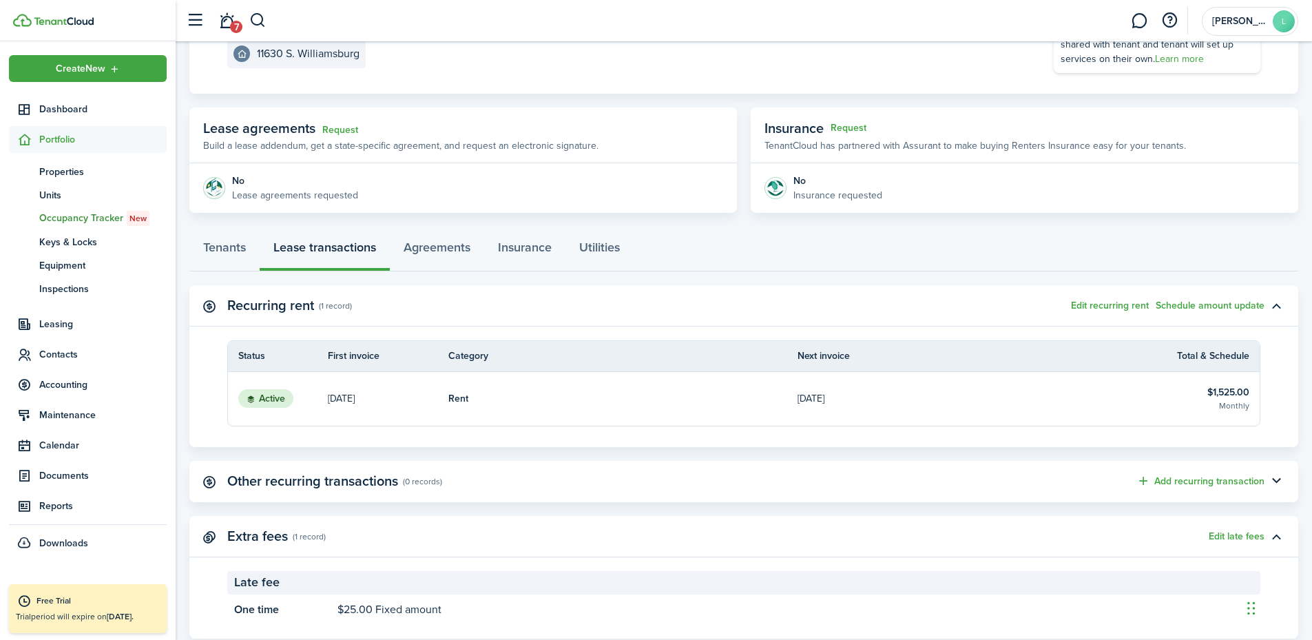
scroll to position [224, 0]
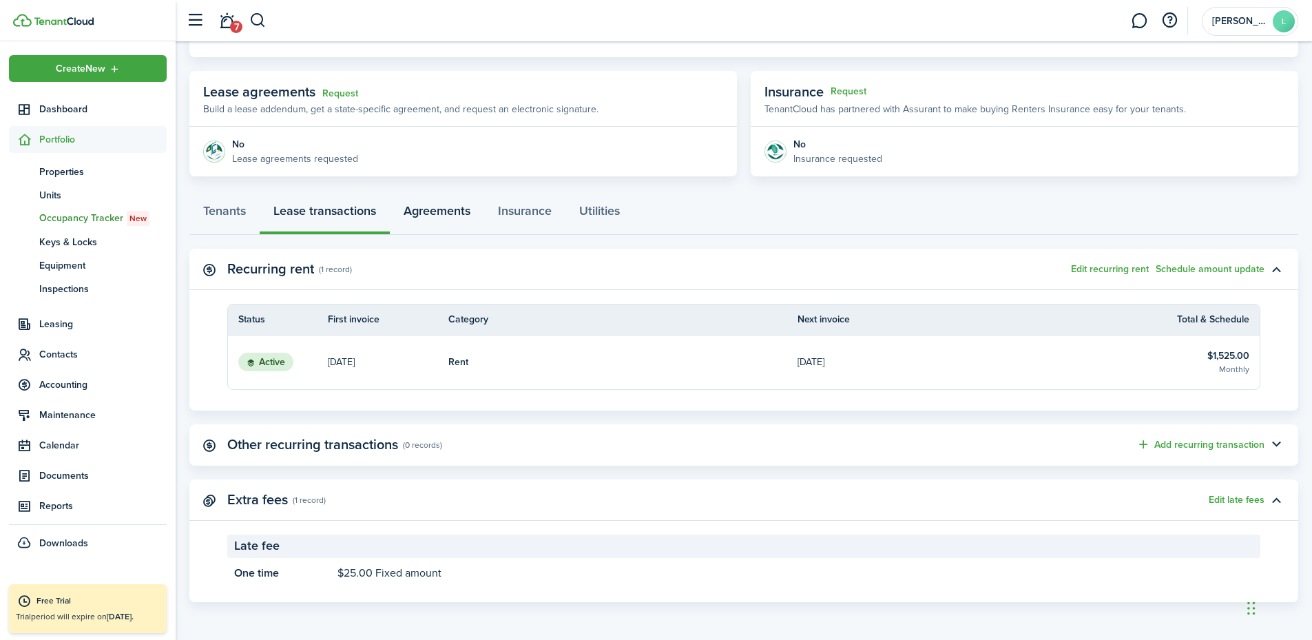
click at [439, 201] on link "Agreements" at bounding box center [437, 214] width 94 height 41
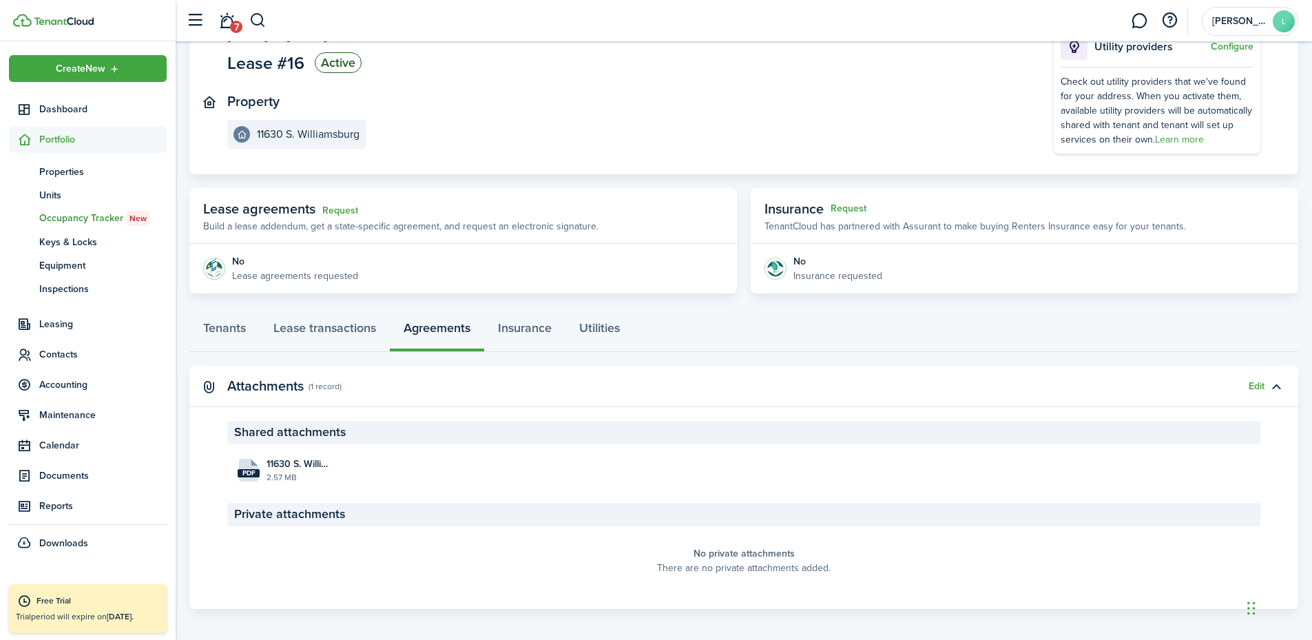
scroll to position [114, 0]
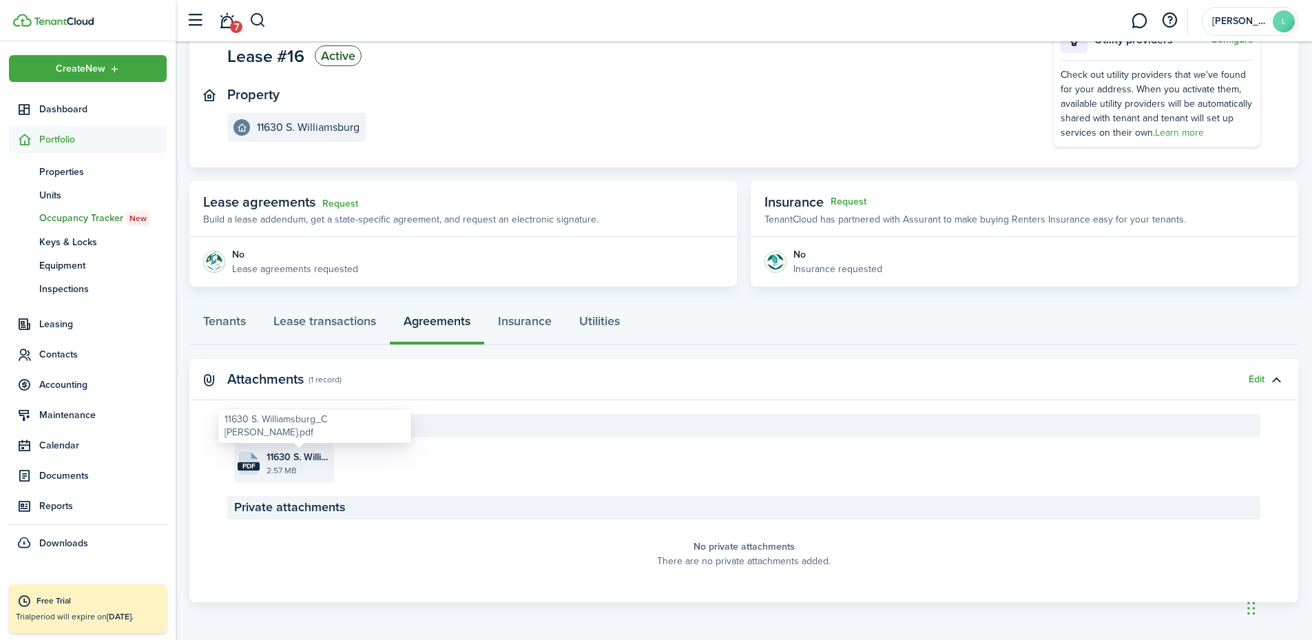
click at [319, 461] on span "11630 S. Williamsburg_C [PERSON_NAME].pdf" at bounding box center [299, 457] width 64 height 14
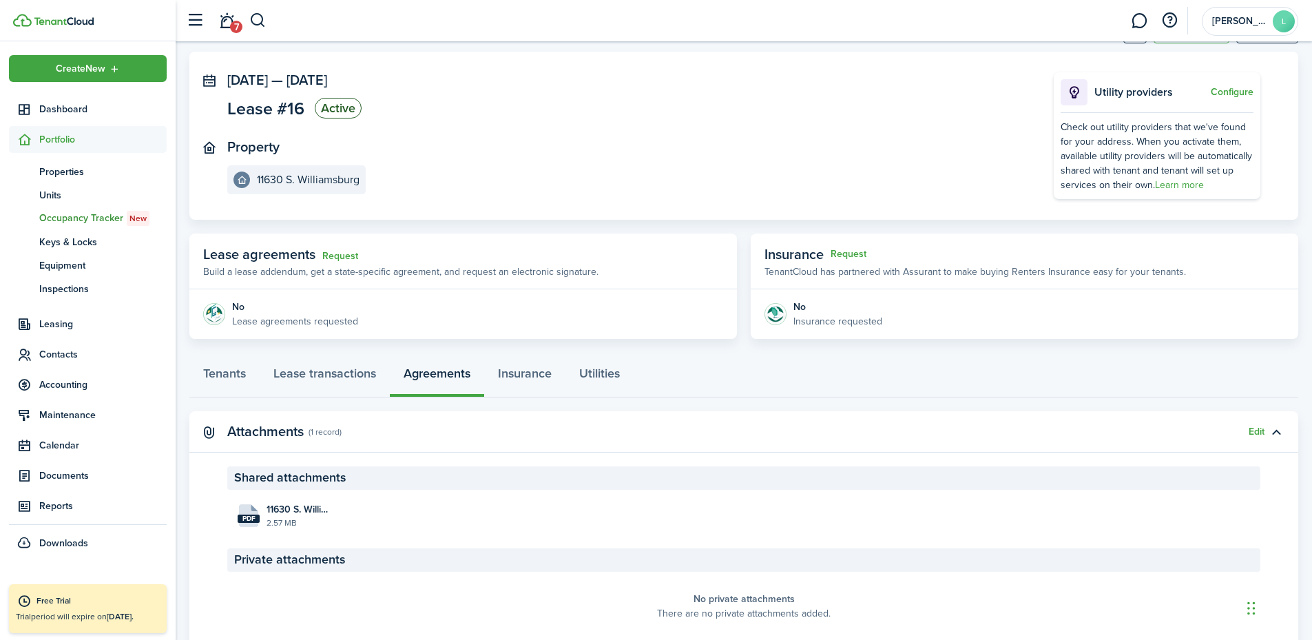
scroll to position [0, 0]
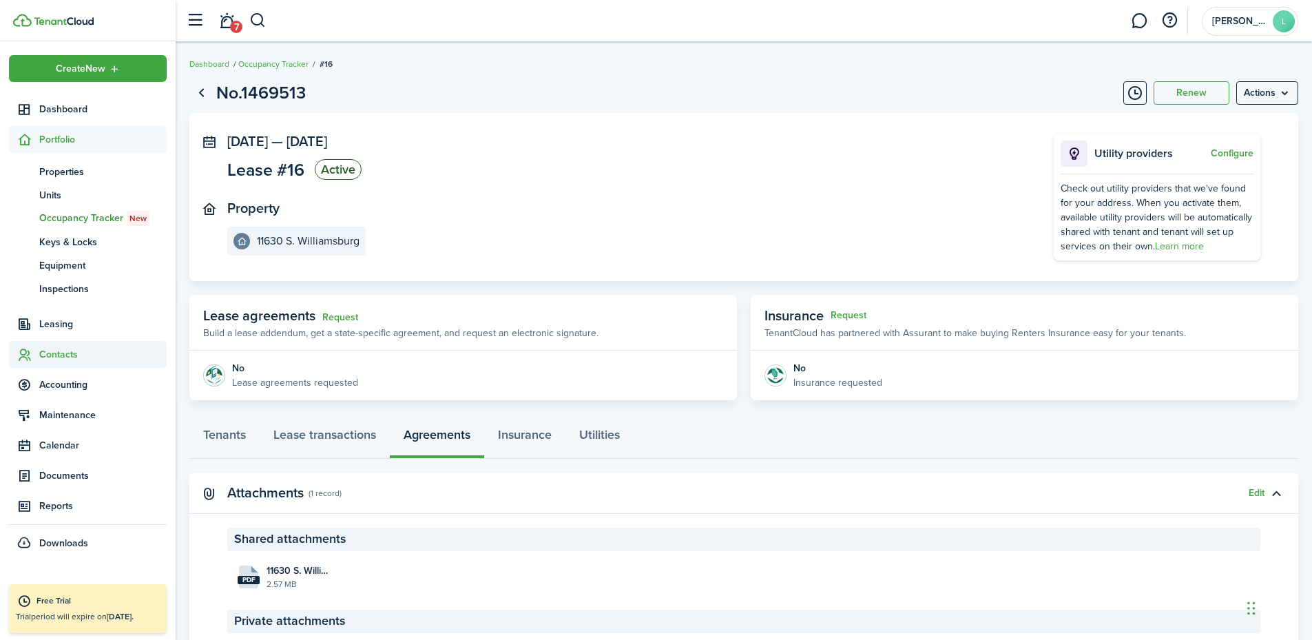
click at [61, 354] on span "Contacts" at bounding box center [102, 354] width 127 height 14
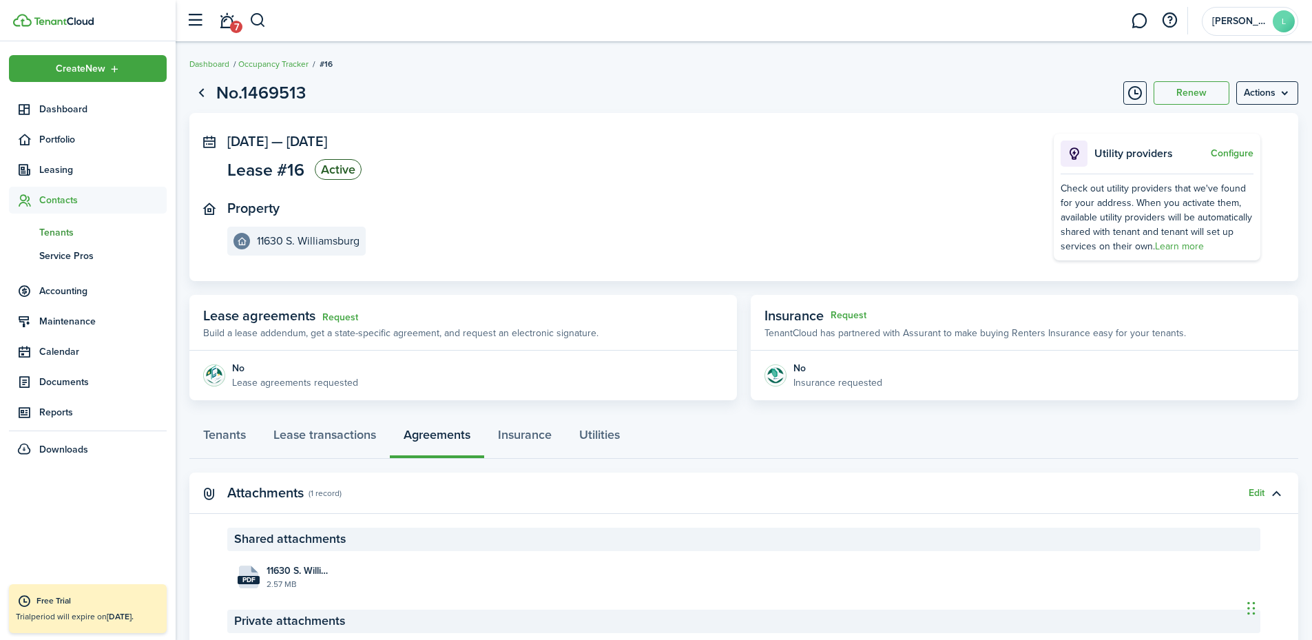
click at [59, 228] on span "Tenants" at bounding box center [102, 232] width 127 height 14
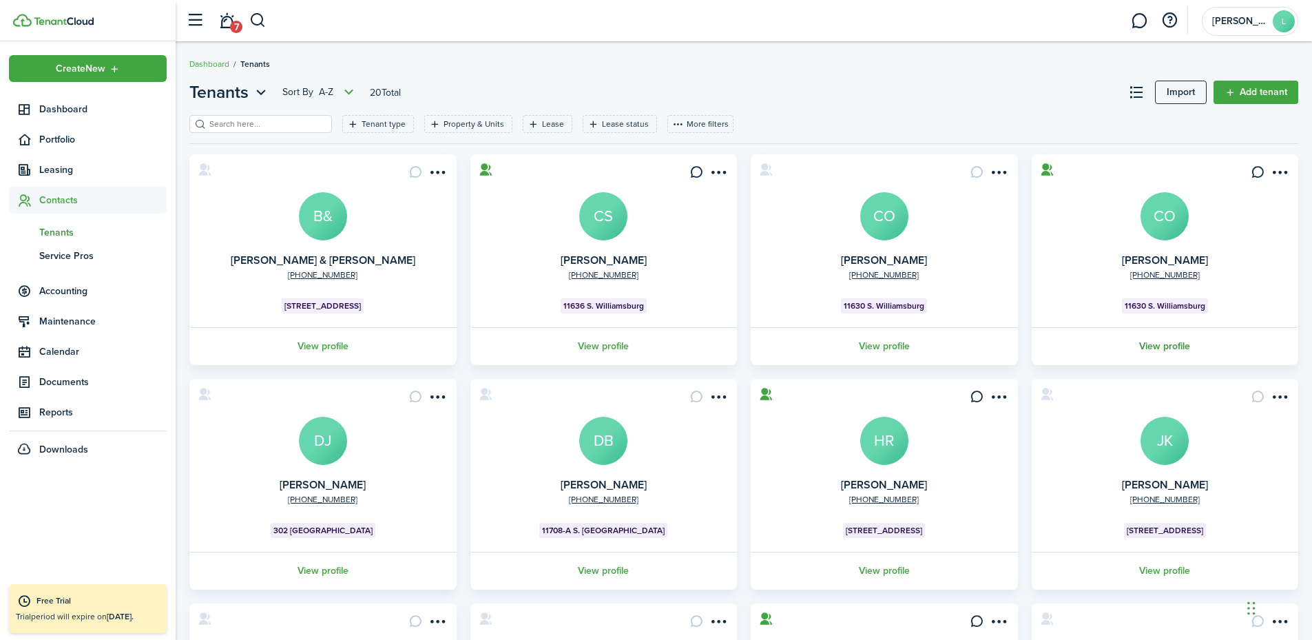
click at [1082, 344] on link "View profile" at bounding box center [1165, 346] width 271 height 38
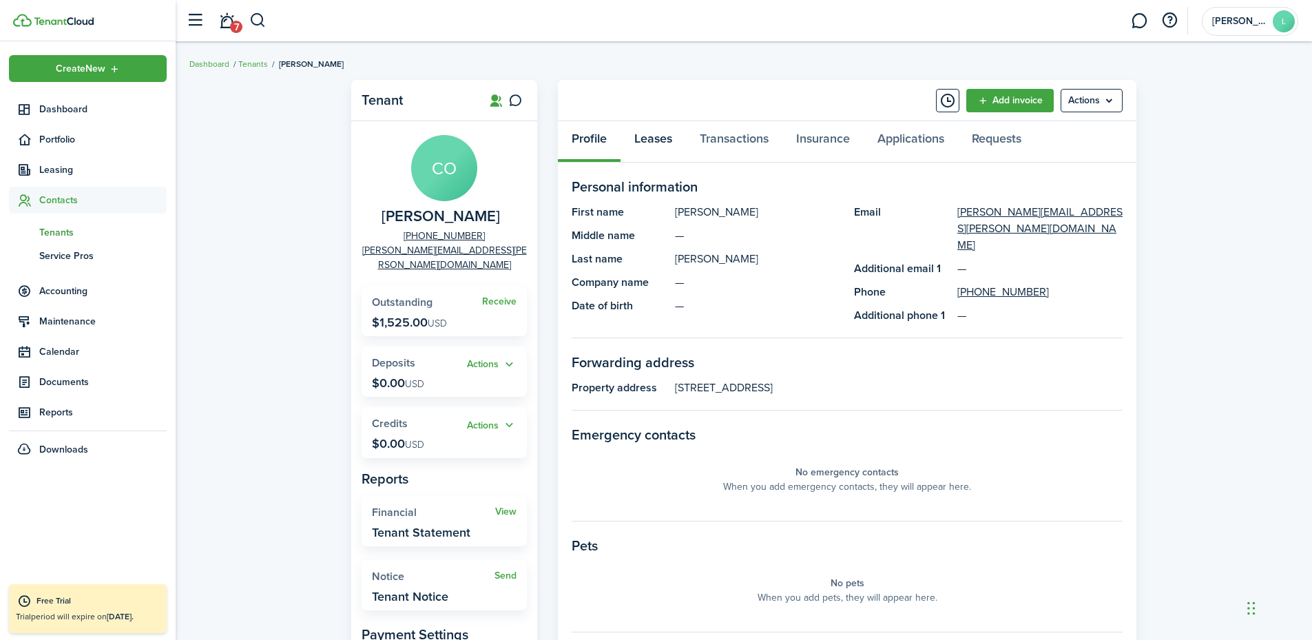
drag, startPoint x: 659, startPoint y: 135, endPoint x: 719, endPoint y: 138, distance: 60.0
click at [661, 135] on link "Leases" at bounding box center [653, 141] width 65 height 41
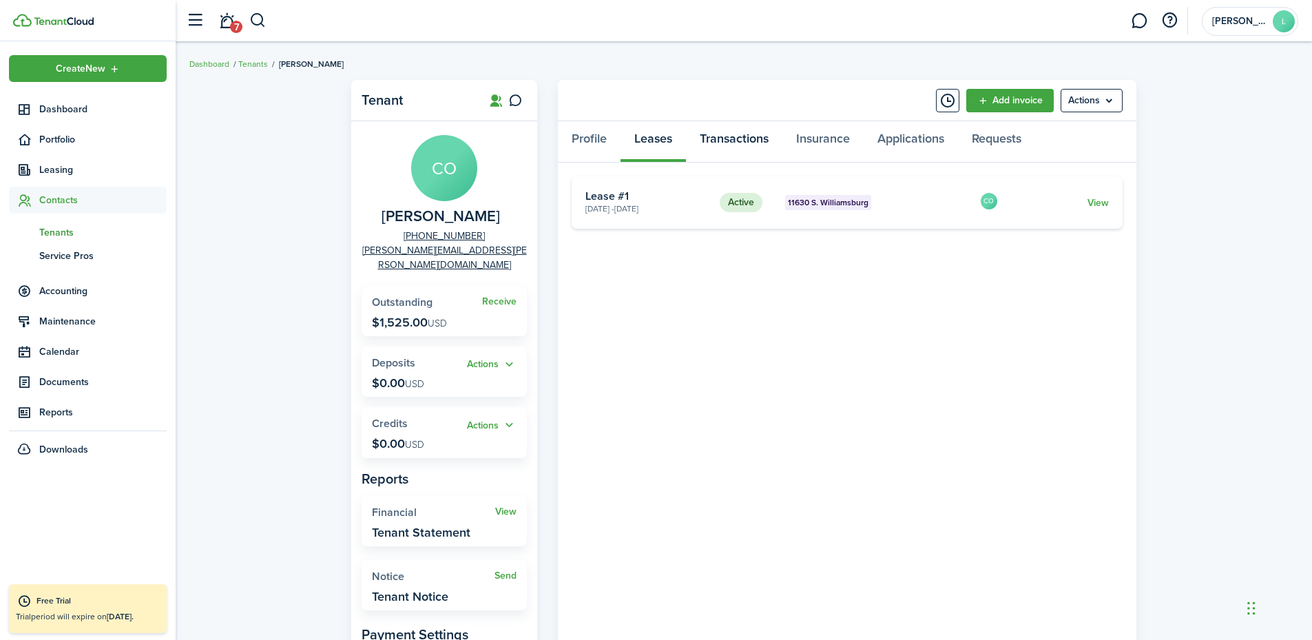
click at [725, 140] on link "Transactions" at bounding box center [734, 141] width 96 height 41
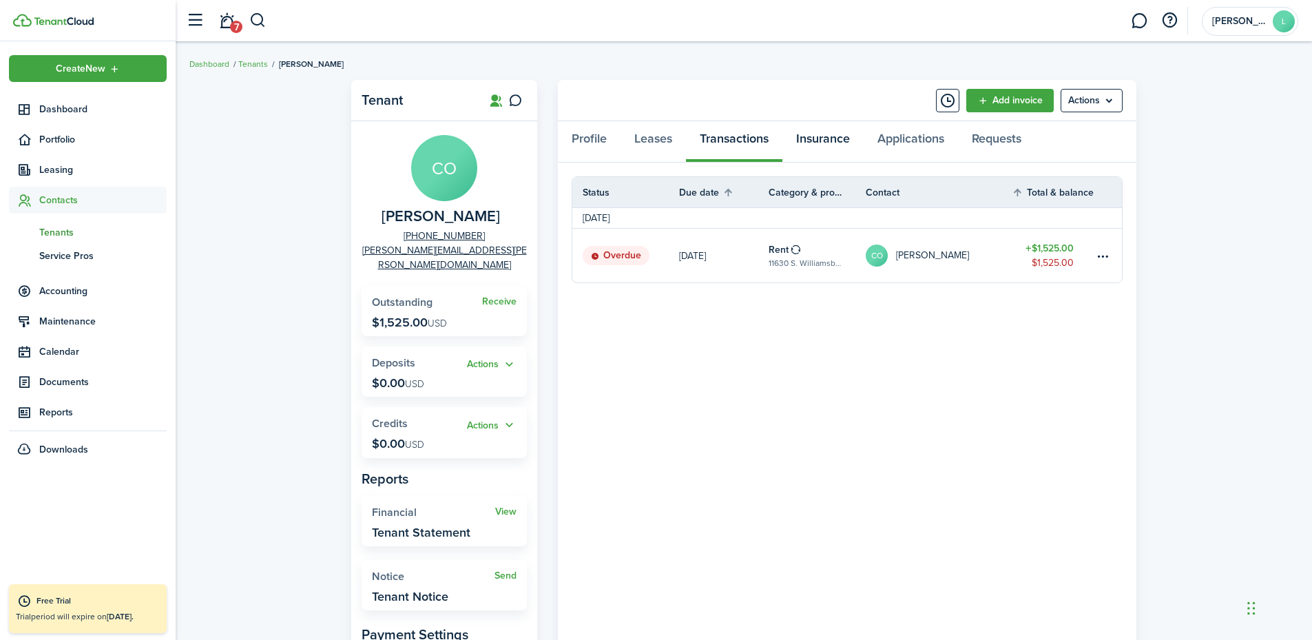
click at [818, 142] on link "Insurance" at bounding box center [823, 141] width 81 height 41
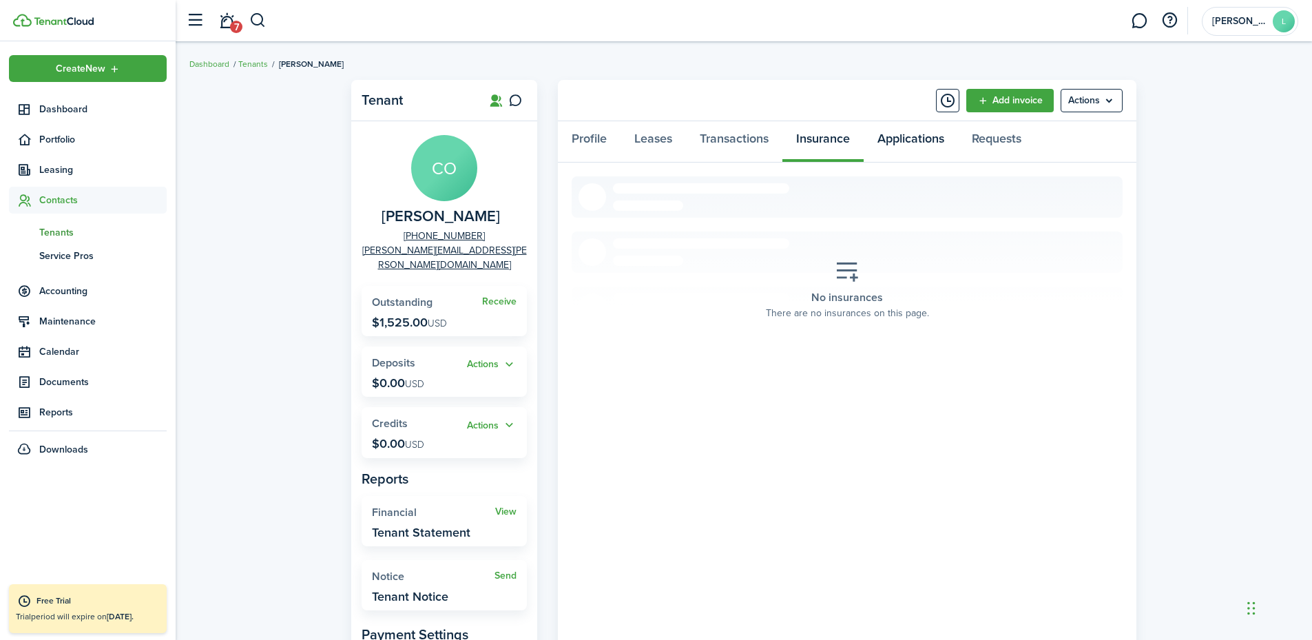
click at [925, 143] on link "Applications" at bounding box center [911, 141] width 94 height 41
click at [992, 136] on link "Requests" at bounding box center [996, 141] width 77 height 41
click at [70, 236] on span "Tenants" at bounding box center [102, 232] width 127 height 14
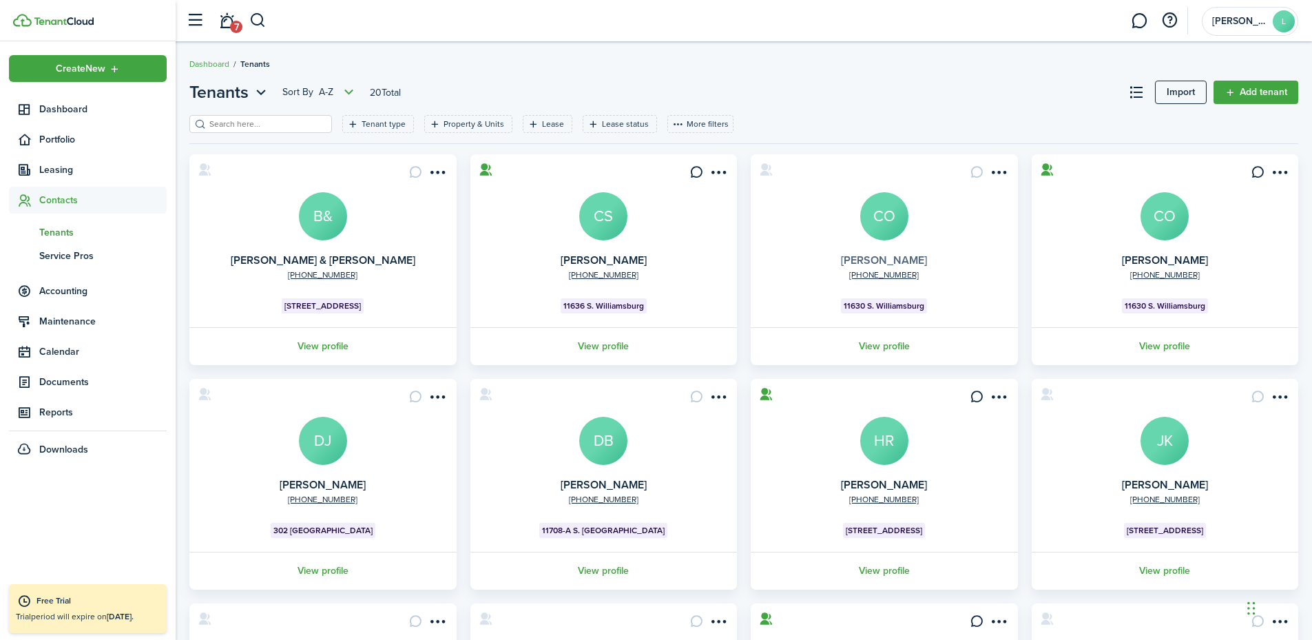
click at [879, 255] on link "[PERSON_NAME]" at bounding box center [884, 260] width 86 height 16
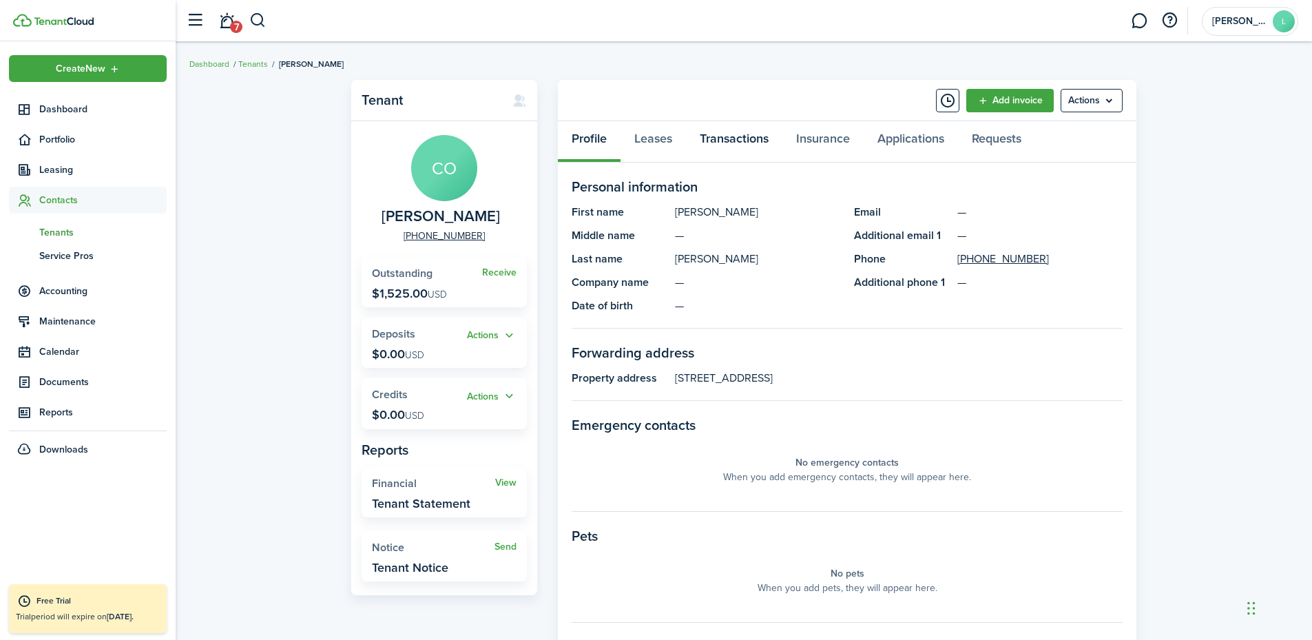
click at [741, 150] on link "Transactions" at bounding box center [734, 141] width 96 height 41
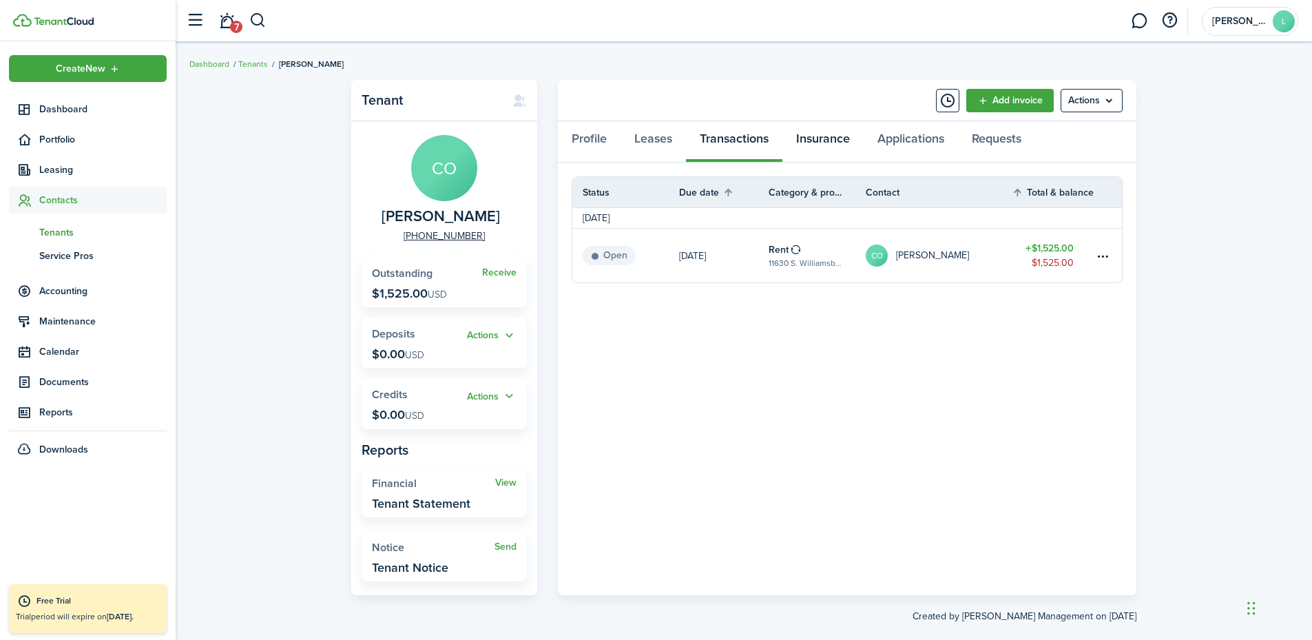
click at [823, 140] on link "Insurance" at bounding box center [823, 141] width 81 height 41
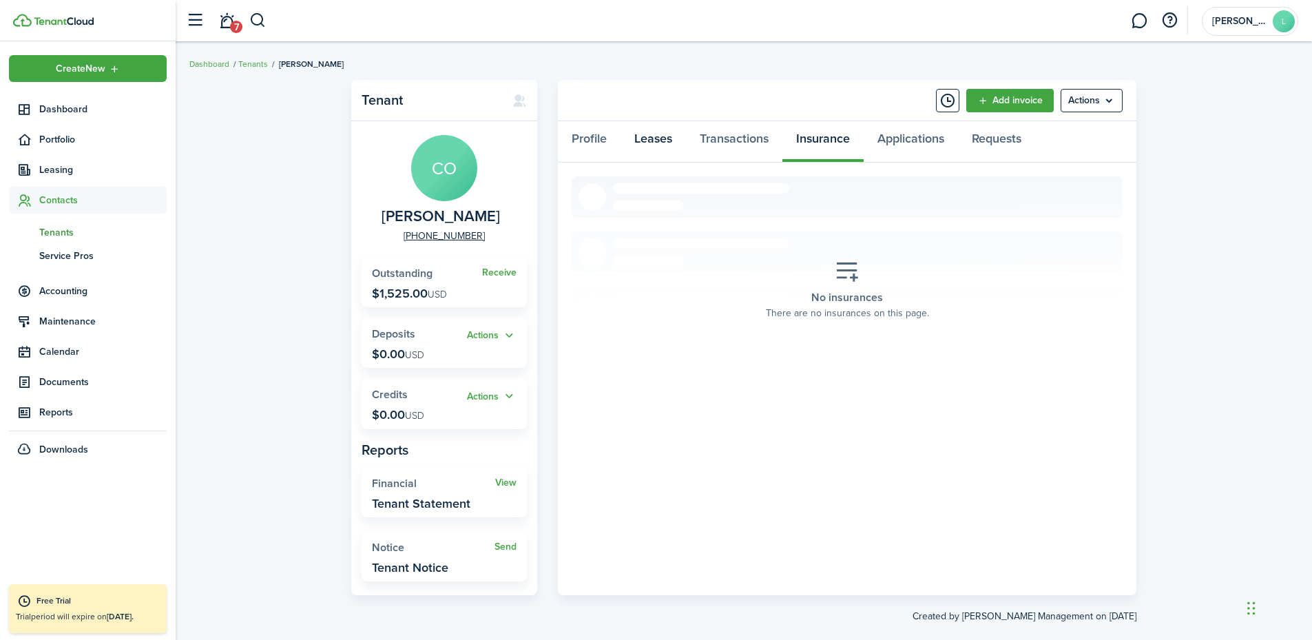
click at [663, 133] on link "Leases" at bounding box center [653, 141] width 65 height 41
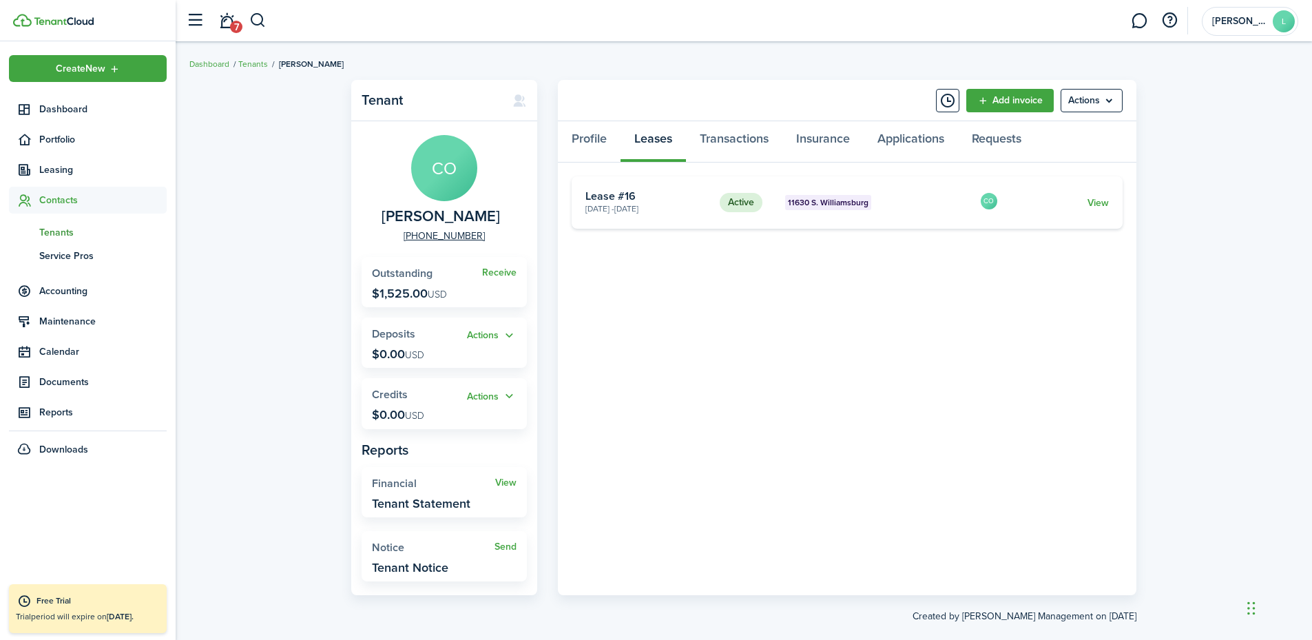
click at [66, 234] on span "Tenants" at bounding box center [102, 232] width 127 height 14
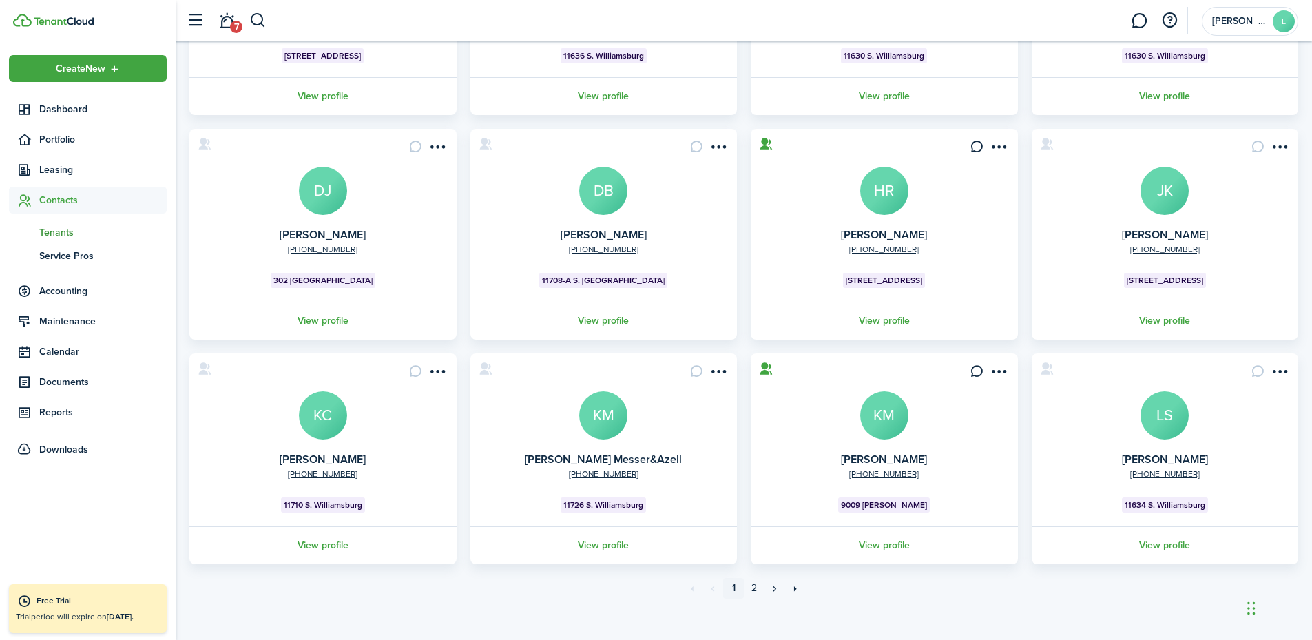
scroll to position [260, 0]
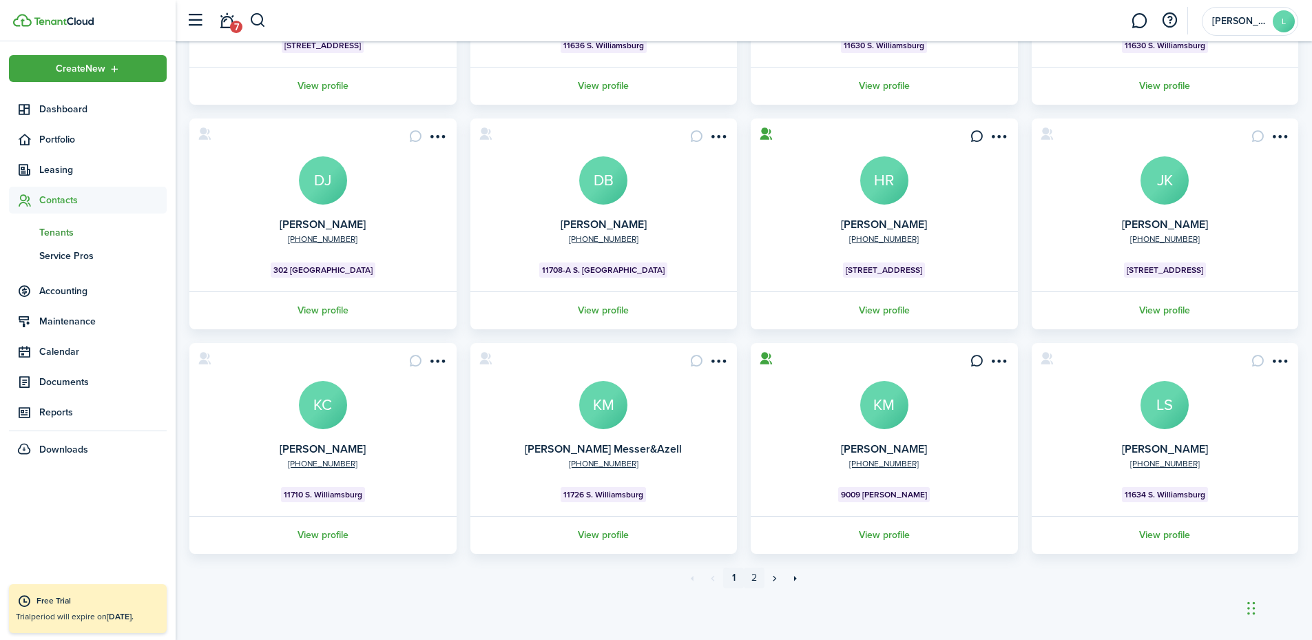
click at [753, 525] on link "2" at bounding box center [754, 578] width 21 height 21
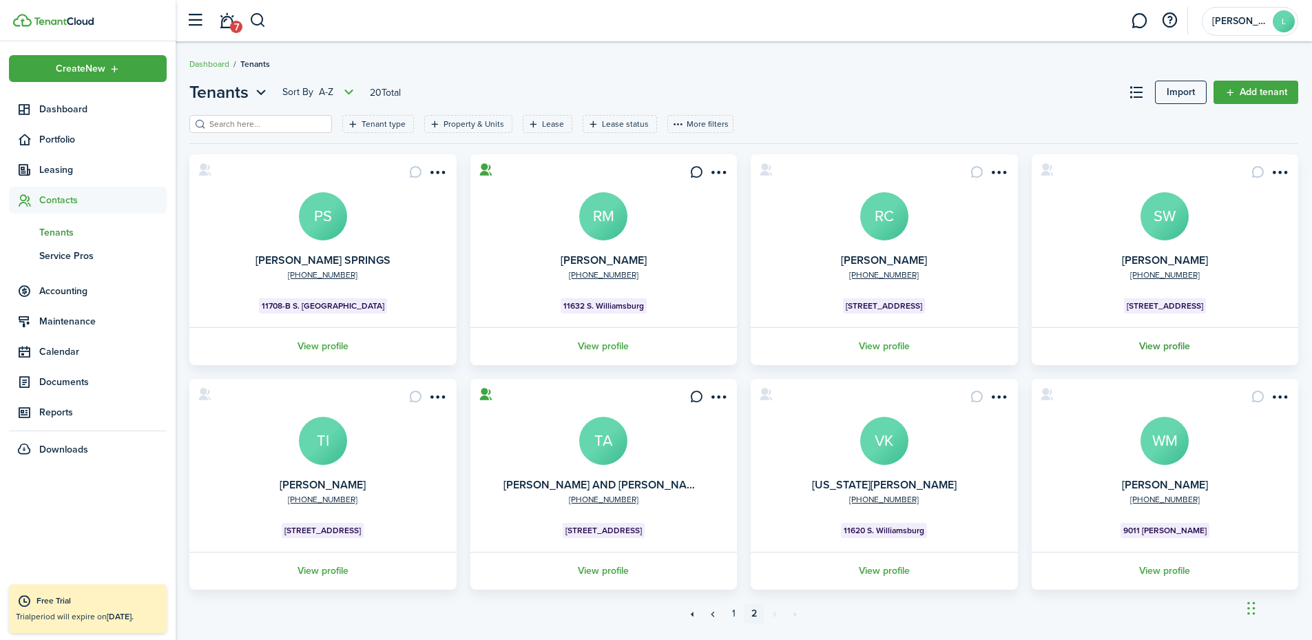
click at [1082, 344] on link "View profile" at bounding box center [1165, 346] width 271 height 38
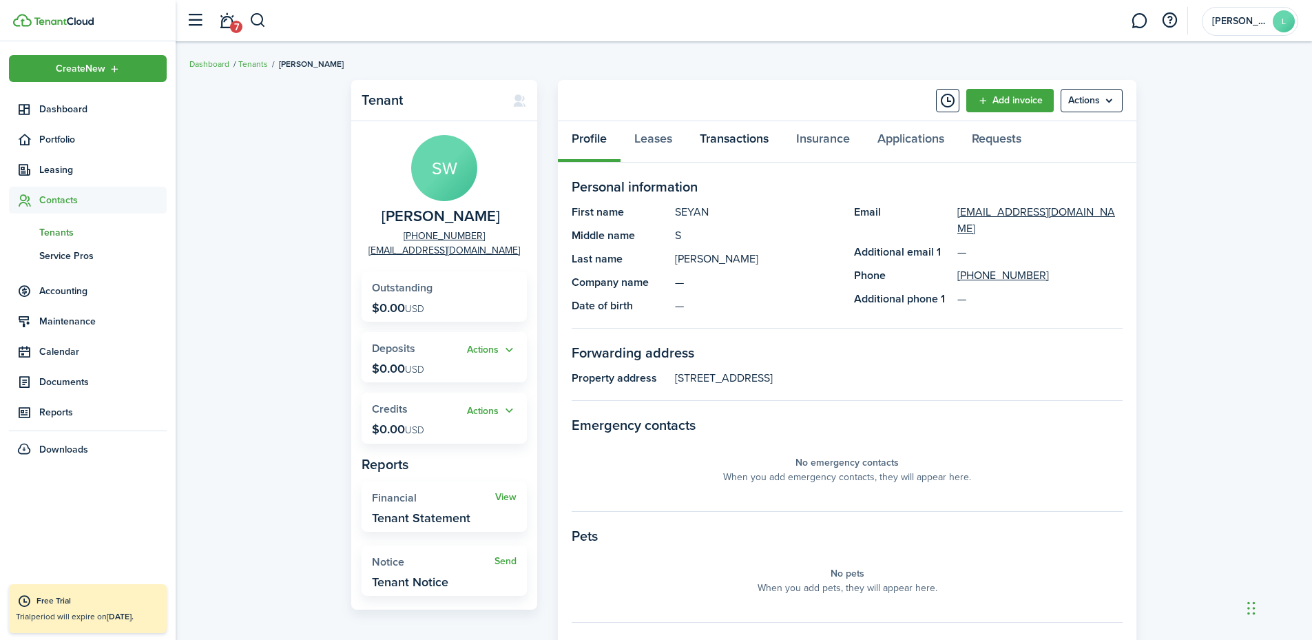
click at [736, 138] on link "Transactions" at bounding box center [734, 141] width 96 height 41
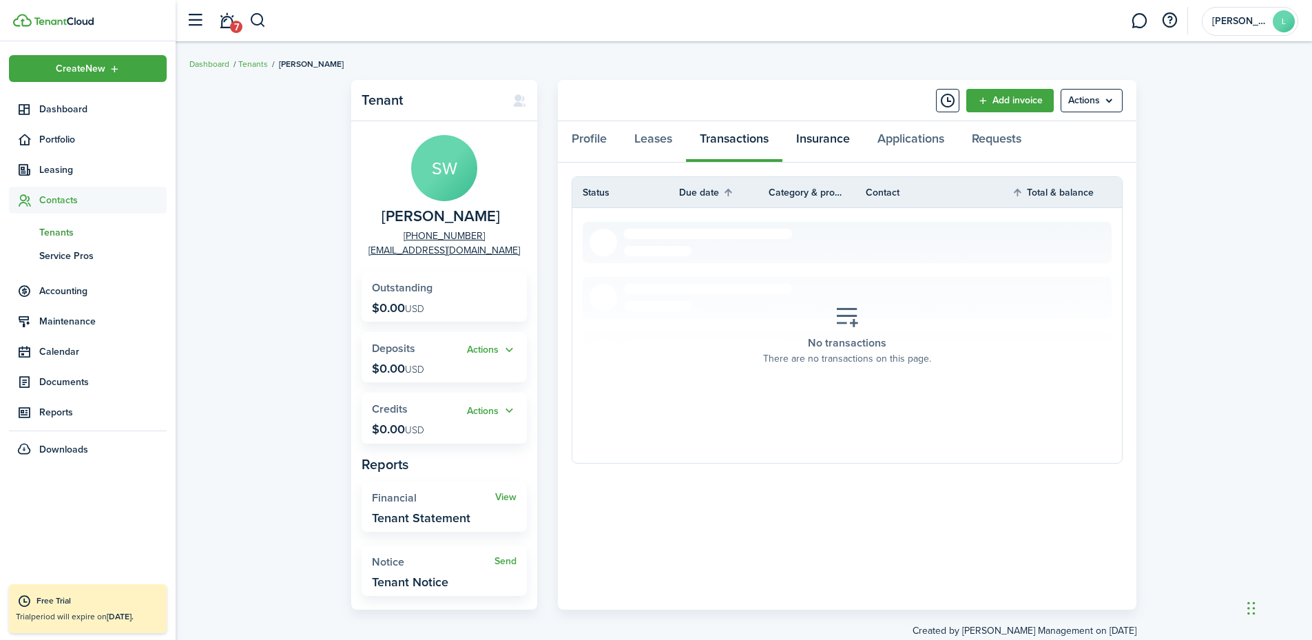
click at [822, 135] on link "Insurance" at bounding box center [823, 141] width 81 height 41
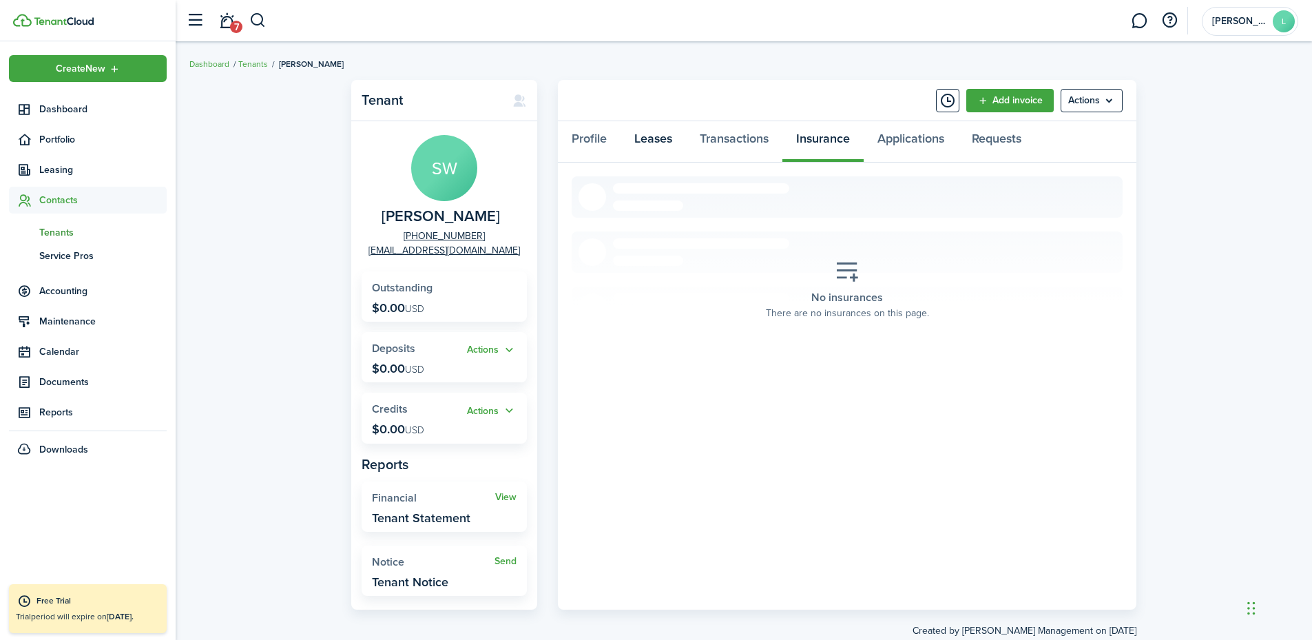
click at [657, 139] on link "Leases" at bounding box center [653, 141] width 65 height 41
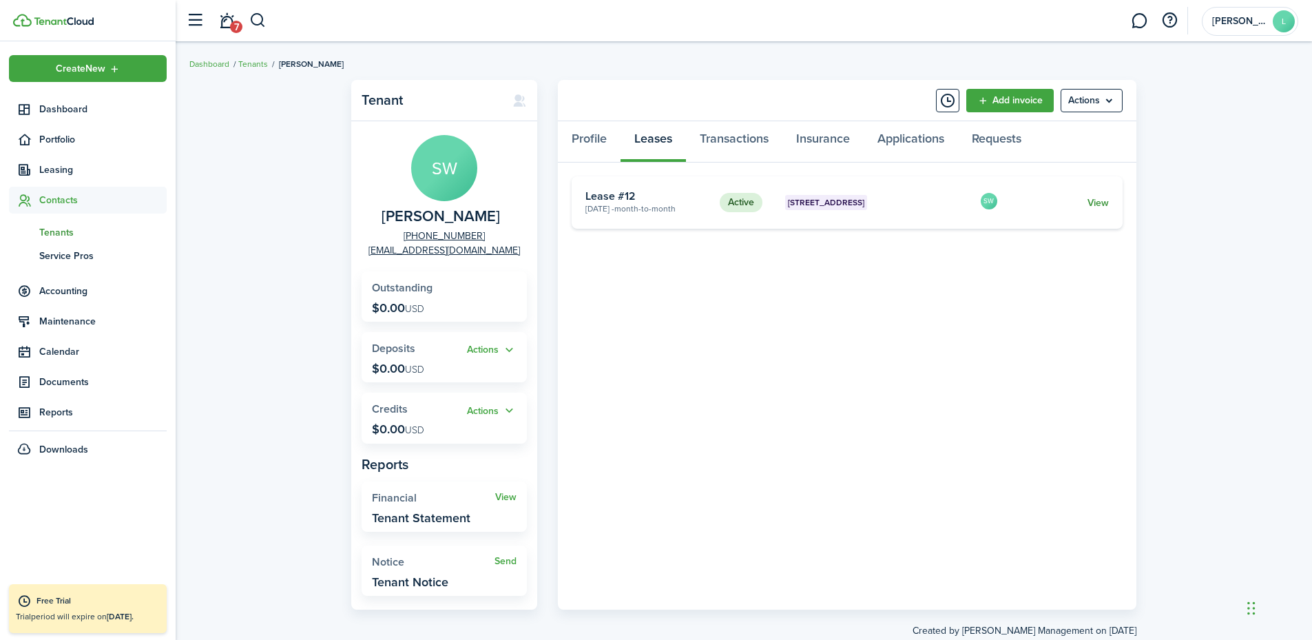
click at [1082, 201] on link "View" at bounding box center [1098, 203] width 21 height 14
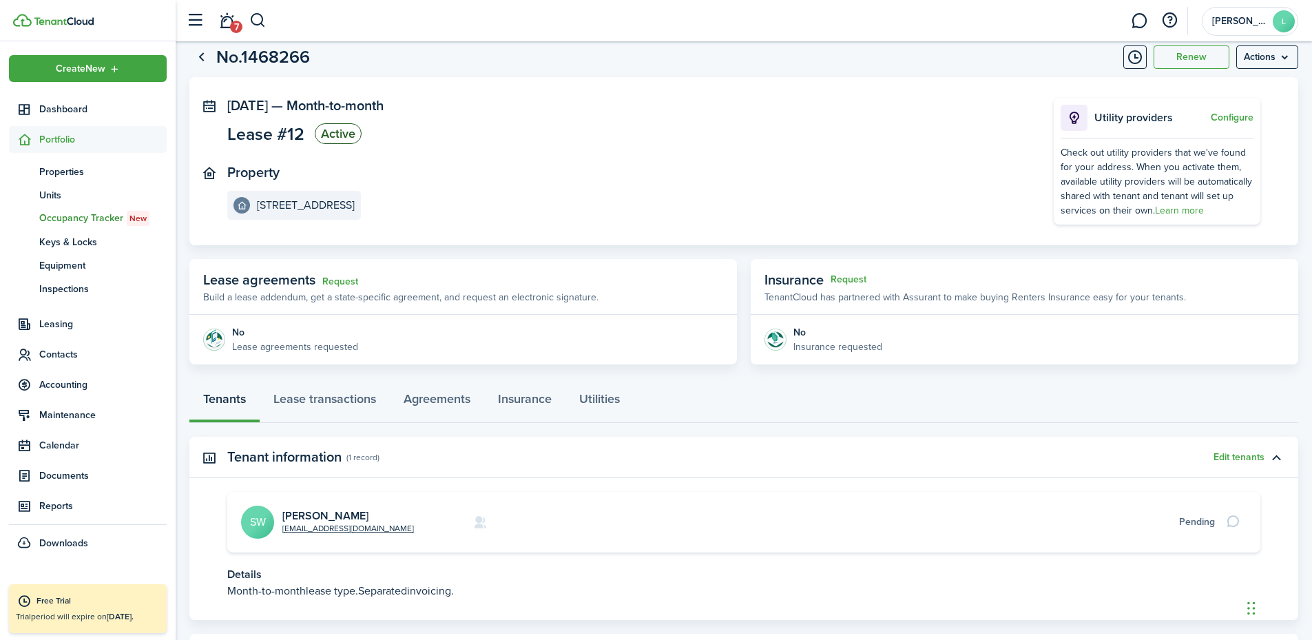
scroll to position [109, 0]
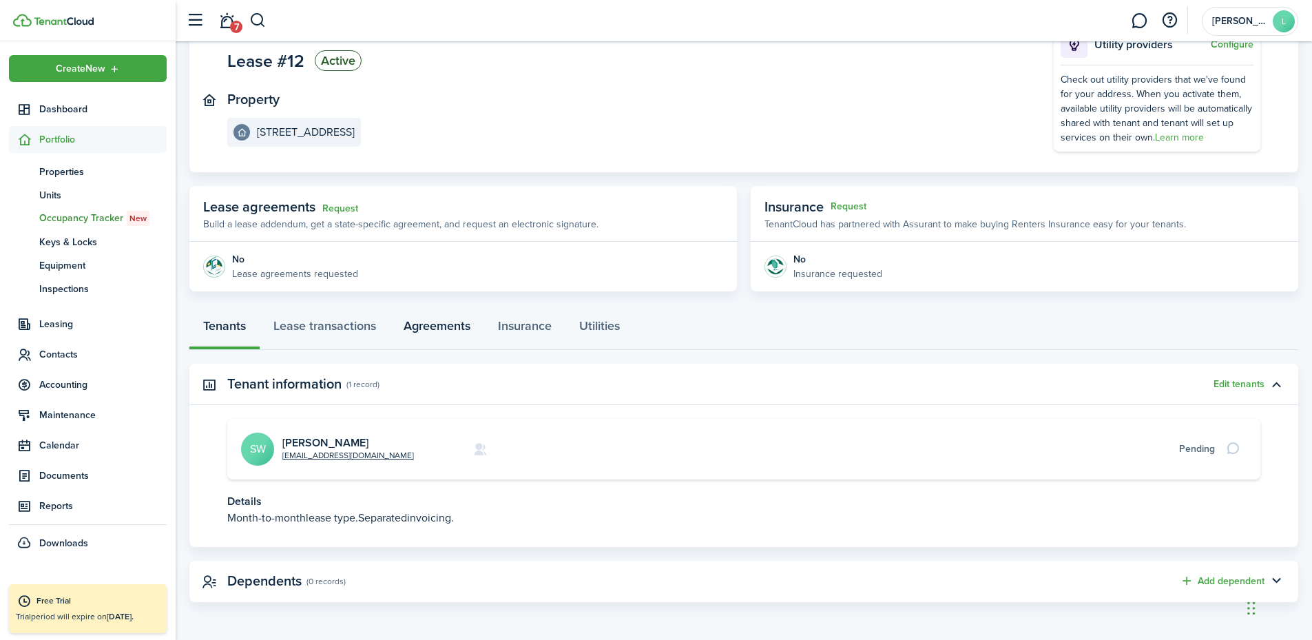
click at [451, 318] on link "Agreements" at bounding box center [437, 329] width 94 height 41
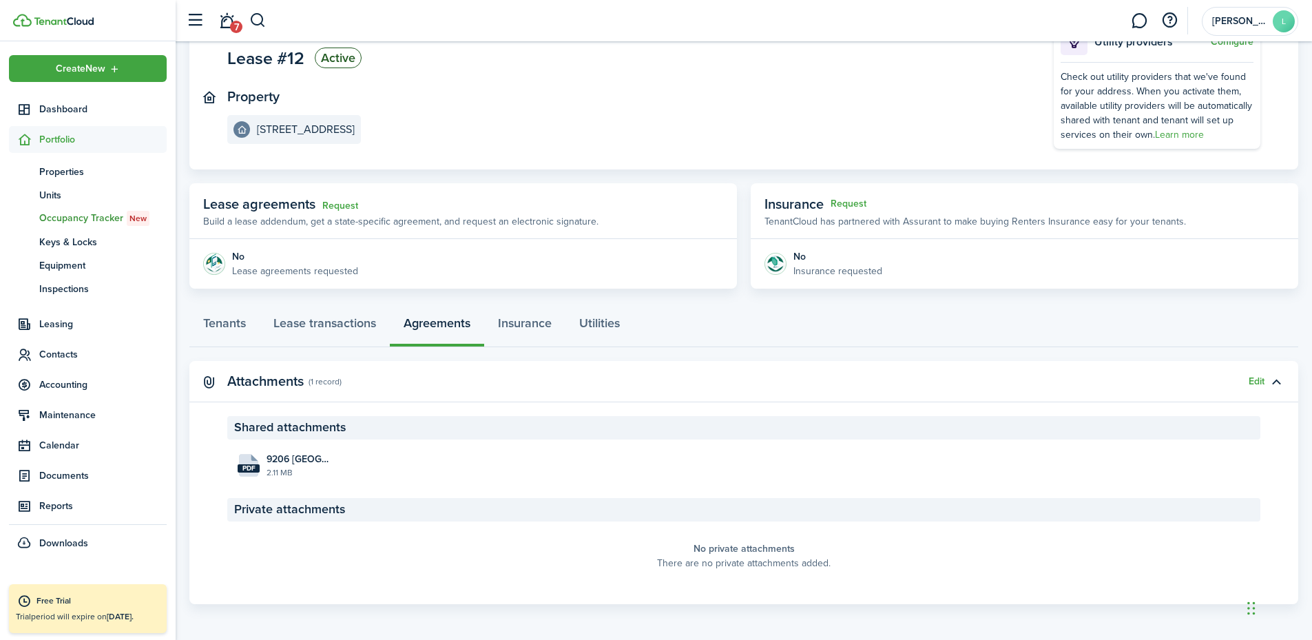
scroll to position [114, 0]
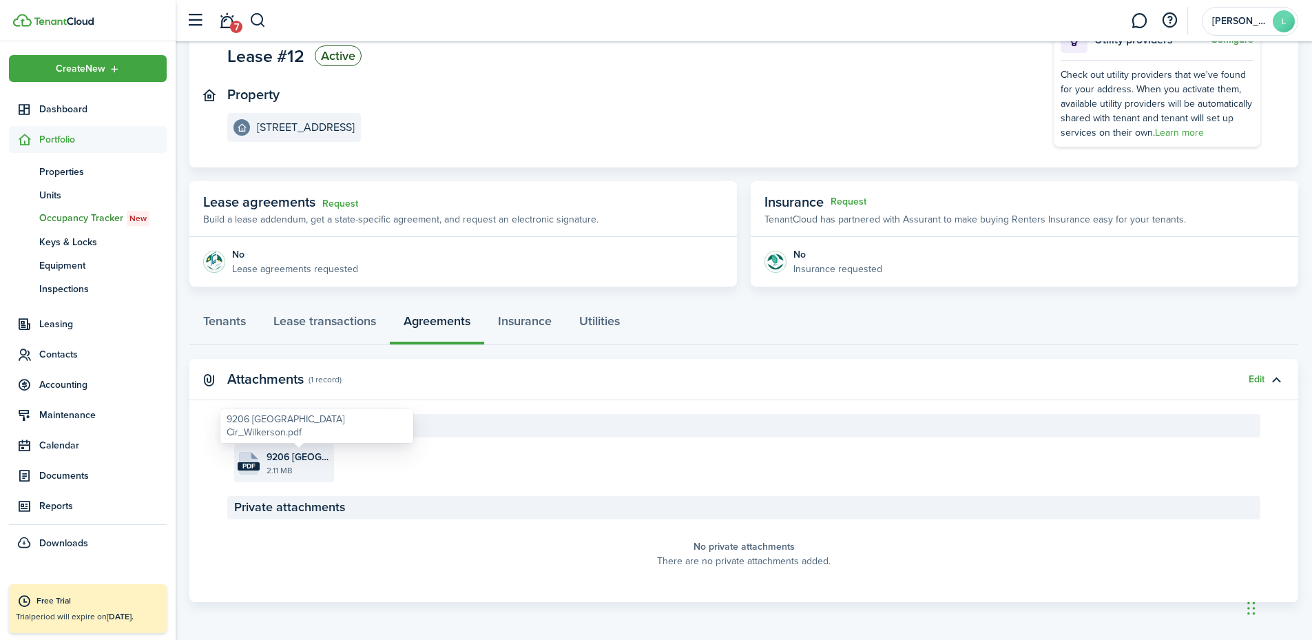
click at [267, 460] on span "9206 [GEOGRAPHIC_DATA] Cir_Wilkerson.pdf" at bounding box center [299, 457] width 64 height 14
click at [65, 359] on span "Contacts" at bounding box center [102, 354] width 127 height 14
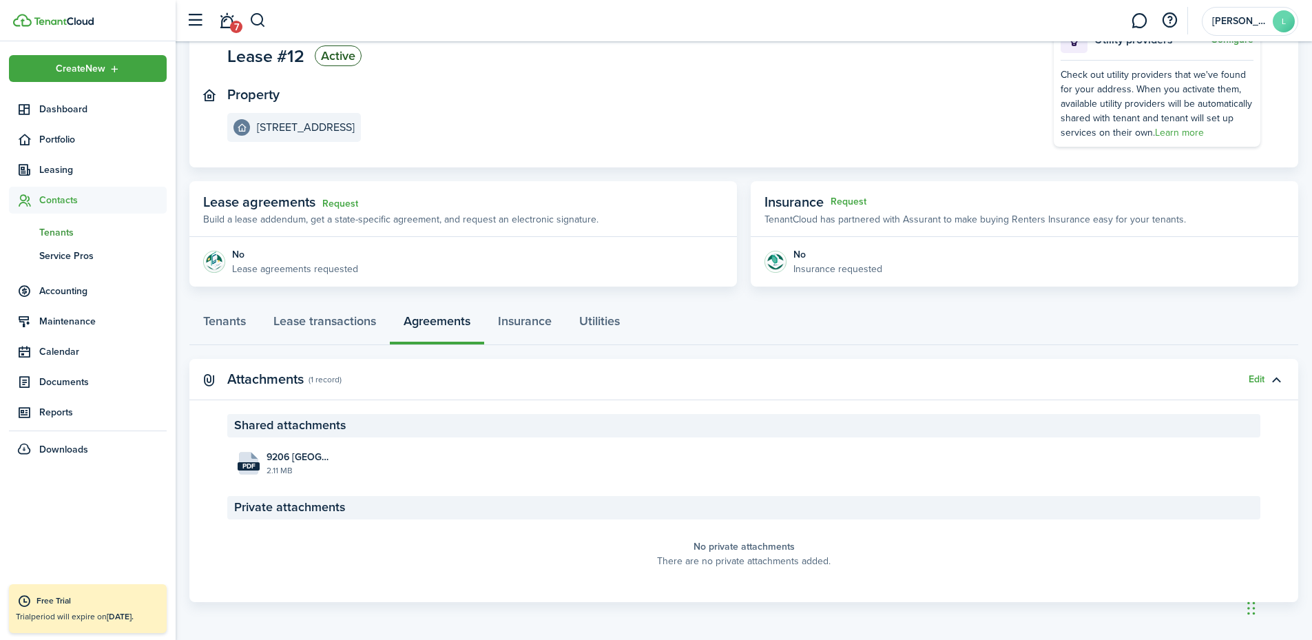
click at [67, 238] on span "Tenants" at bounding box center [102, 232] width 127 height 14
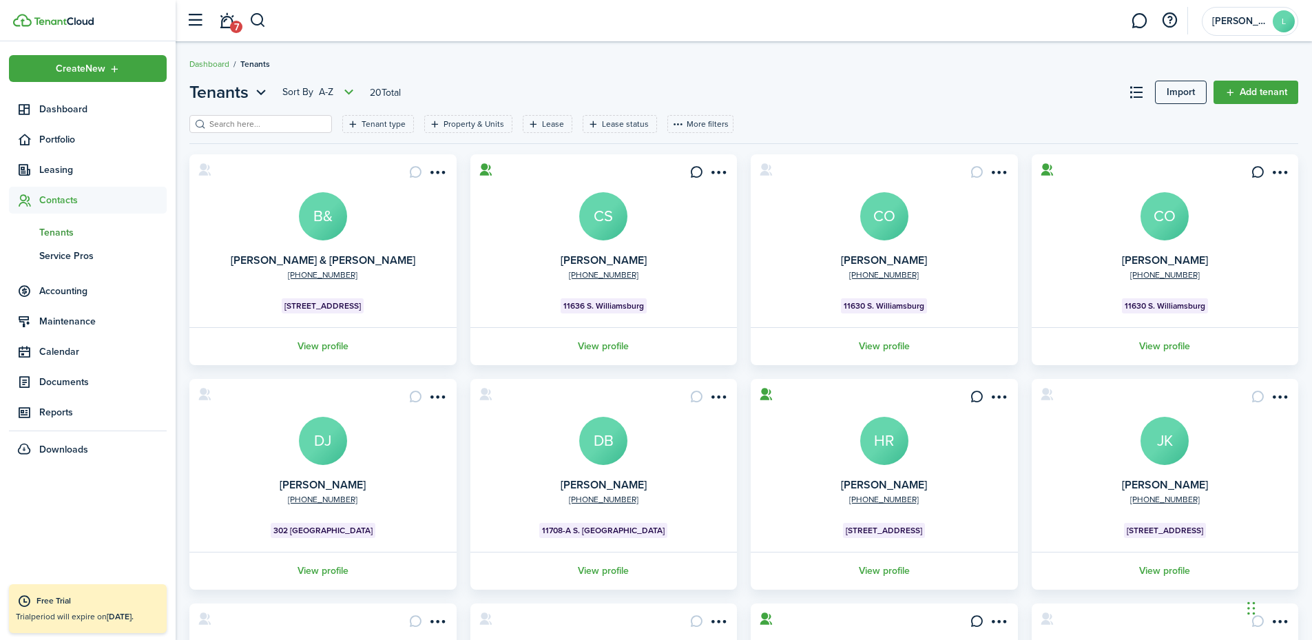
click at [234, 121] on input "search" at bounding box center [266, 124] width 121 height 13
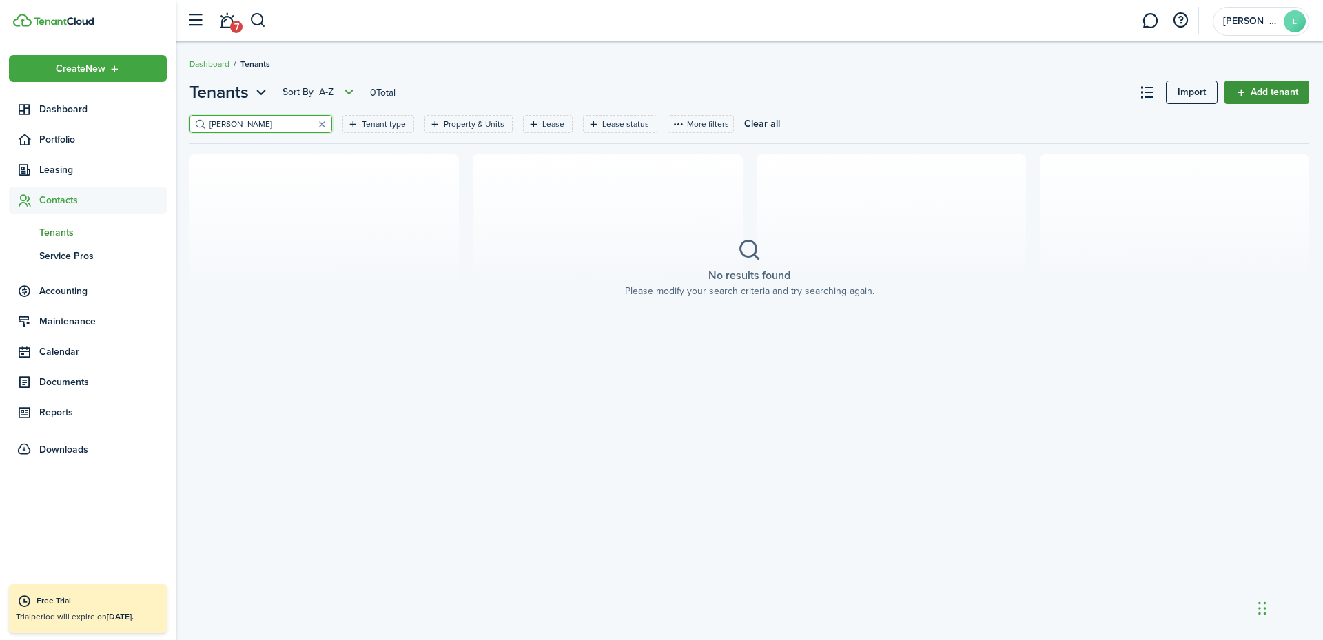
type input "[PERSON_NAME]"
click at [1082, 87] on link "Add tenant" at bounding box center [1266, 92] width 85 height 23
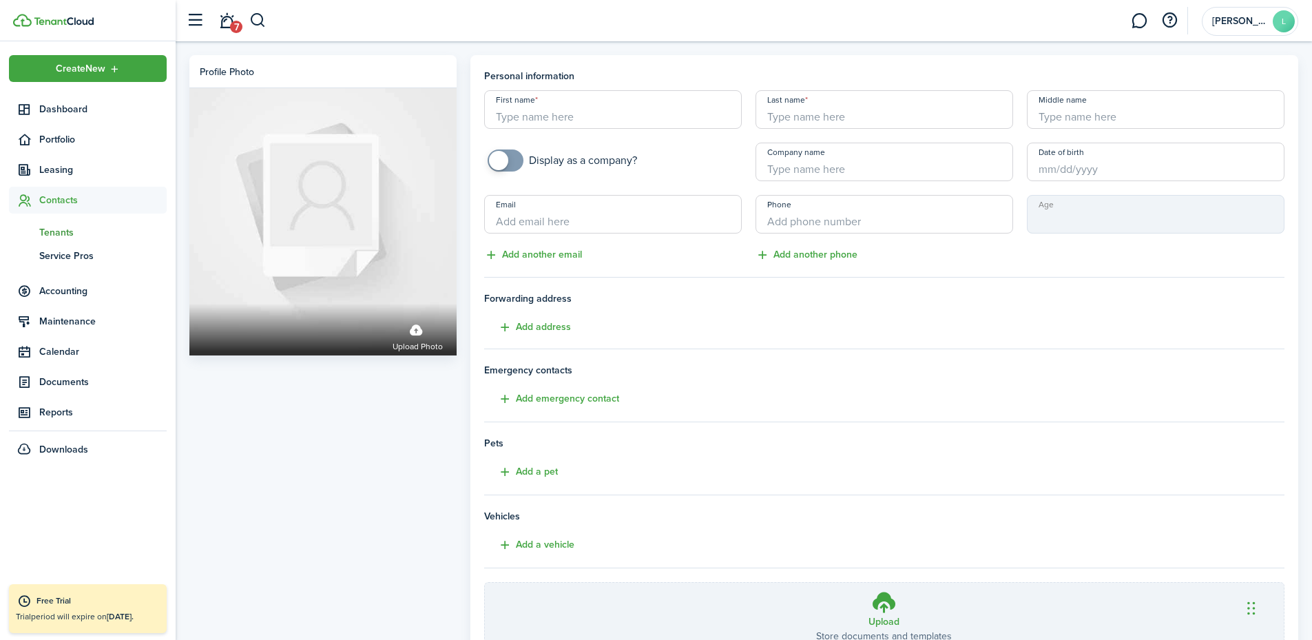
click at [662, 125] on input "First name" at bounding box center [613, 109] width 258 height 39
type input "[PERSON_NAME]"
click at [549, 329] on button "Add address" at bounding box center [527, 328] width 87 height 16
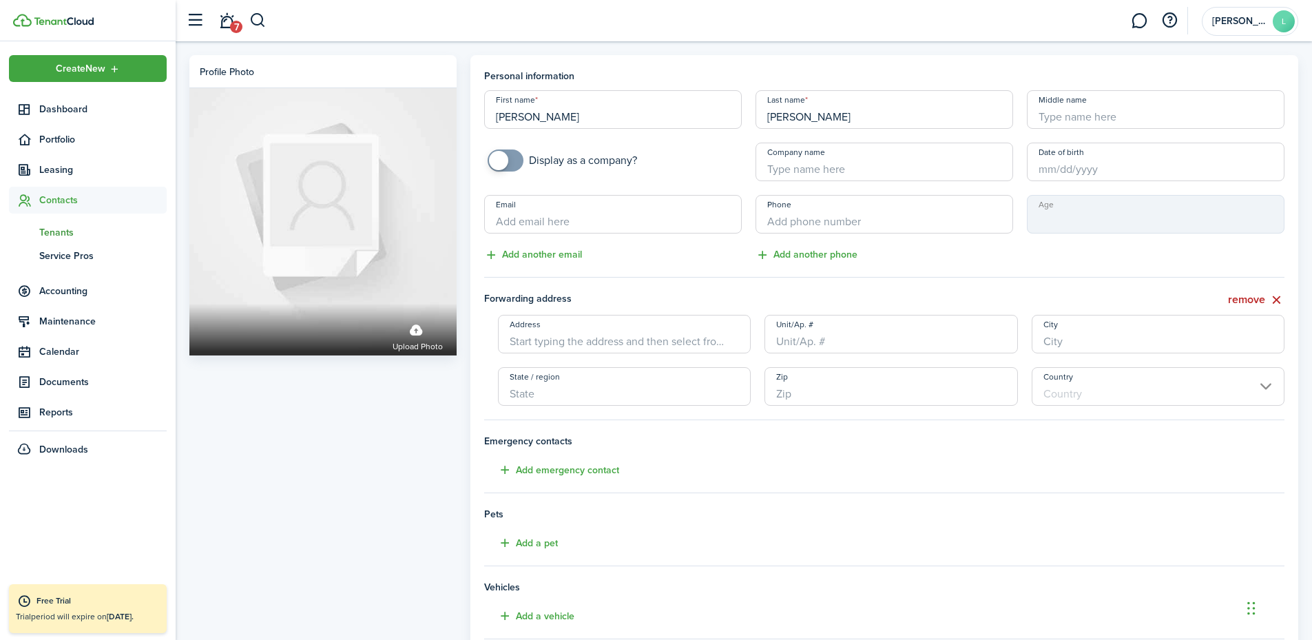
click at [545, 339] on input "Address" at bounding box center [625, 334] width 254 height 39
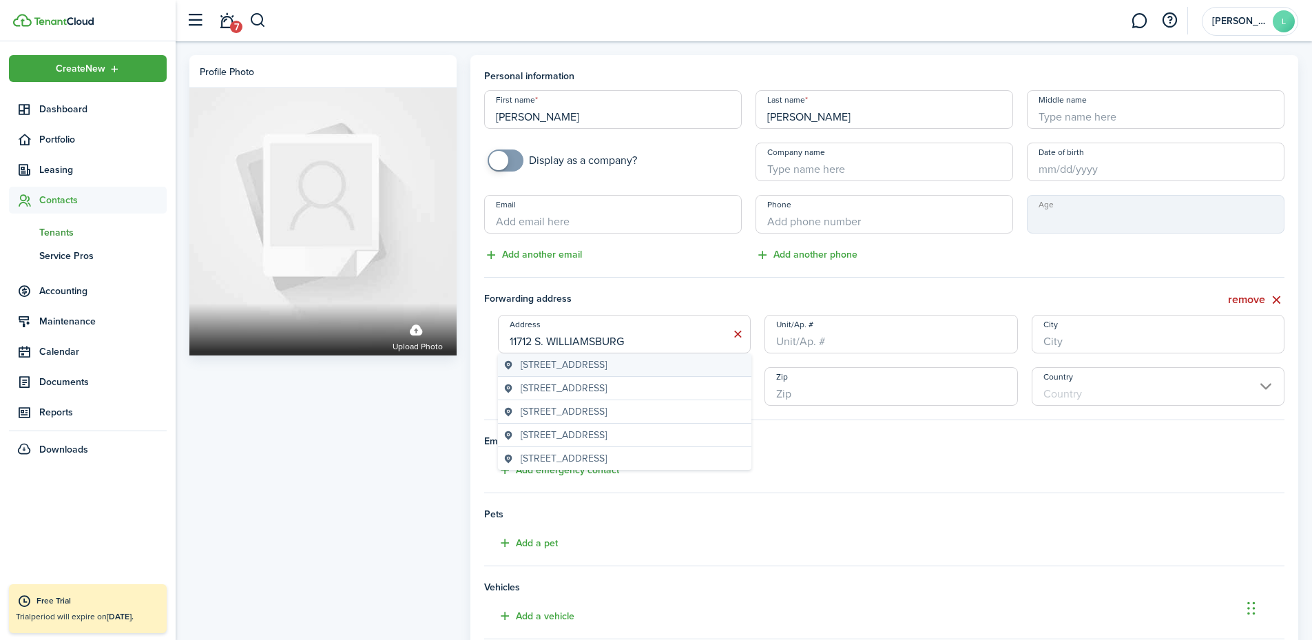
click at [607, 363] on span "[STREET_ADDRESS]" at bounding box center [564, 365] width 86 height 14
type input "[STREET_ADDRESS]"
type input "[GEOGRAPHIC_DATA]"
type input "TN"
type input "37934"
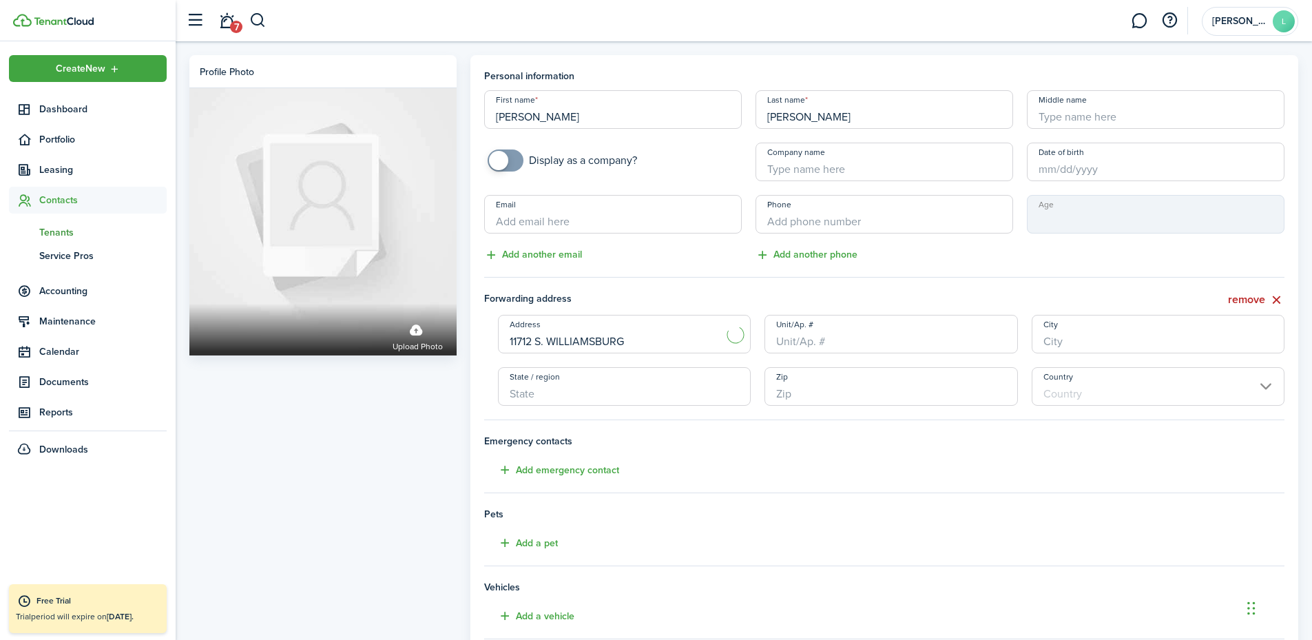
type input "[GEOGRAPHIC_DATA]"
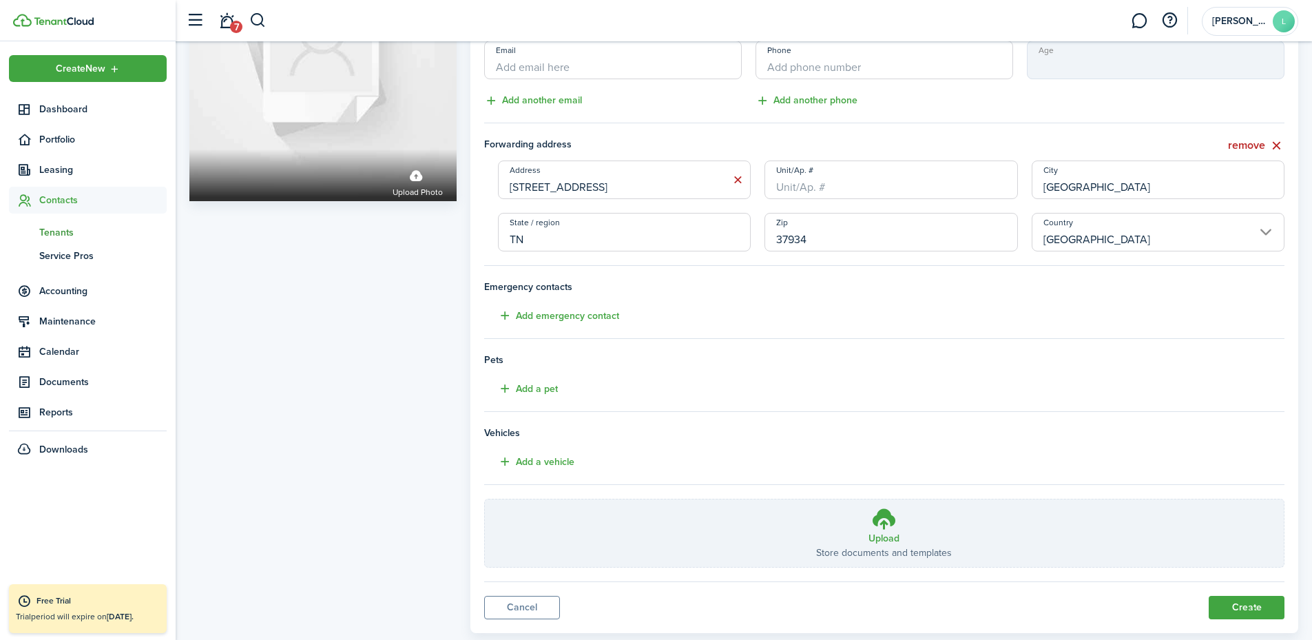
scroll to position [185, 0]
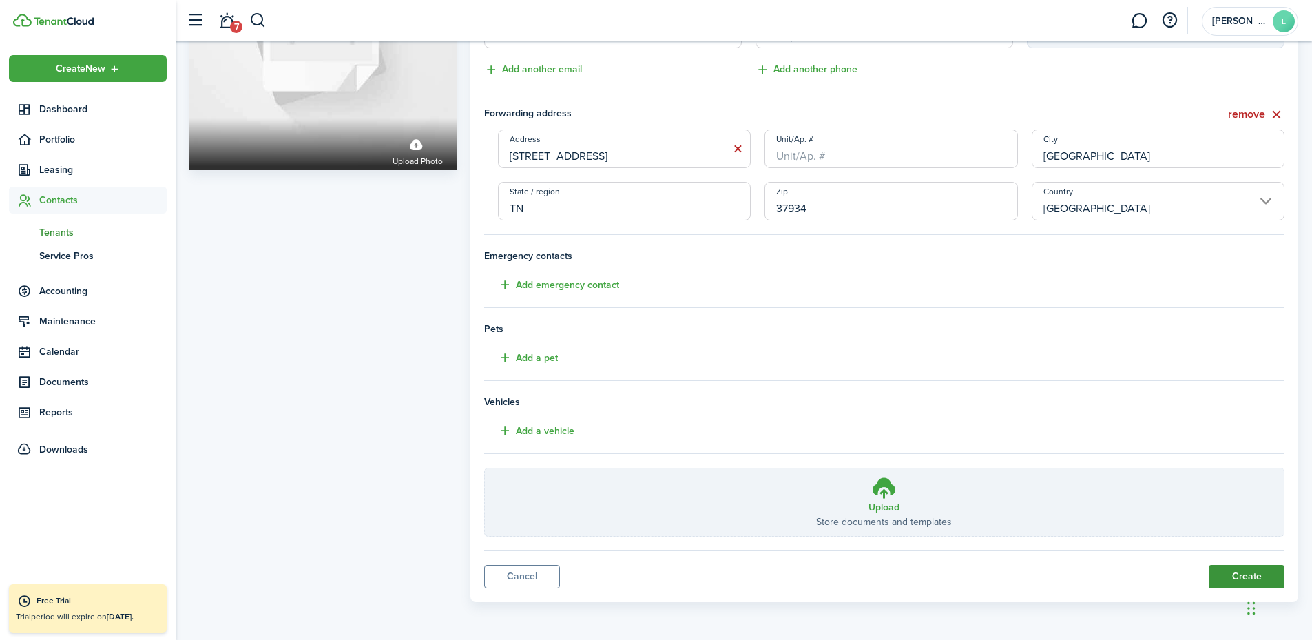
click at [1082, 525] on button "Create" at bounding box center [1247, 576] width 76 height 23
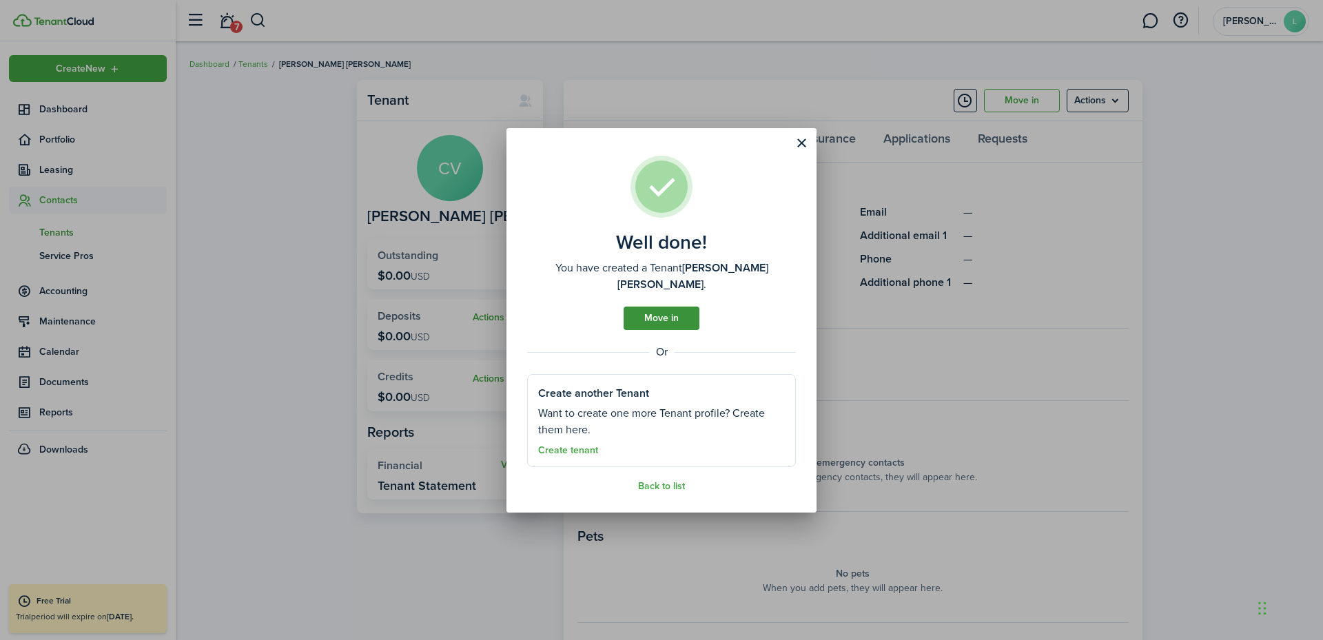
click at [641, 318] on link "Move in" at bounding box center [661, 318] width 76 height 23
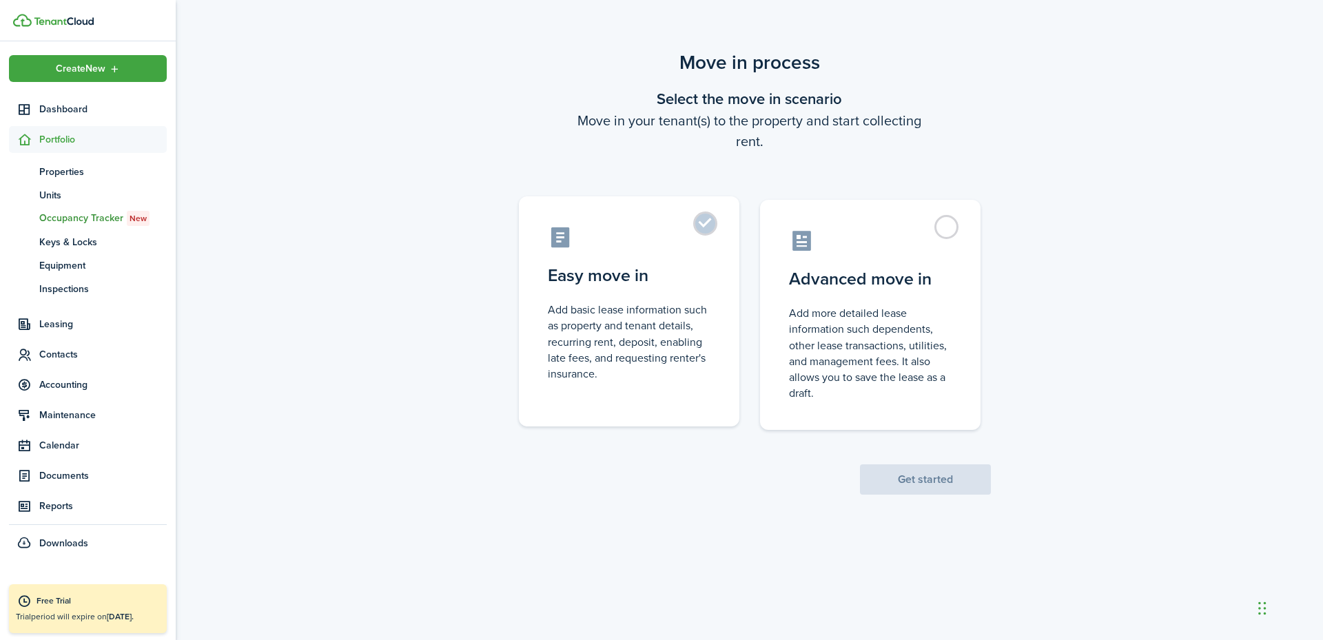
click at [653, 307] on control-radio-card-description "Add basic lease information such as property and tenant details, recurring rent…" at bounding box center [629, 342] width 163 height 80
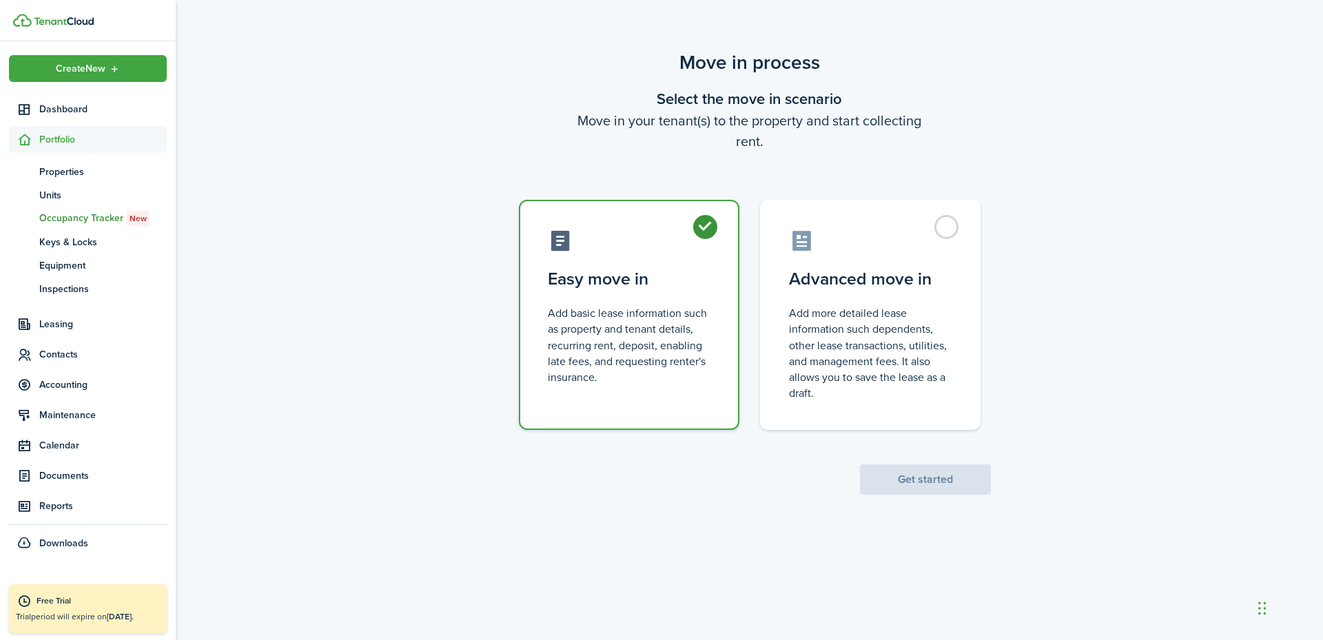
radio input "true"
click at [896, 472] on button "Get started" at bounding box center [925, 479] width 131 height 30
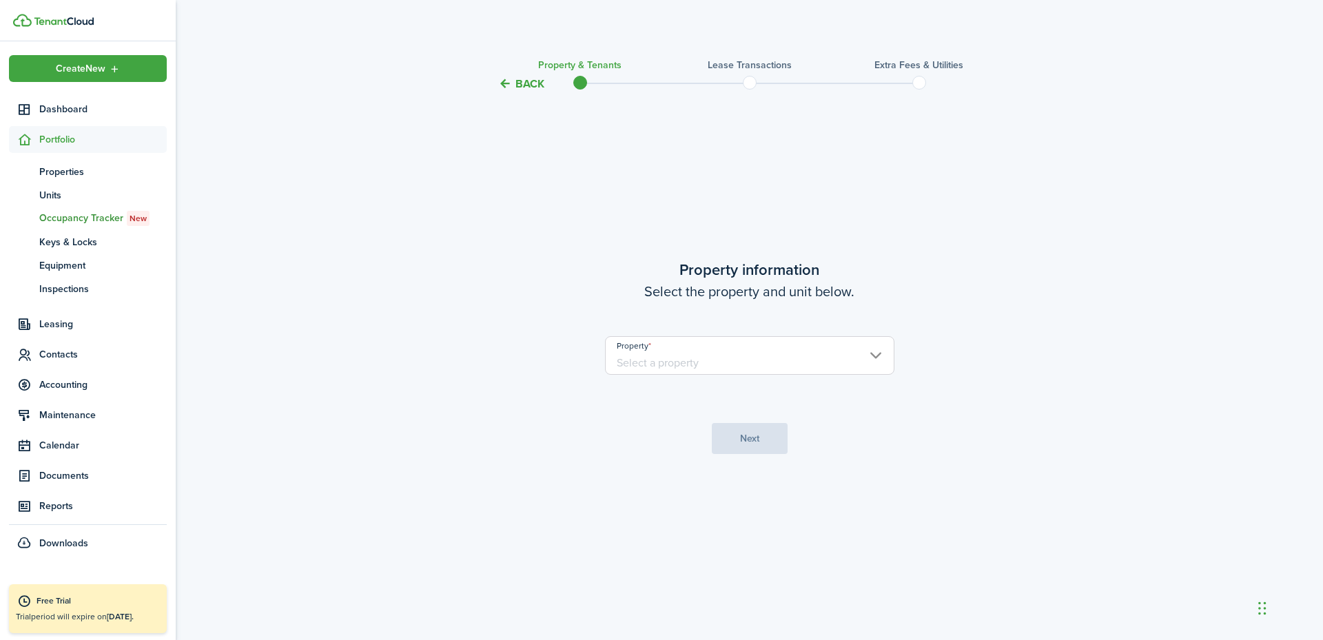
click at [763, 369] on input "Property" at bounding box center [749, 355] width 289 height 39
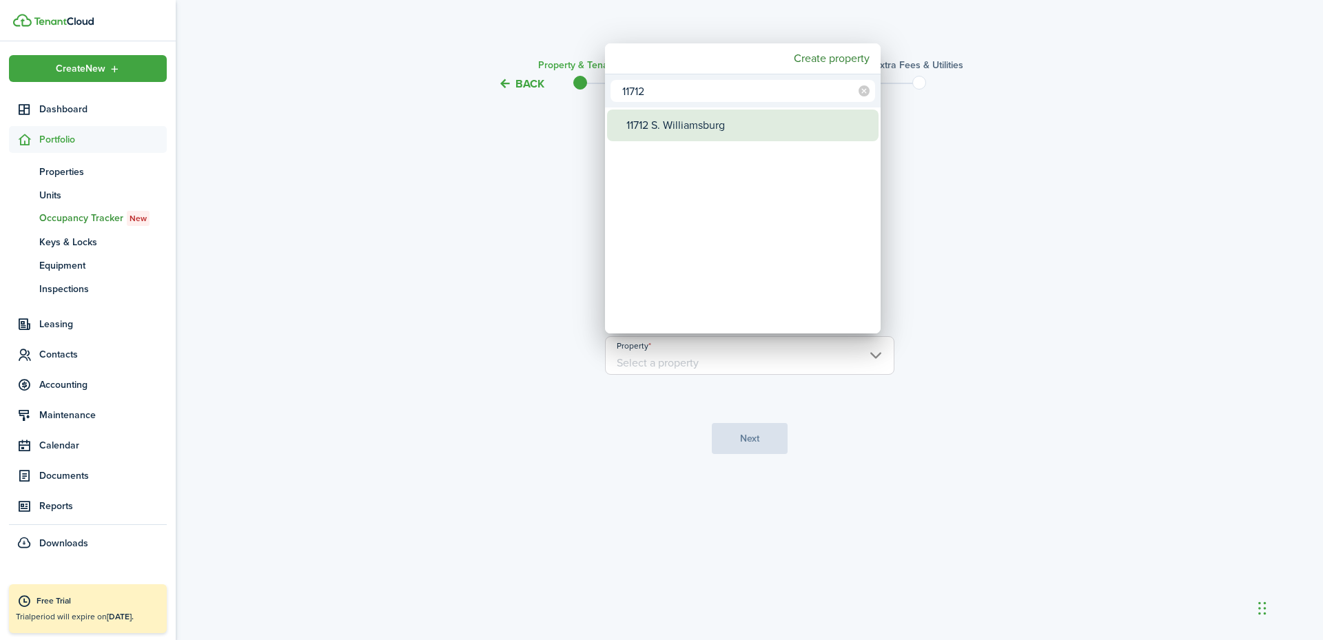
type input "11712"
click at [701, 118] on div "11712 S. Williamsburg" at bounding box center [748, 126] width 244 height 32
type input "11712 S. Williamsburg"
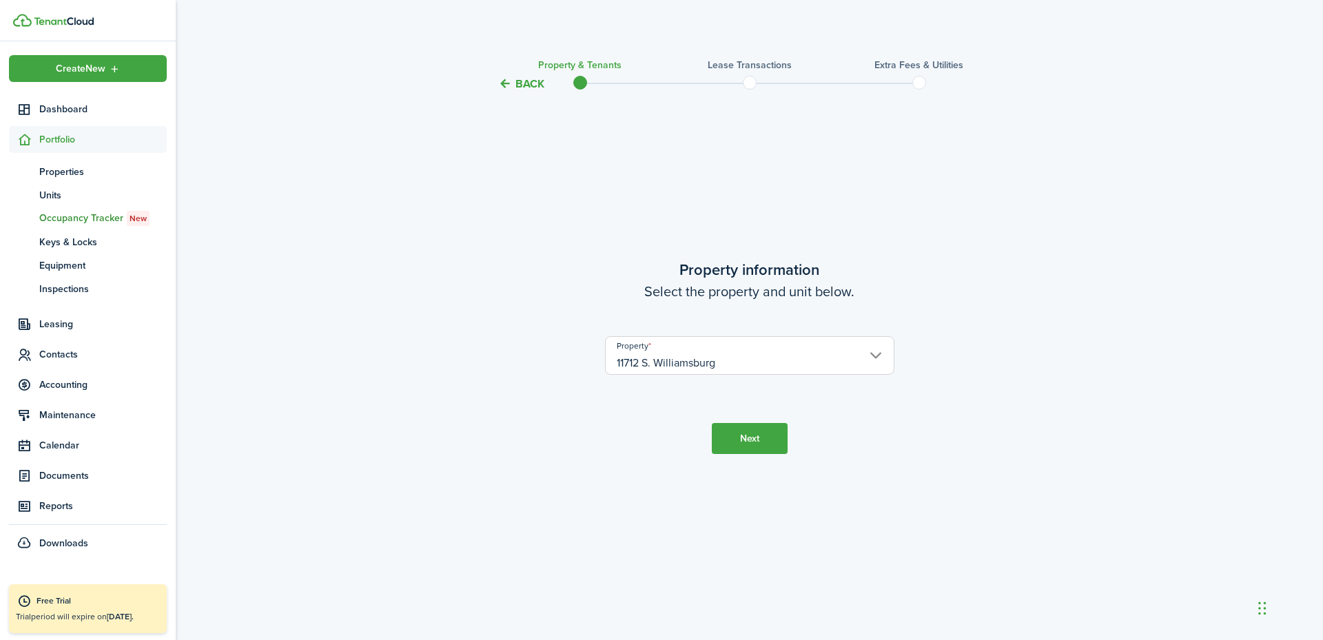
click at [746, 443] on button "Next" at bounding box center [750, 438] width 76 height 31
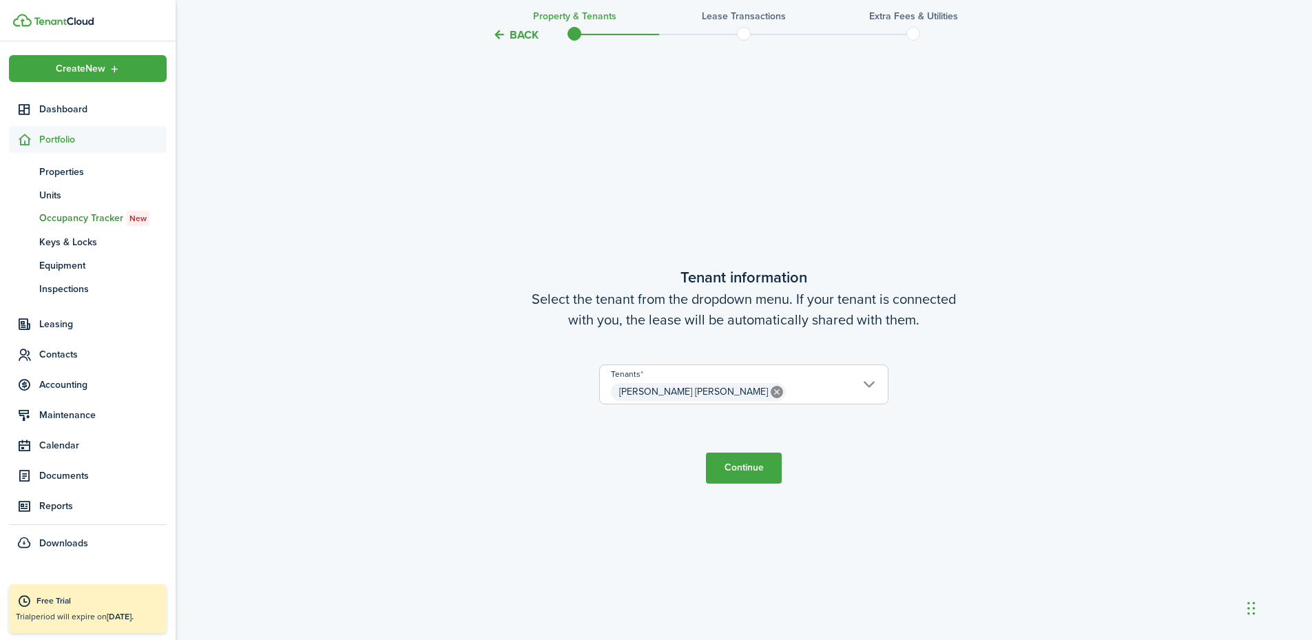
click at [745, 474] on button "Continue" at bounding box center [744, 468] width 76 height 31
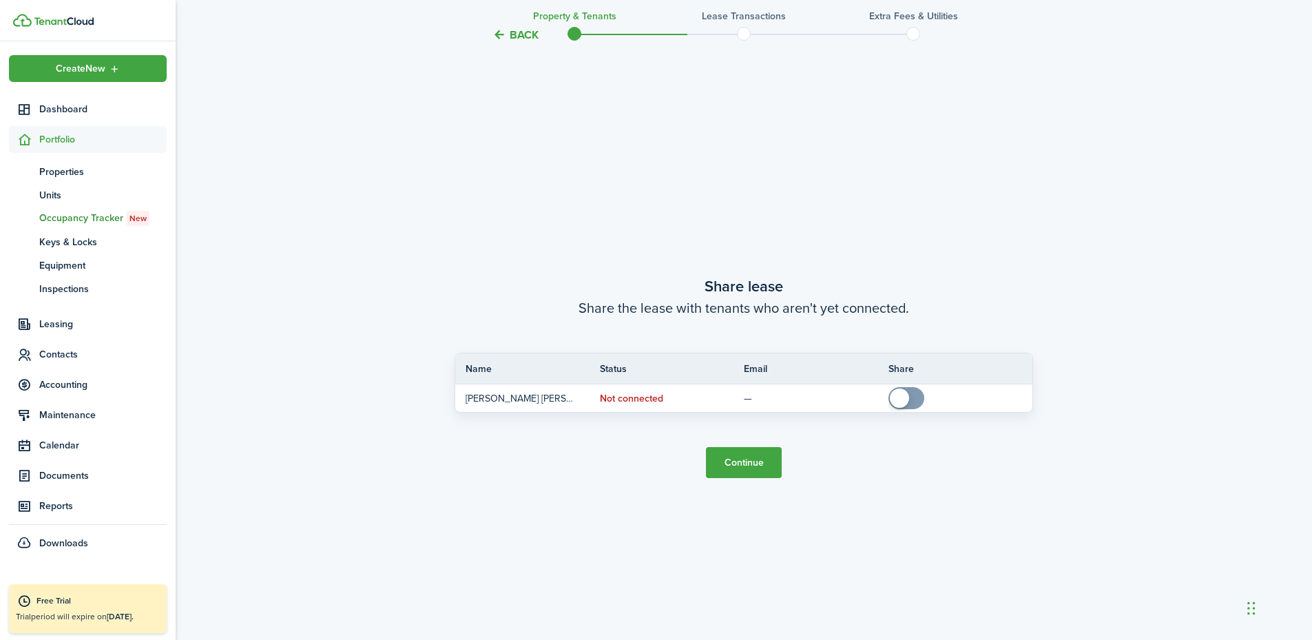
scroll to position [1188, 0]
click at [752, 461] on button "Continue" at bounding box center [744, 460] width 76 height 31
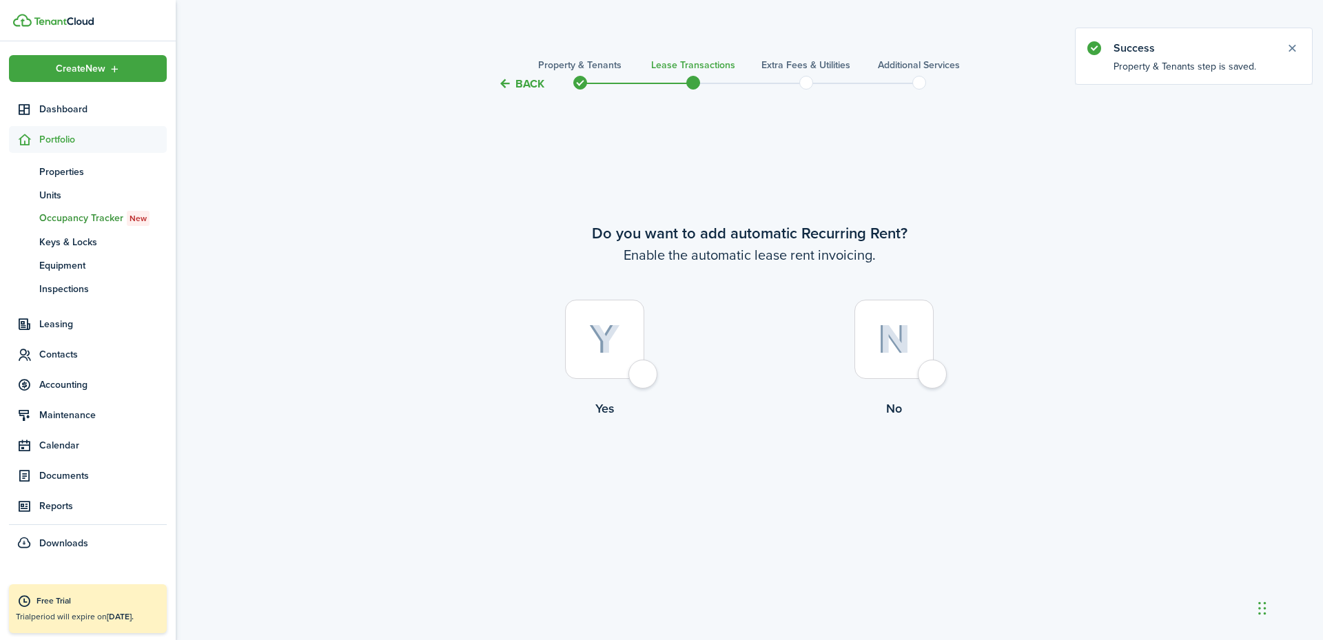
click at [626, 371] on div at bounding box center [604, 339] width 79 height 79
radio input "true"
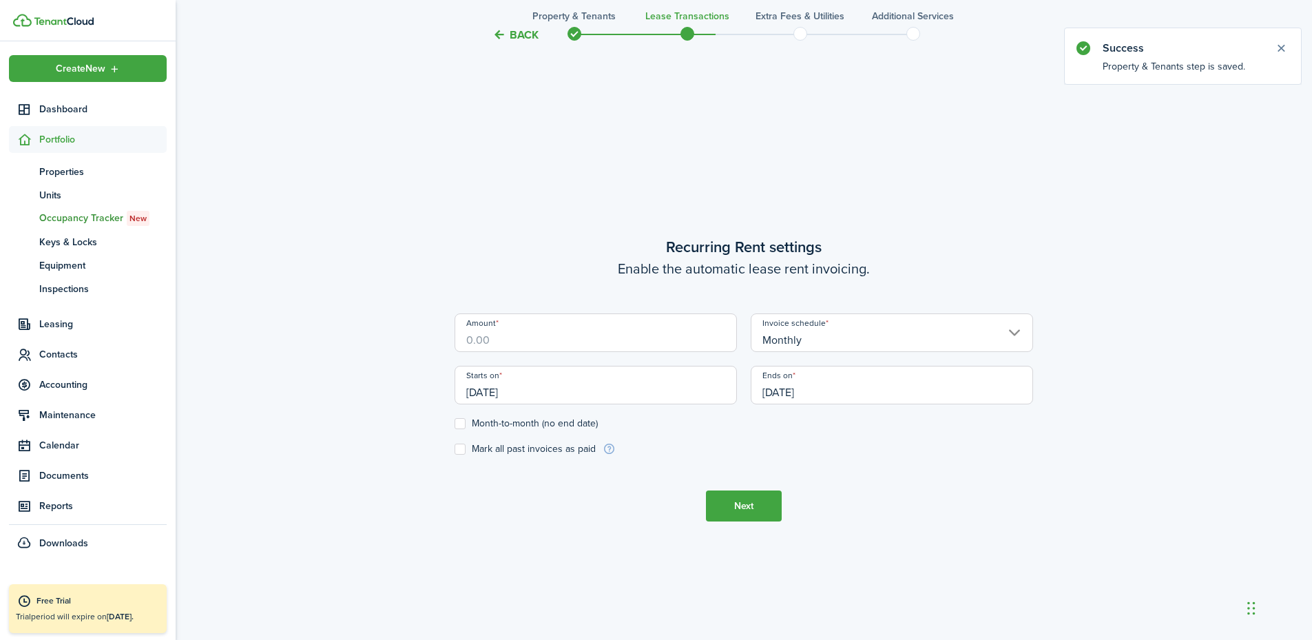
scroll to position [548, 0]
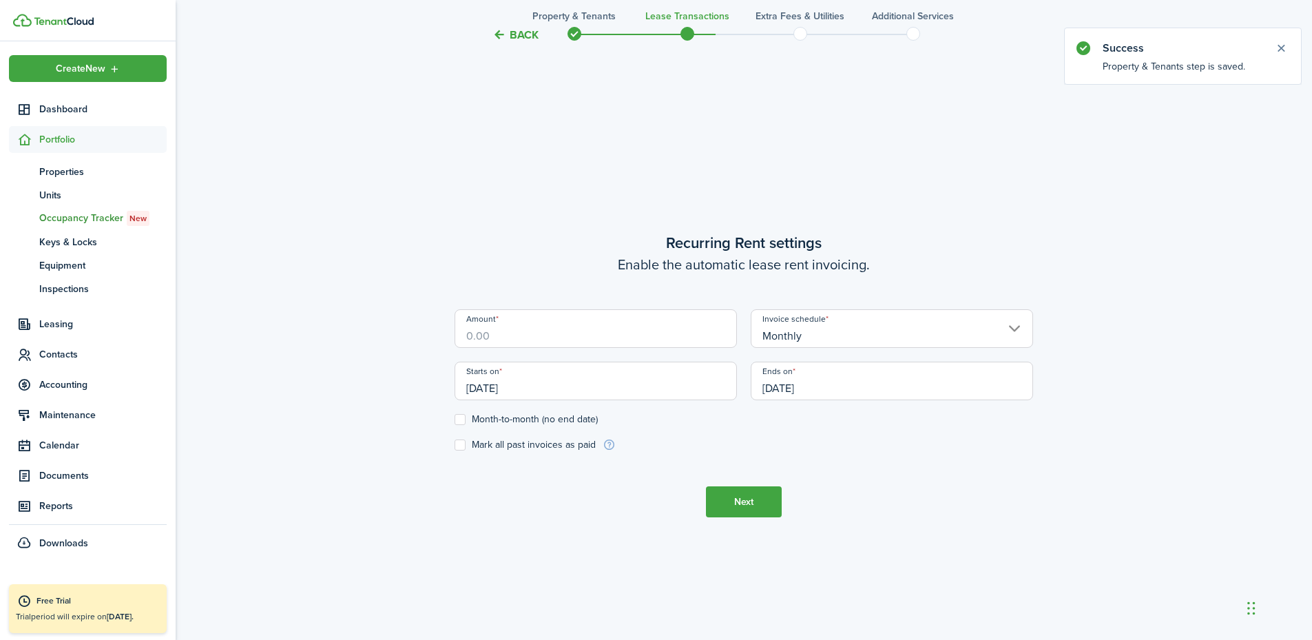
click at [643, 344] on input "Amount" at bounding box center [596, 328] width 282 height 39
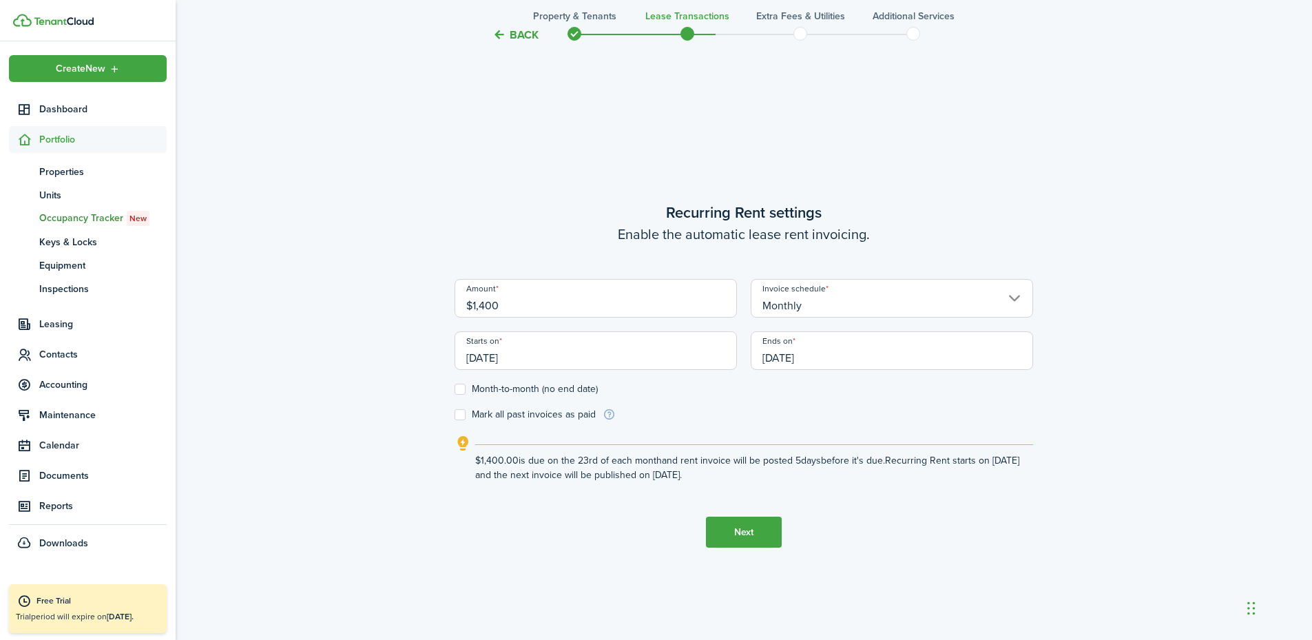
click at [805, 362] on input "[DATE]" at bounding box center [892, 350] width 282 height 39
type input "$1,400.00"
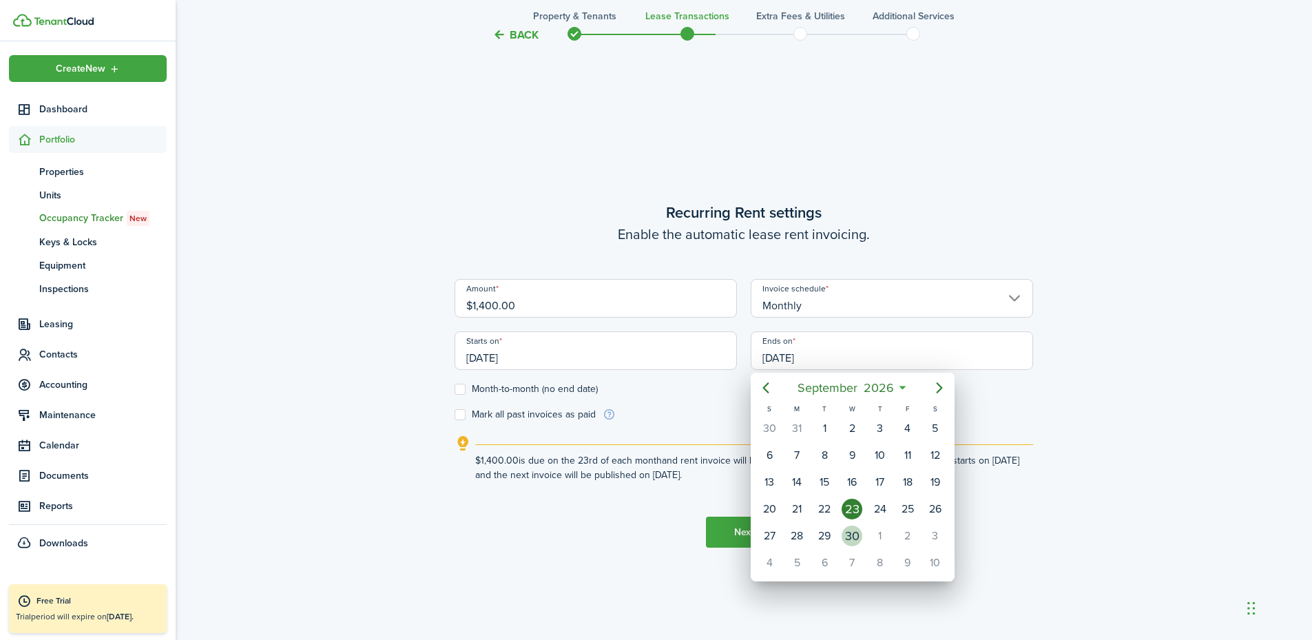
click at [862, 525] on div "30" at bounding box center [852, 536] width 21 height 21
type input "[DATE]"
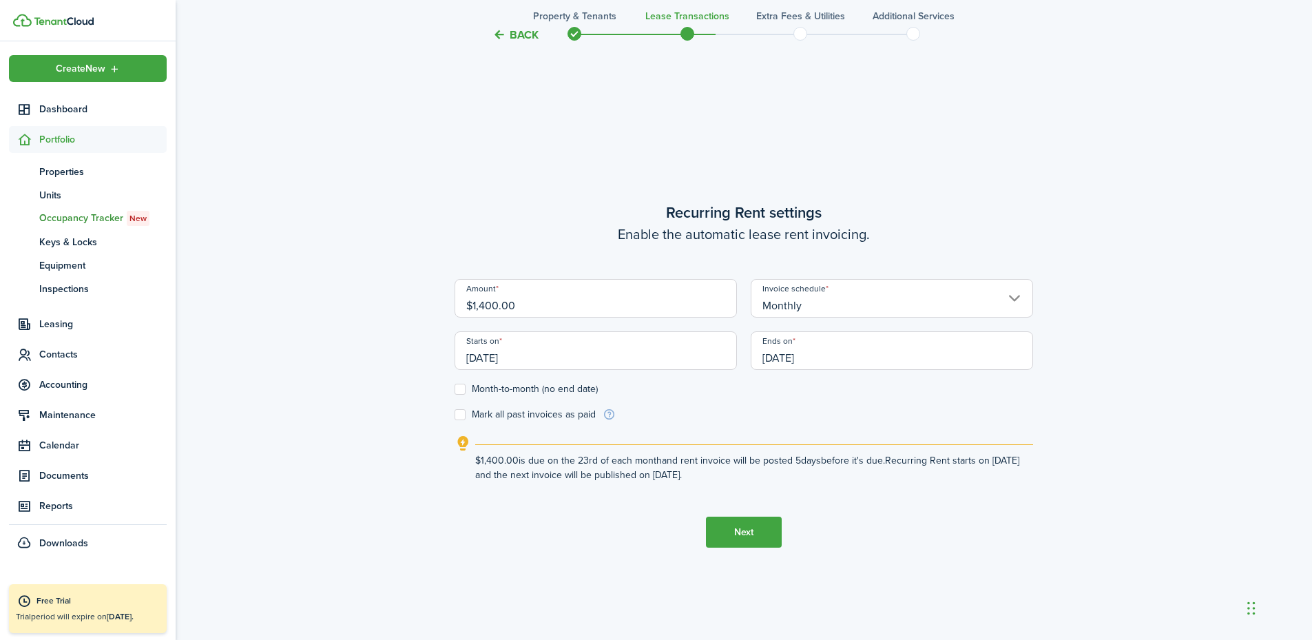
click at [746, 525] on button "Next" at bounding box center [744, 532] width 76 height 31
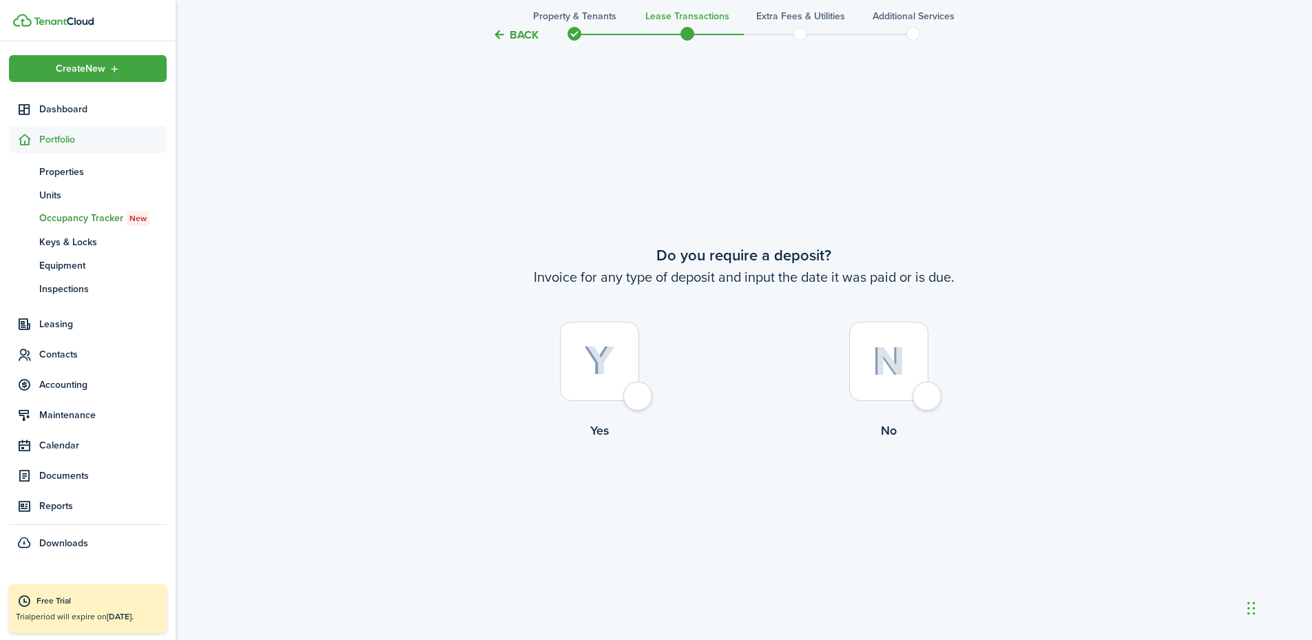
scroll to position [1188, 0]
click at [925, 383] on div at bounding box center [888, 357] width 79 height 79
radio input "true"
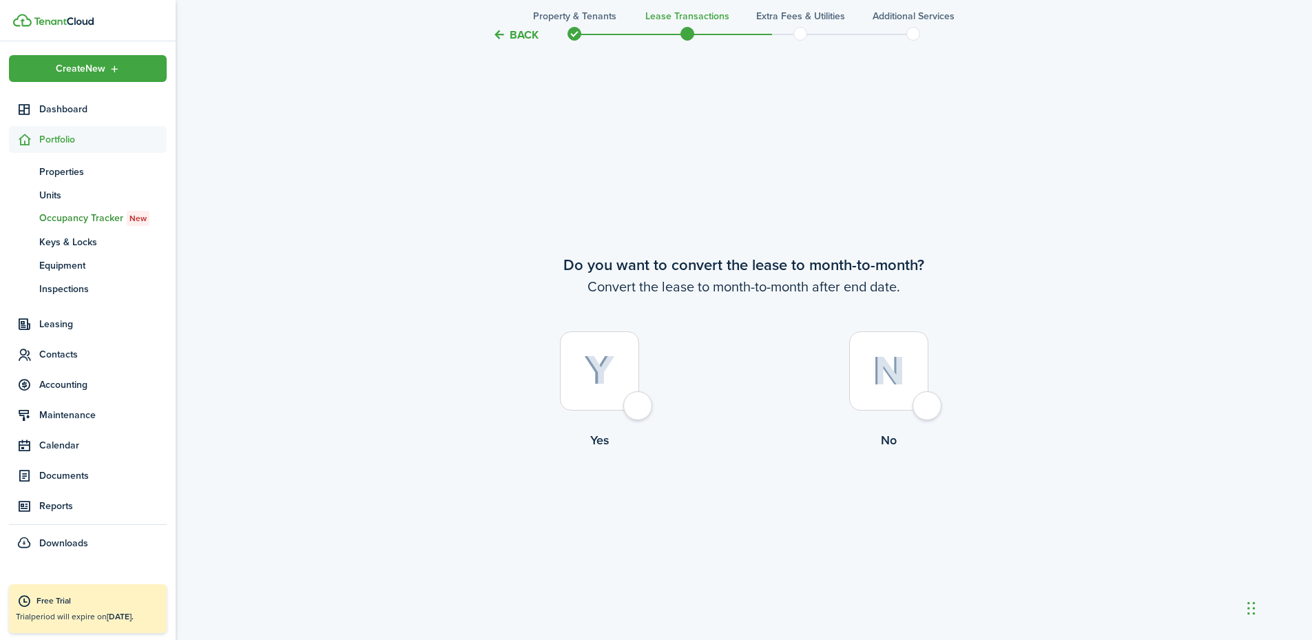
scroll to position [1828, 0]
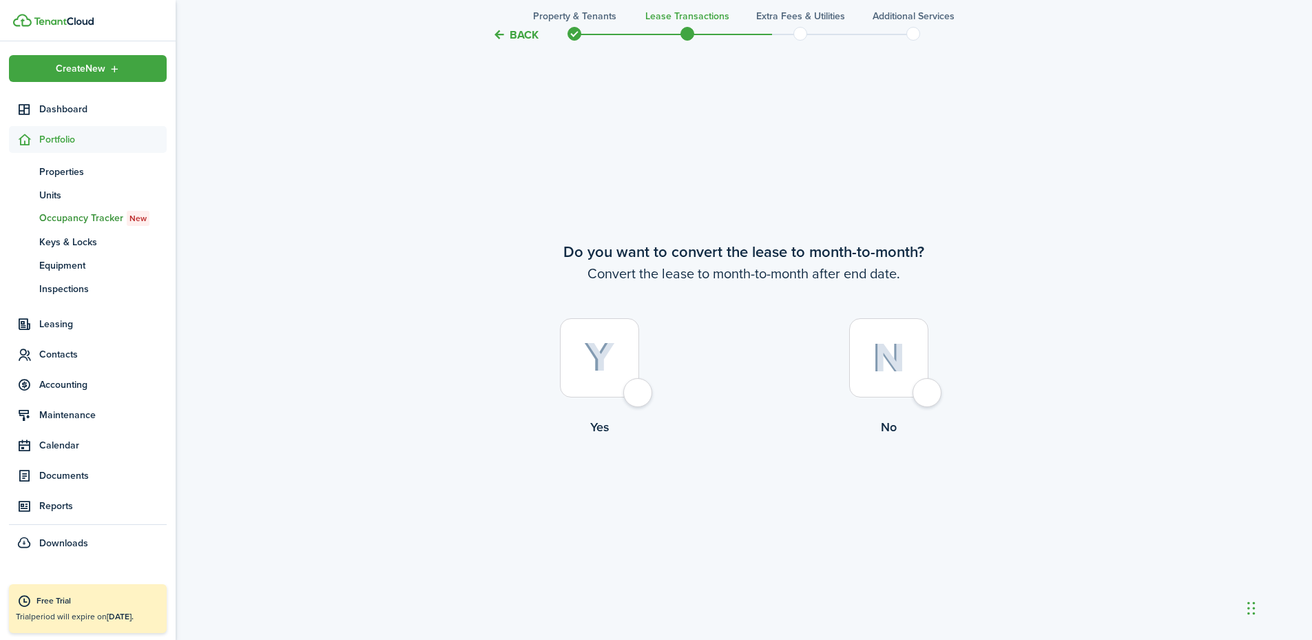
click at [914, 389] on div at bounding box center [888, 357] width 79 height 79
radio input "true"
click at [748, 491] on button "Continue" at bounding box center [744, 492] width 76 height 31
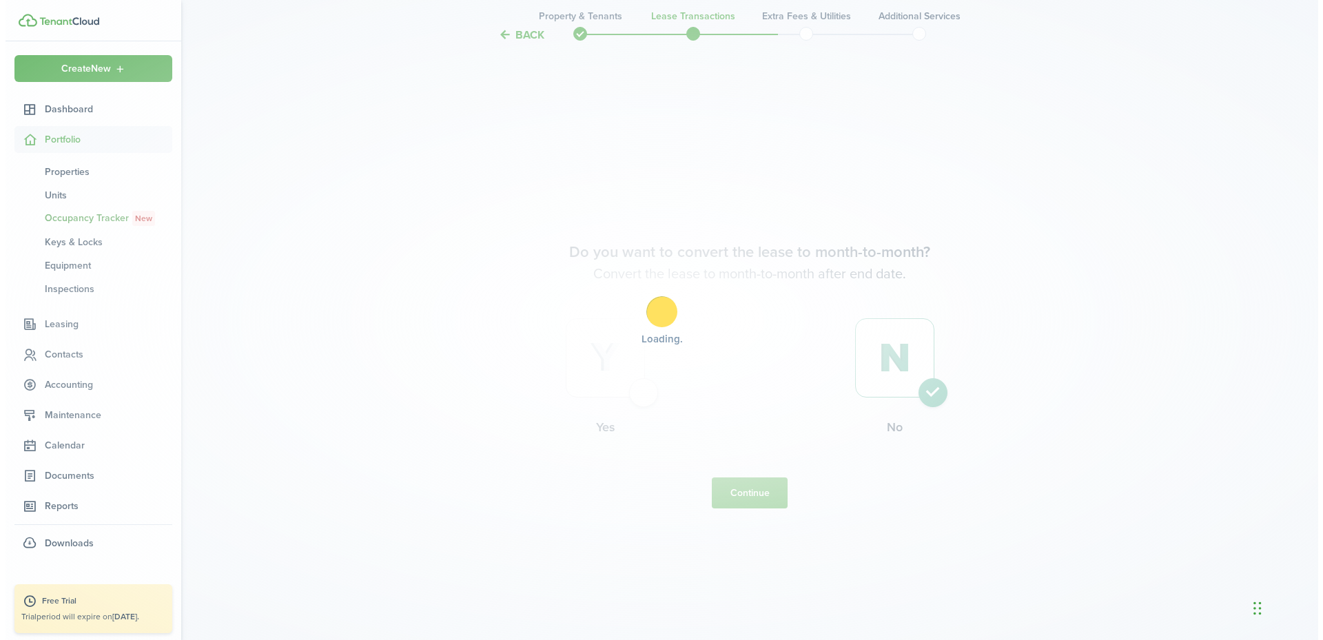
scroll to position [0, 0]
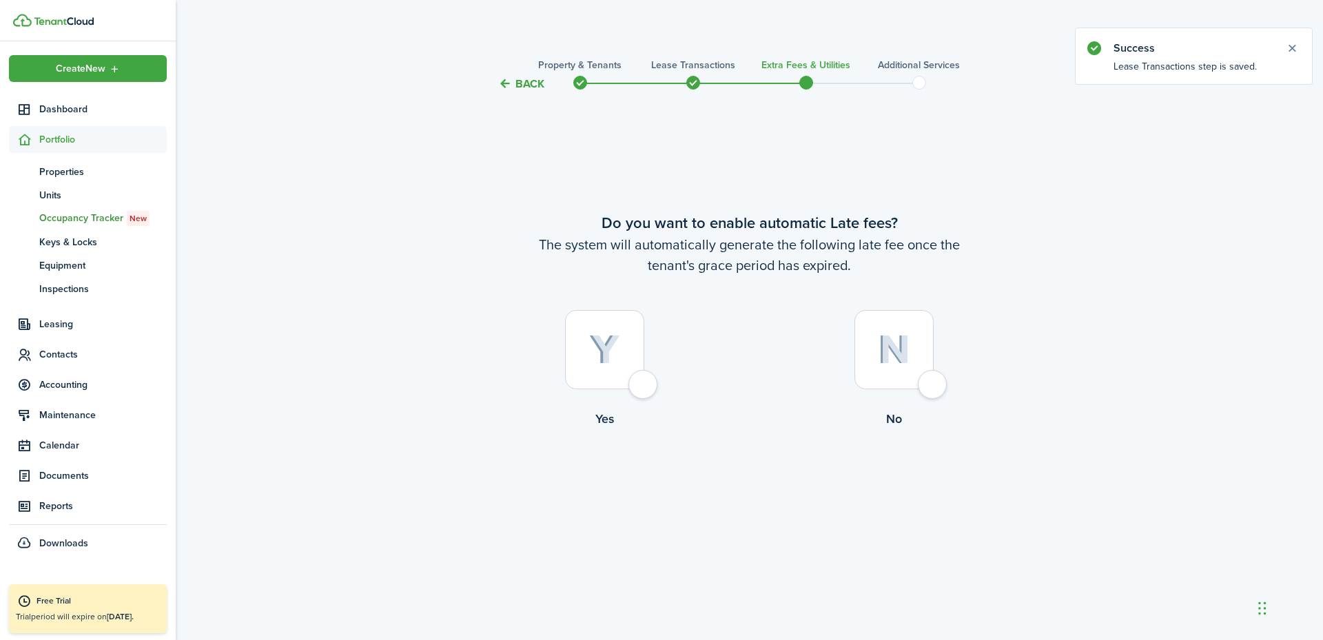
click at [613, 373] on div at bounding box center [604, 349] width 79 height 79
radio input "true"
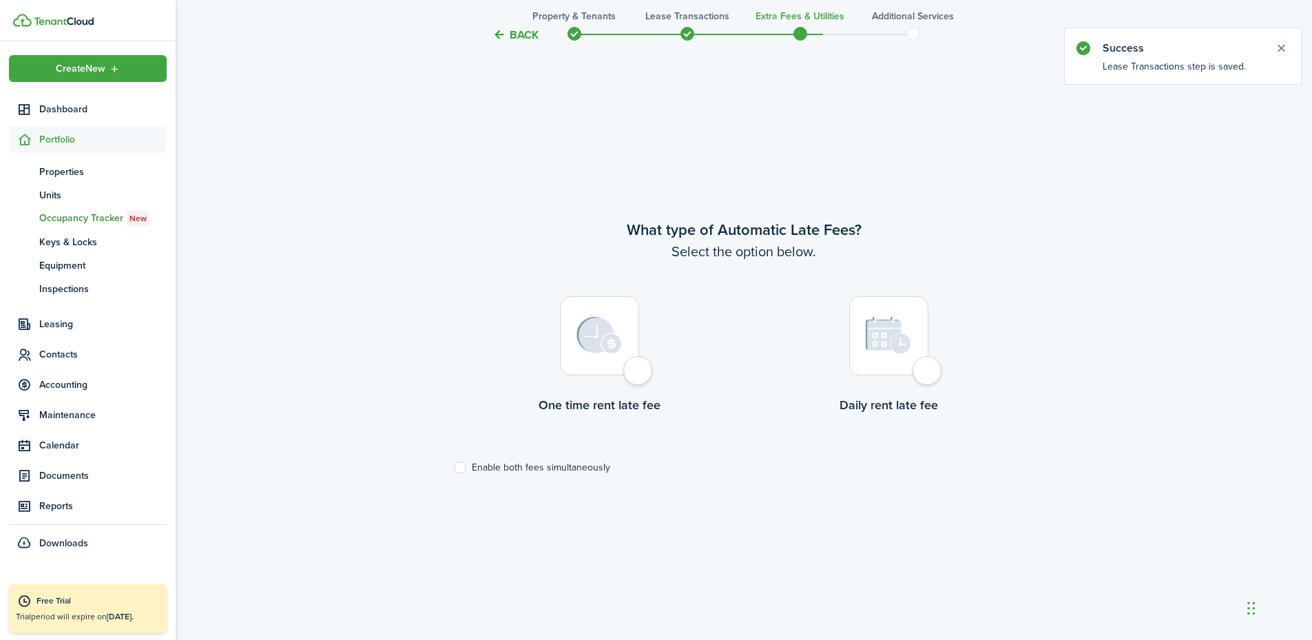
scroll to position [548, 0]
click at [623, 364] on div at bounding box center [599, 331] width 79 height 79
radio input "true"
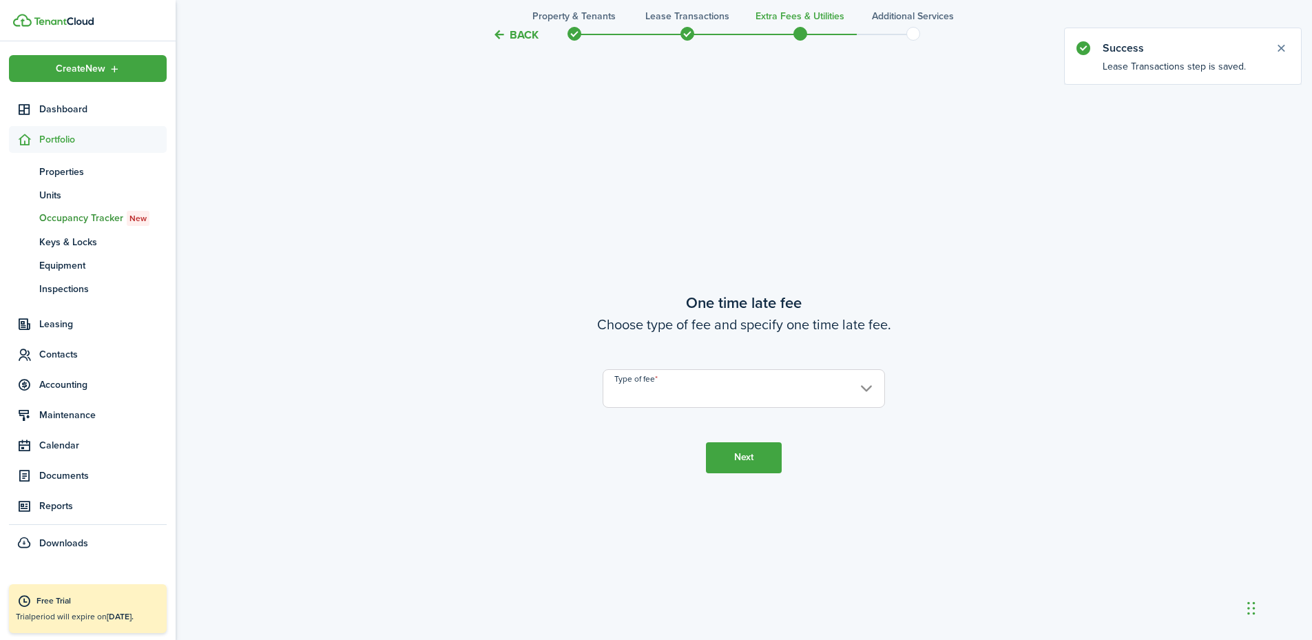
scroll to position [1188, 0]
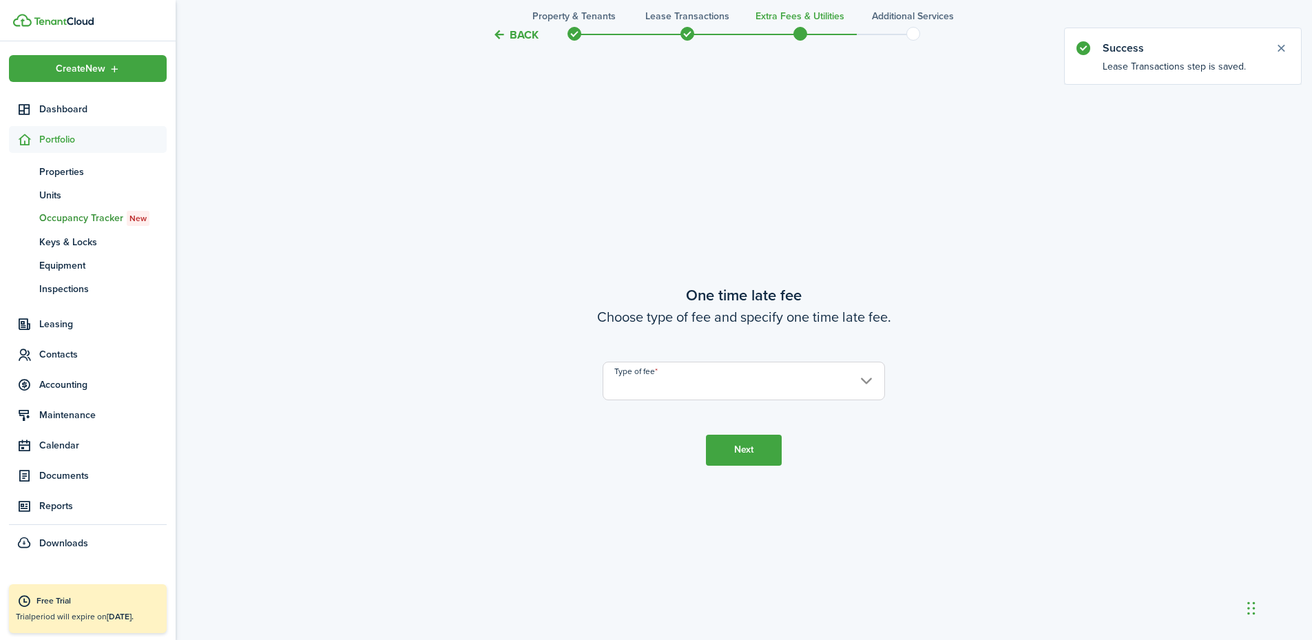
click at [719, 387] on input "Type of fee" at bounding box center [744, 381] width 282 height 39
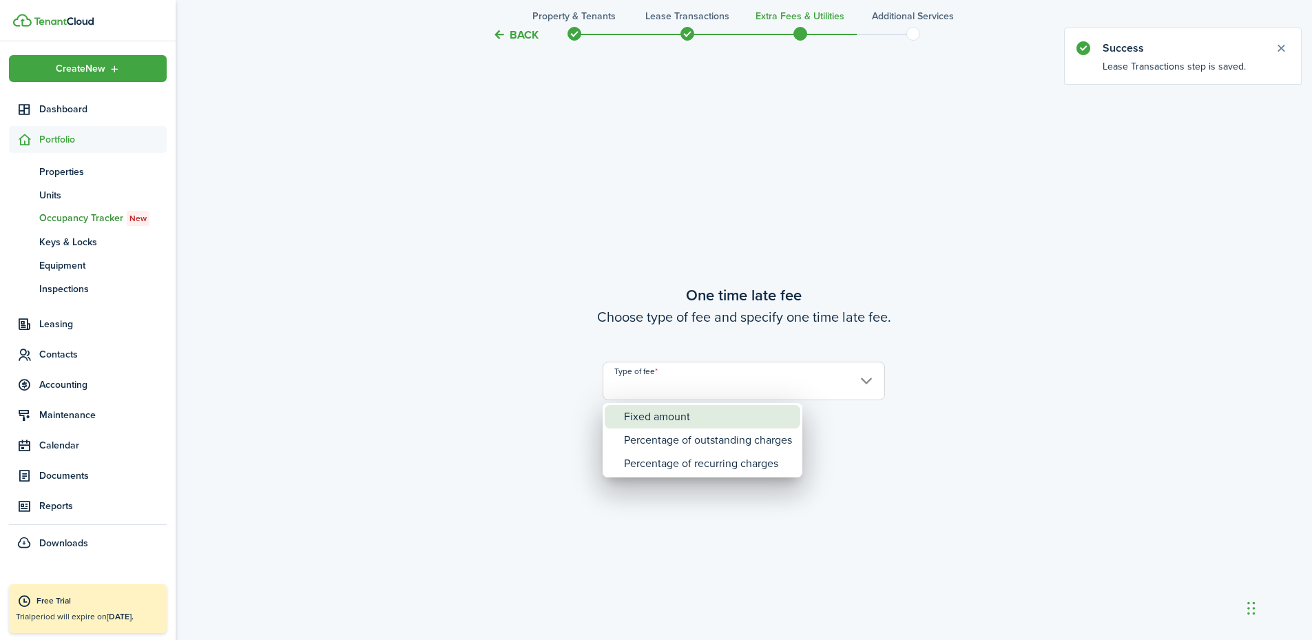
click at [695, 417] on div "Fixed amount" at bounding box center [708, 416] width 168 height 23
type input "Fixed amount"
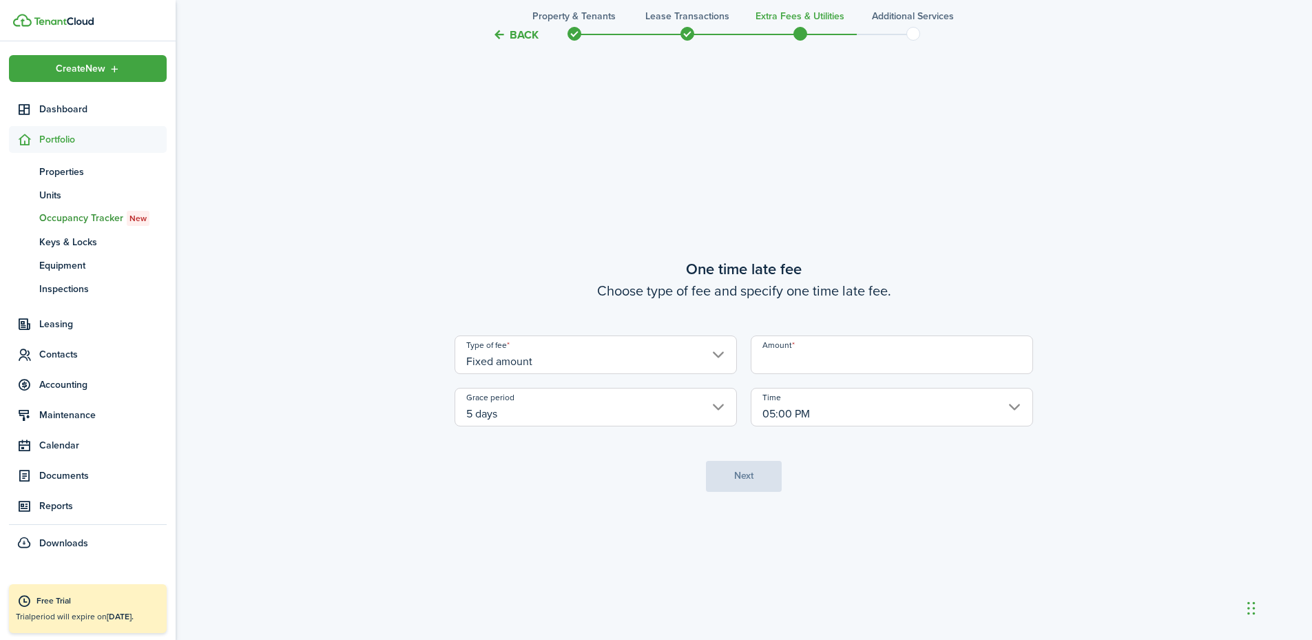
click at [797, 358] on input "Amount" at bounding box center [892, 354] width 282 height 39
type input "$25.00"
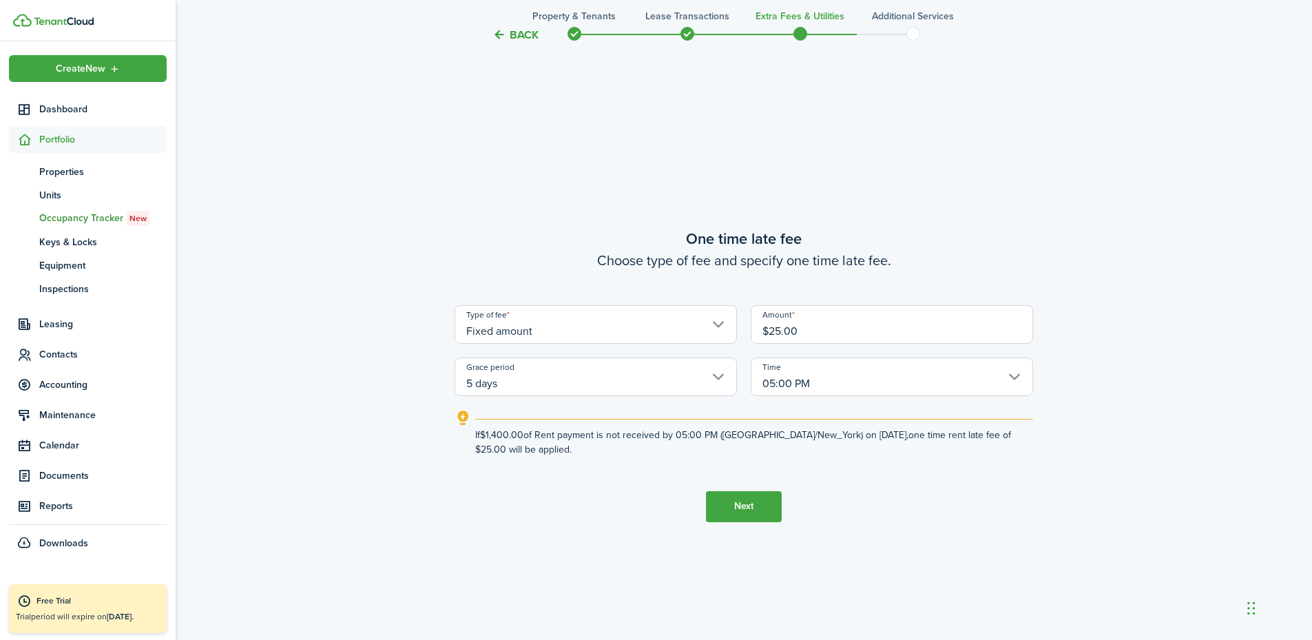
click at [742, 514] on button "Next" at bounding box center [744, 506] width 76 height 31
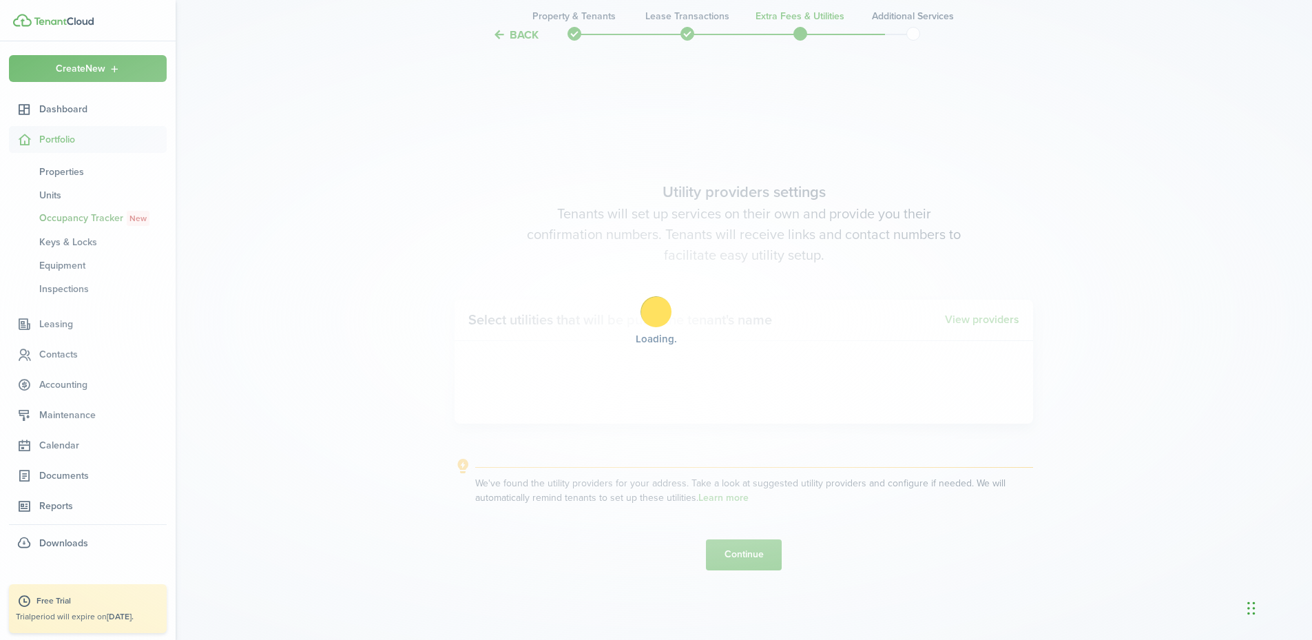
scroll to position [1828, 0]
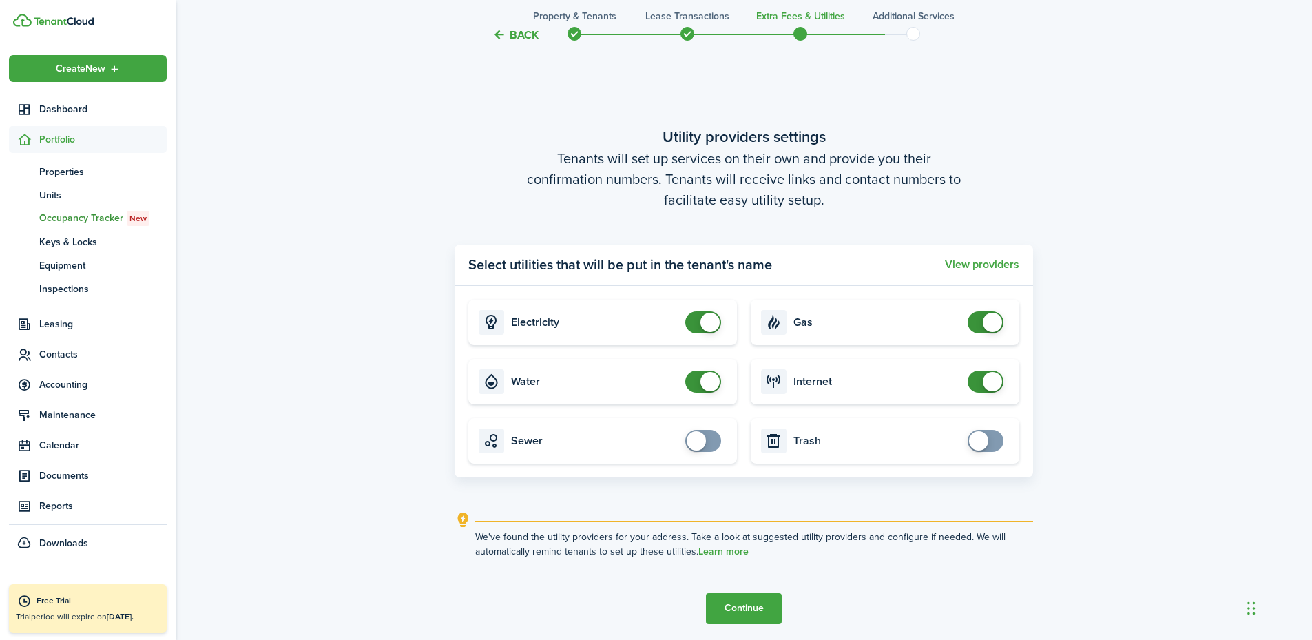
click at [761, 525] on button "Continue" at bounding box center [744, 608] width 76 height 31
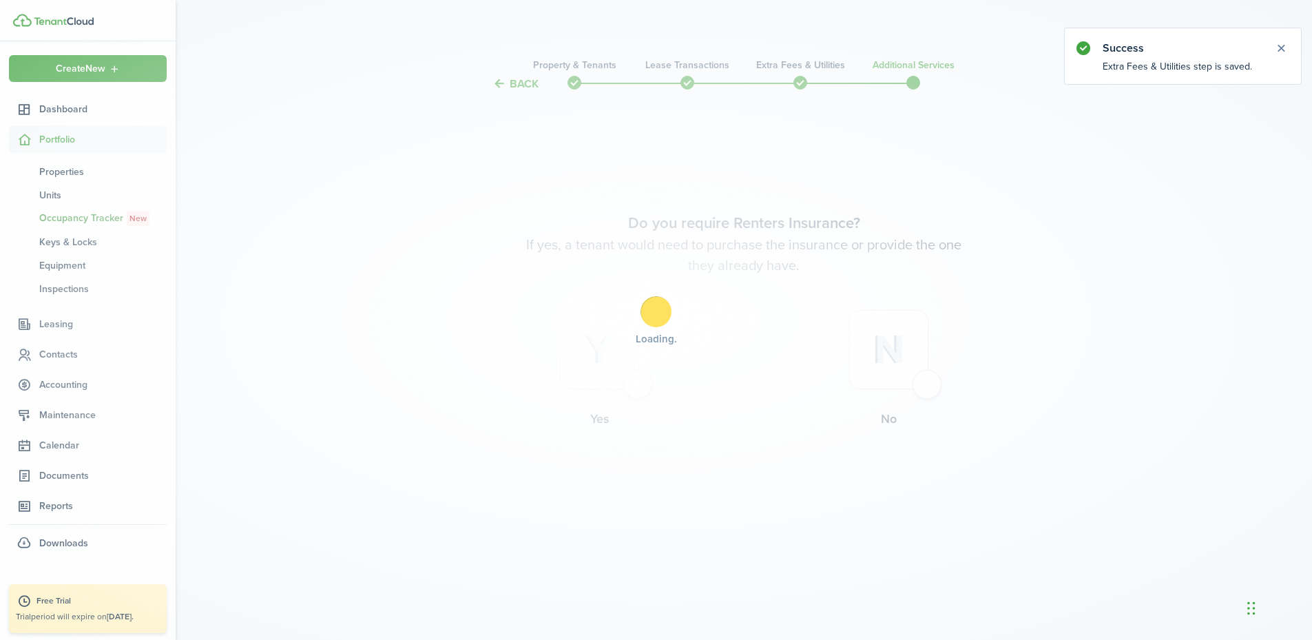
scroll to position [0, 0]
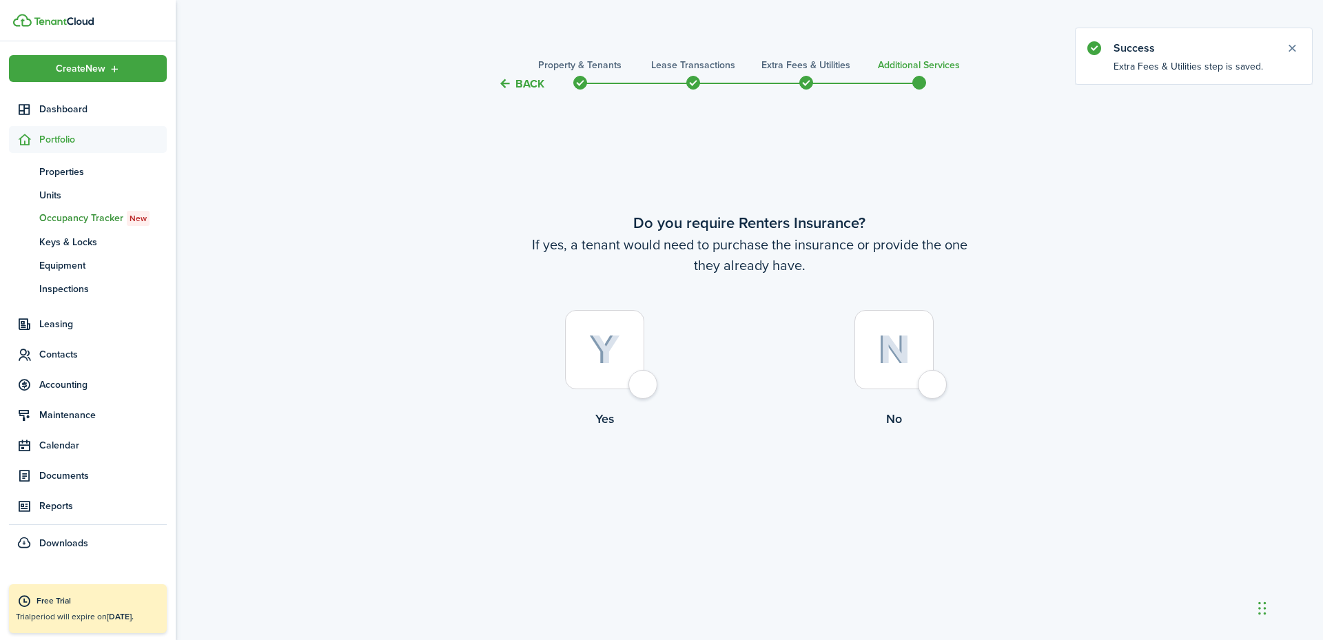
click at [929, 380] on div at bounding box center [893, 349] width 79 height 79
radio input "true"
click at [751, 491] on button "Complete move in" at bounding box center [749, 485] width 101 height 31
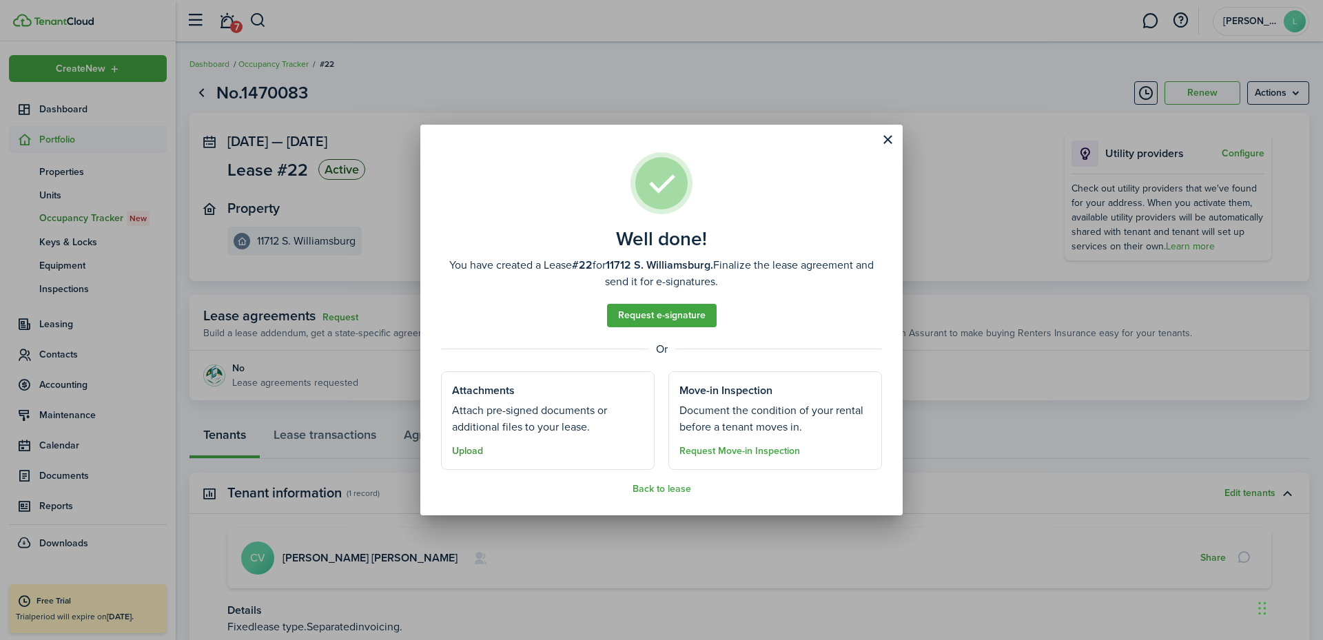
click at [475, 451] on button "Upload" at bounding box center [467, 451] width 31 height 11
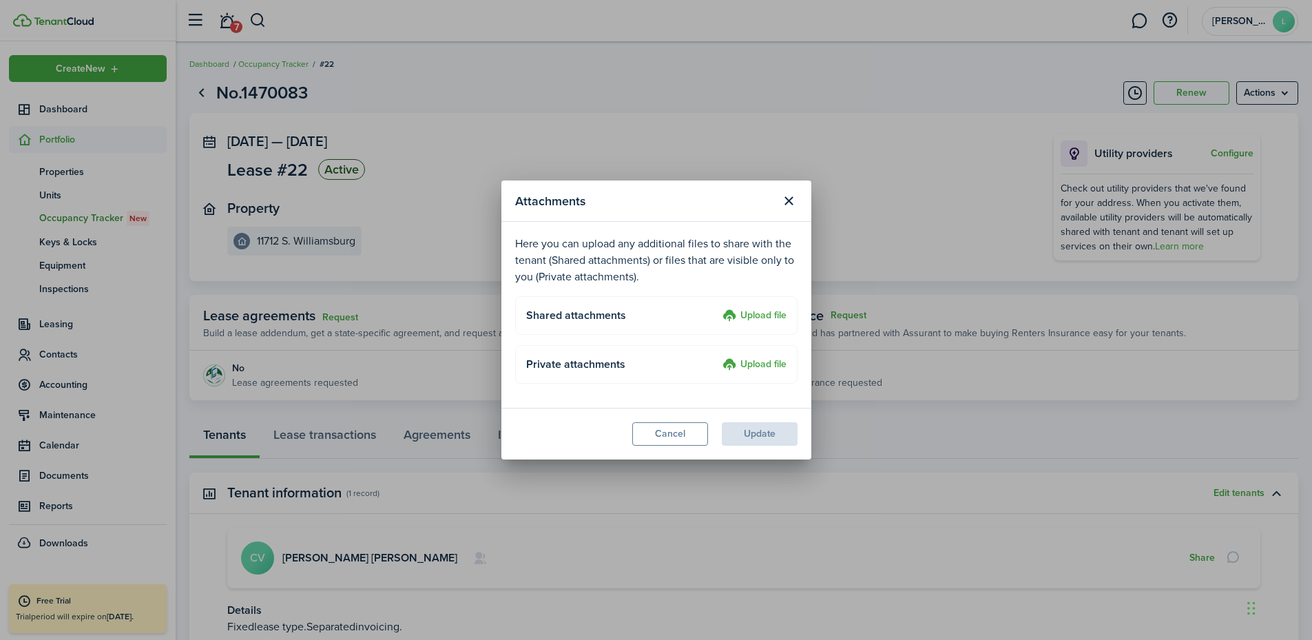
click at [747, 316] on label "Upload file" at bounding box center [755, 316] width 64 height 17
click at [718, 308] on input "Upload file" at bounding box center [718, 308] width 0 height 0
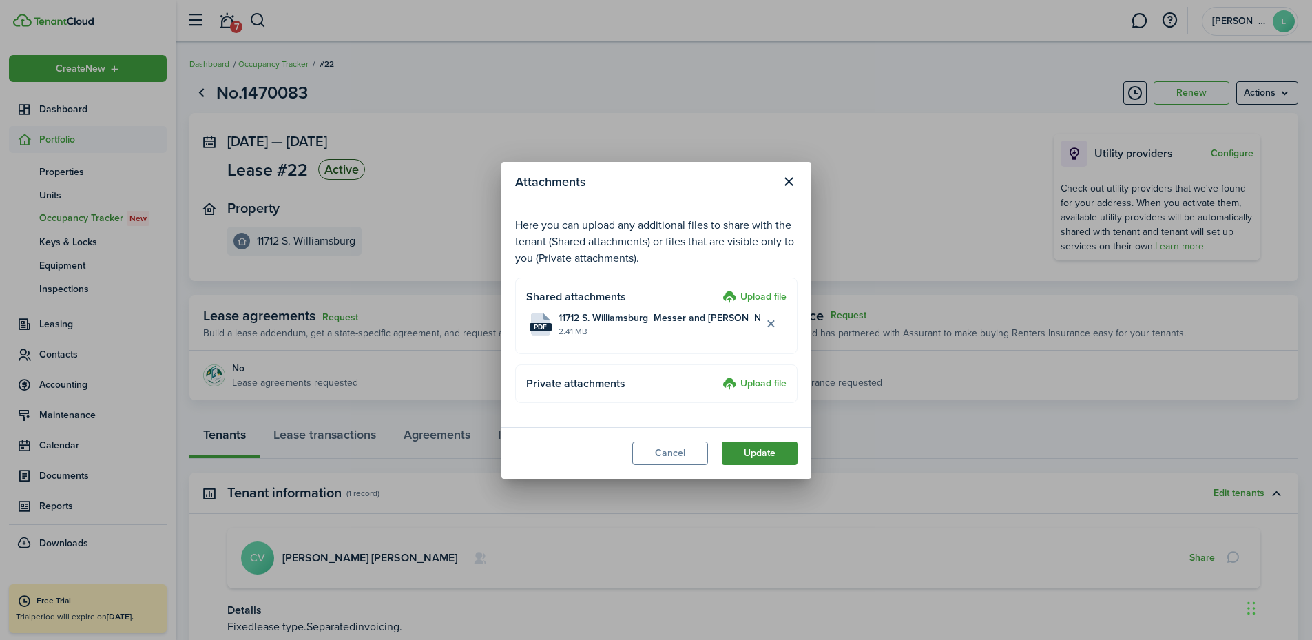
click at [776, 462] on button "Update" at bounding box center [760, 453] width 76 height 23
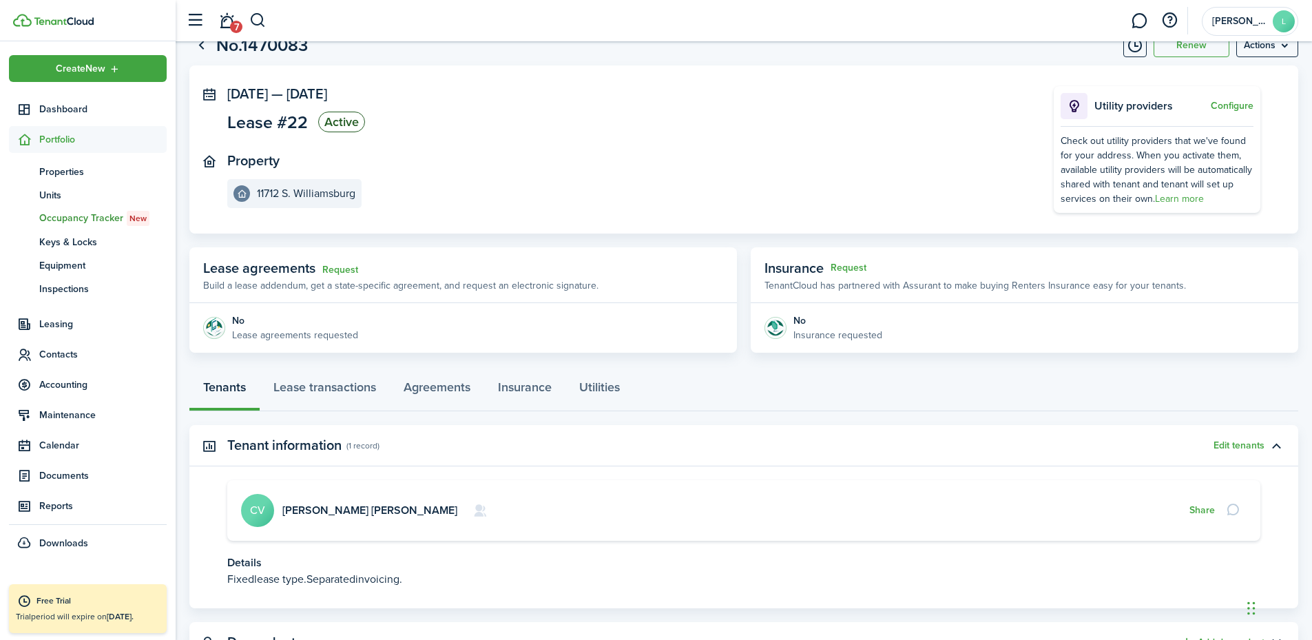
scroll to position [109, 0]
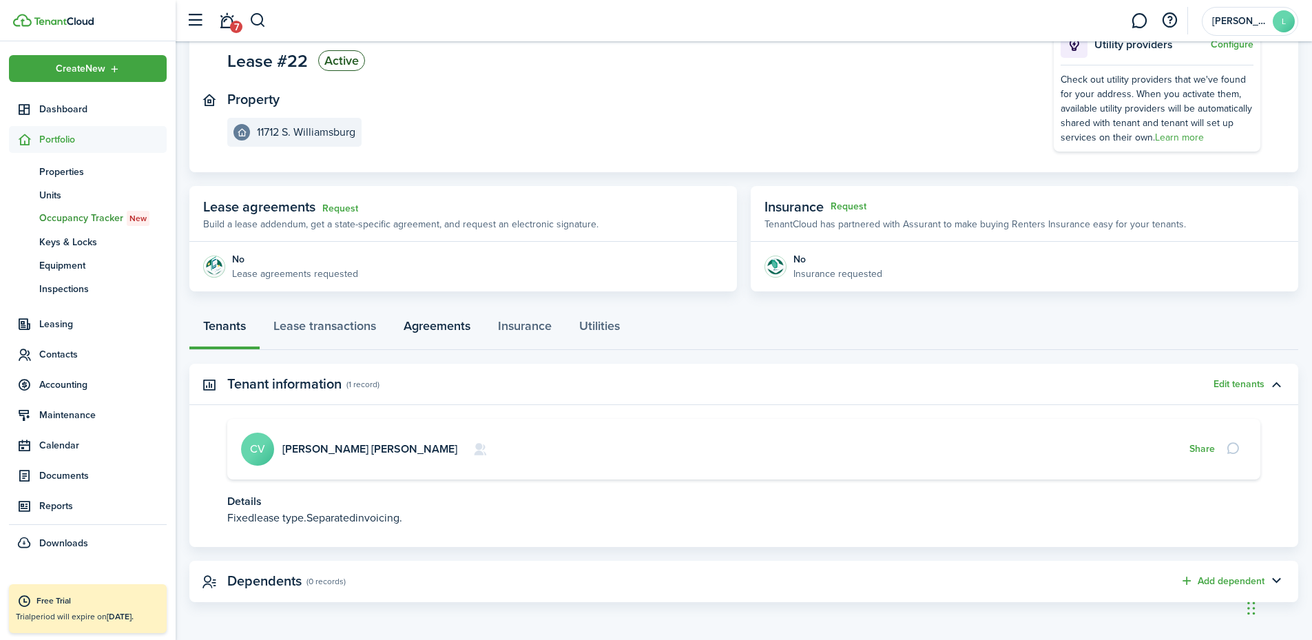
click at [435, 324] on link "Agreements" at bounding box center [437, 329] width 94 height 41
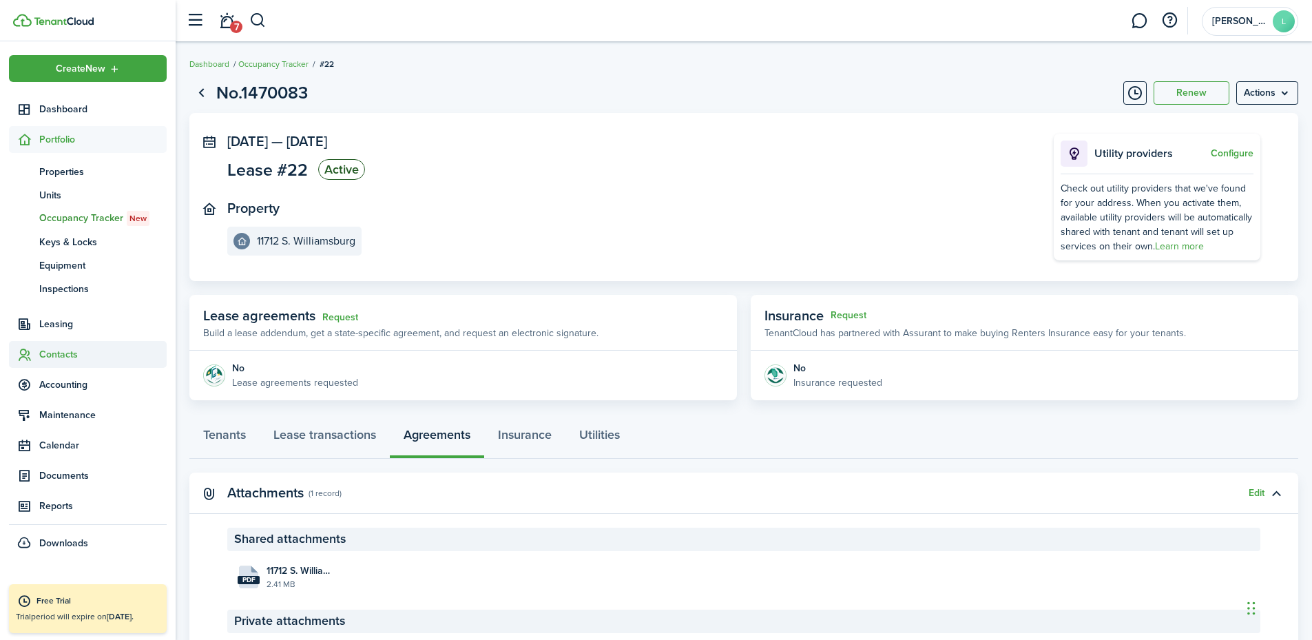
click at [62, 353] on span "Contacts" at bounding box center [102, 354] width 127 height 14
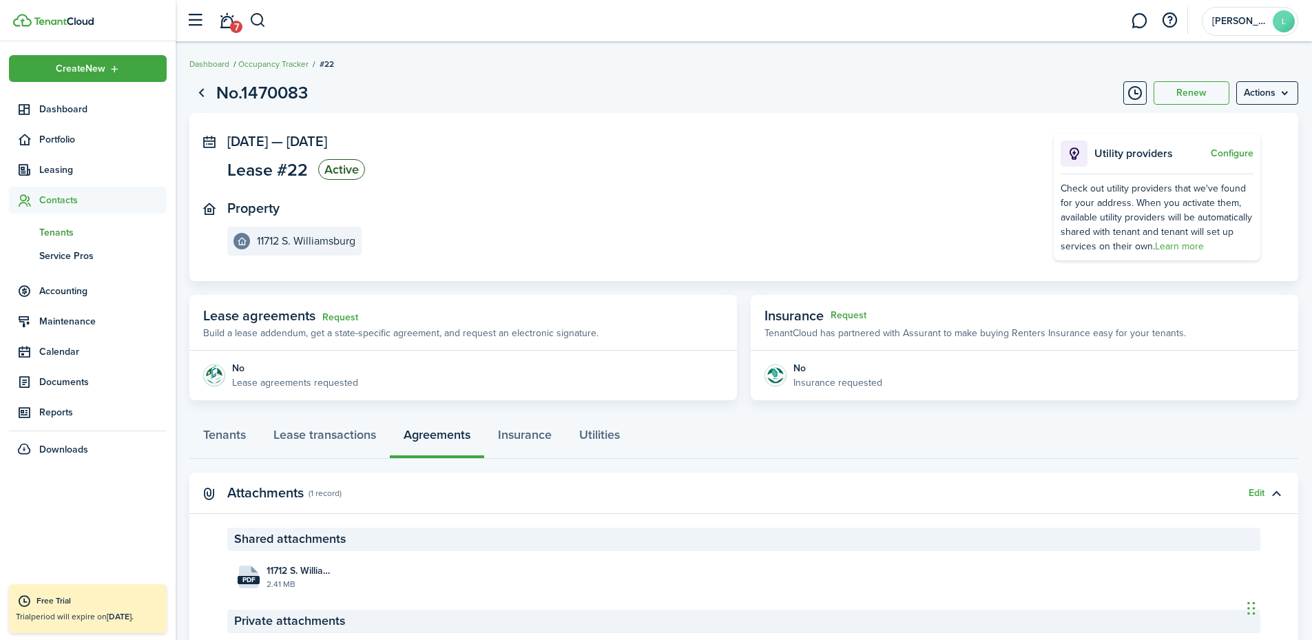
click at [60, 227] on span "Tenants" at bounding box center [102, 232] width 127 height 14
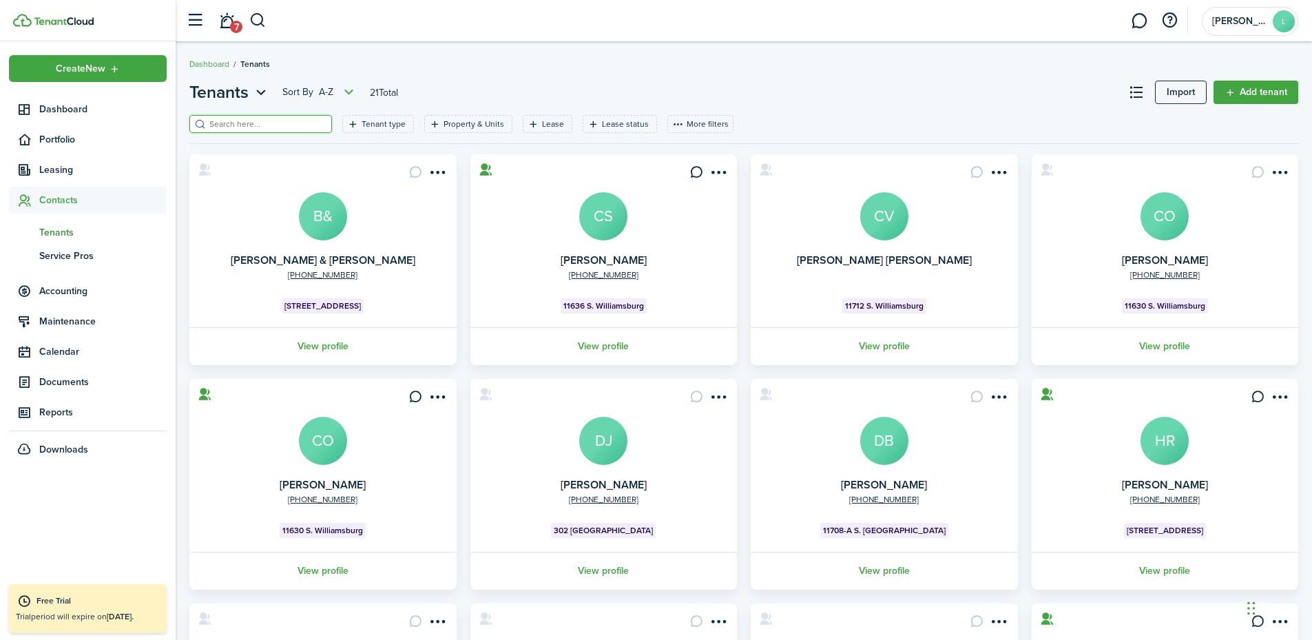
click at [234, 122] on input "search" at bounding box center [266, 124] width 121 height 13
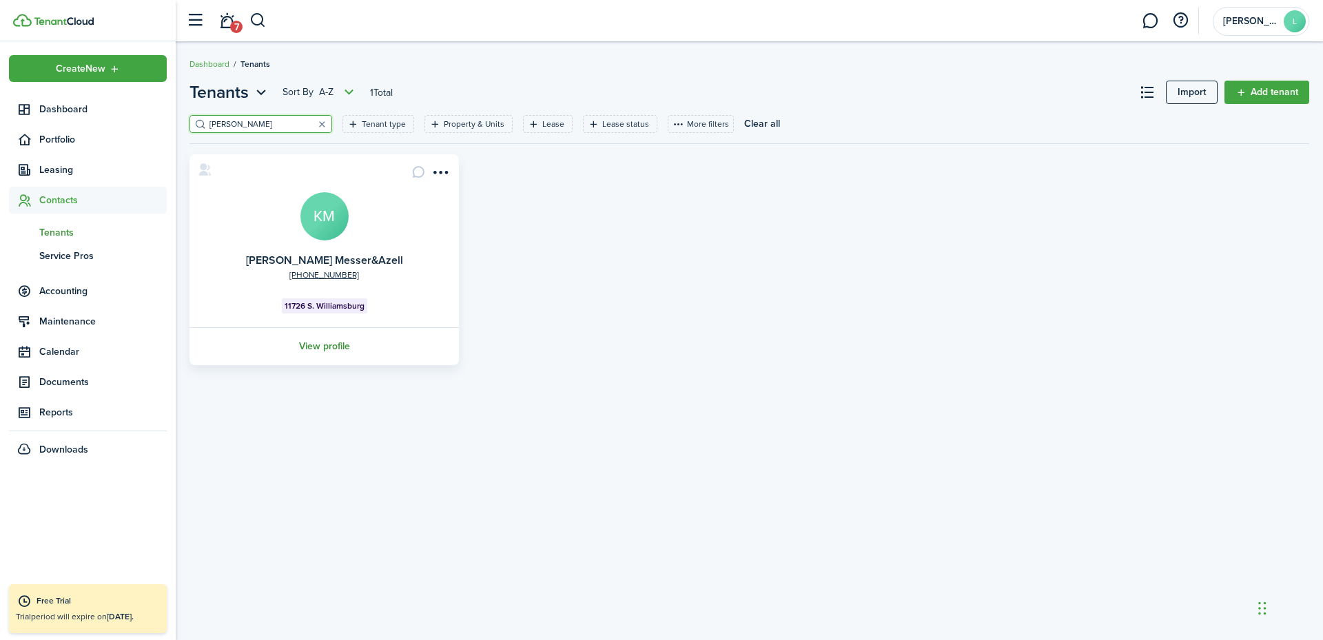
type input "[PERSON_NAME]"
click at [334, 342] on link "View profile" at bounding box center [323, 346] width 273 height 38
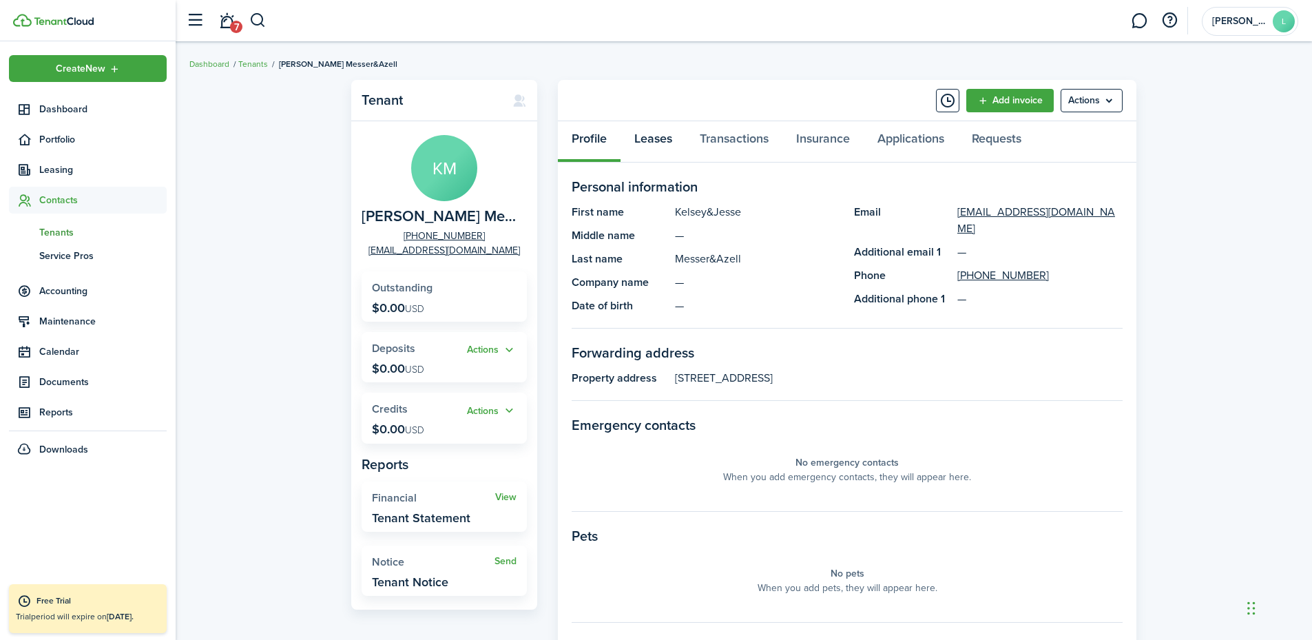
click at [664, 138] on link "Leases" at bounding box center [653, 141] width 65 height 41
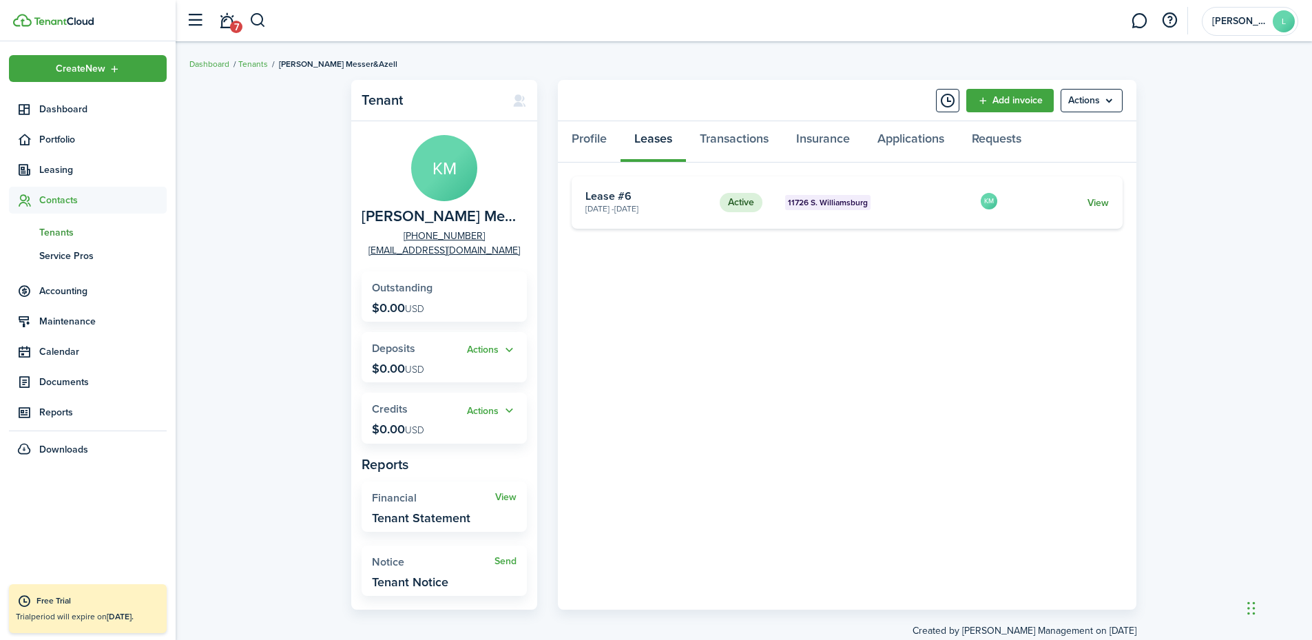
click at [1082, 203] on link "View" at bounding box center [1098, 203] width 21 height 14
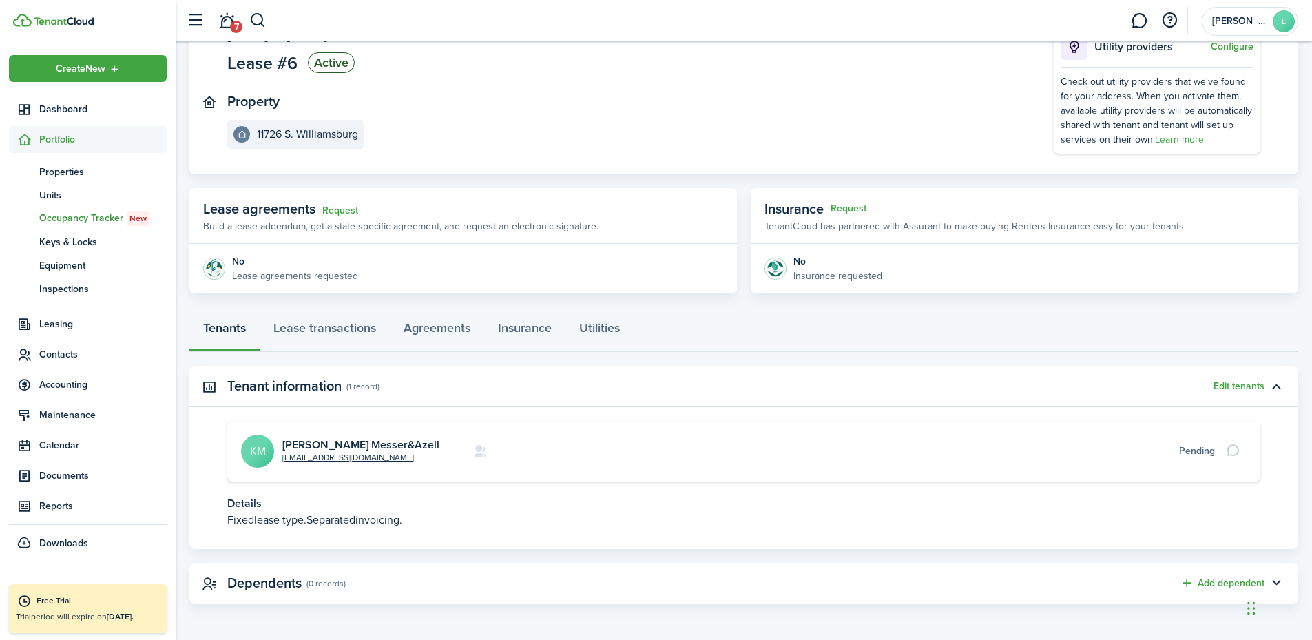
scroll to position [109, 0]
click at [440, 329] on link "Agreements" at bounding box center [437, 329] width 94 height 41
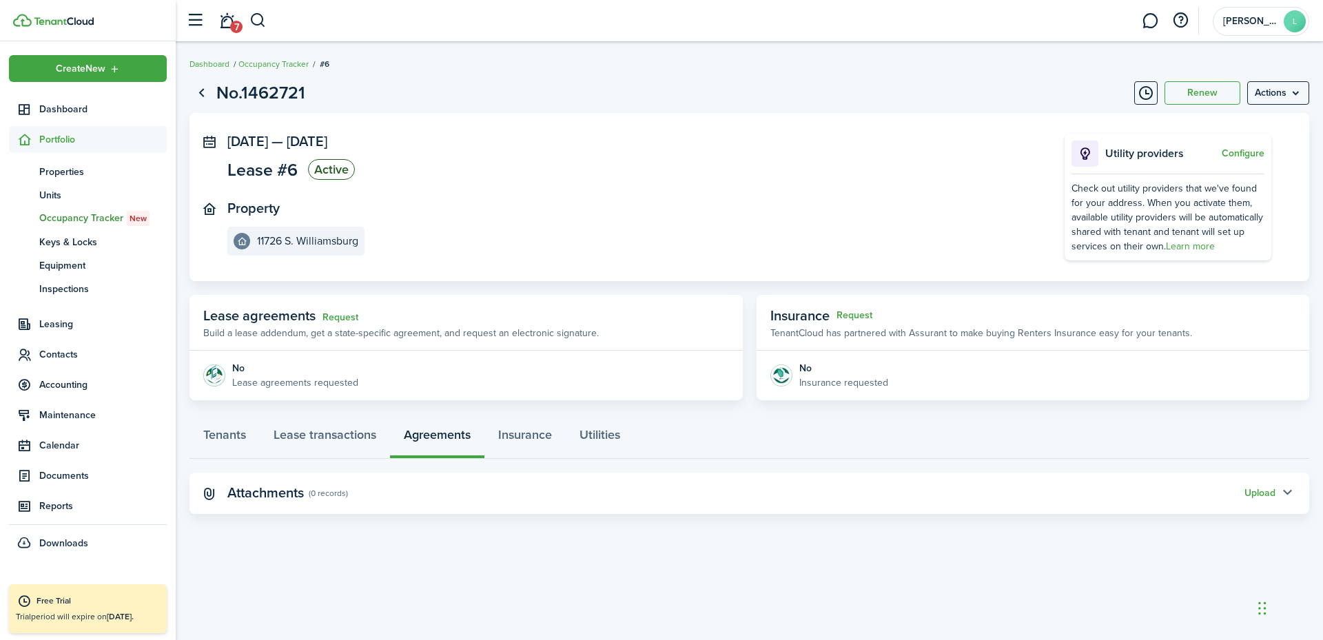
click at [1082, 495] on button "button" at bounding box center [1286, 493] width 23 height 23
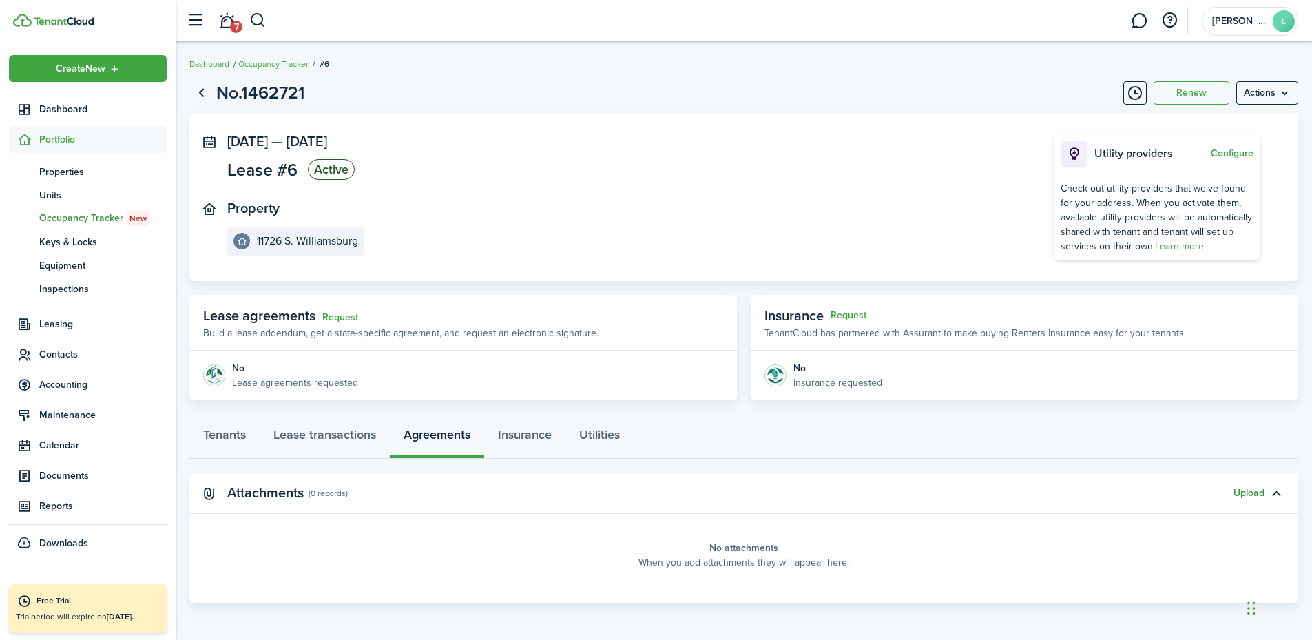
click at [1082, 491] on button "Upload" at bounding box center [1249, 493] width 31 height 11
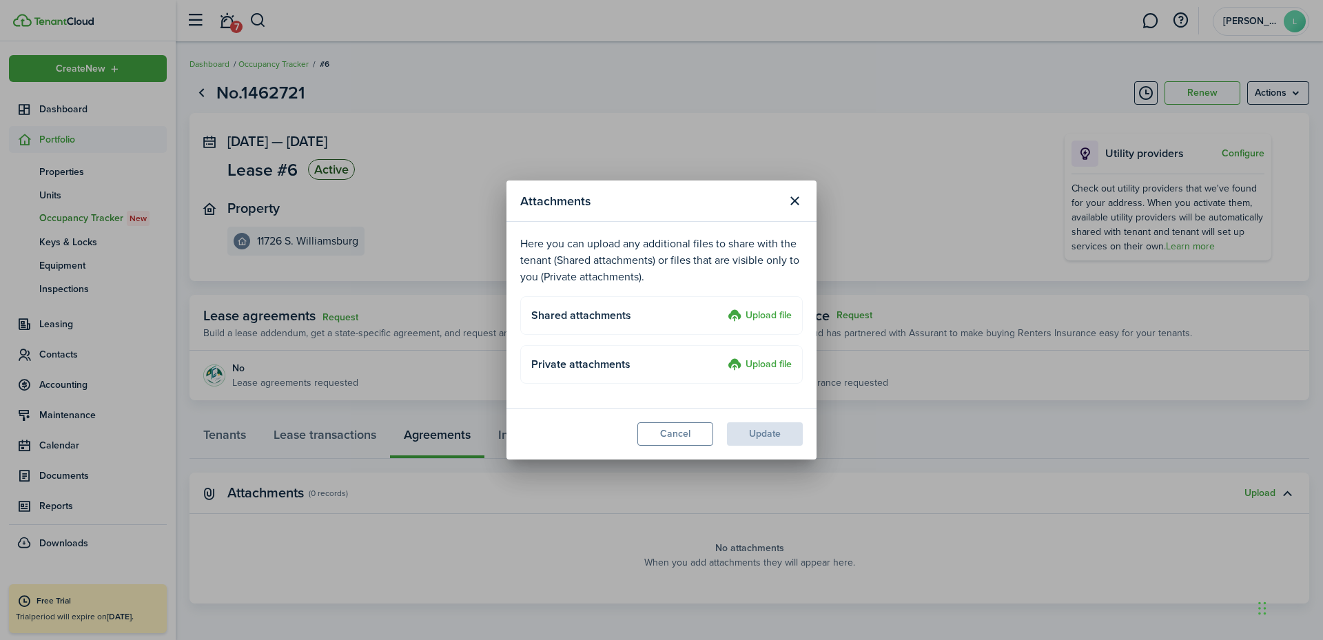
click at [761, 317] on label "Upload file" at bounding box center [759, 316] width 64 height 17
click at [723, 308] on input "Upload file" at bounding box center [723, 308] width 0 height 0
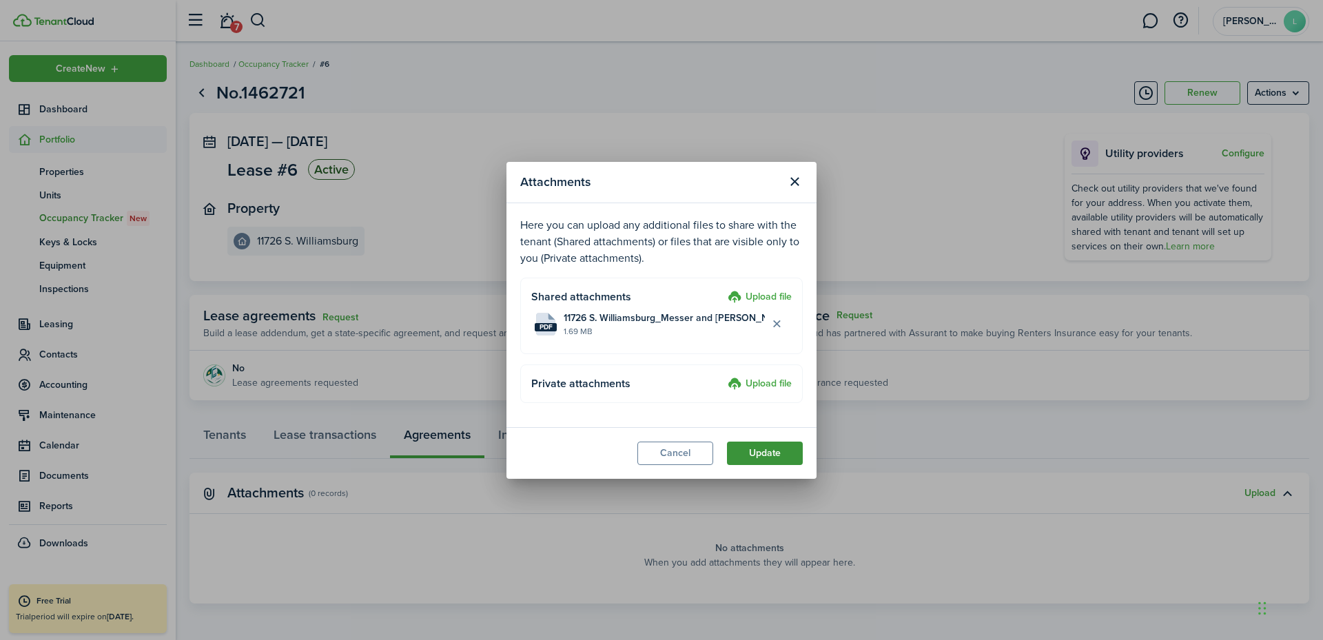
click at [768, 452] on button "Update" at bounding box center [765, 453] width 76 height 23
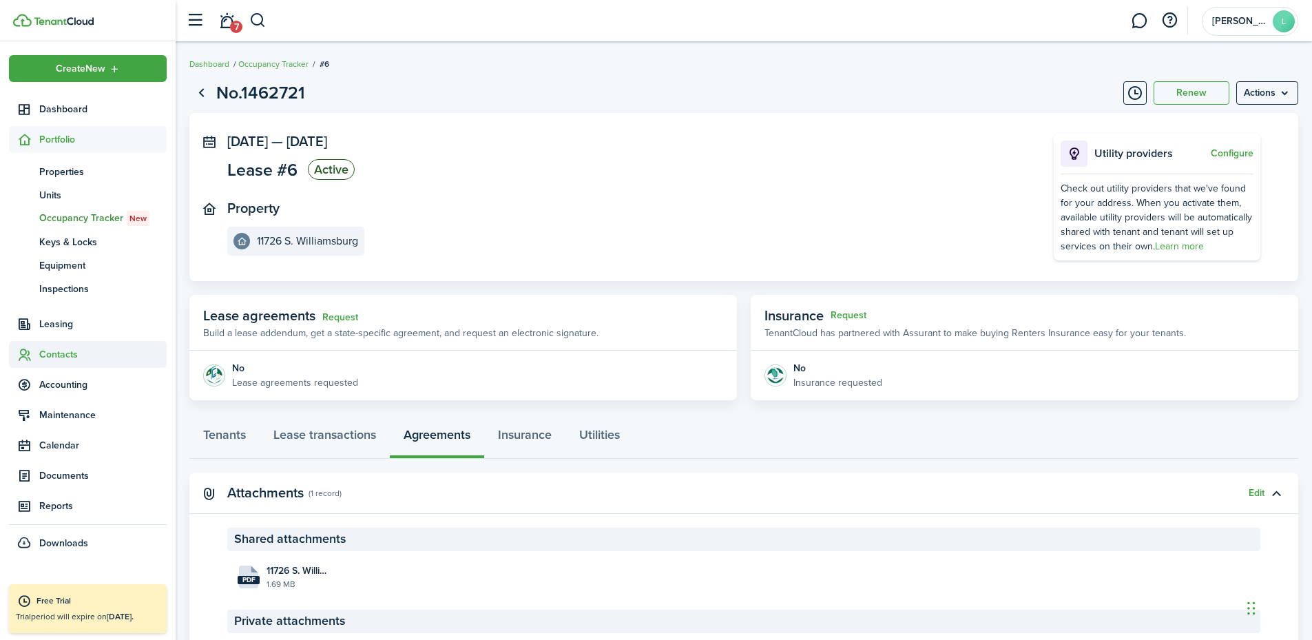
click at [70, 342] on span "Contacts" at bounding box center [88, 354] width 158 height 27
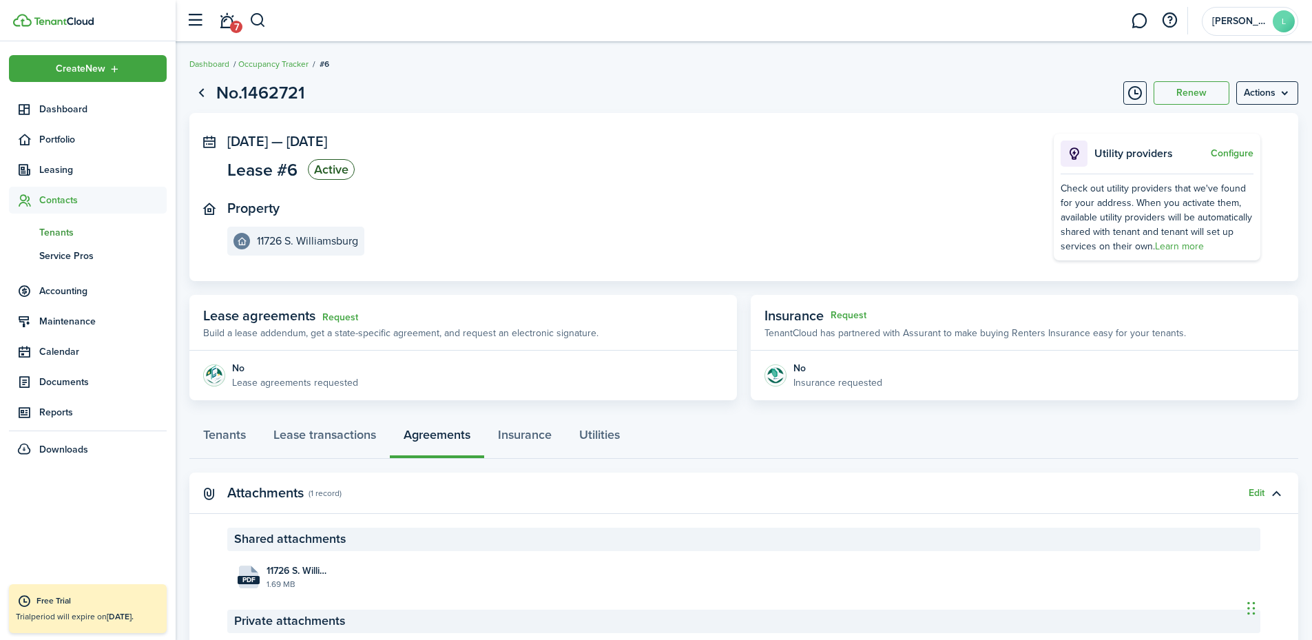
click at [71, 229] on span "Tenants" at bounding box center [102, 232] width 127 height 14
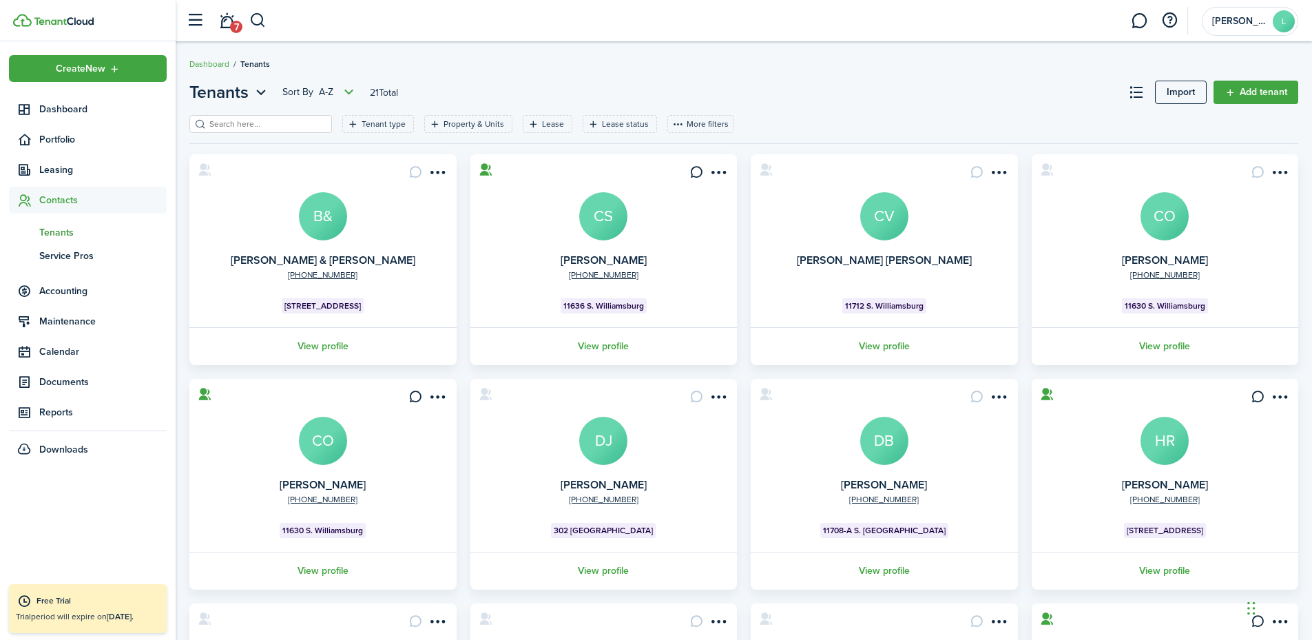
click at [247, 121] on input "search" at bounding box center [266, 124] width 121 height 13
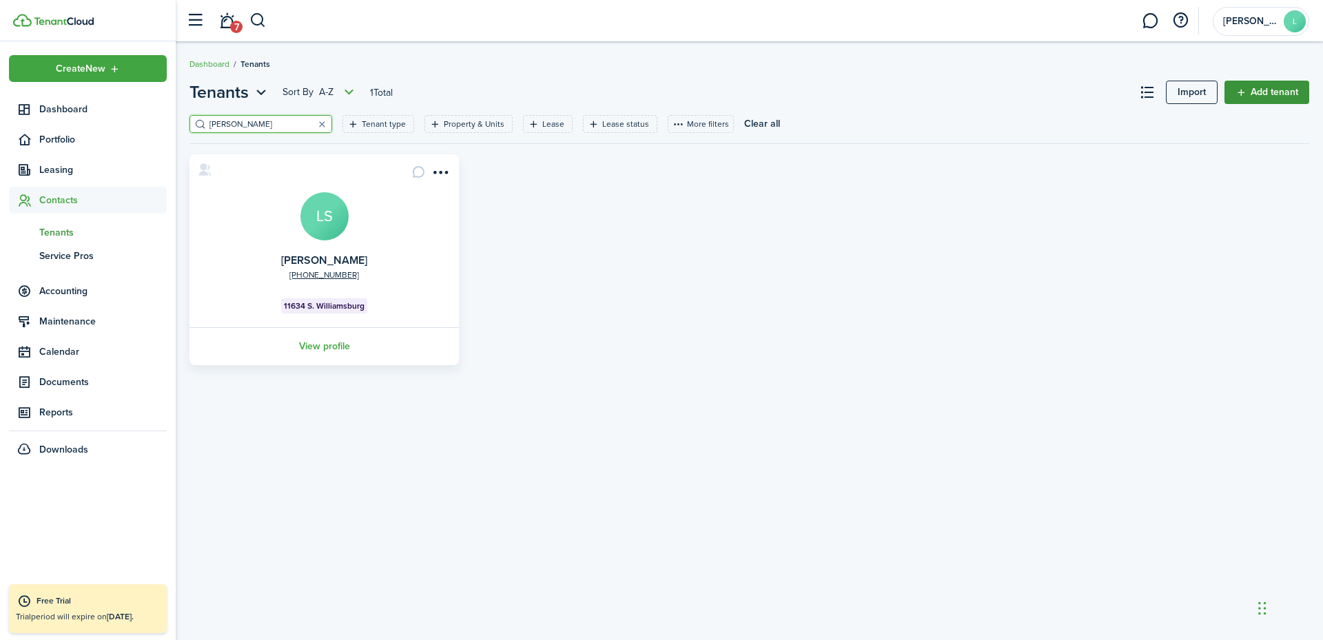
type input "[PERSON_NAME]"
click at [1082, 89] on link "Add tenant" at bounding box center [1266, 92] width 85 height 23
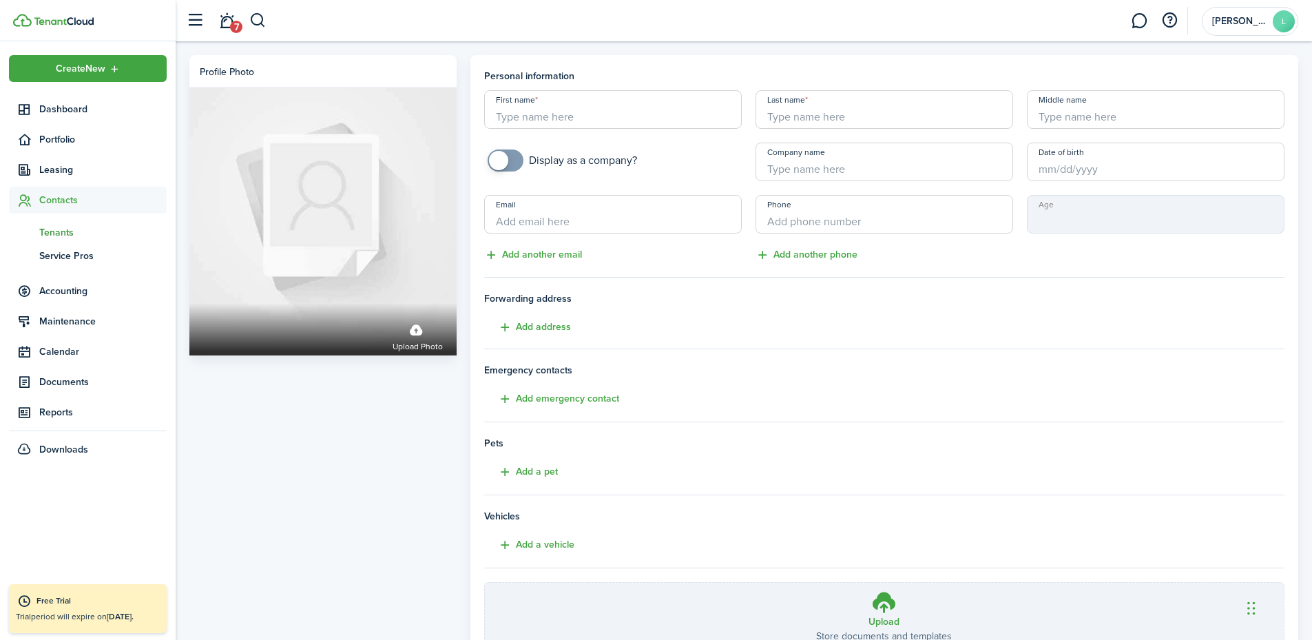
click at [700, 110] on input "First name" at bounding box center [613, 109] width 258 height 39
type input "[PERSON_NAME]"
click at [801, 223] on input "+1" at bounding box center [885, 214] width 258 height 39
type input "+1"
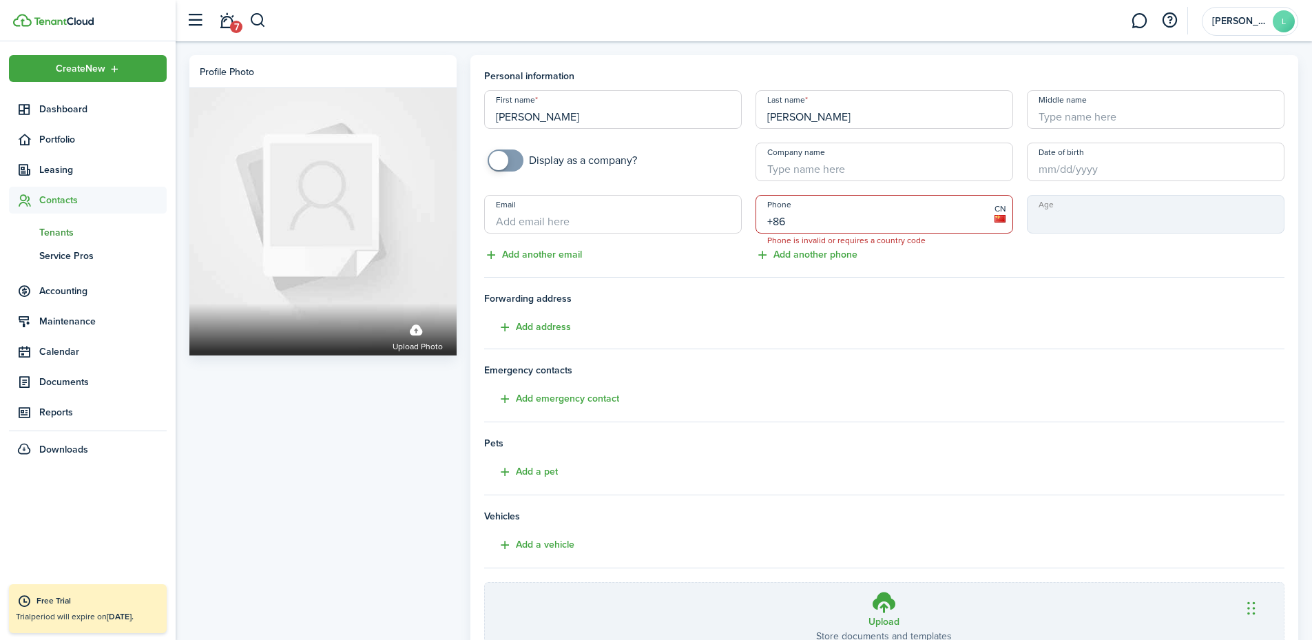
type input "+8"
type input "[PHONE_NUMBER]"
click at [560, 322] on button "Add address" at bounding box center [527, 328] width 87 height 16
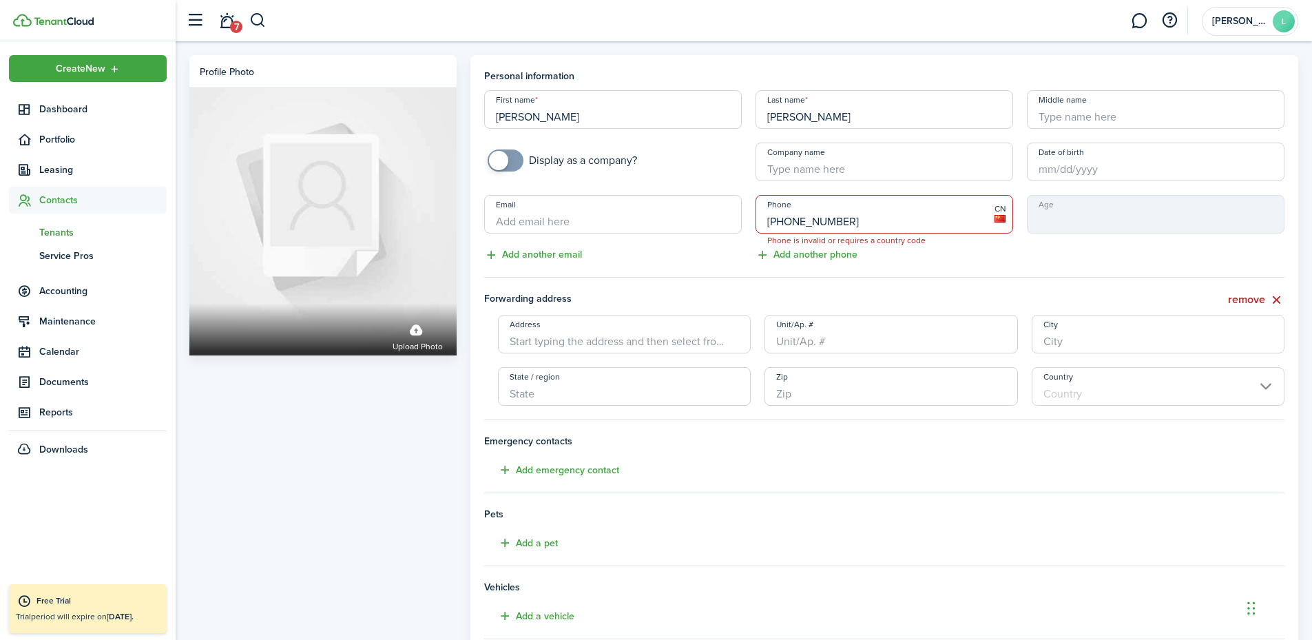
click at [544, 341] on input "Address" at bounding box center [625, 334] width 254 height 39
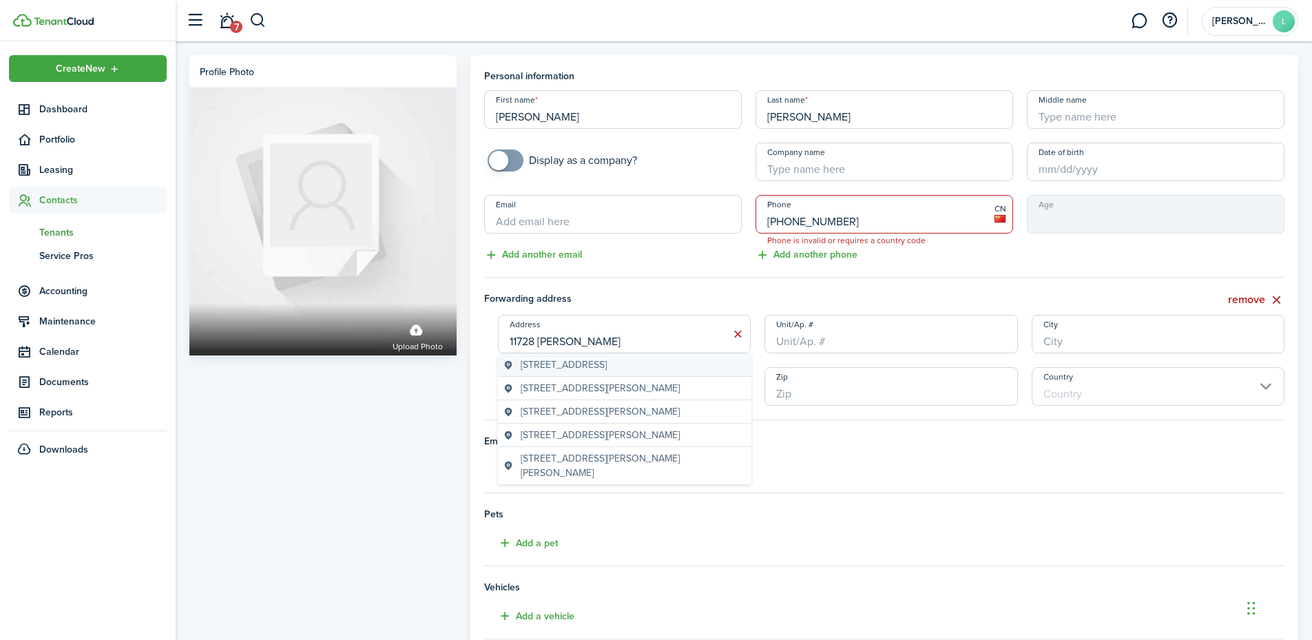
click at [607, 370] on span "[STREET_ADDRESS]" at bounding box center [564, 365] width 86 height 14
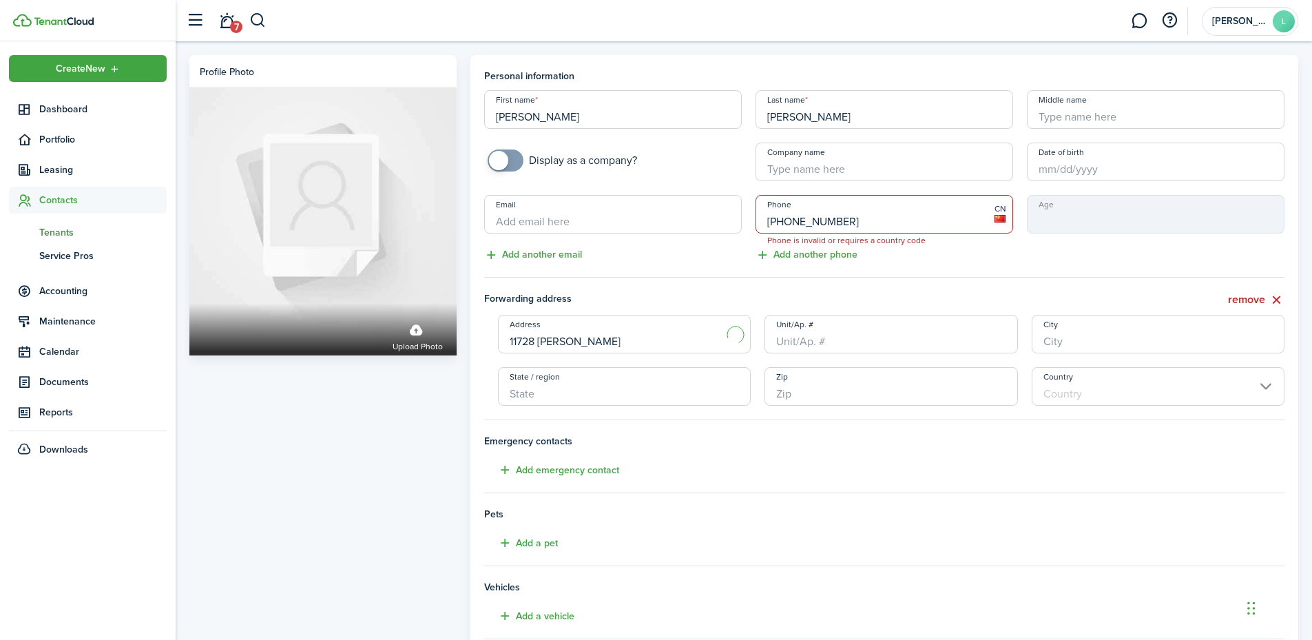
type input "[STREET_ADDRESS]"
type input "[GEOGRAPHIC_DATA]"
type input "TN"
type input "37934"
type input "[GEOGRAPHIC_DATA]"
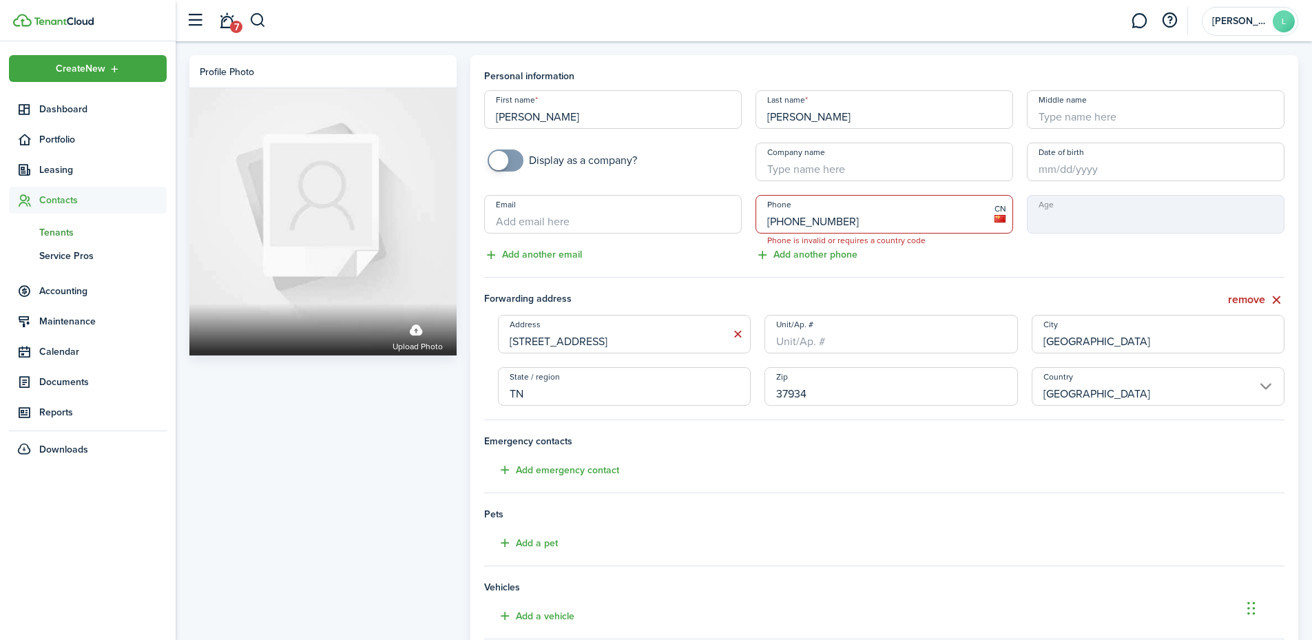
drag, startPoint x: 847, startPoint y: 218, endPoint x: 761, endPoint y: 229, distance: 86.8
click at [761, 229] on input "[PHONE_NUMBER]" at bounding box center [885, 214] width 258 height 39
type input "[PHONE_NUMBER]"
drag, startPoint x: 851, startPoint y: 222, endPoint x: 729, endPoint y: 210, distance: 122.5
click at [729, 210] on div "First name [PERSON_NAME] Last name [PERSON_NAME] Middle name Display as a compa…" at bounding box center [884, 176] width 815 height 173
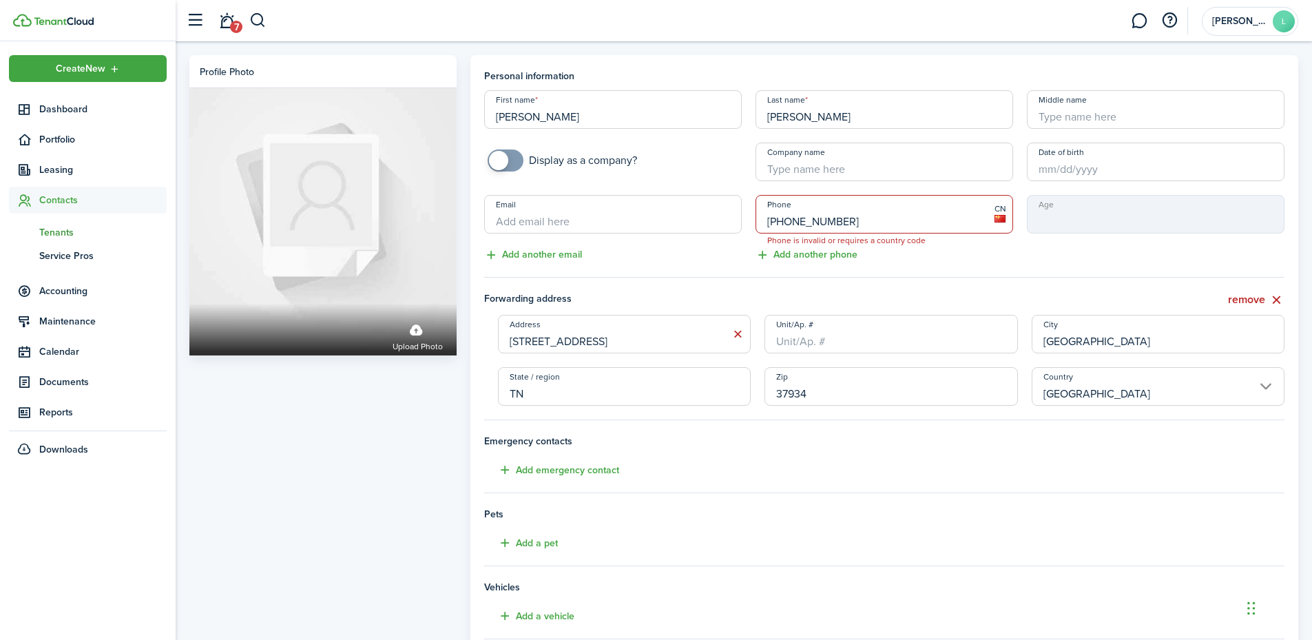
click at [772, 220] on input "[PHONE_NUMBER]" at bounding box center [885, 214] width 258 height 39
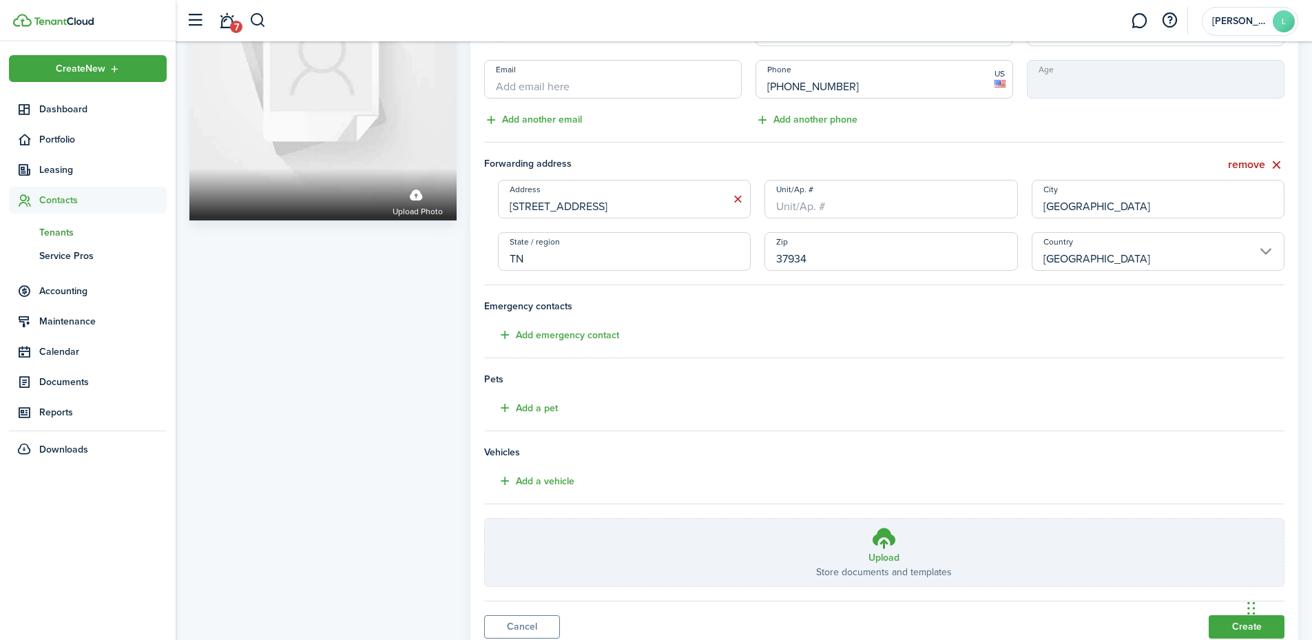
scroll to position [185, 0]
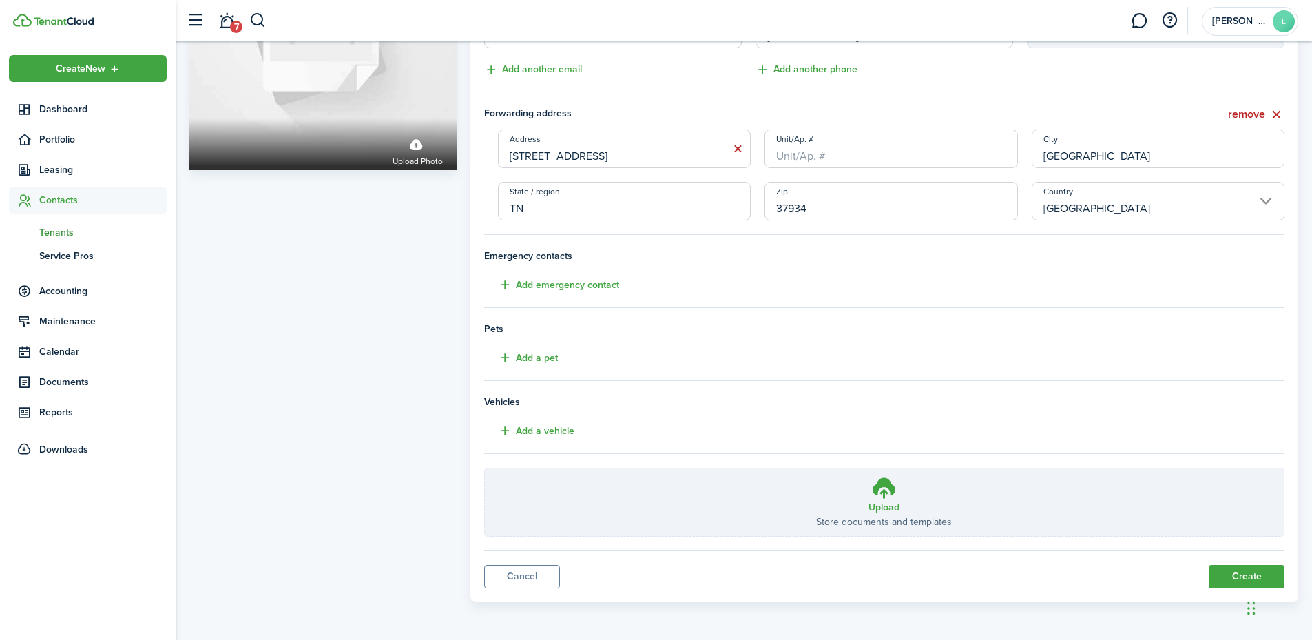
type input "[PHONE_NUMBER]"
click at [1082, 525] on button "Create" at bounding box center [1247, 576] width 76 height 23
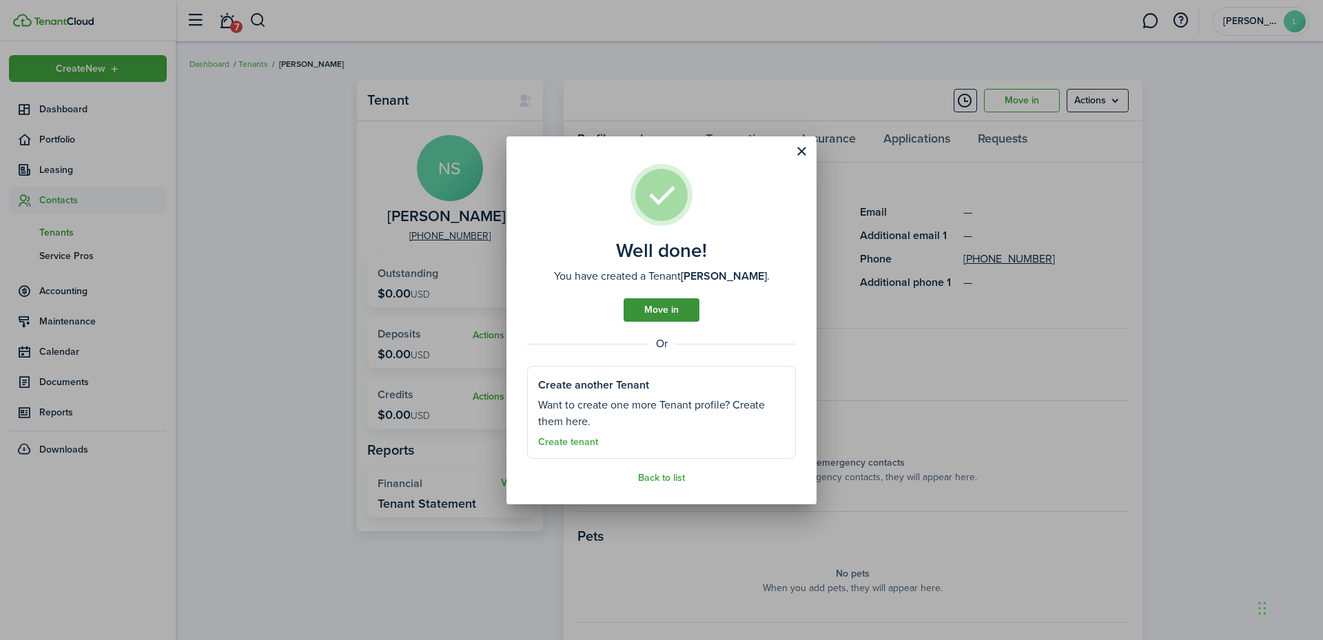
click at [672, 316] on link "Move in" at bounding box center [661, 309] width 76 height 23
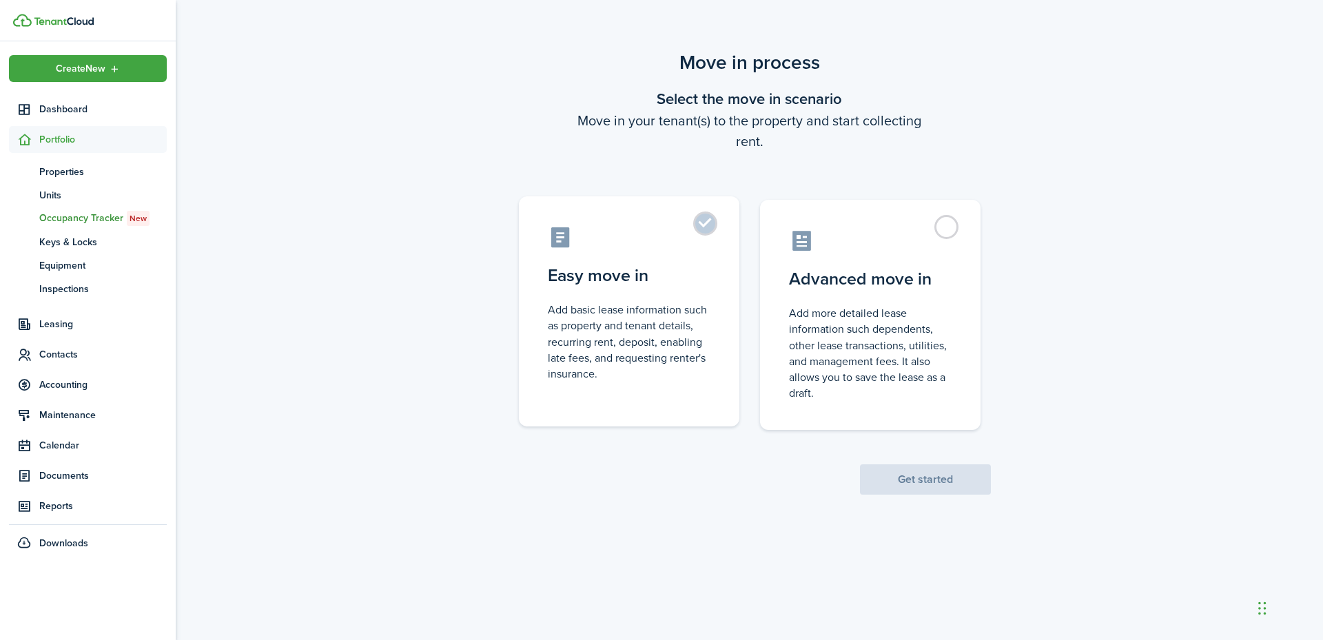
click at [634, 308] on control-radio-card-description "Add basic lease information such as property and tenant details, recurring rent…" at bounding box center [629, 342] width 163 height 80
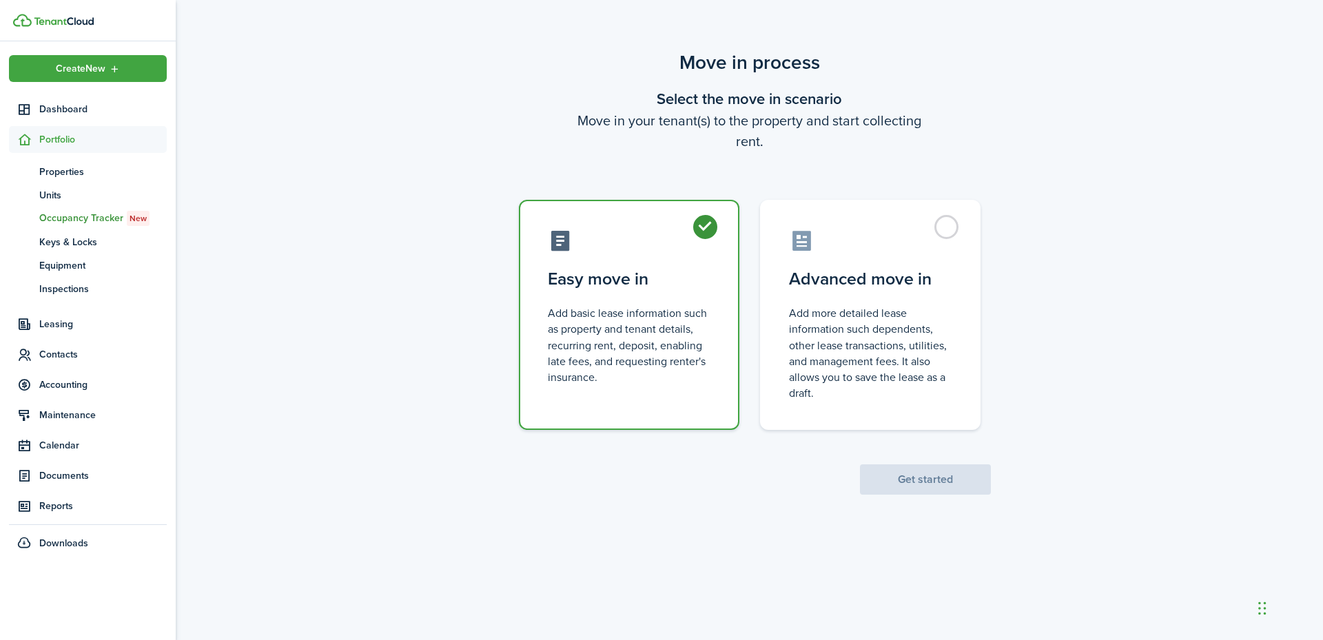
radio input "true"
click at [958, 482] on button "Get started" at bounding box center [925, 479] width 131 height 30
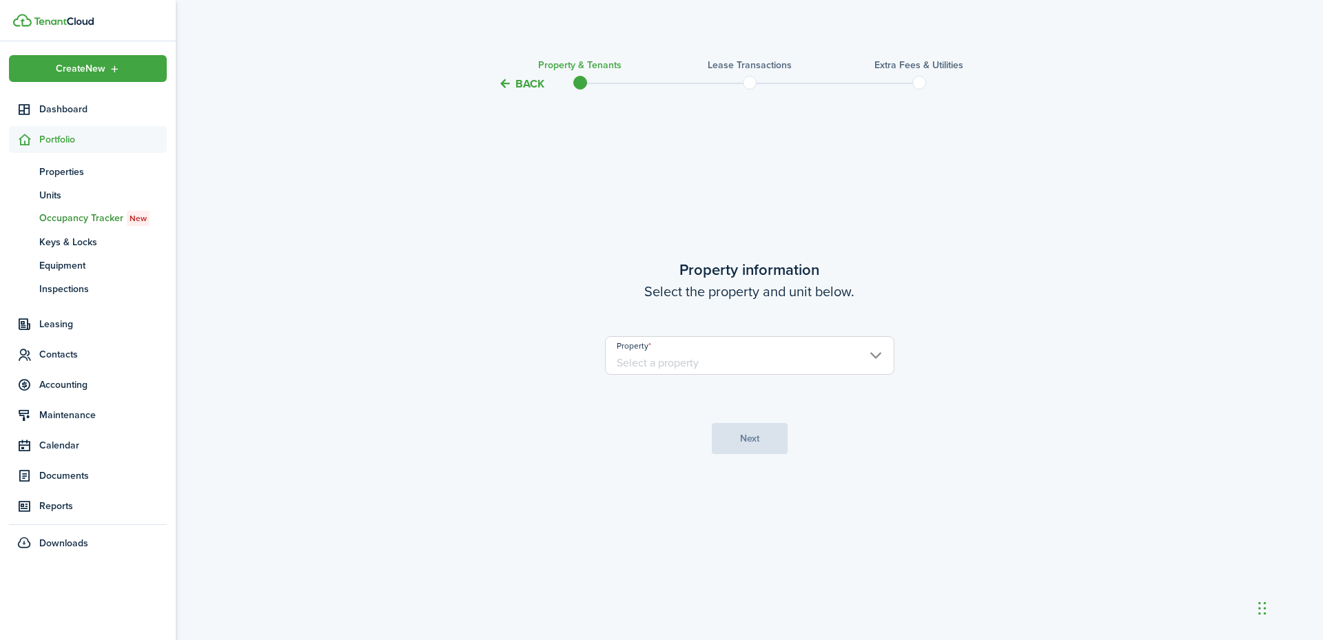
click at [705, 358] on input "Property" at bounding box center [749, 355] width 289 height 39
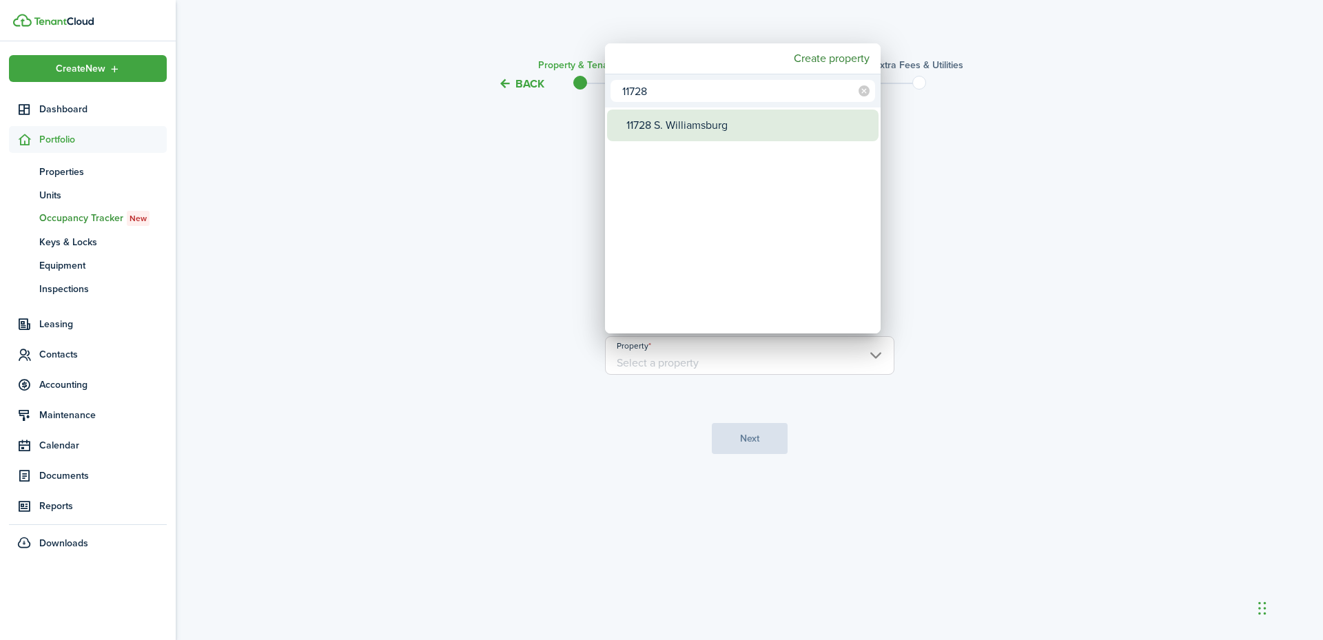
type input "11728"
click at [681, 123] on div "11728 S. Williamsburg" at bounding box center [748, 126] width 244 height 32
type input "11728 S. Williamsburg"
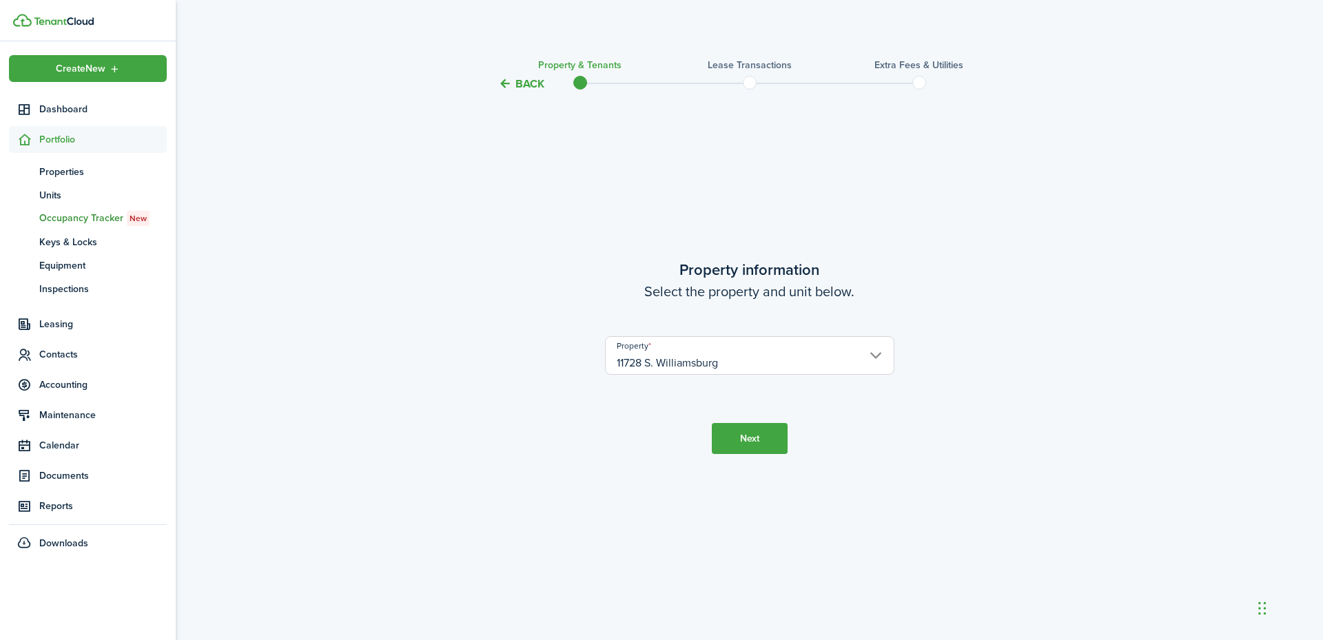
click at [760, 437] on button "Next" at bounding box center [750, 438] width 76 height 31
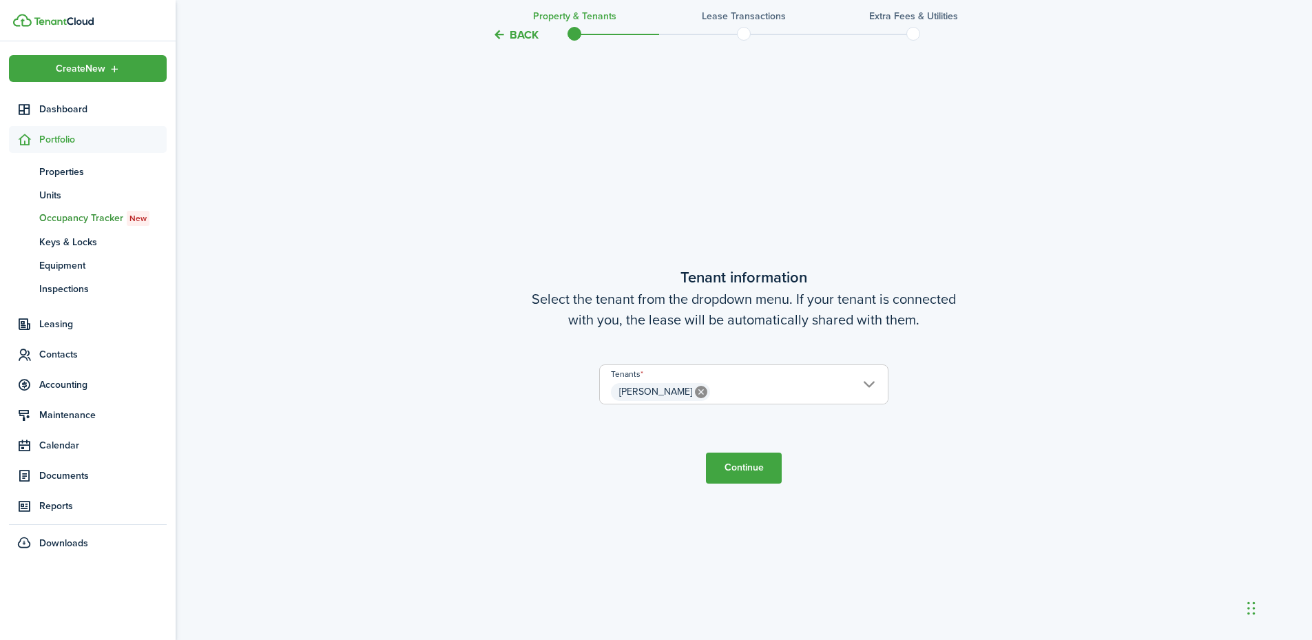
click at [753, 468] on button "Continue" at bounding box center [744, 468] width 76 height 31
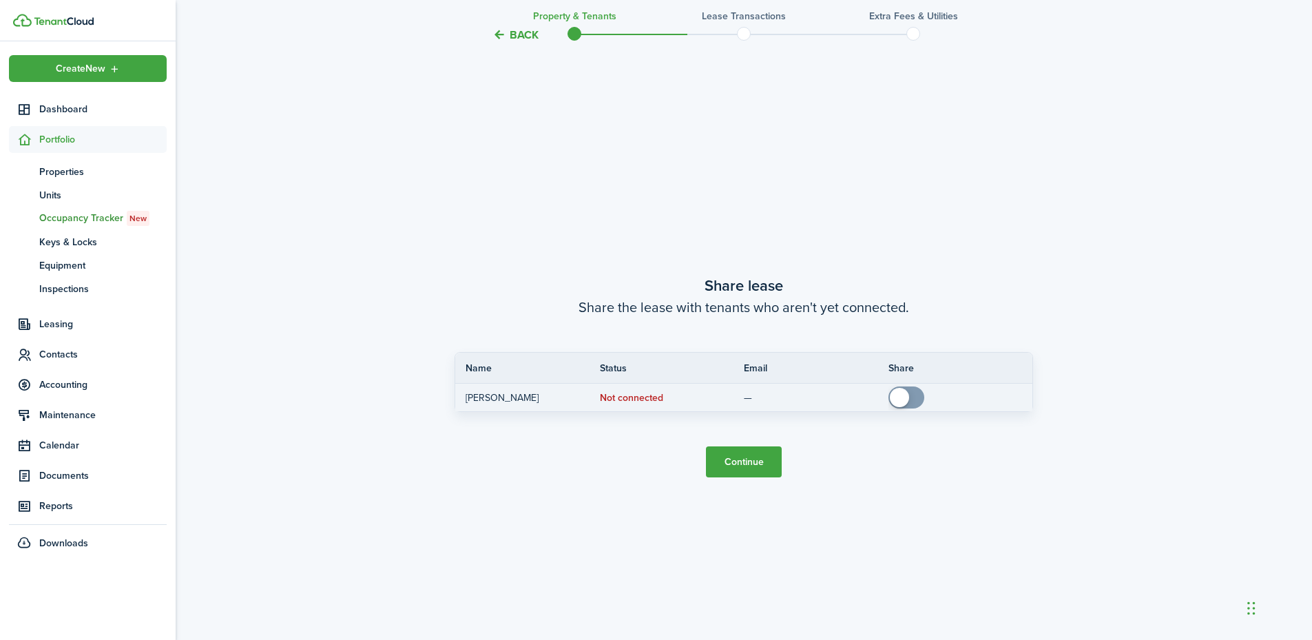
scroll to position [1188, 0]
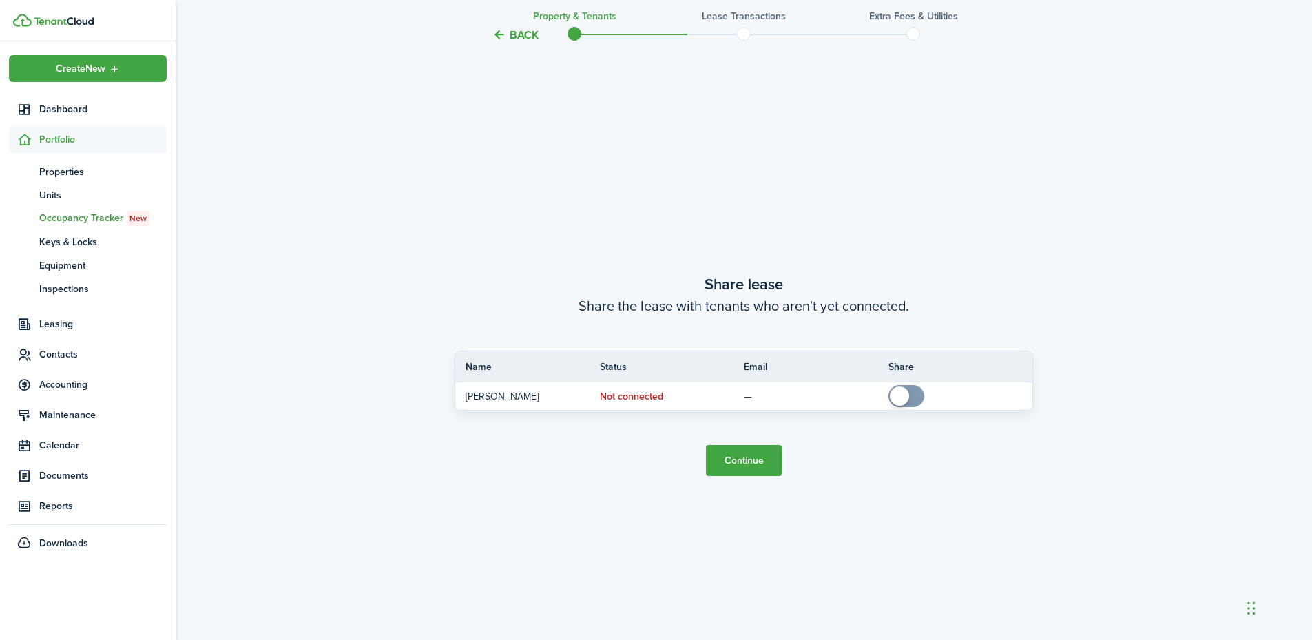
click at [741, 456] on button "Continue" at bounding box center [744, 460] width 76 height 31
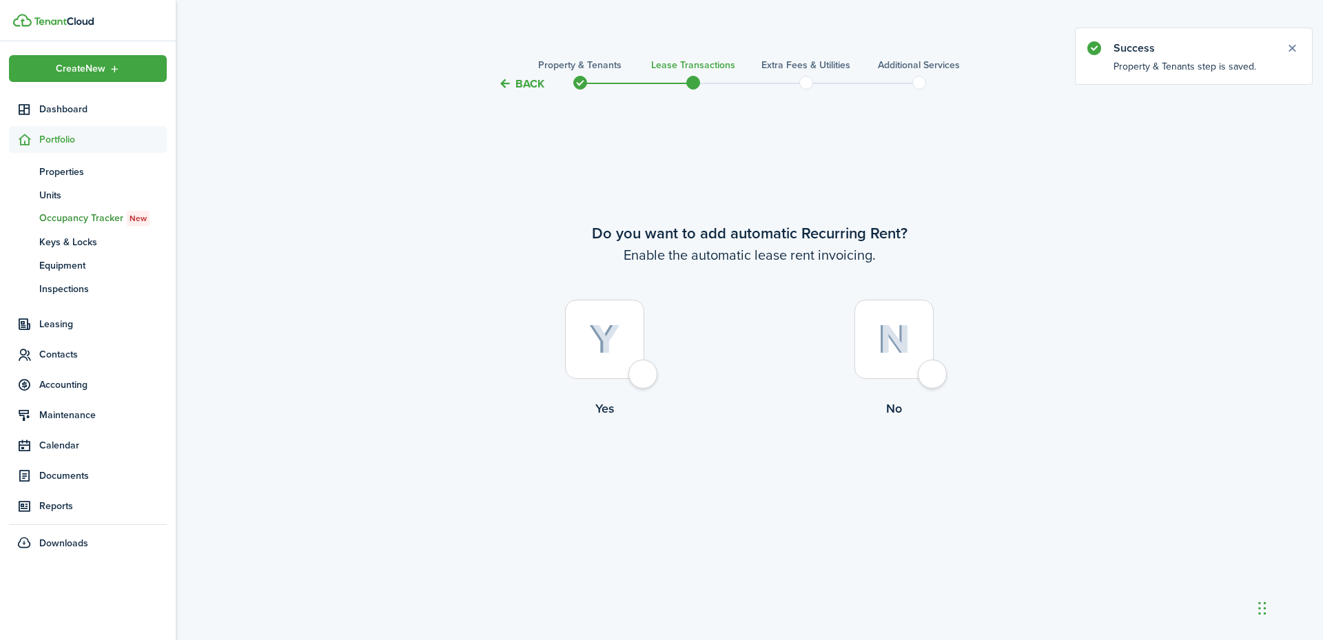
click at [618, 357] on div at bounding box center [604, 339] width 79 height 79
radio input "true"
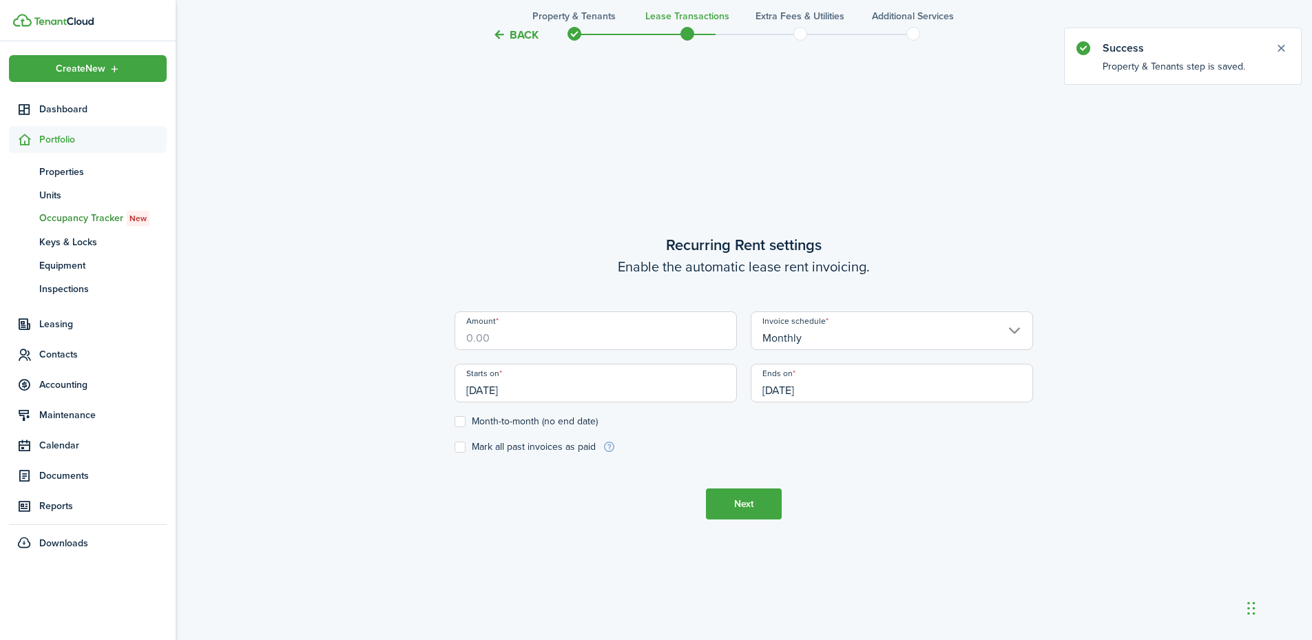
scroll to position [548, 0]
click at [618, 342] on input "Amount" at bounding box center [596, 328] width 282 height 39
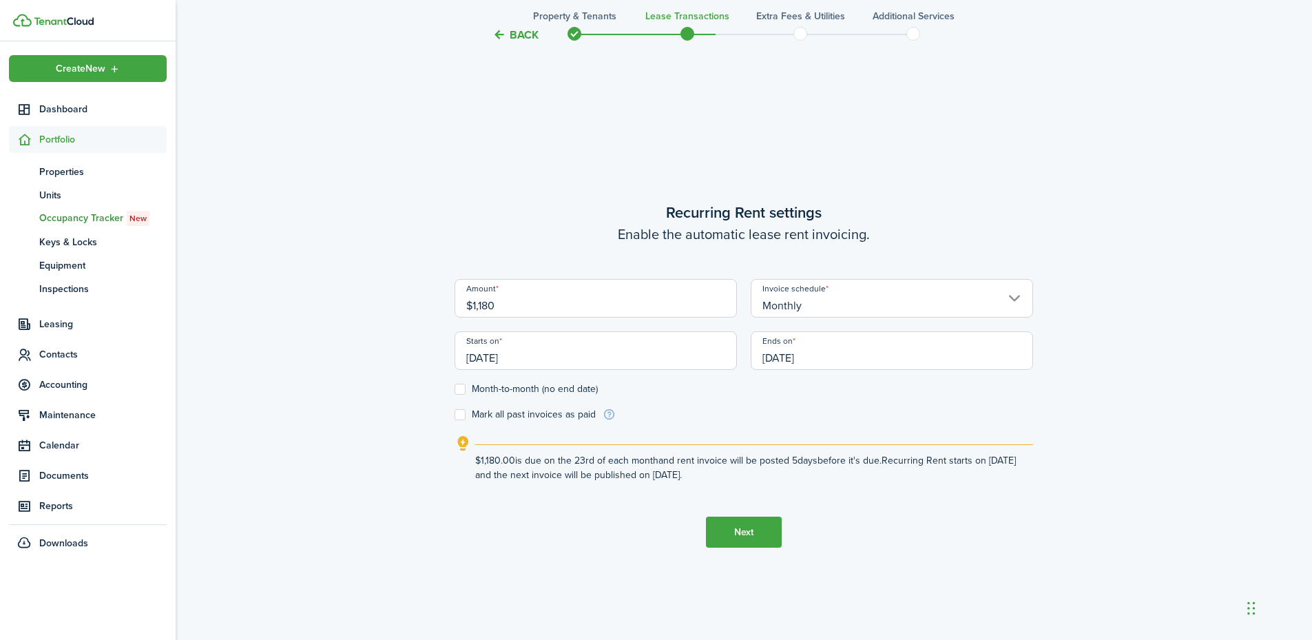
click at [830, 356] on input "[DATE]" at bounding box center [892, 350] width 282 height 39
type input "$1,180.00"
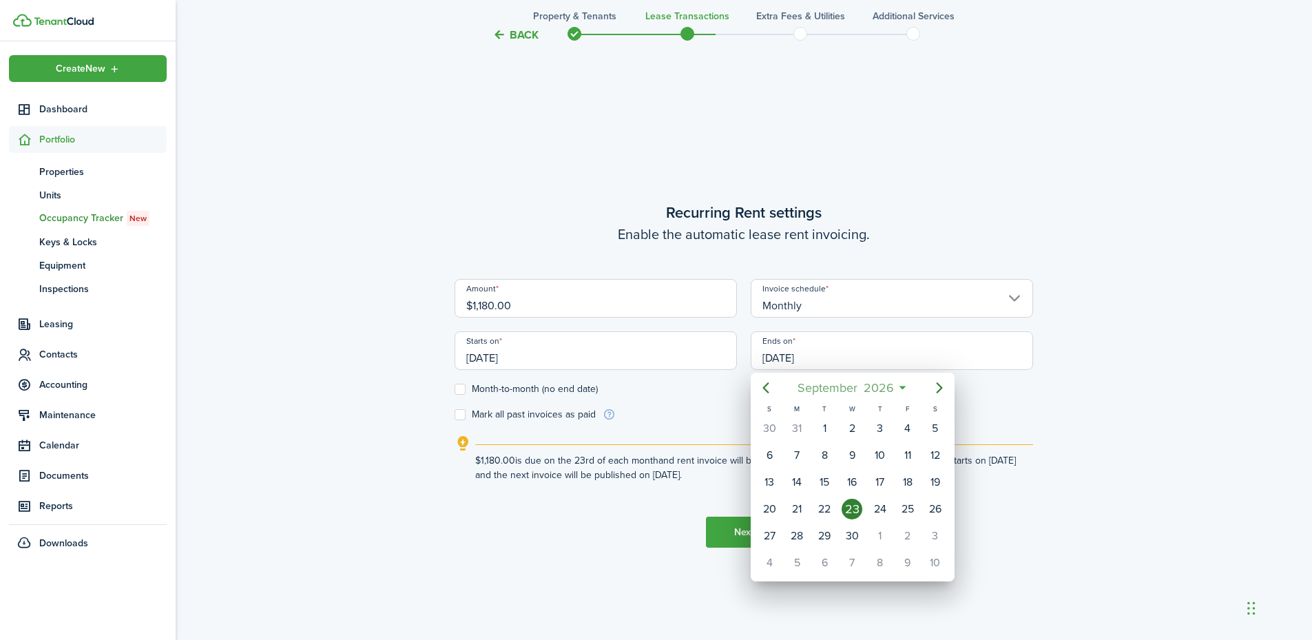
click at [812, 384] on span "September" at bounding box center [827, 387] width 66 height 25
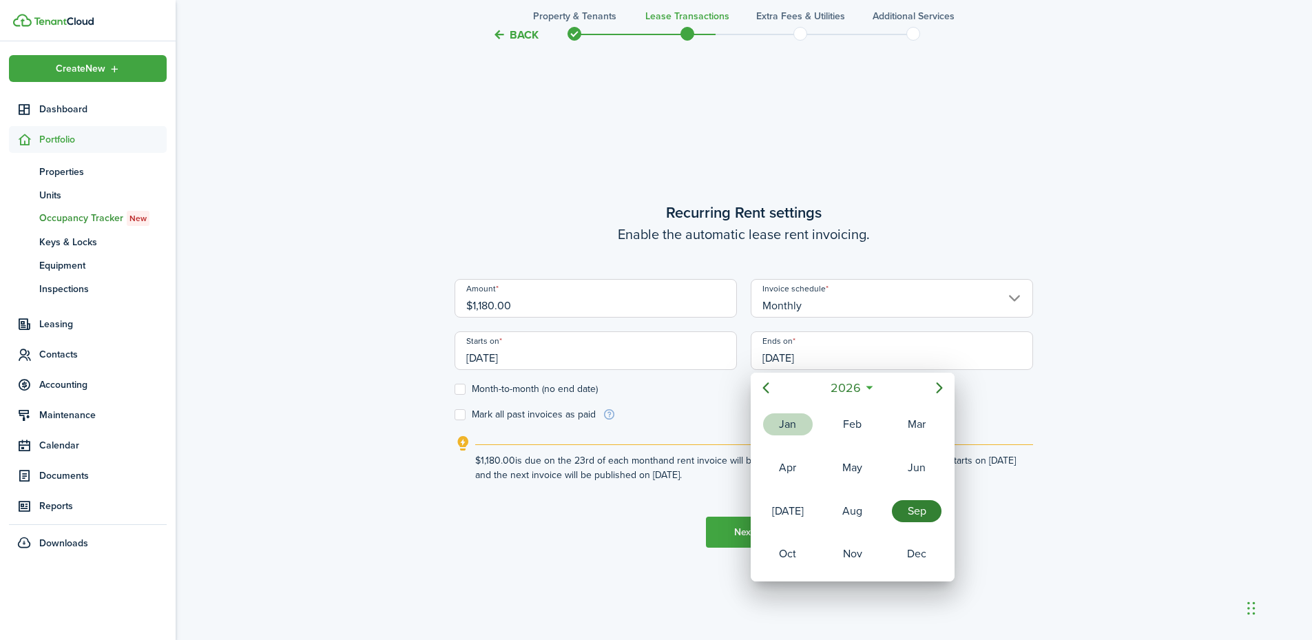
click at [786, 422] on div "Jan" at bounding box center [788, 424] width 50 height 22
click at [938, 525] on div "31" at bounding box center [935, 536] width 21 height 21
type input "[DATE]"
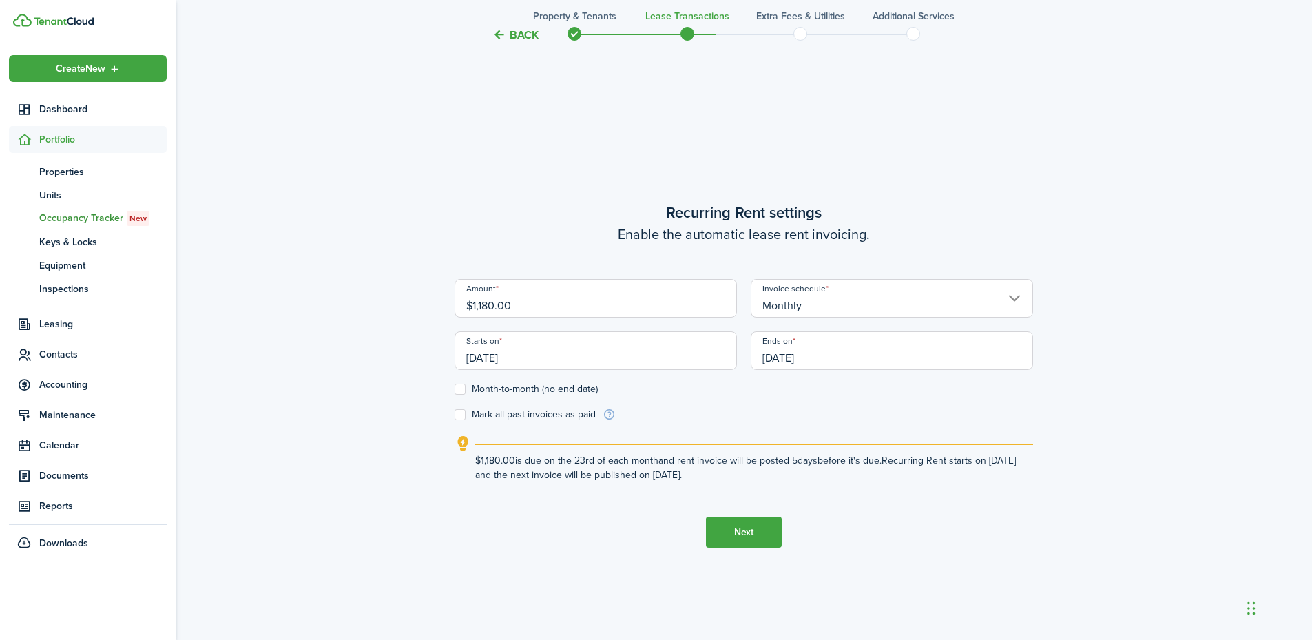
click at [888, 359] on input "[DATE]" at bounding box center [892, 350] width 282 height 39
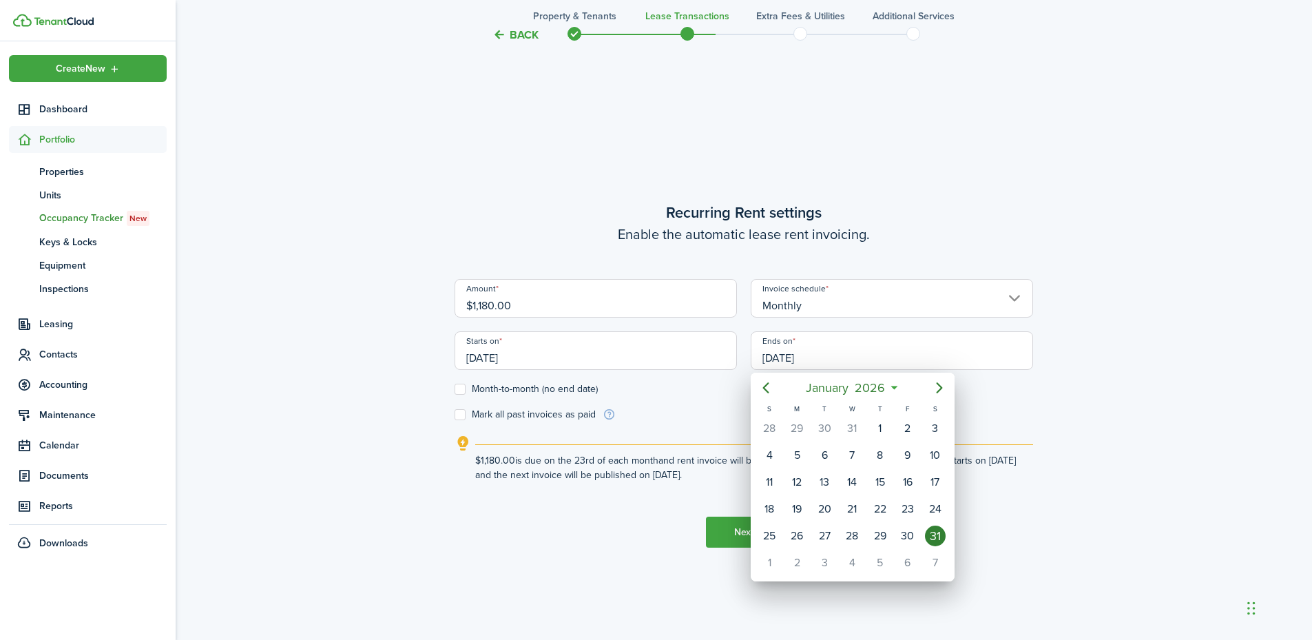
click at [734, 525] on div at bounding box center [656, 320] width 1533 height 860
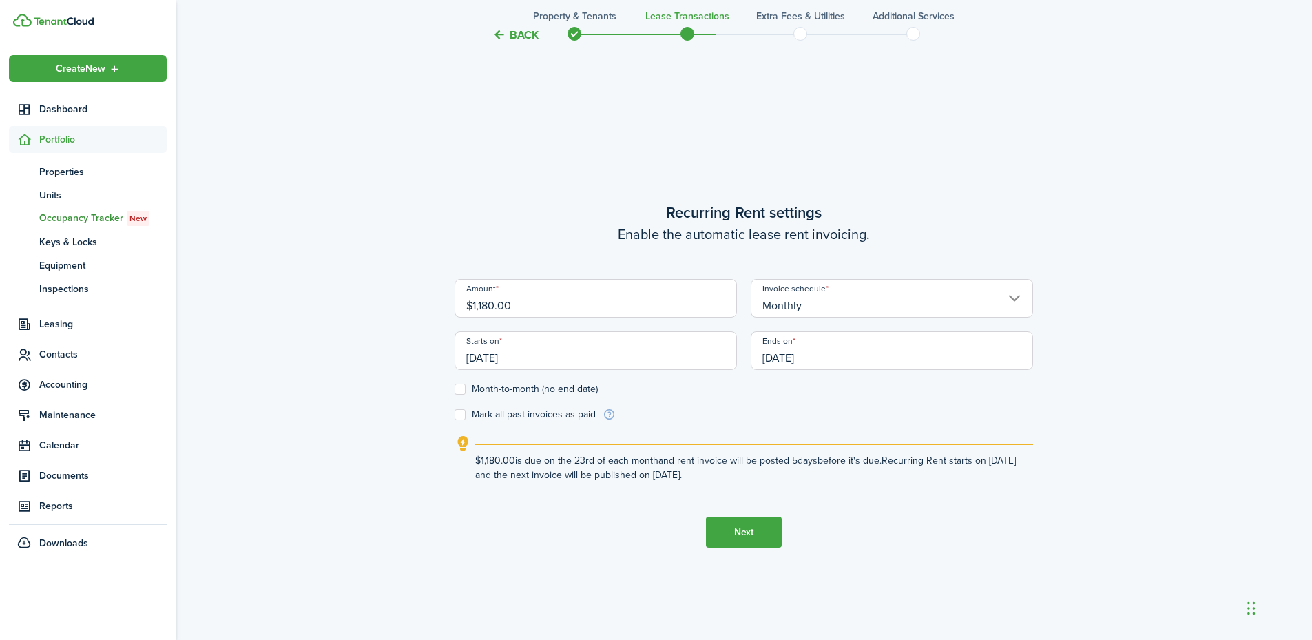
click at [738, 525] on button "Next" at bounding box center [744, 532] width 76 height 31
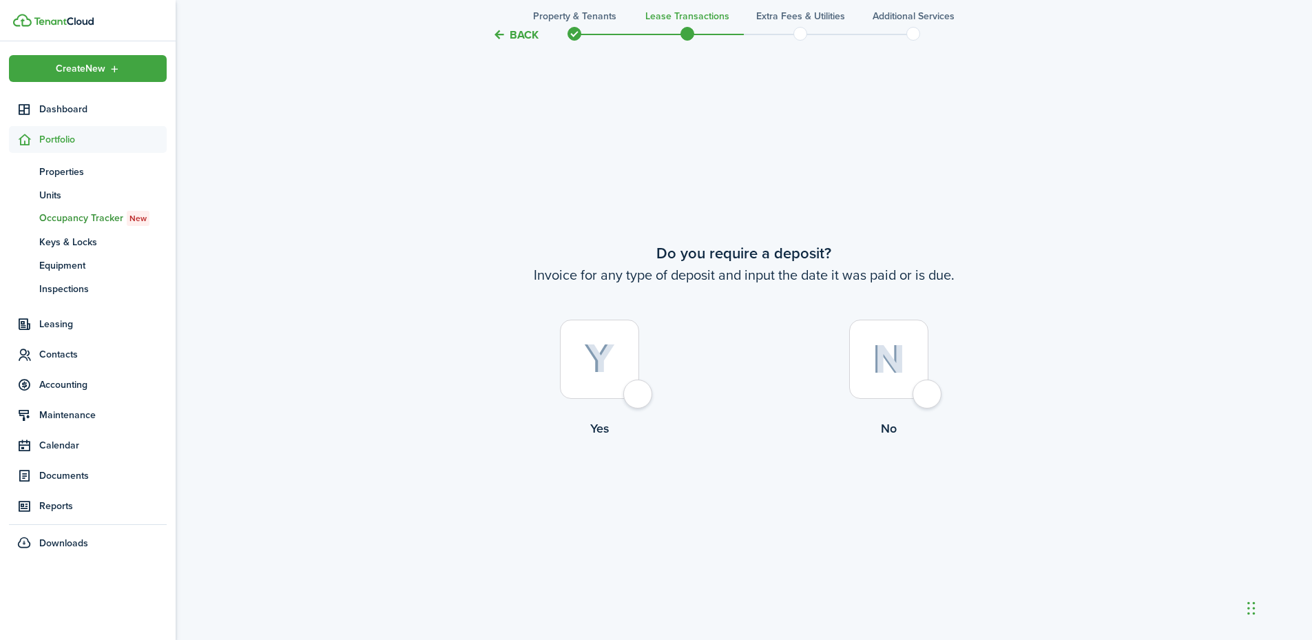
scroll to position [1188, 0]
click at [929, 389] on div at bounding box center [888, 357] width 79 height 79
radio input "true"
click at [929, 395] on div at bounding box center [888, 357] width 79 height 79
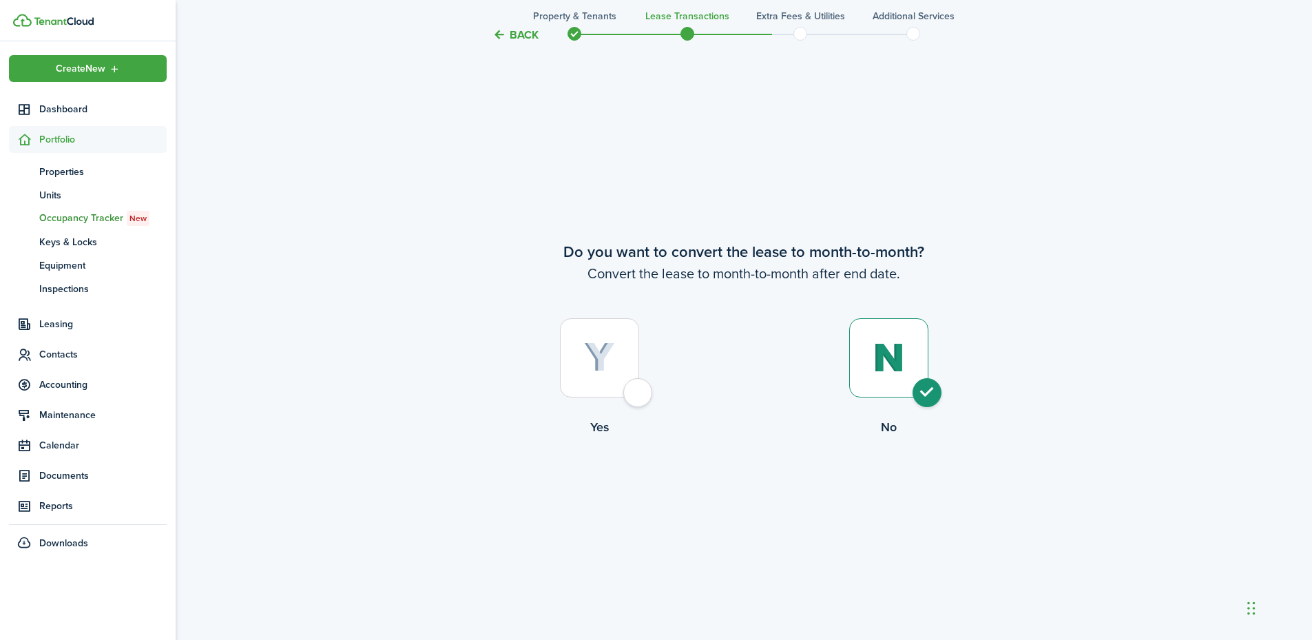
radio input "true"
click at [737, 495] on button "Continue" at bounding box center [744, 492] width 76 height 31
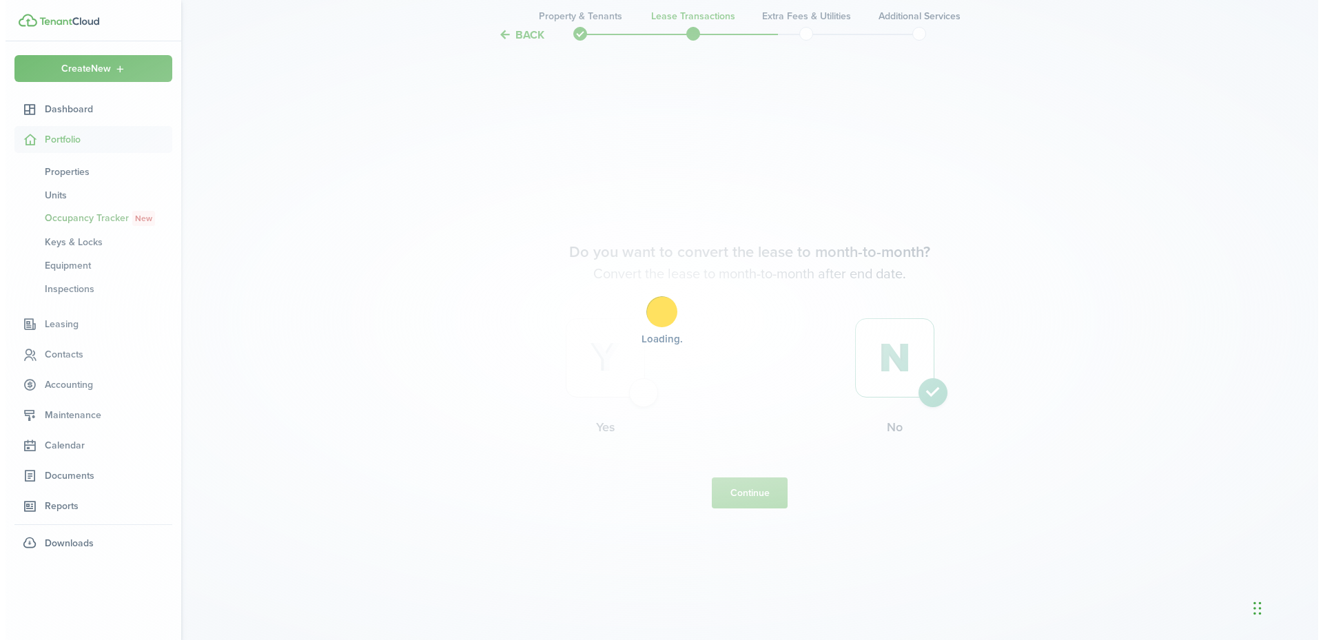
scroll to position [0, 0]
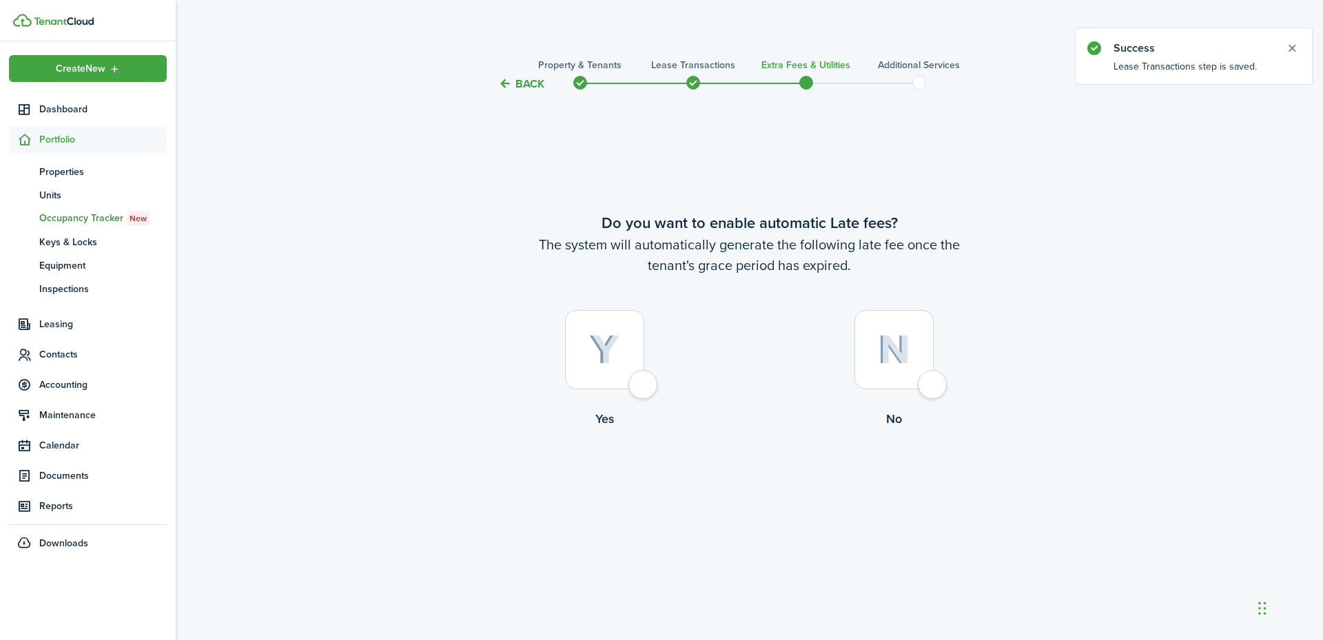
click at [643, 384] on div at bounding box center [604, 349] width 79 height 79
radio input "true"
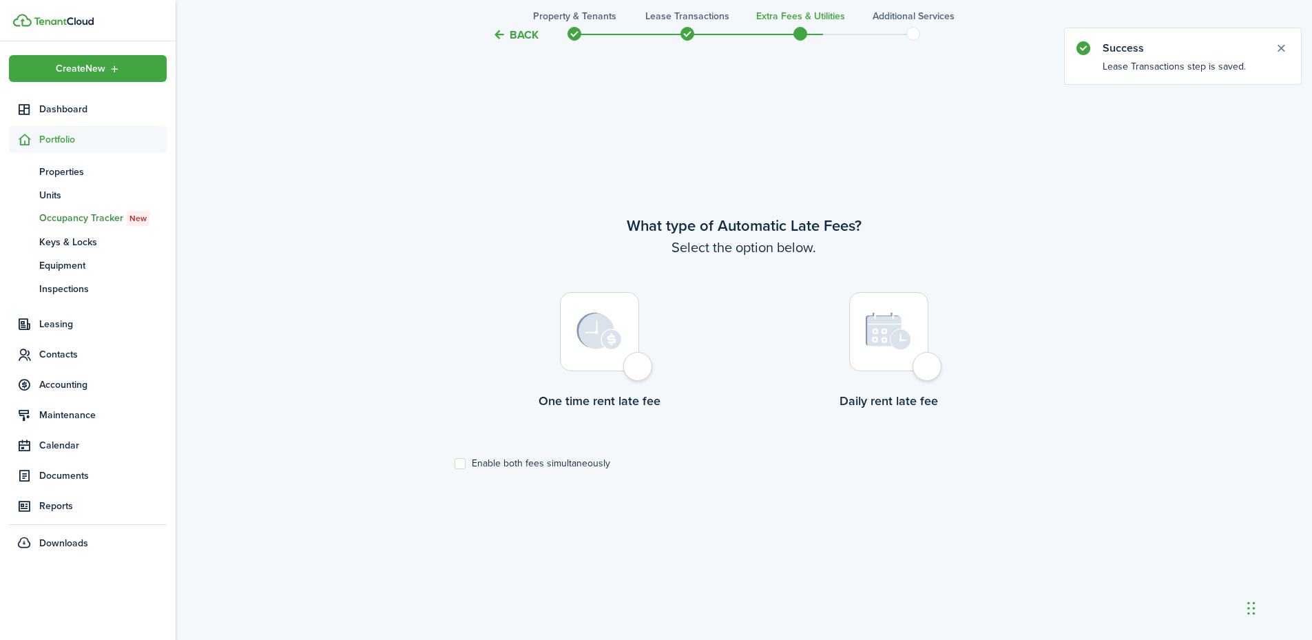
click at [638, 381] on label "One time rent late fee" at bounding box center [599, 354] width 289 height 125
radio input "true"
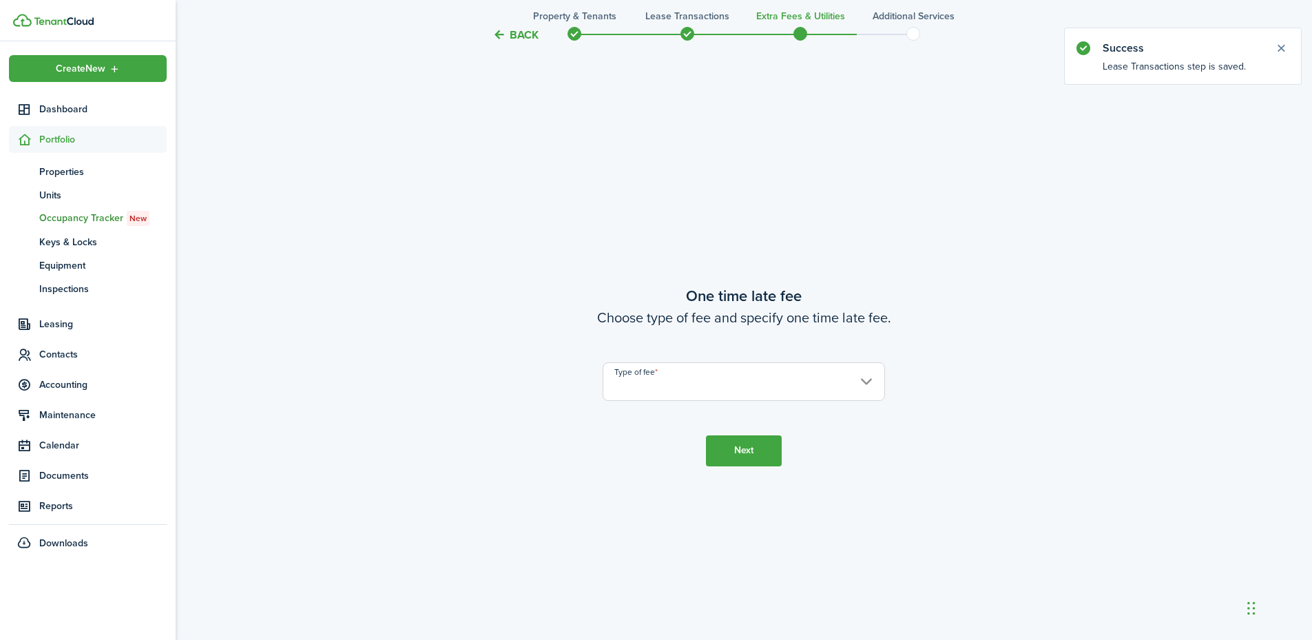
scroll to position [1188, 0]
click at [692, 386] on input "Type of fee" at bounding box center [744, 381] width 282 height 39
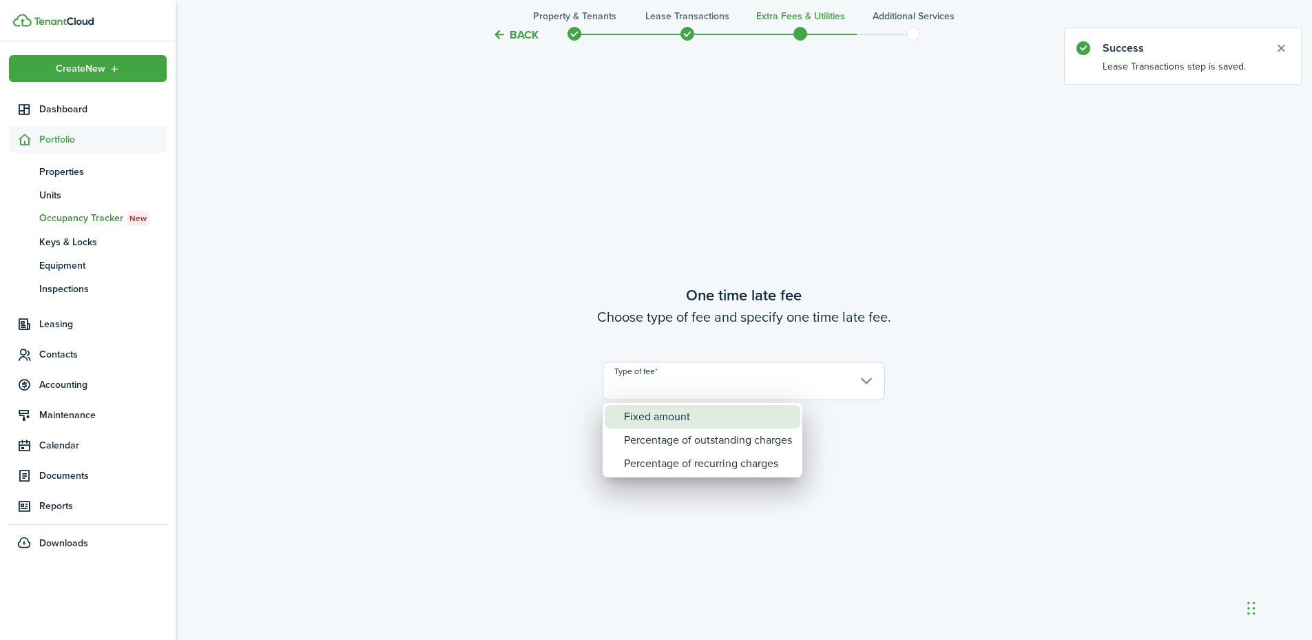
click at [690, 413] on div "Fixed amount" at bounding box center [708, 416] width 168 height 23
type input "Fixed amount"
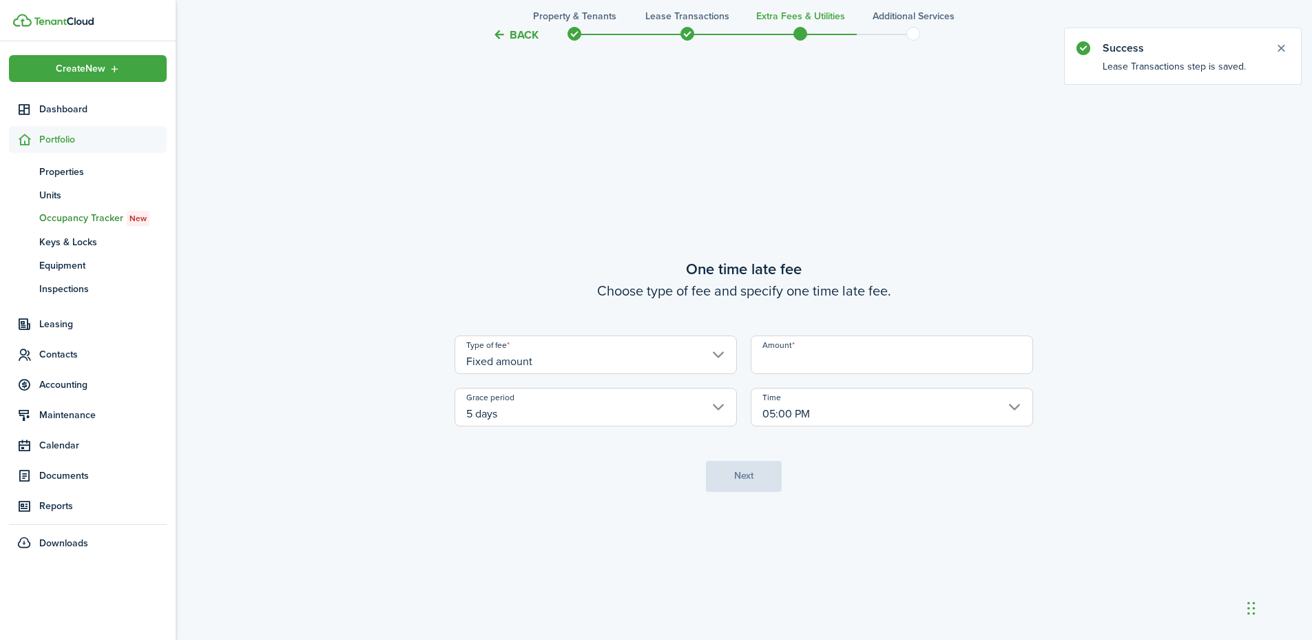
click at [780, 357] on input "Amount" at bounding box center [892, 354] width 282 height 39
type input "$25.00"
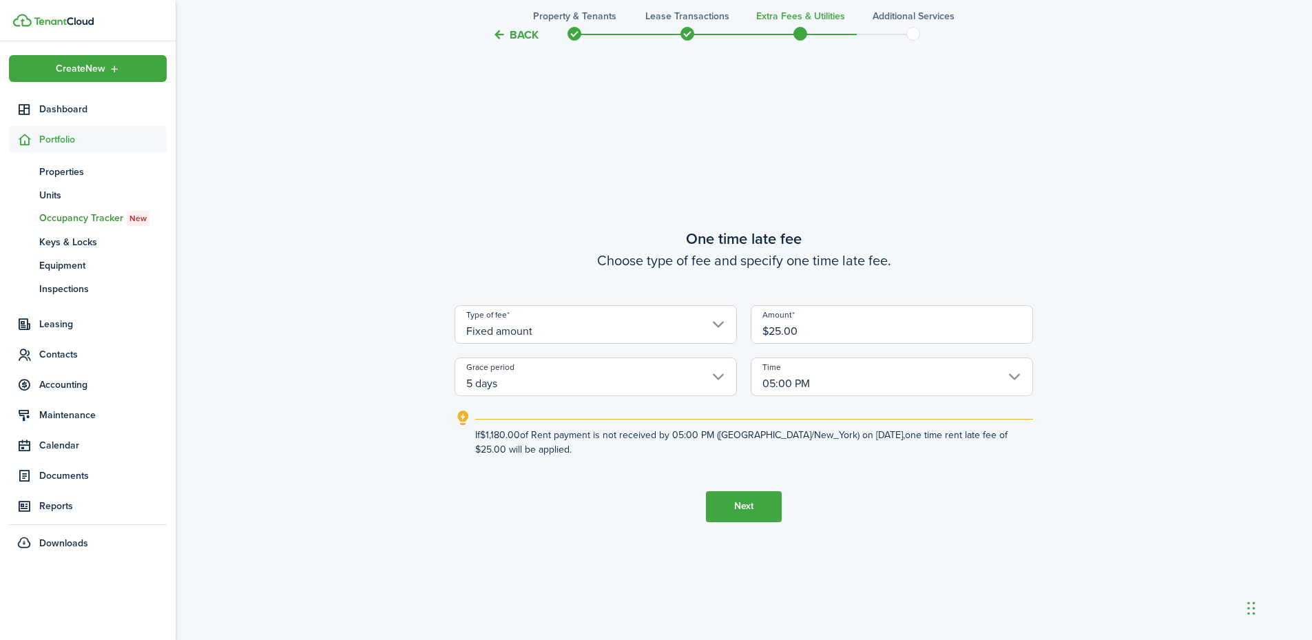
click at [747, 508] on button "Next" at bounding box center [744, 506] width 76 height 31
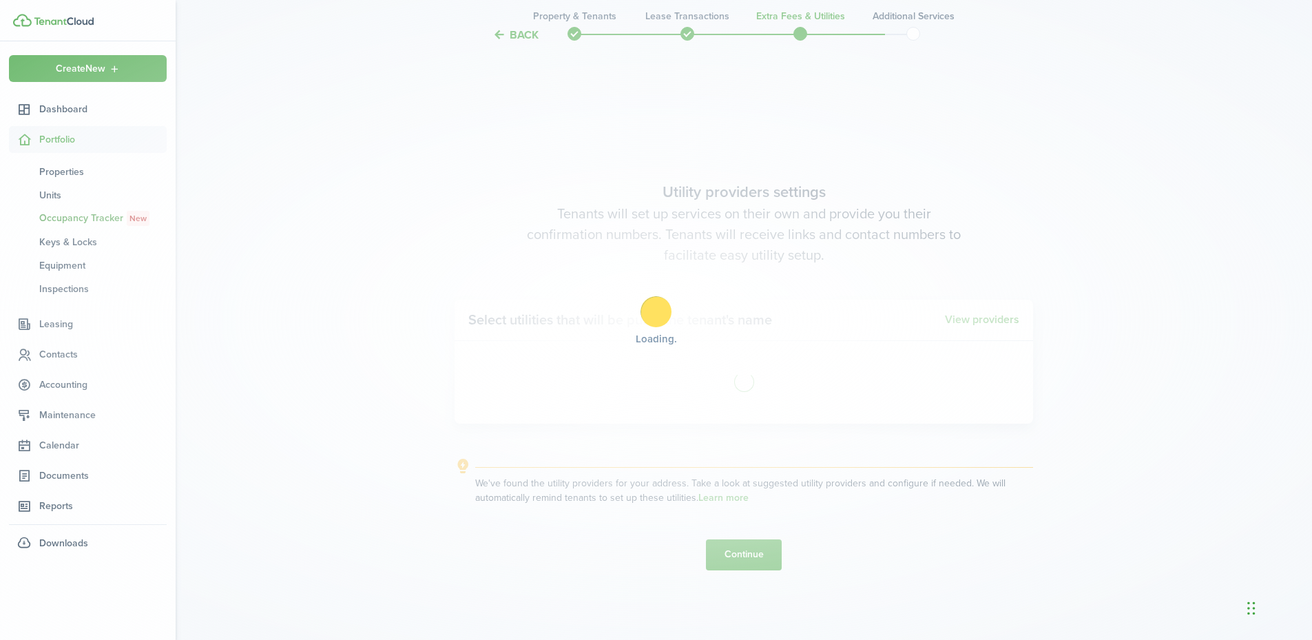
scroll to position [1828, 0]
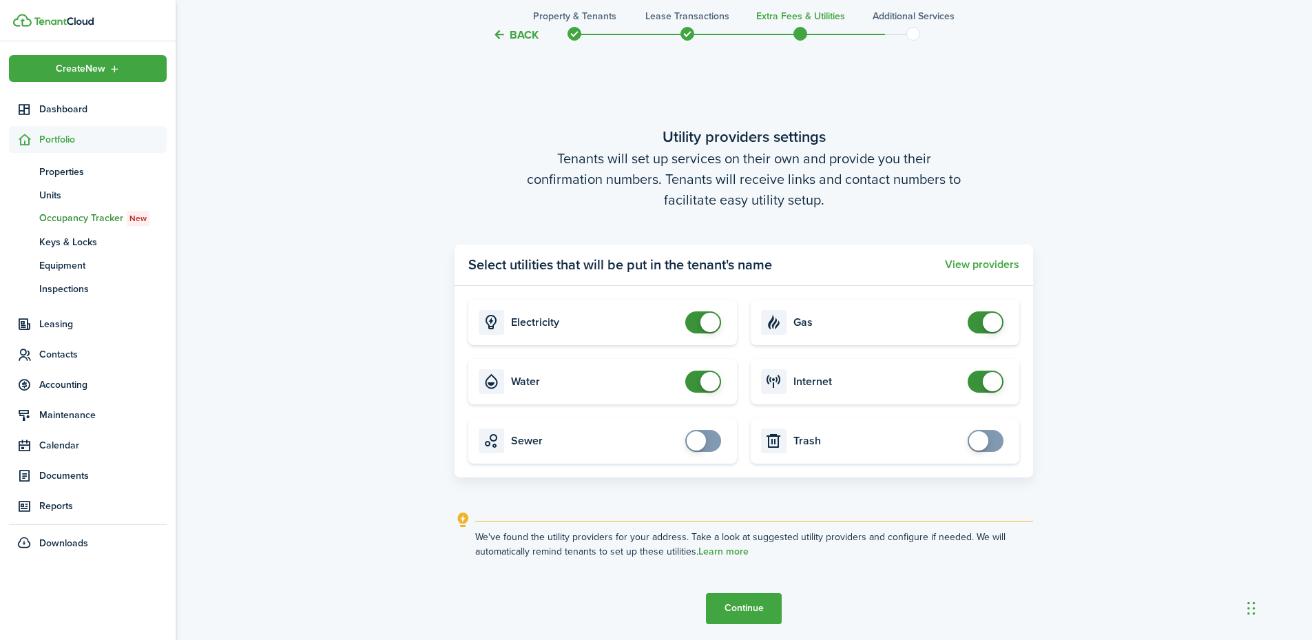
click at [765, 525] on button "Continue" at bounding box center [744, 608] width 76 height 31
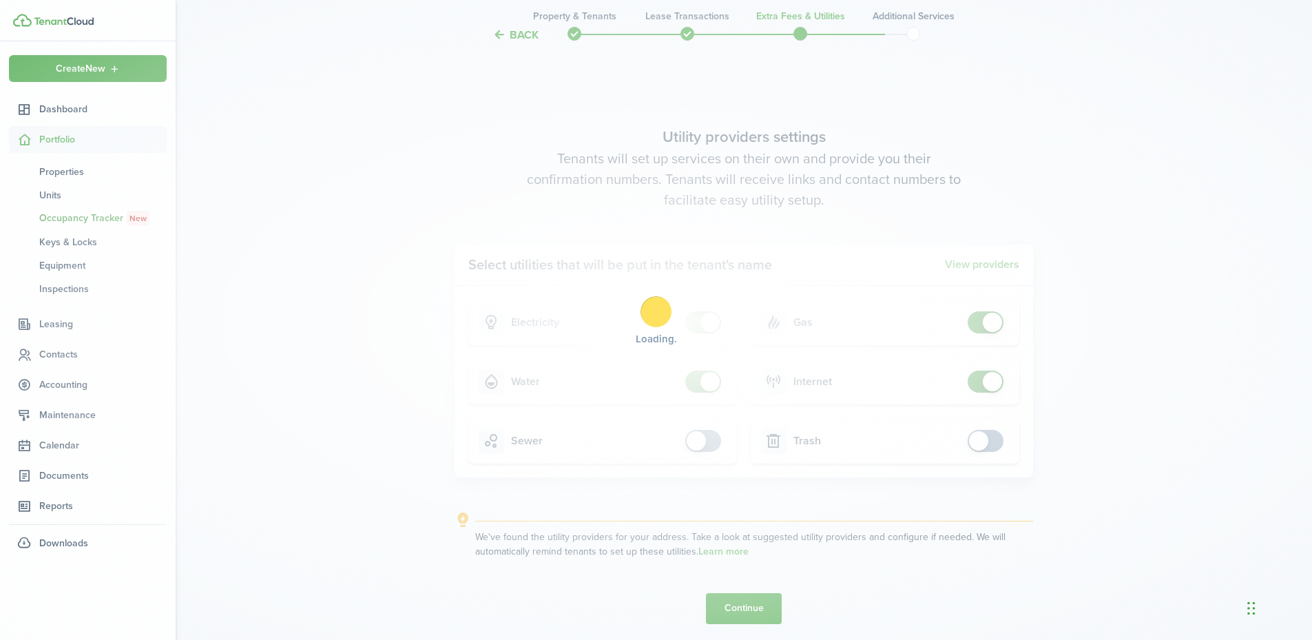
scroll to position [0, 0]
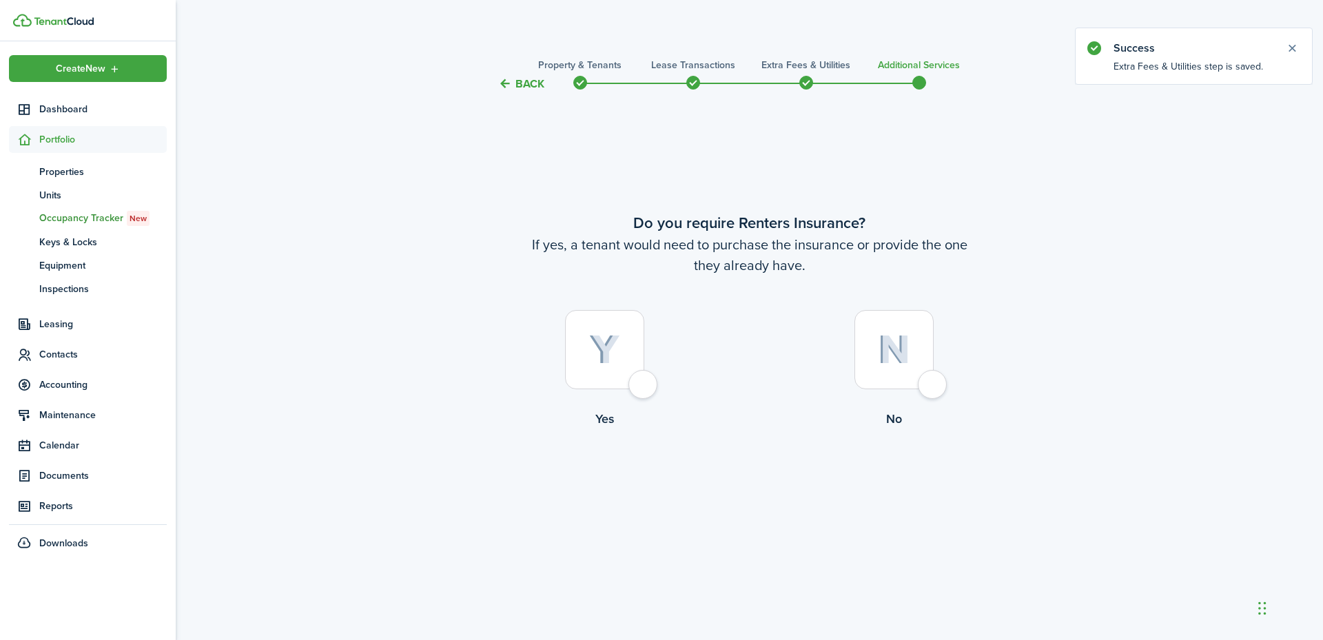
click at [915, 375] on div at bounding box center [893, 349] width 79 height 79
radio input "true"
click at [763, 480] on button "Complete move in" at bounding box center [749, 485] width 101 height 31
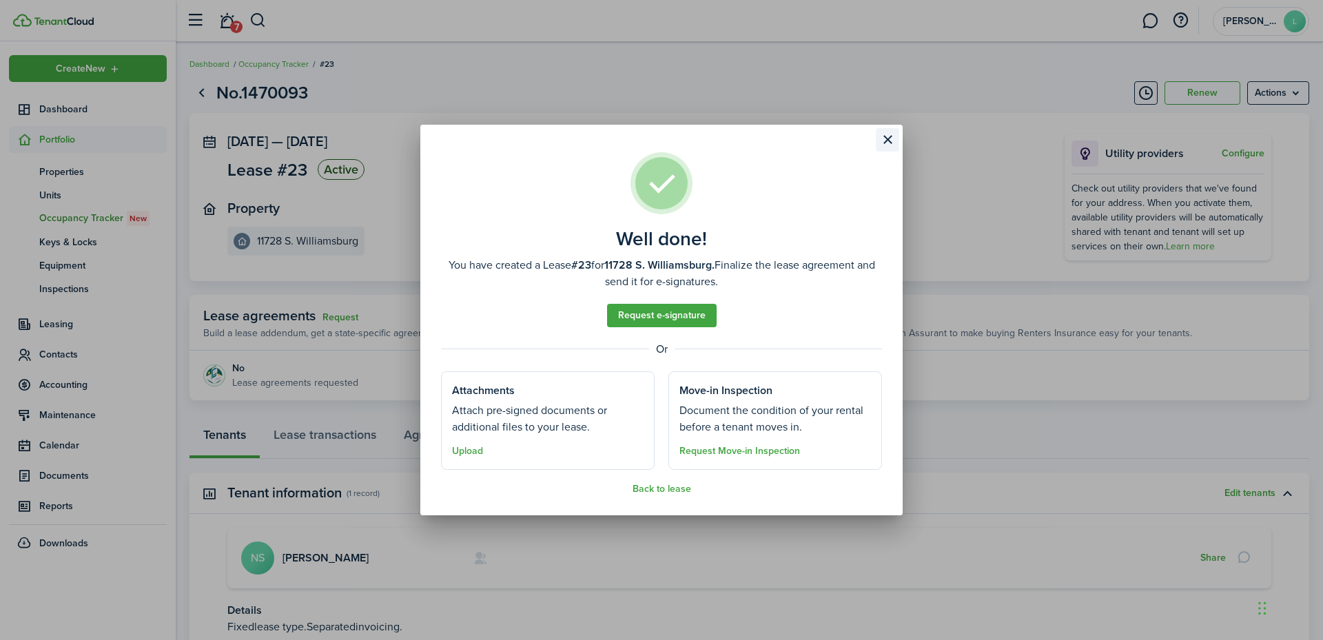
click at [889, 136] on button "Close modal" at bounding box center [887, 139] width 23 height 23
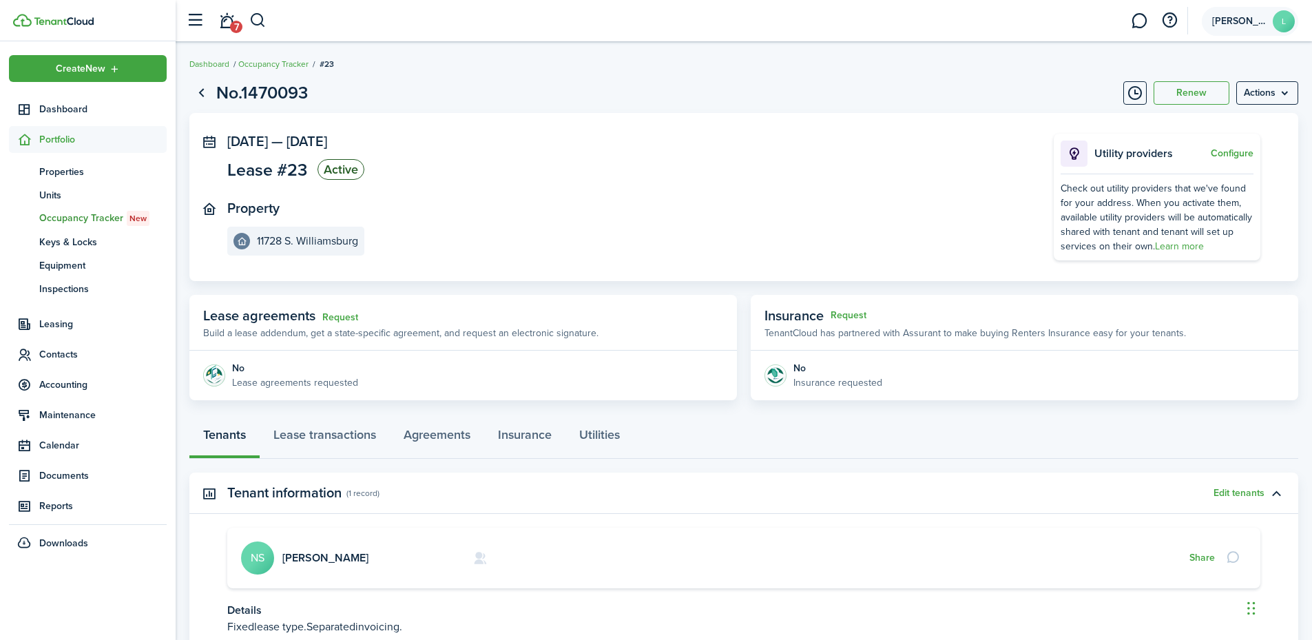
click at [1082, 18] on span "[PERSON_NAME]" at bounding box center [1239, 22] width 55 height 10
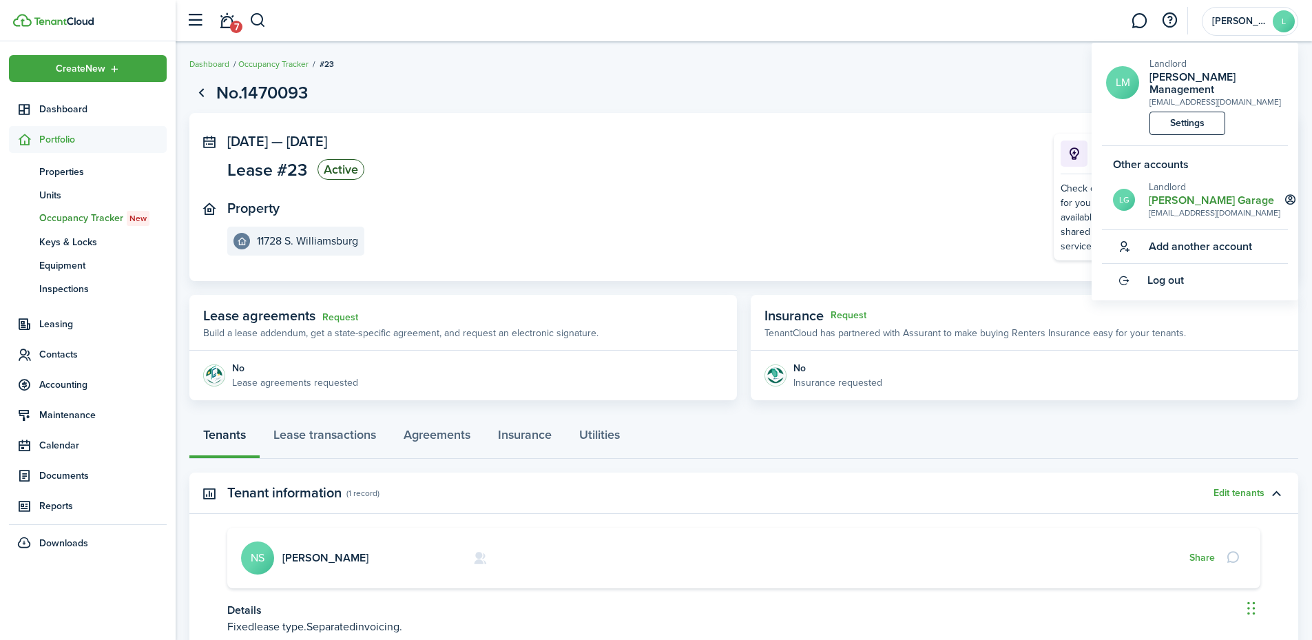
click at [1082, 207] on div "[EMAIL_ADDRESS][DOMAIN_NAME]" at bounding box center [1215, 213] width 132 height 12
